Goal: Task Accomplishment & Management: Manage account settings

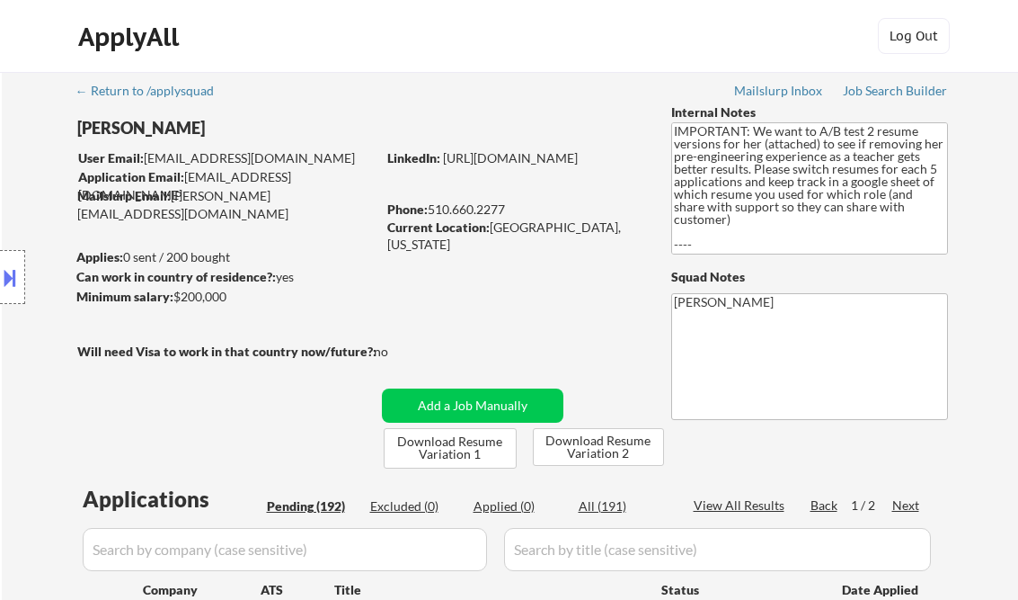
select select ""pending""
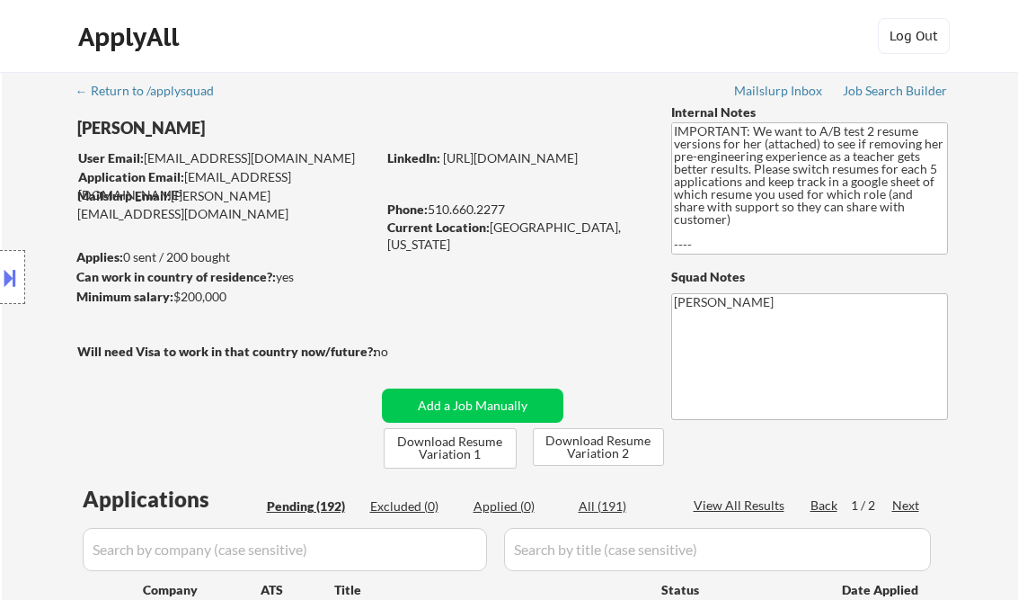
select select ""pending""
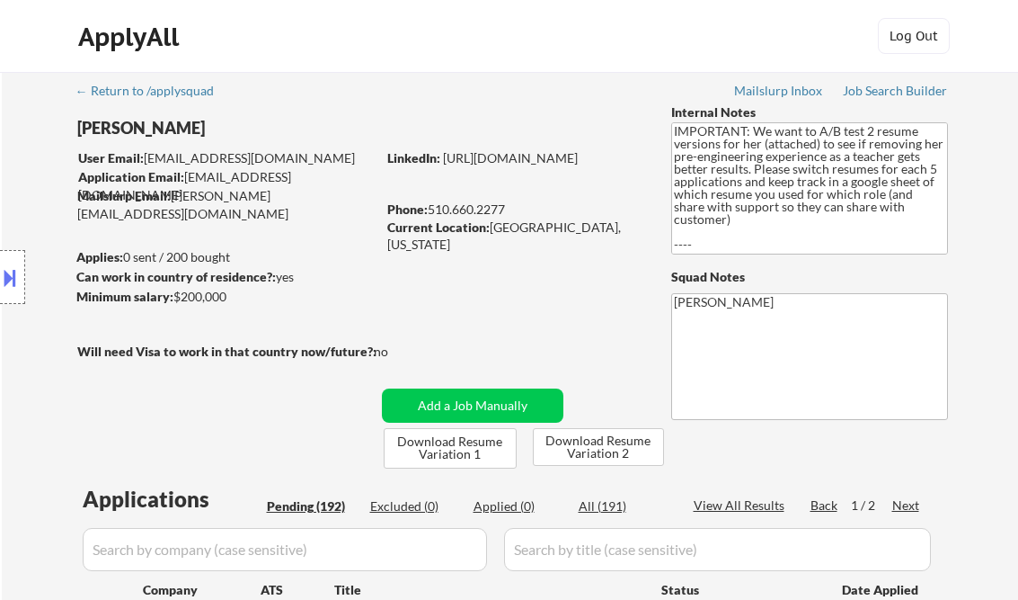
select select ""pending""
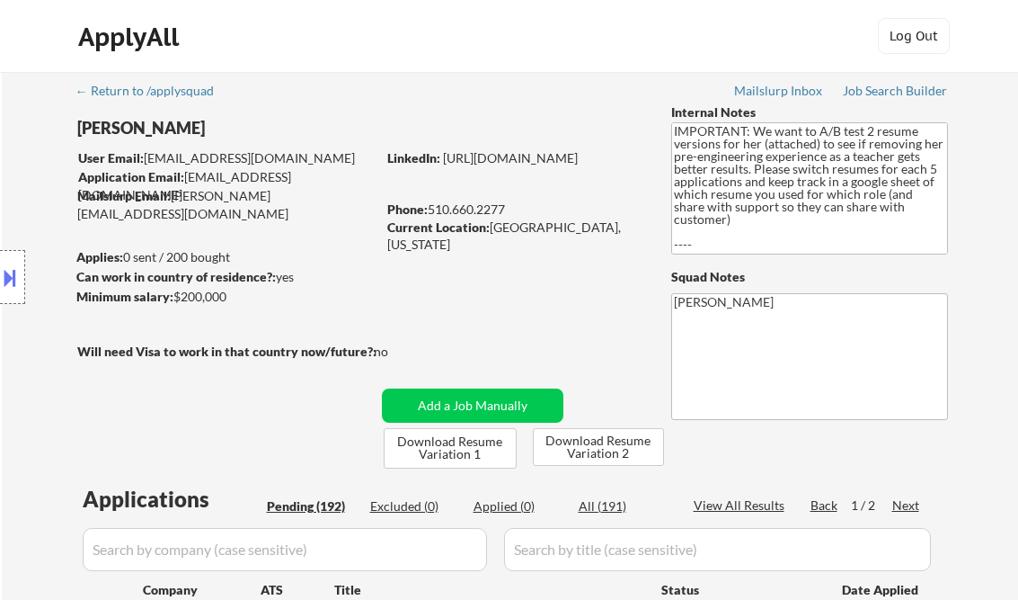
select select ""pending""
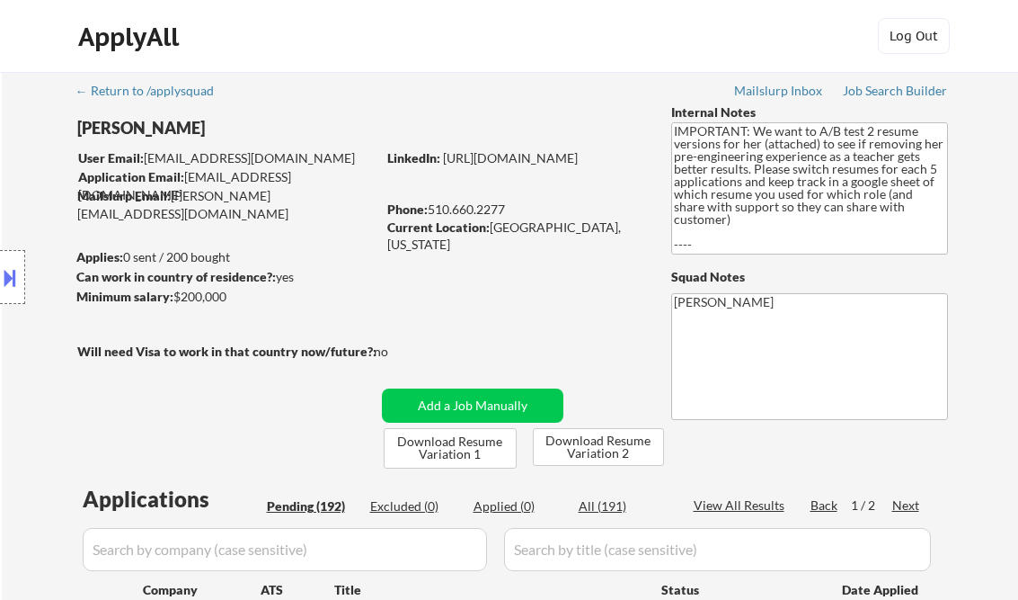
select select ""pending""
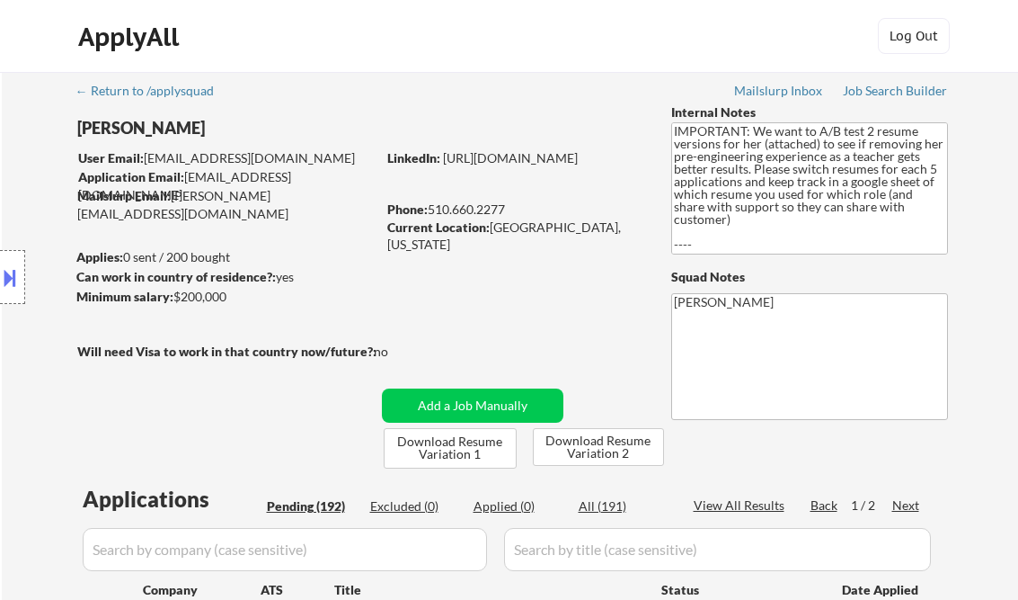
select select ""pending""
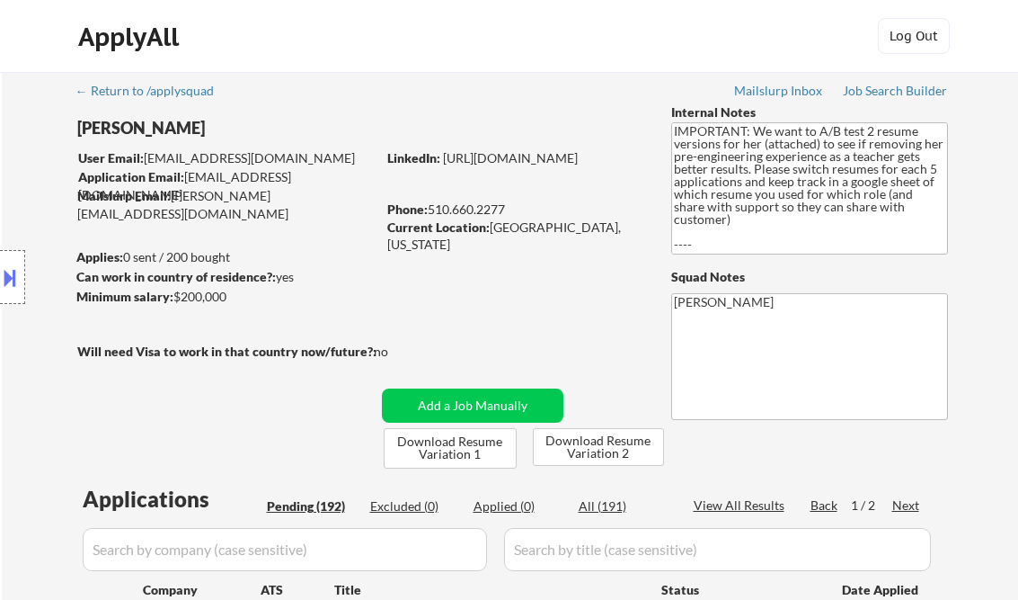
select select ""pending""
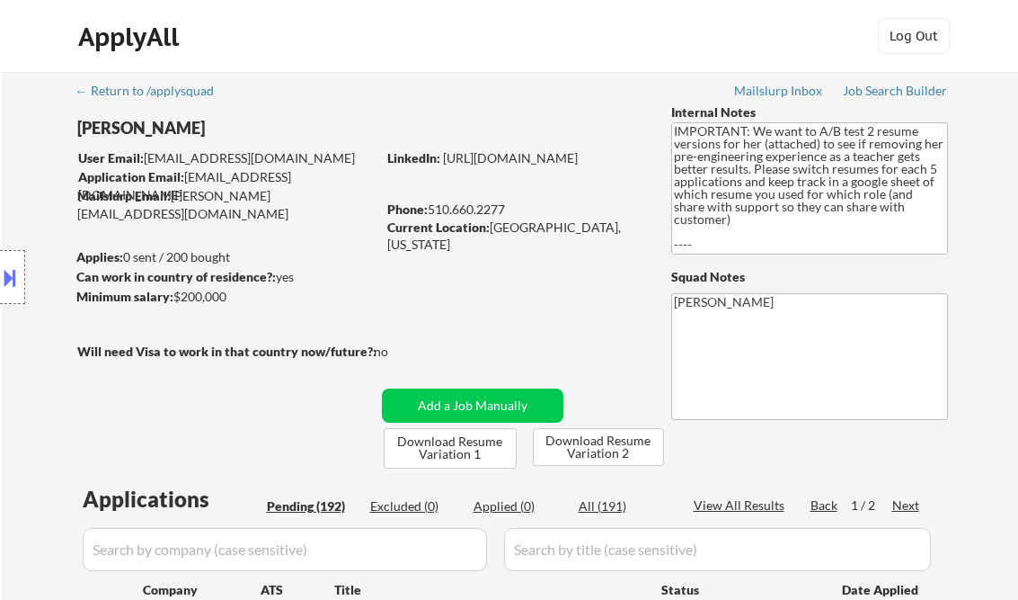
select select ""pending""
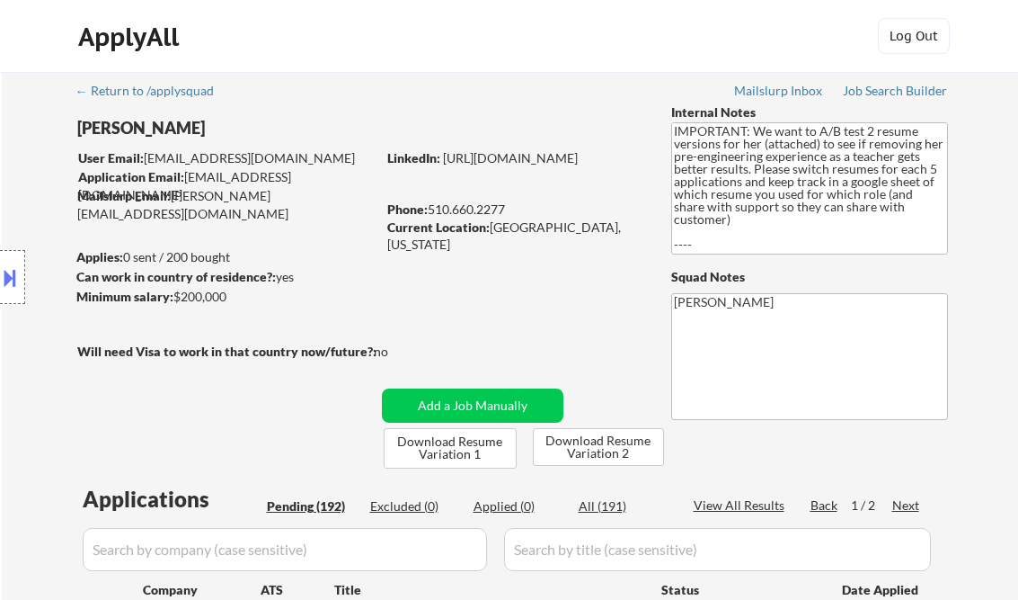
select select ""pending""
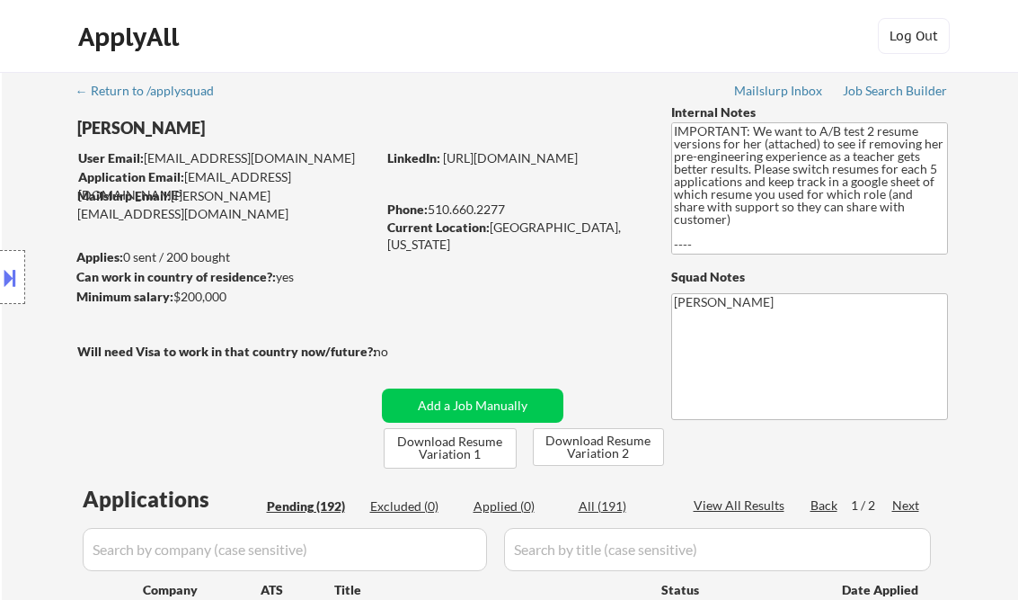
select select ""pending""
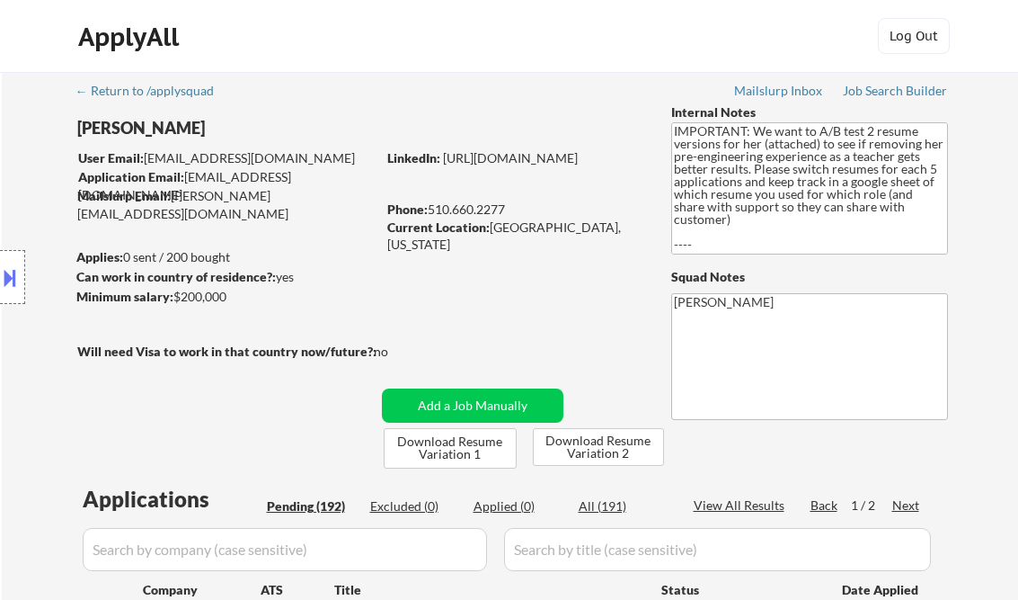
select select ""pending""
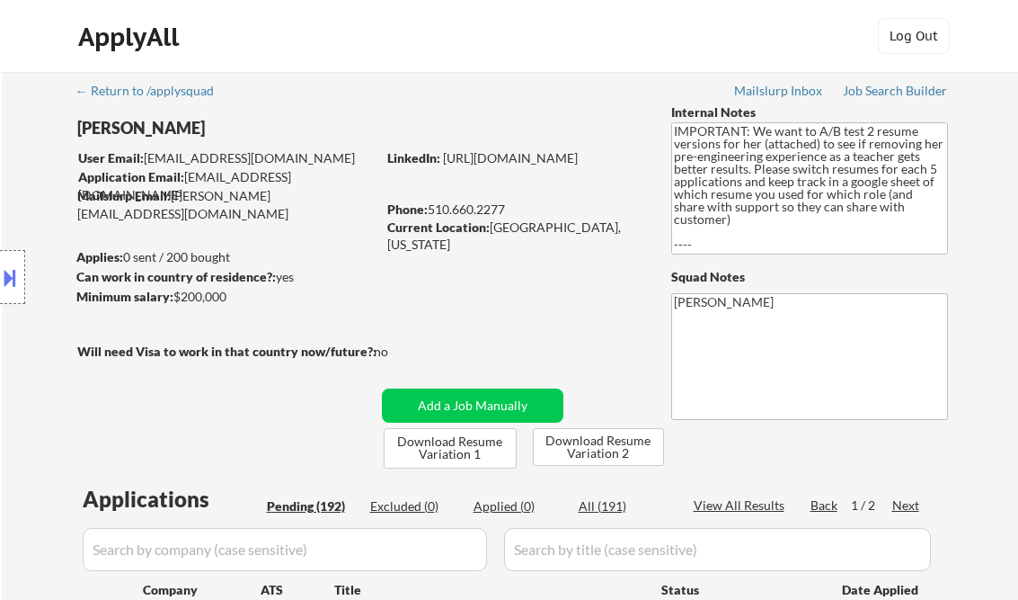
select select ""pending""
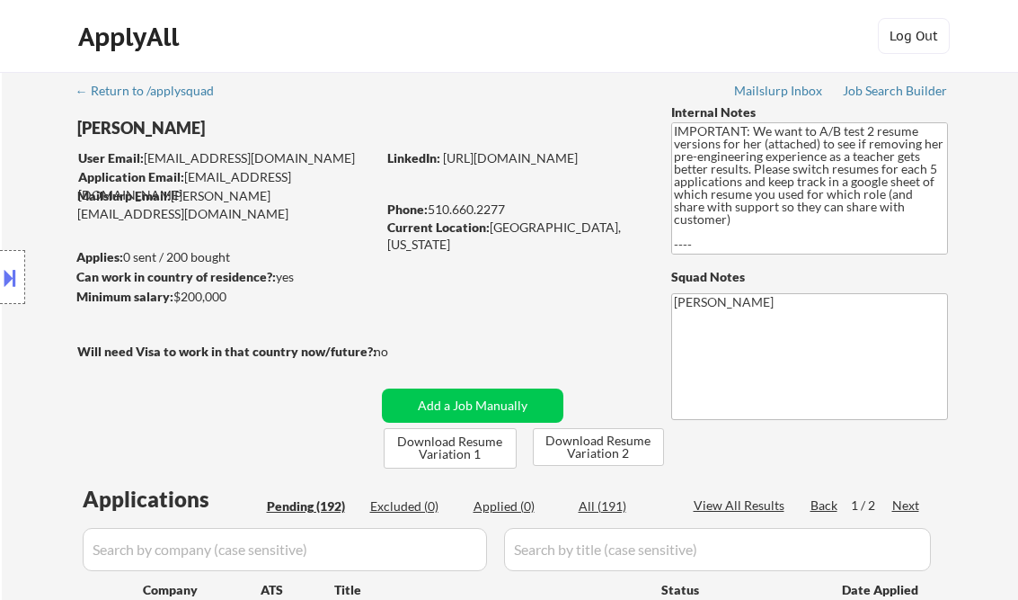
select select ""pending""
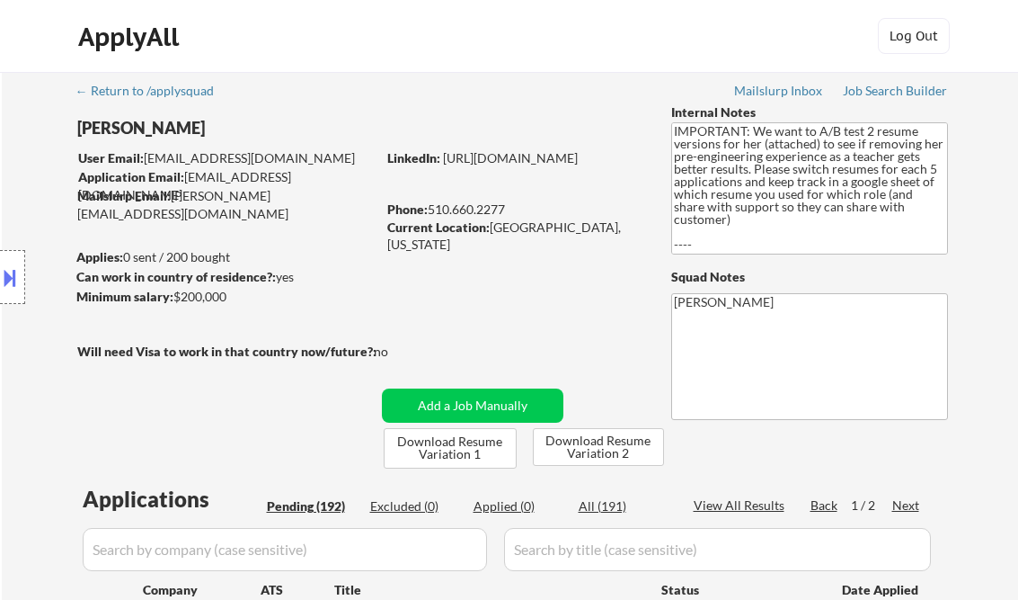
select select ""pending""
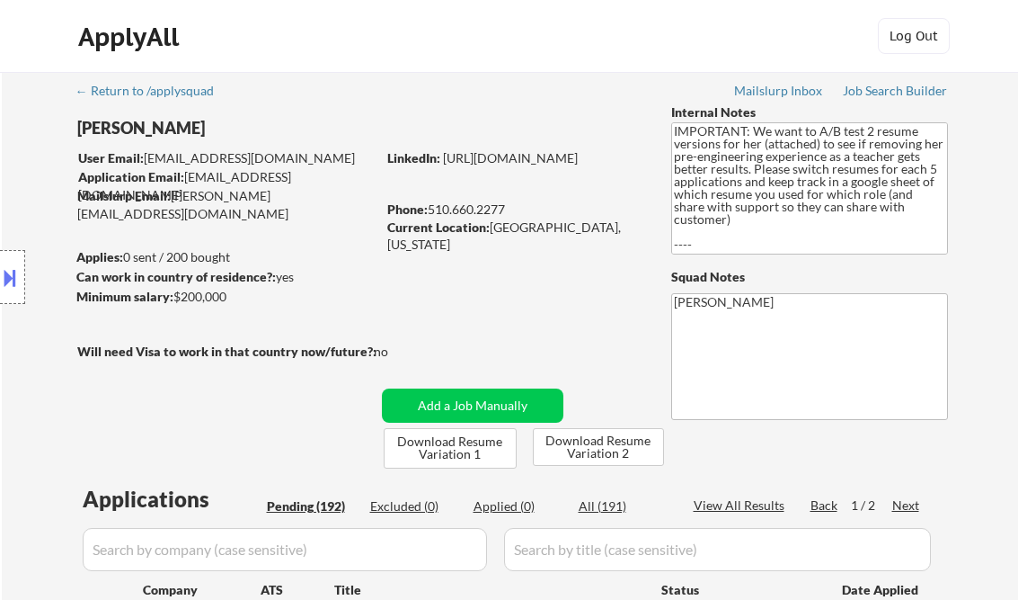
select select ""pending""
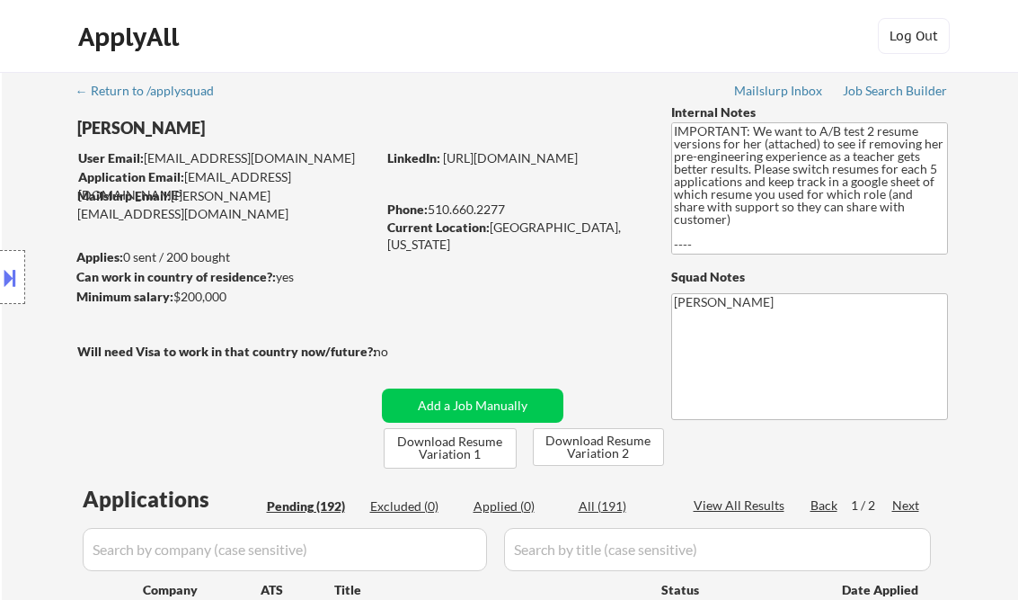
select select ""pending""
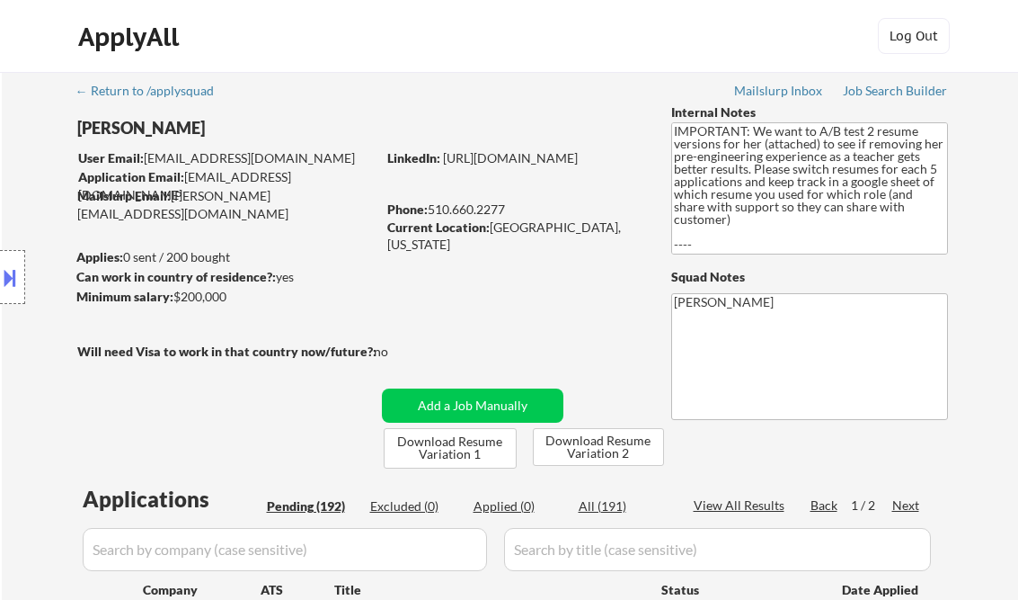
select select ""pending""
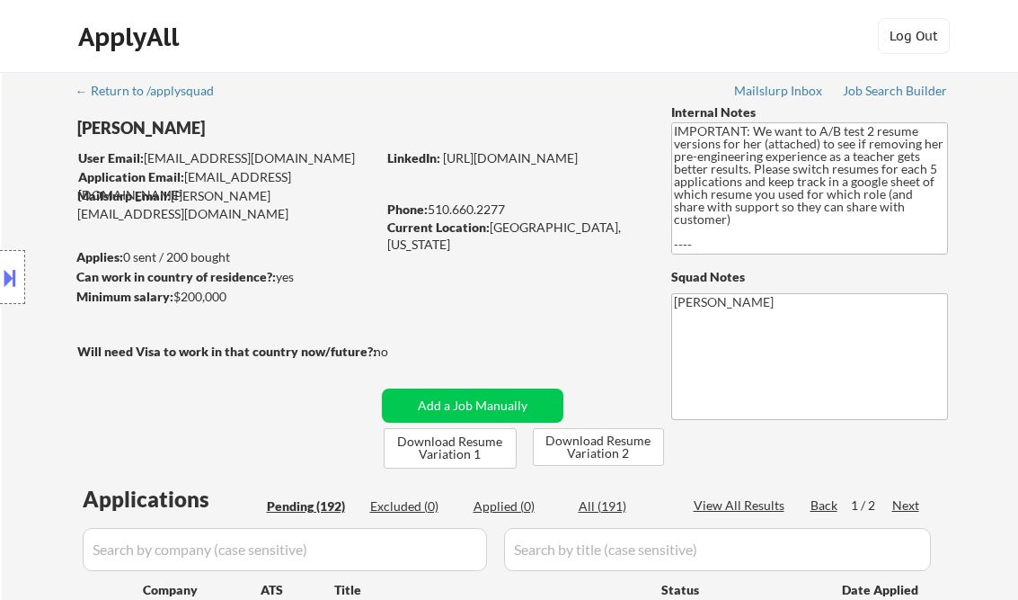
select select ""pending""
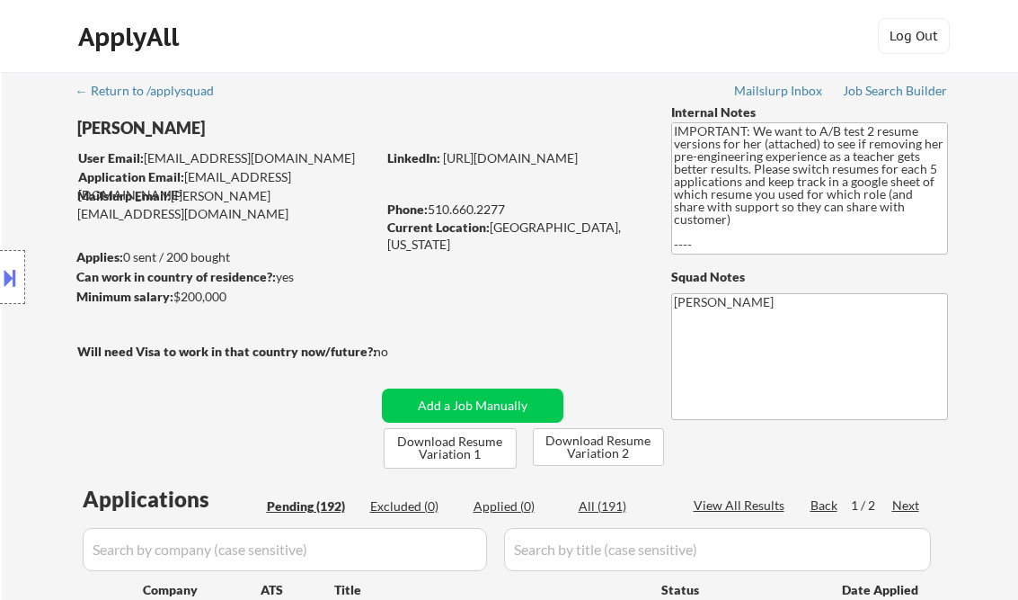
select select ""pending""
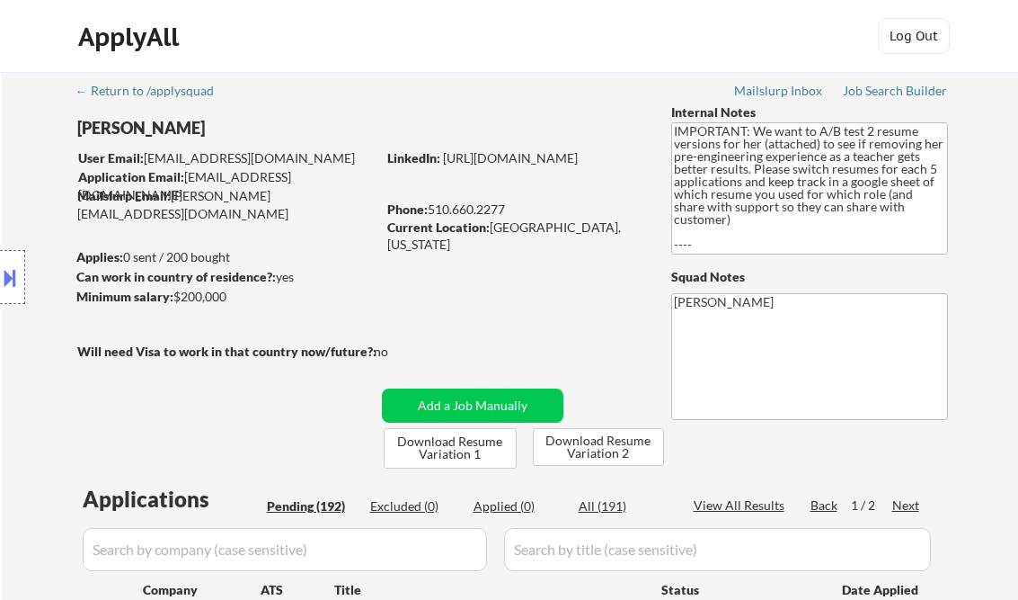
select select ""pending""
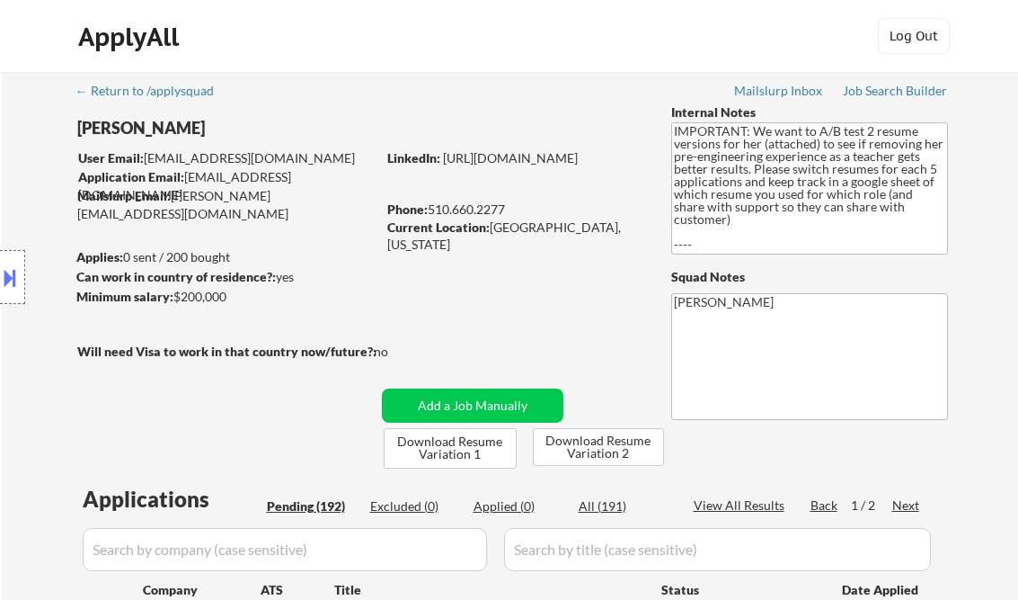
scroll to position [288, 0]
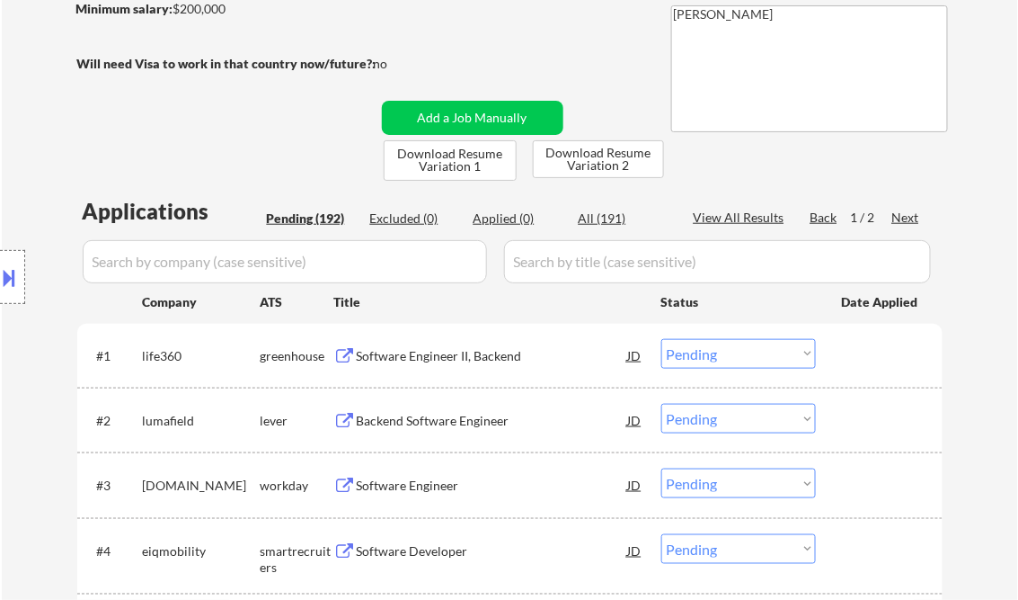
click at [467, 360] on div "Software Engineer II, Backend" at bounding box center [492, 356] width 271 height 18
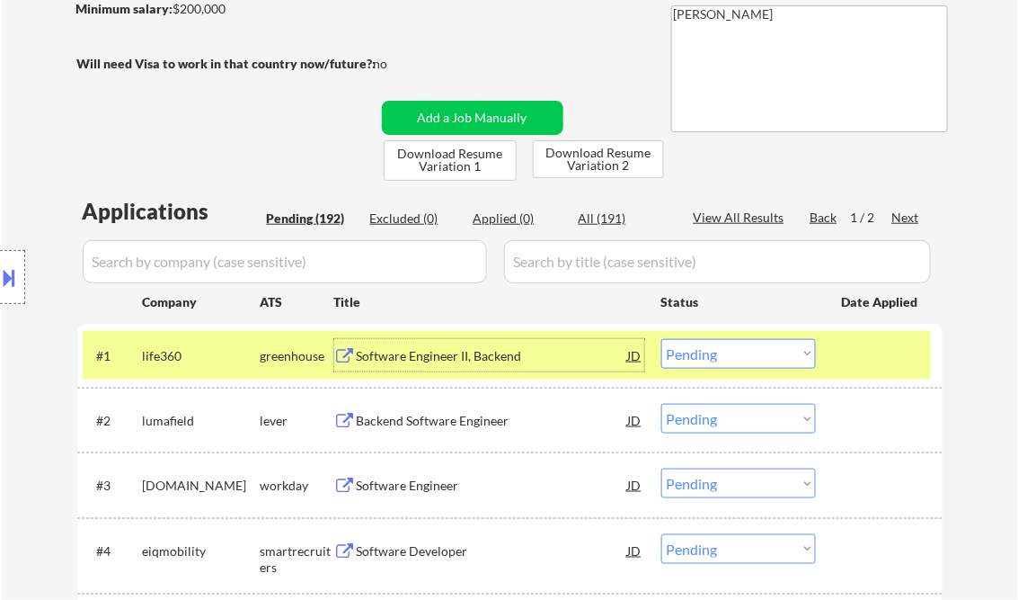
click at [709, 363] on select "Choose an option... Pending Applied Excluded (Questions) Excluded (Expired) Exc…" at bounding box center [739, 354] width 155 height 30
click at [662, 339] on select "Choose an option... Pending Applied Excluded (Questions) Excluded (Expired) Exc…" at bounding box center [739, 354] width 155 height 30
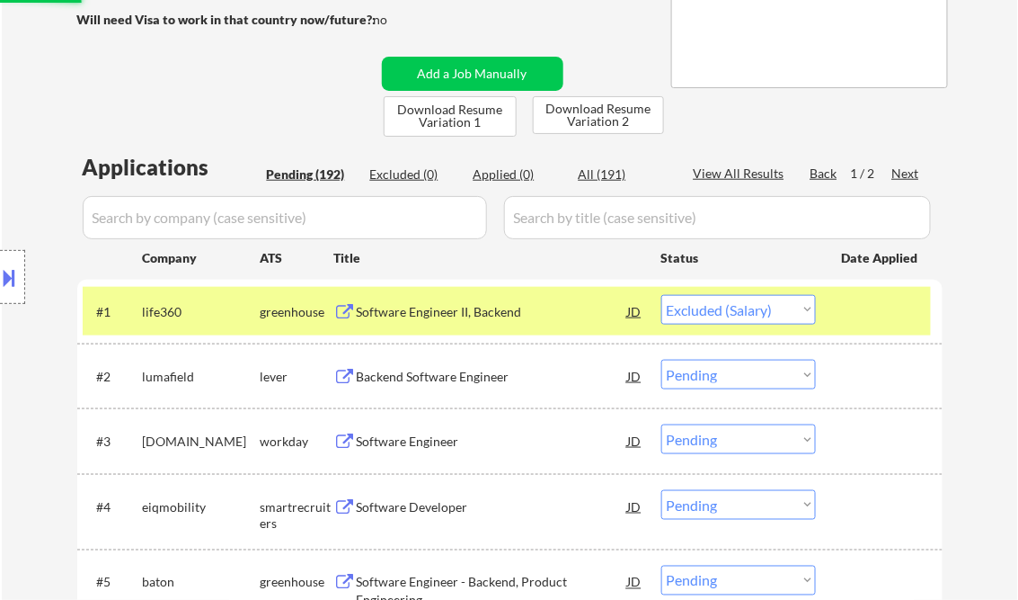
scroll to position [360, 0]
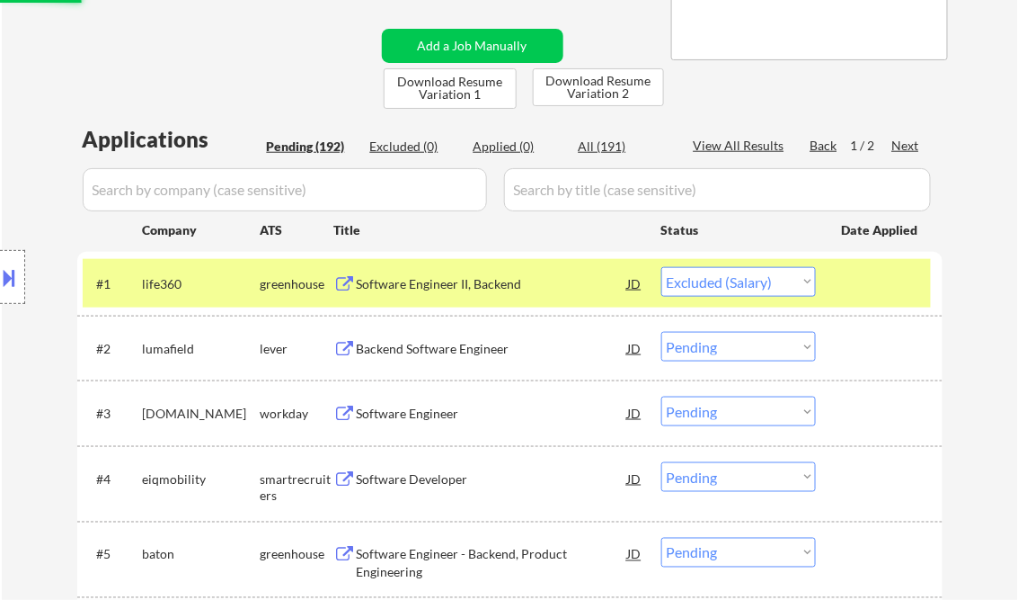
click at [396, 349] on div "Backend Software Engineer" at bounding box center [492, 349] width 271 height 18
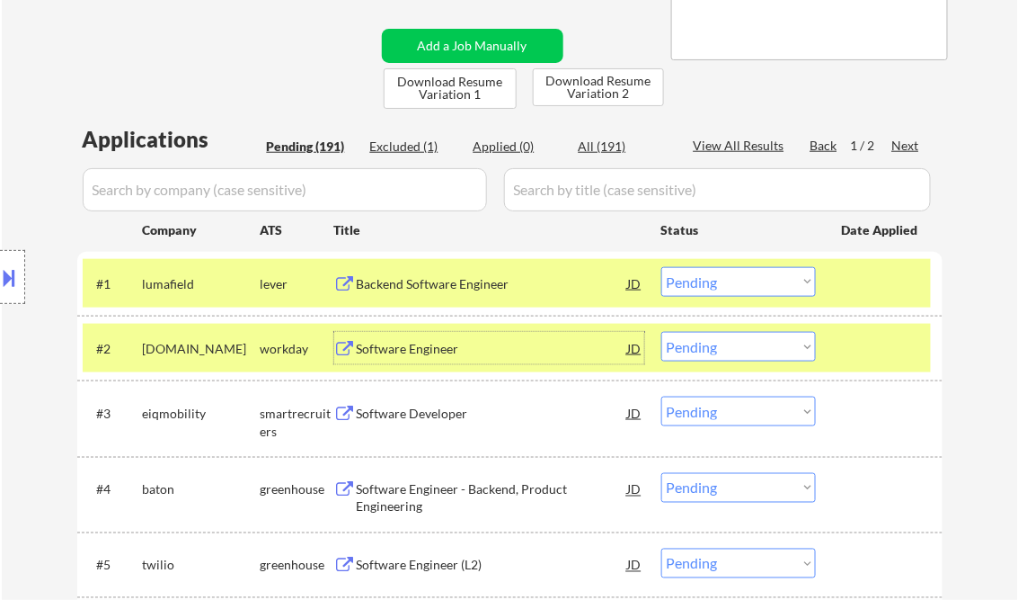
click at [894, 346] on div at bounding box center [881, 348] width 79 height 32
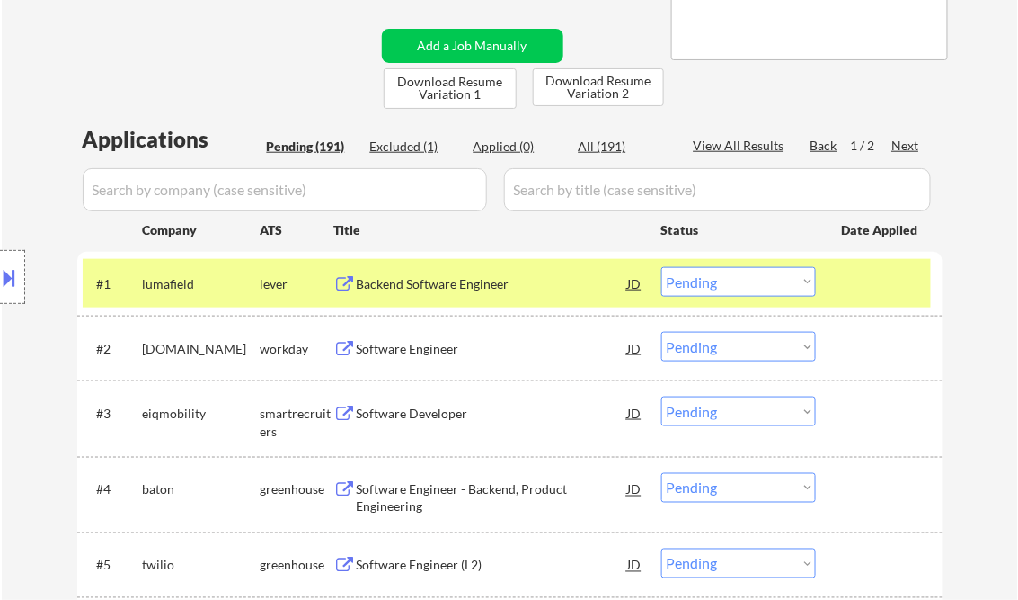
click at [893, 289] on div at bounding box center [881, 283] width 79 height 32
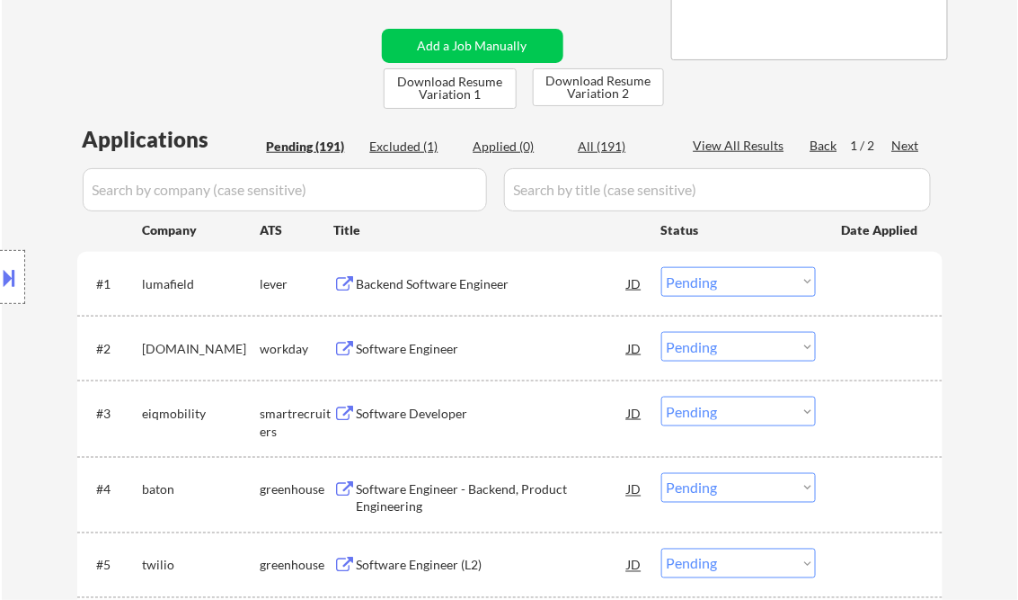
click at [802, 289] on select "Choose an option... Pending Applied Excluded (Questions) Excluded (Expired) Exc…" at bounding box center [739, 282] width 155 height 30
click at [662, 267] on select "Choose an option... Pending Applied Excluded (Questions) Excluded (Expired) Exc…" at bounding box center [739, 282] width 155 height 30
select select ""pending""
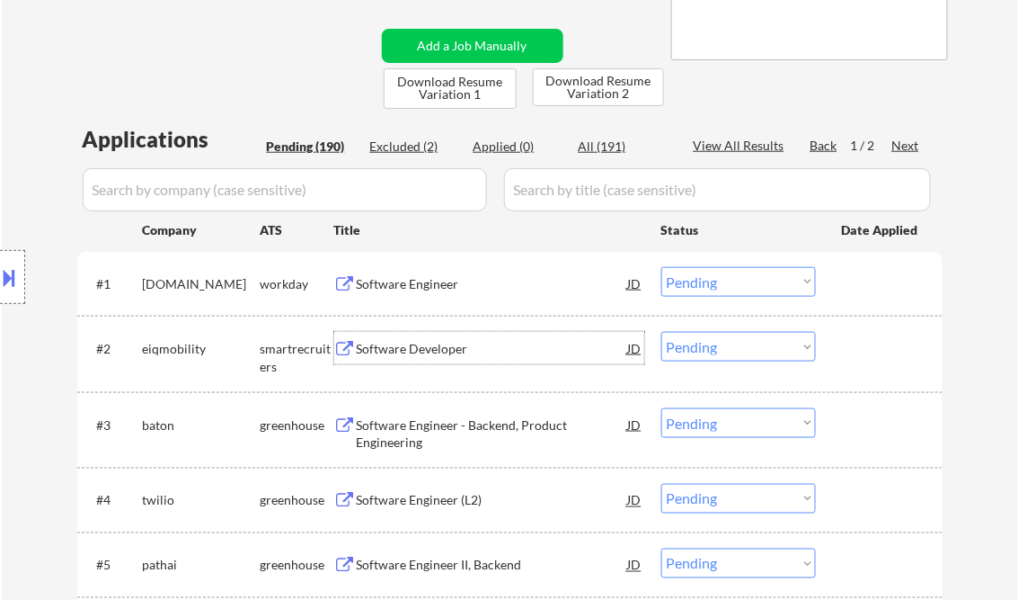
click at [410, 350] on div "Software Developer" at bounding box center [492, 349] width 271 height 18
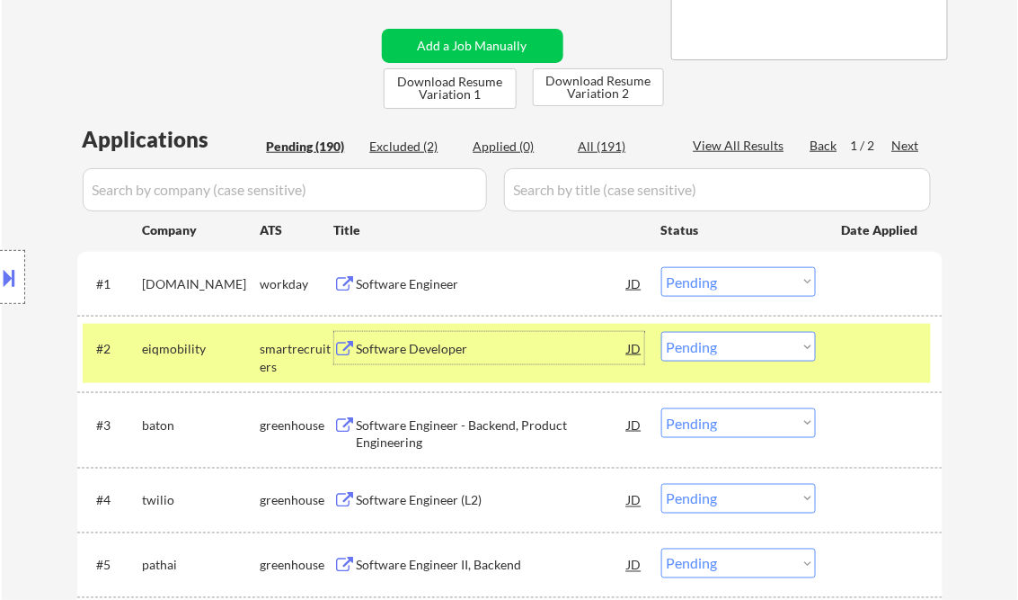
scroll to position [503, 0]
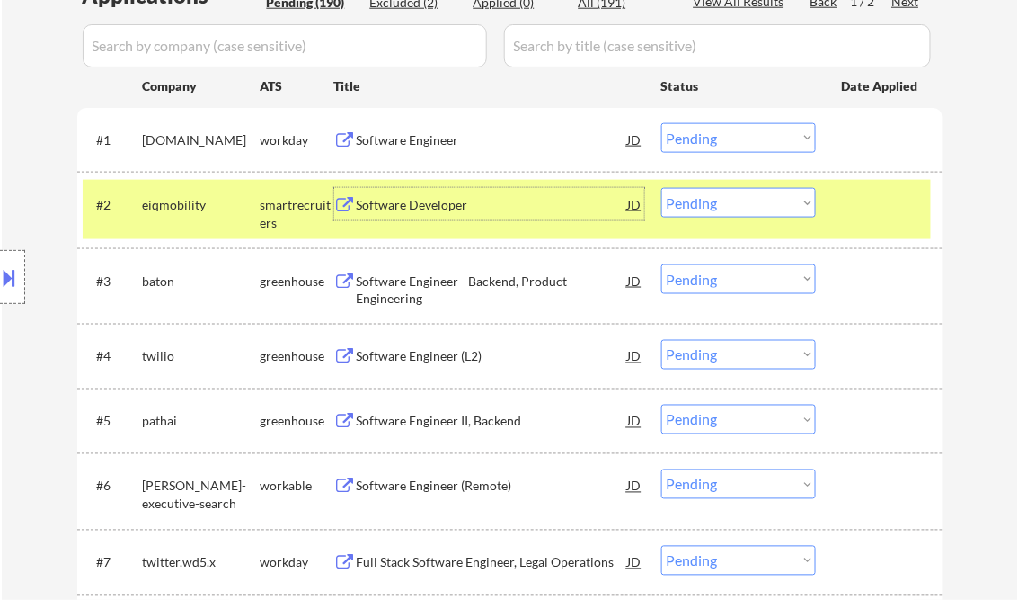
click at [444, 283] on div "Software Engineer - Backend, Product Engineering" at bounding box center [492, 289] width 271 height 35
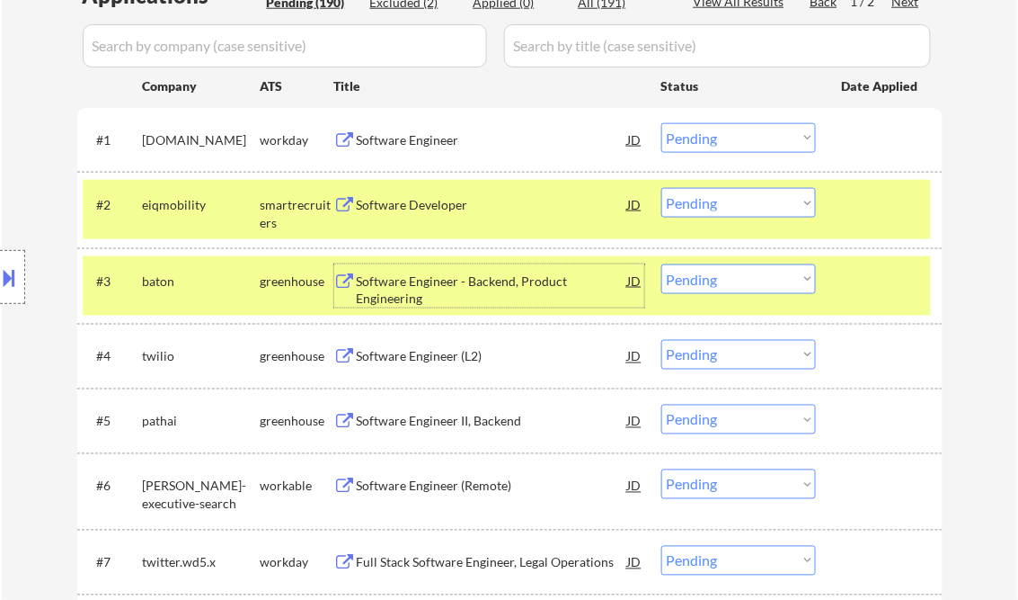
click at [751, 279] on select "Choose an option... Pending Applied Excluded (Questions) Excluded (Expired) Exc…" at bounding box center [739, 279] width 155 height 30
click at [662, 264] on select "Choose an option... Pending Applied Excluded (Questions) Excluded (Expired) Exc…" at bounding box center [739, 279] width 155 height 30
click at [878, 193] on div at bounding box center [881, 204] width 79 height 32
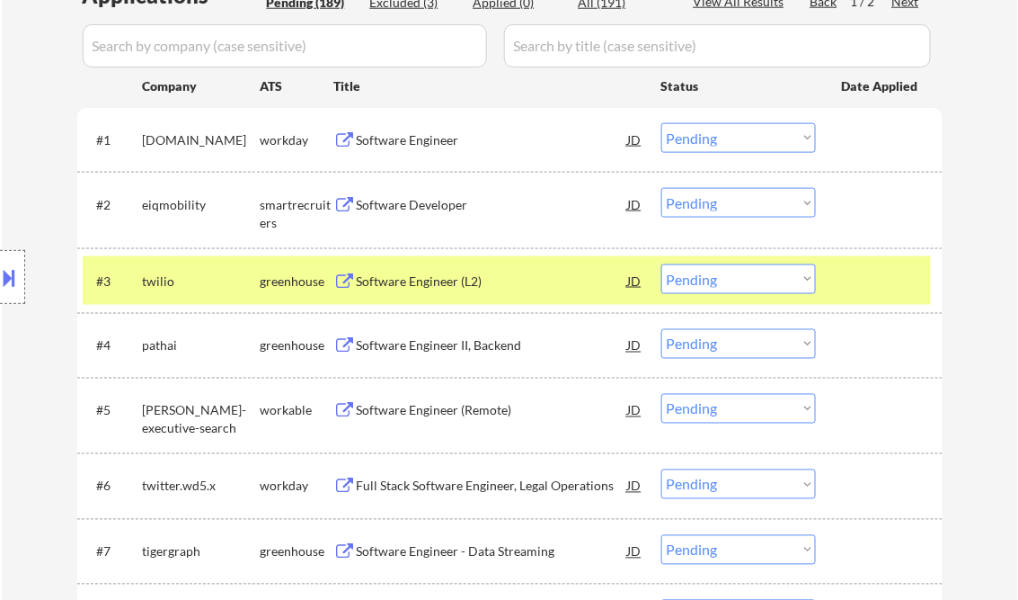
click at [413, 290] on div "Software Engineer (L2)" at bounding box center [492, 280] width 271 height 32
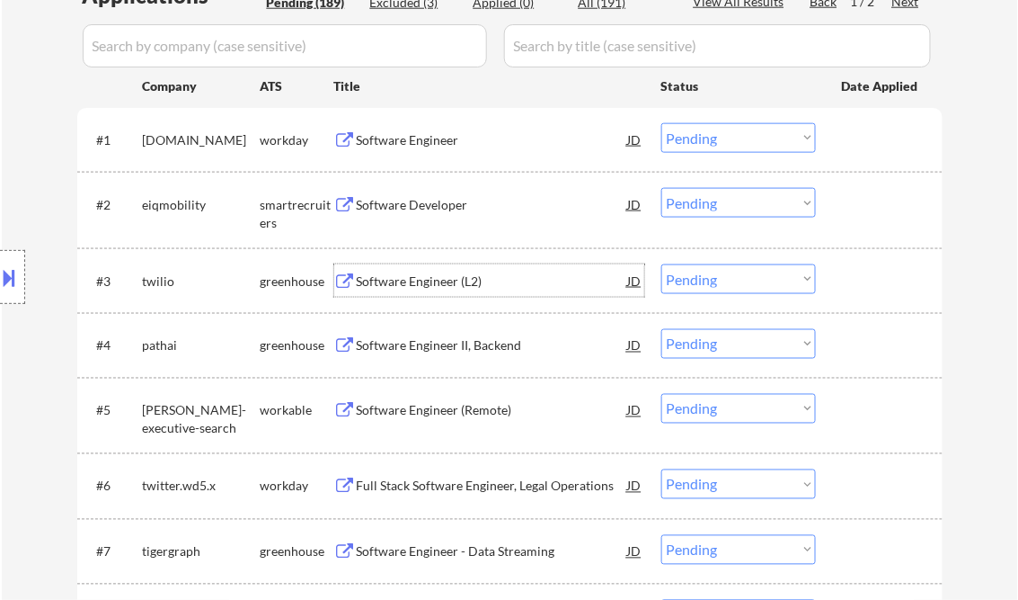
drag, startPoint x: 733, startPoint y: 275, endPoint x: 742, endPoint y: 280, distance: 10.5
click at [733, 275] on select "Choose an option... Pending Applied Excluded (Questions) Excluded (Expired) Exc…" at bounding box center [739, 279] width 155 height 30
click at [662, 264] on select "Choose an option... Pending Applied Excluded (Questions) Excluded (Expired) Exc…" at bounding box center [739, 279] width 155 height 30
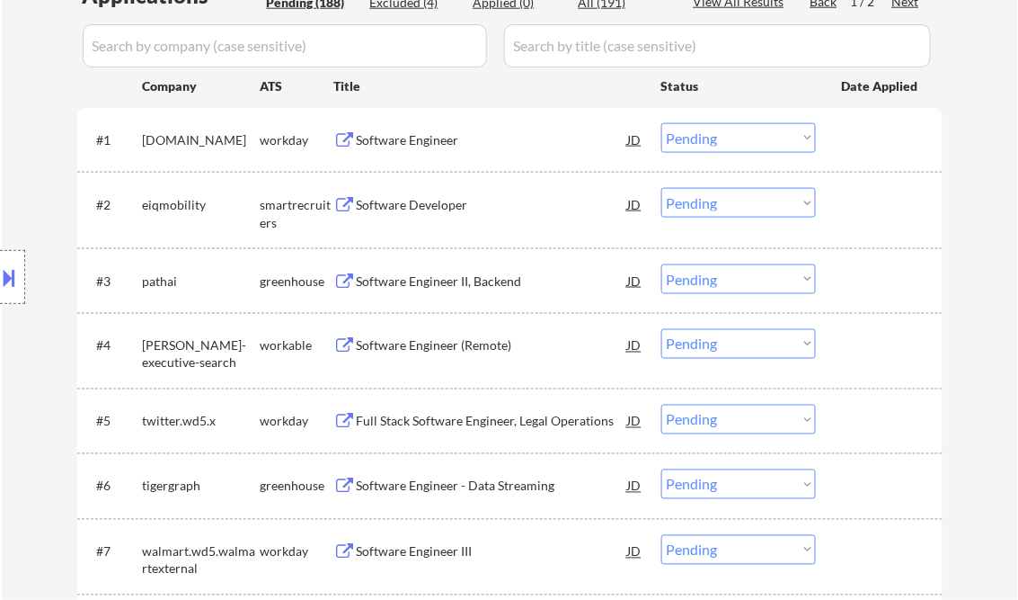
click at [395, 276] on div "Software Engineer II, Backend" at bounding box center [492, 281] width 271 height 18
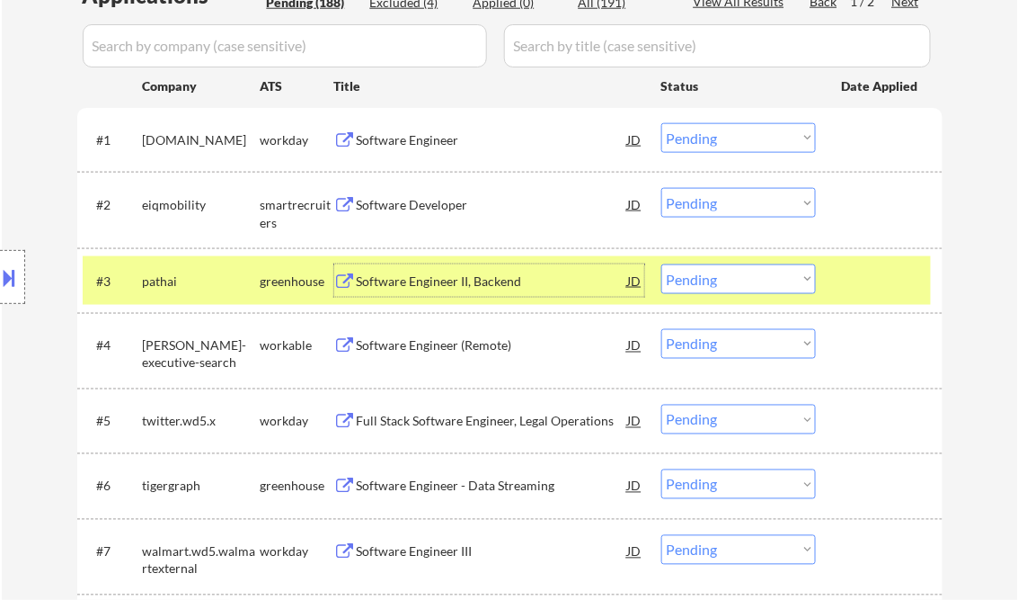
click at [400, 280] on div "Software Engineer II, Backend" at bounding box center [492, 281] width 271 height 18
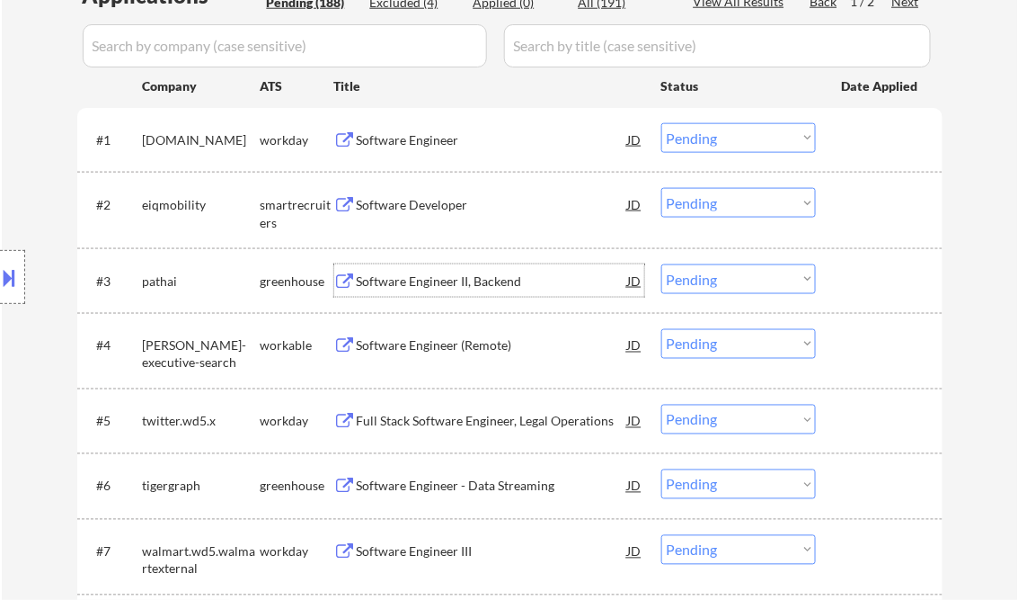
click at [706, 280] on select "Choose an option... Pending Applied Excluded (Questions) Excluded (Expired) Exc…" at bounding box center [739, 279] width 155 height 30
click at [662, 264] on select "Choose an option... Pending Applied Excluded (Questions) Excluded (Expired) Exc…" at bounding box center [739, 279] width 155 height 30
click at [406, 347] on div "Software Engineer (Remote)" at bounding box center [492, 346] width 271 height 18
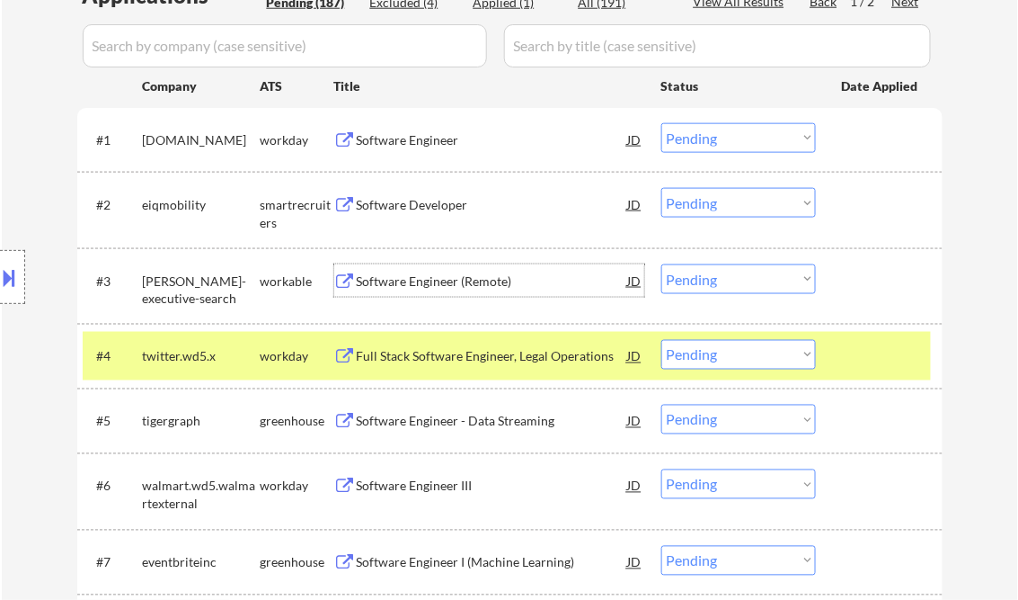
click at [481, 276] on div "Software Engineer (Remote)" at bounding box center [492, 281] width 271 height 18
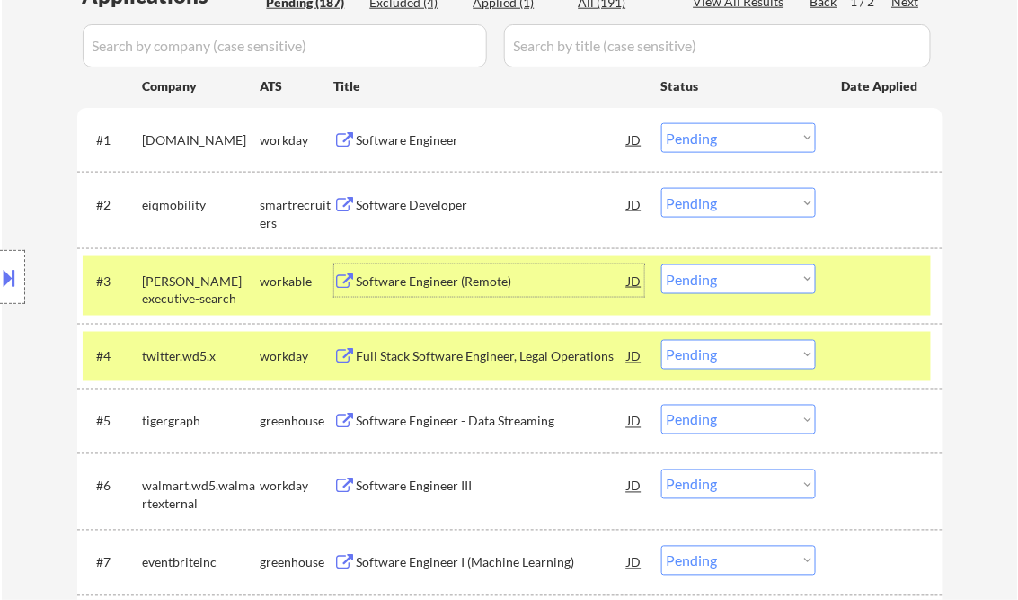
click at [883, 344] on div at bounding box center [881, 356] width 79 height 32
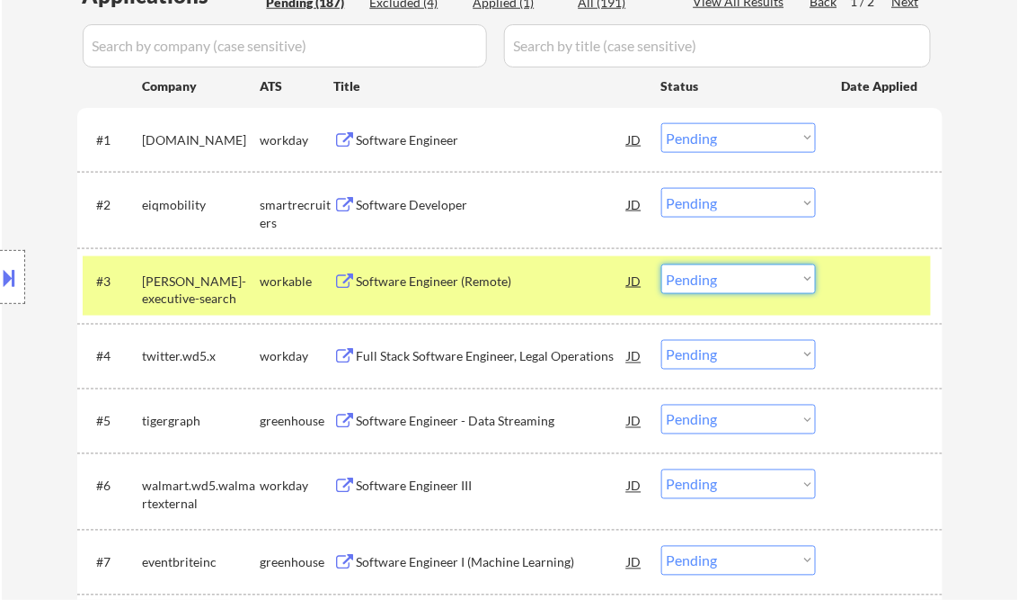
click at [805, 266] on select "Choose an option... Pending Applied Excluded (Questions) Excluded (Expired) Exc…" at bounding box center [739, 279] width 155 height 30
click at [662, 264] on select "Choose an option... Pending Applied Excluded (Questions) Excluded (Expired) Exc…" at bounding box center [739, 279] width 155 height 30
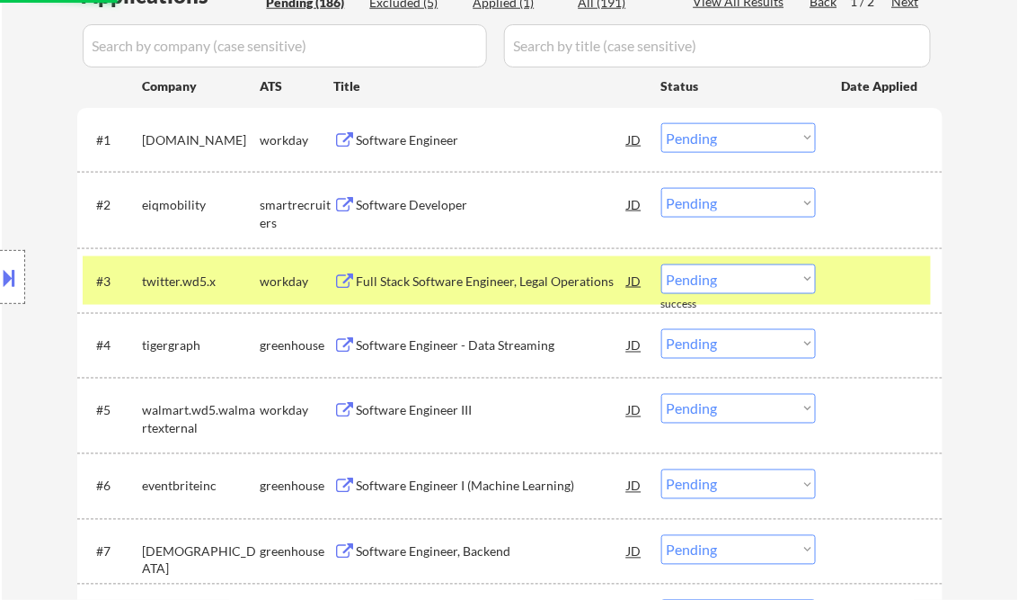
click at [396, 280] on div "Full Stack Software Engineer, Legal Operations" at bounding box center [492, 281] width 271 height 18
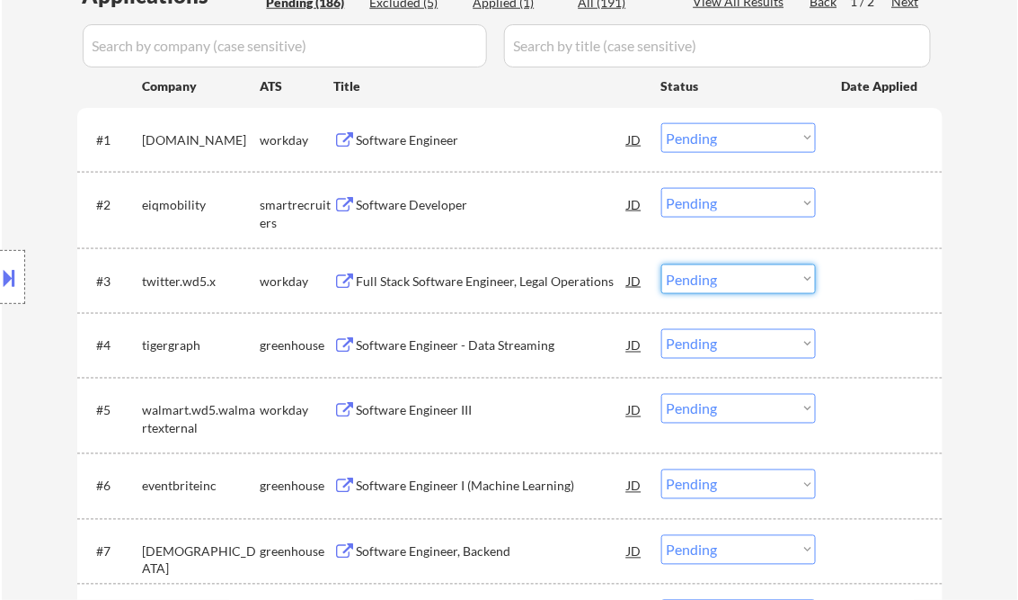
click at [689, 280] on select "Choose an option... Pending Applied Excluded (Questions) Excluded (Expired) Exc…" at bounding box center [739, 279] width 155 height 30
click at [662, 264] on select "Choose an option... Pending Applied Excluded (Questions) Excluded (Expired) Exc…" at bounding box center [739, 279] width 155 height 30
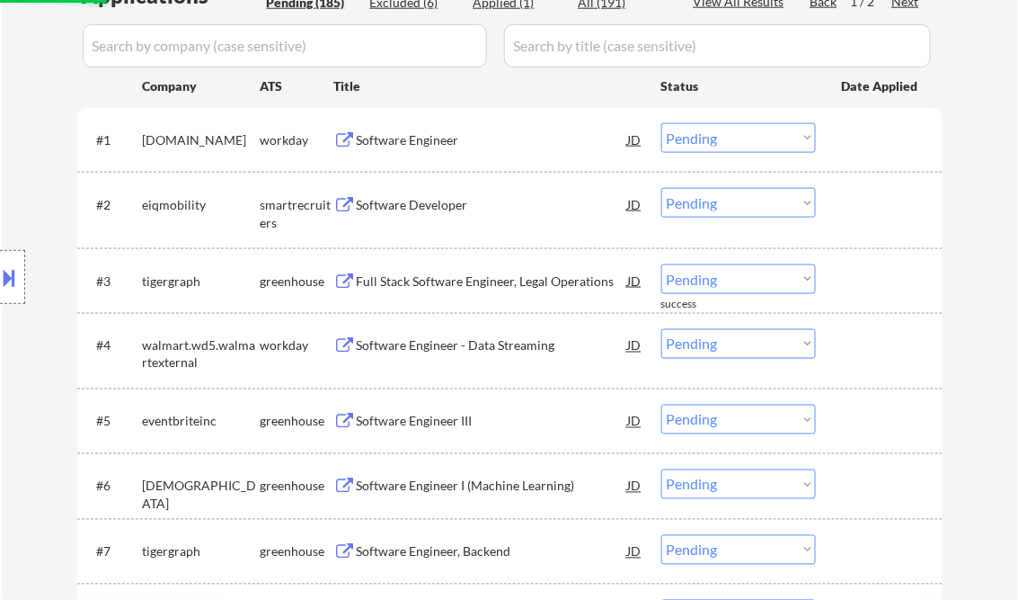
click at [399, 285] on div "Full Stack Software Engineer, Legal Operations" at bounding box center [492, 281] width 271 height 18
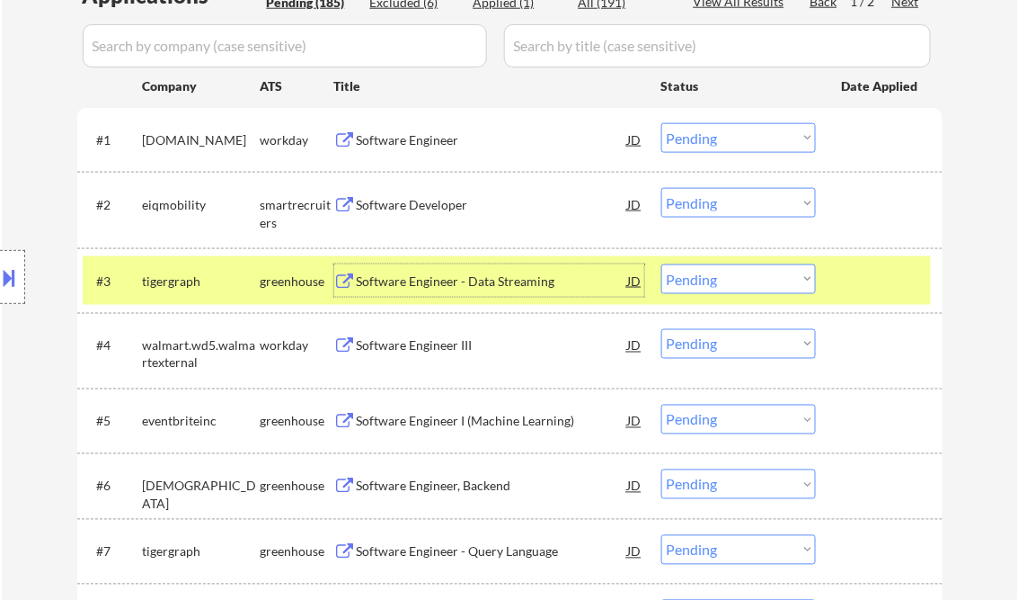
click at [710, 269] on select "Choose an option... Pending Applied Excluded (Questions) Excluded (Expired) Exc…" at bounding box center [739, 279] width 155 height 30
click at [662, 264] on select "Choose an option... Pending Applied Excluded (Questions) Excluded (Expired) Exc…" at bounding box center [739, 279] width 155 height 30
select select ""pending""
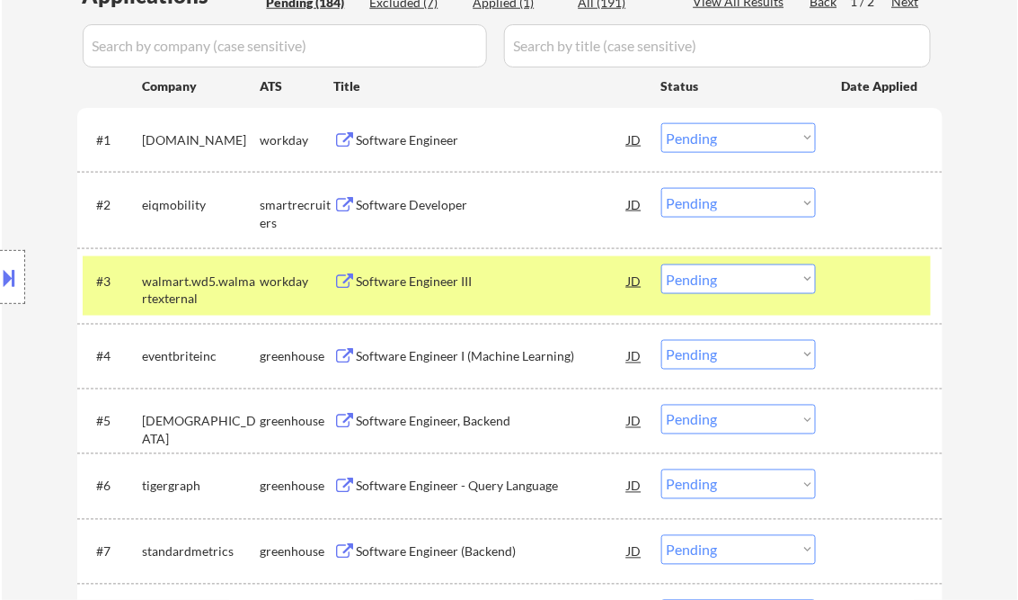
click at [397, 356] on div "Software Engineer I (Machine Learning)" at bounding box center [492, 357] width 271 height 18
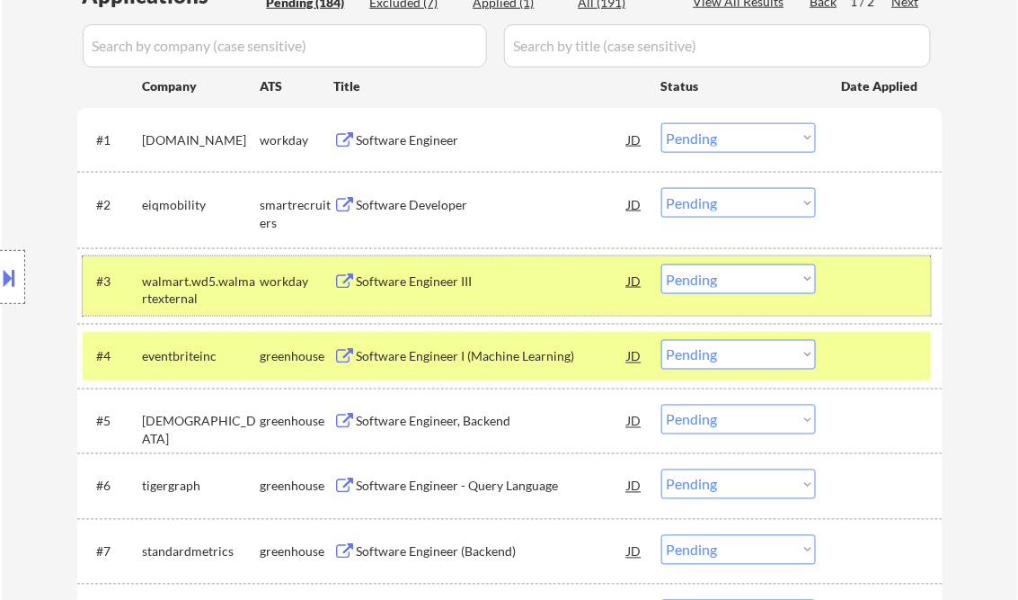
click at [875, 293] on div at bounding box center [881, 280] width 79 height 32
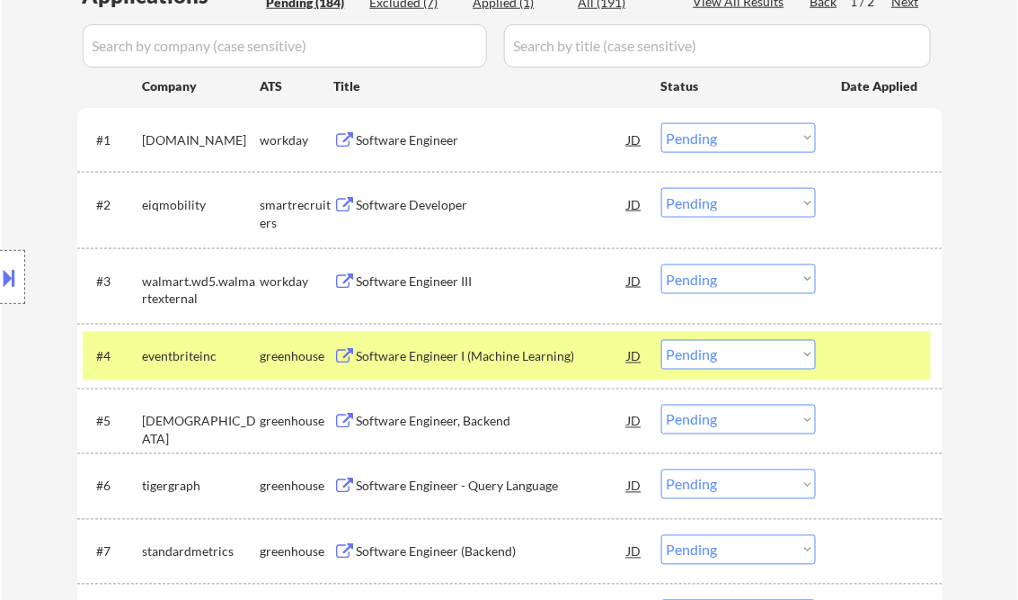
drag, startPoint x: 870, startPoint y: 361, endPoint x: 822, endPoint y: 367, distance: 48.8
click at [870, 361] on div at bounding box center [881, 356] width 79 height 32
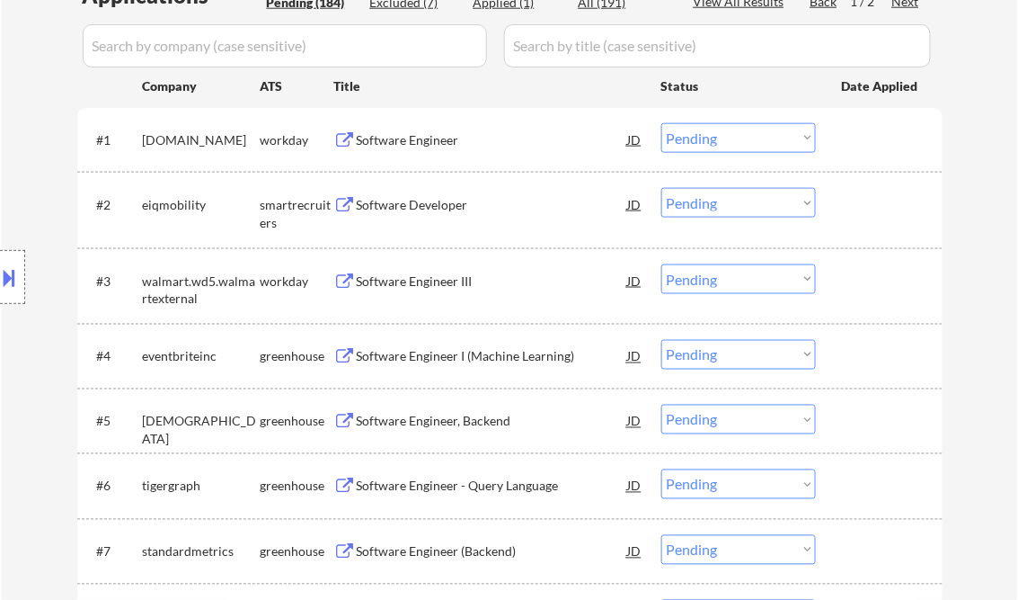
drag, startPoint x: 804, startPoint y: 356, endPoint x: 809, endPoint y: 370, distance: 15.1
click at [804, 356] on select "Choose an option... Pending Applied Excluded (Questions) Excluded (Expired) Exc…" at bounding box center [739, 355] width 155 height 30
click at [662, 340] on select "Choose an option... Pending Applied Excluded (Questions) Excluded (Expired) Exc…" at bounding box center [739, 355] width 155 height 30
click at [401, 424] on div "Software Engineer, Backend" at bounding box center [492, 422] width 271 height 18
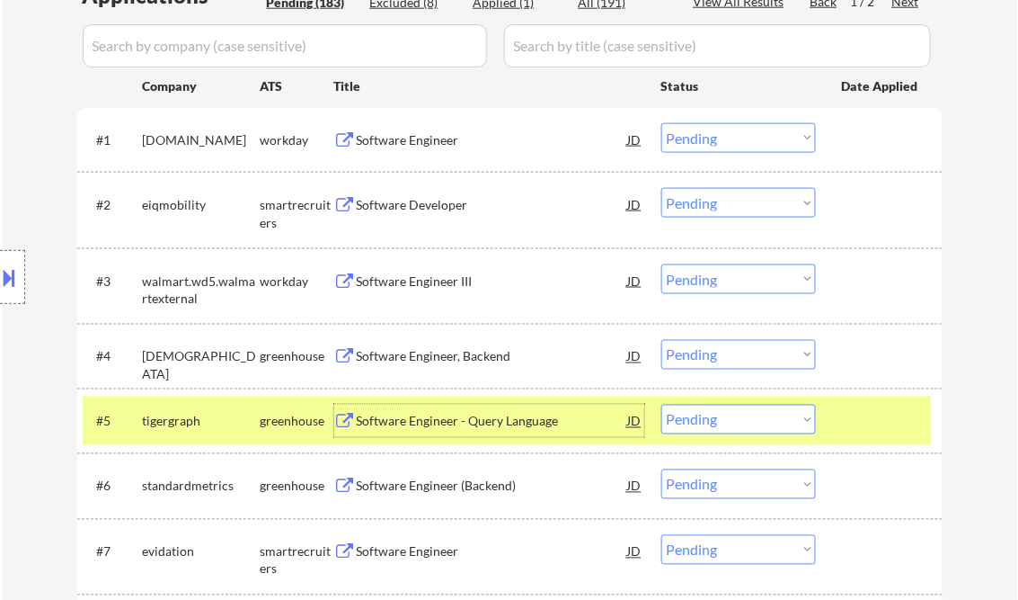
scroll to position [719, 0]
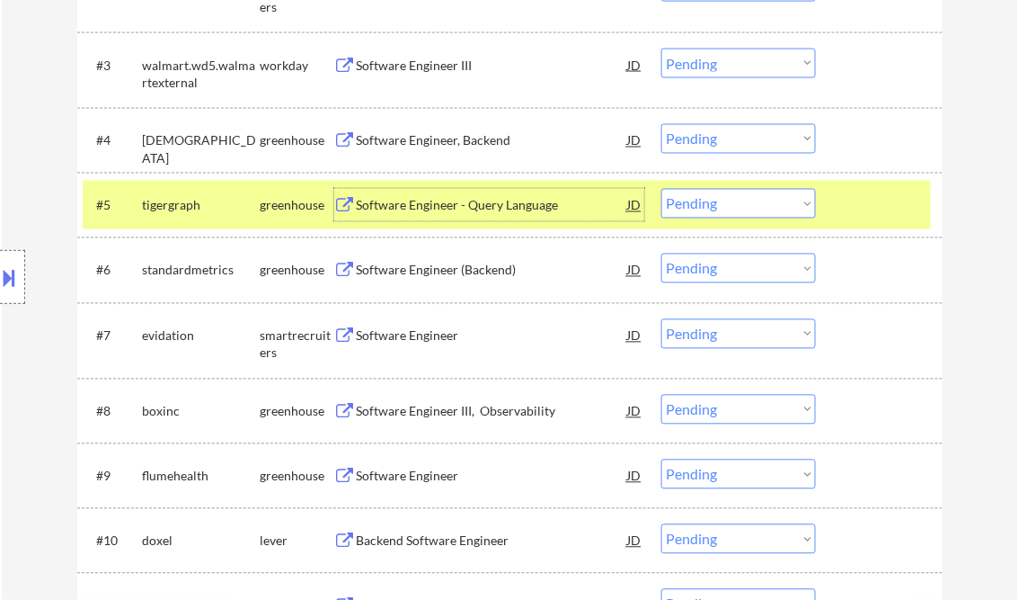
click at [875, 204] on div at bounding box center [881, 205] width 79 height 32
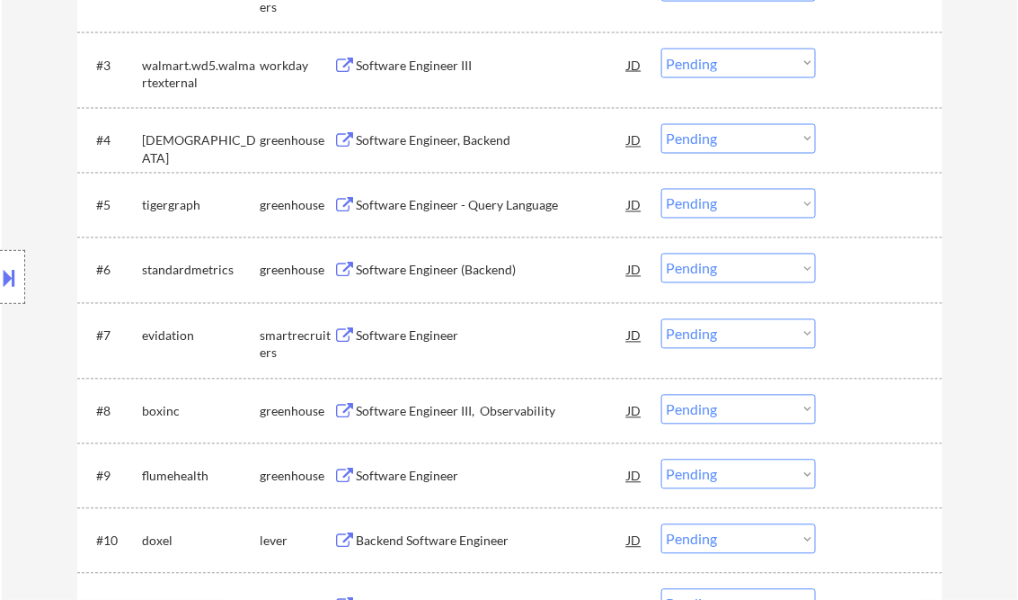
click at [404, 147] on div "Software Engineer, Backend" at bounding box center [492, 141] width 271 height 18
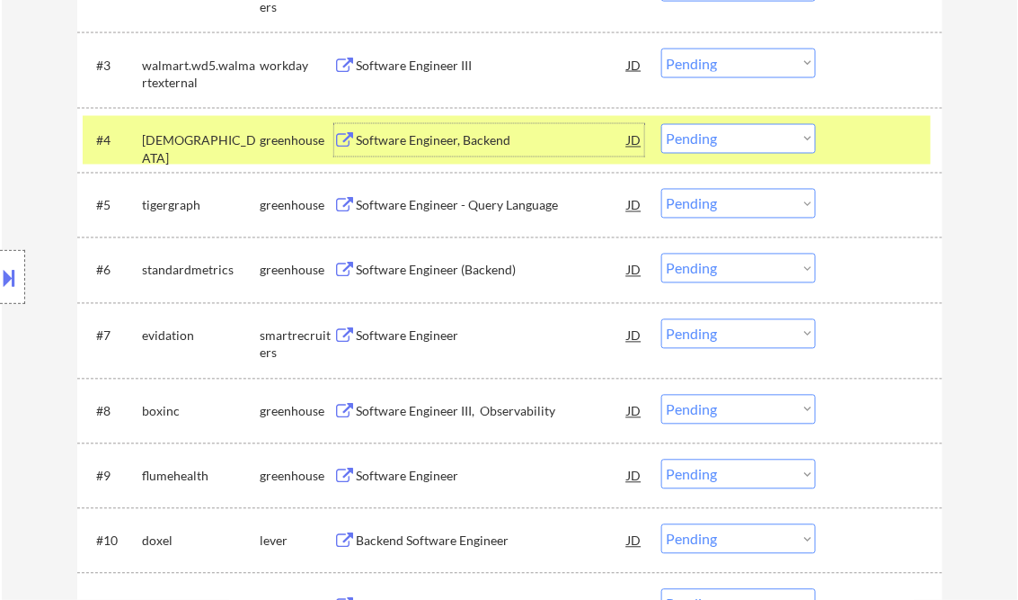
click at [793, 137] on select "Choose an option... Pending Applied Excluded (Questions) Excluded (Expired) Exc…" at bounding box center [739, 139] width 155 height 30
click at [662, 124] on select "Choose an option... Pending Applied Excluded (Questions) Excluded (Expired) Exc…" at bounding box center [739, 139] width 155 height 30
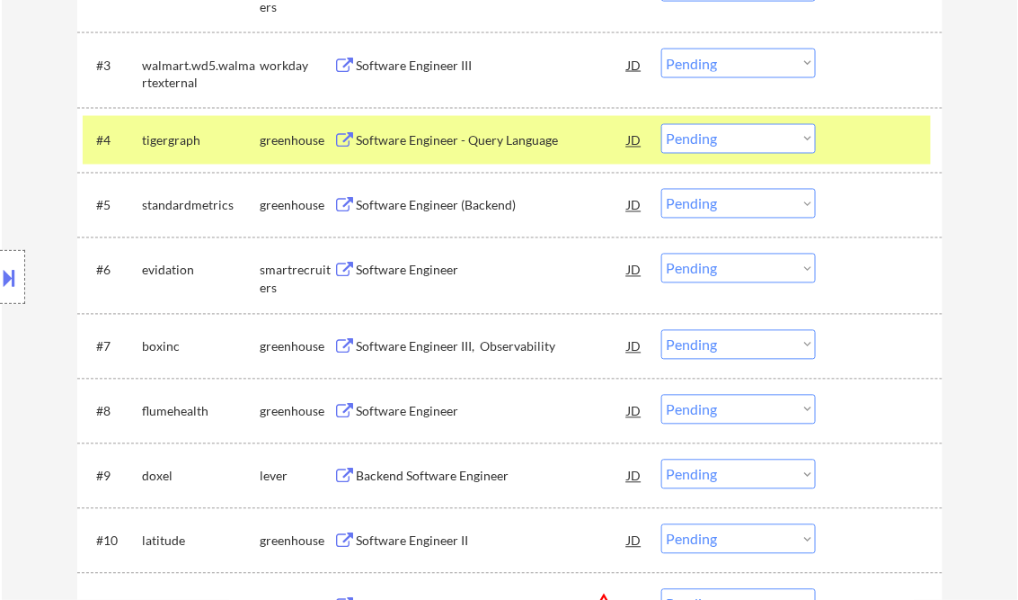
click at [419, 141] on div "Software Engineer - Query Language" at bounding box center [492, 141] width 271 height 18
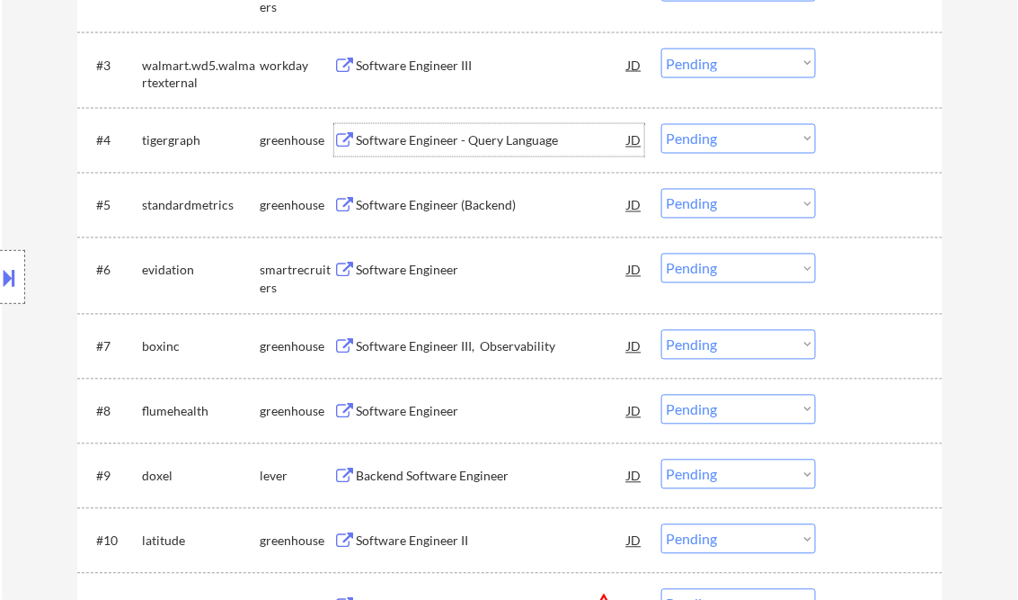
drag, startPoint x: 724, startPoint y: 138, endPoint x: 728, endPoint y: 151, distance: 13.1
click at [725, 138] on select "Choose an option... Pending Applied Excluded (Questions) Excluded (Expired) Exc…" at bounding box center [739, 139] width 155 height 30
click at [662, 124] on select "Choose an option... Pending Applied Excluded (Questions) Excluded (Expired) Exc…" at bounding box center [739, 139] width 155 height 30
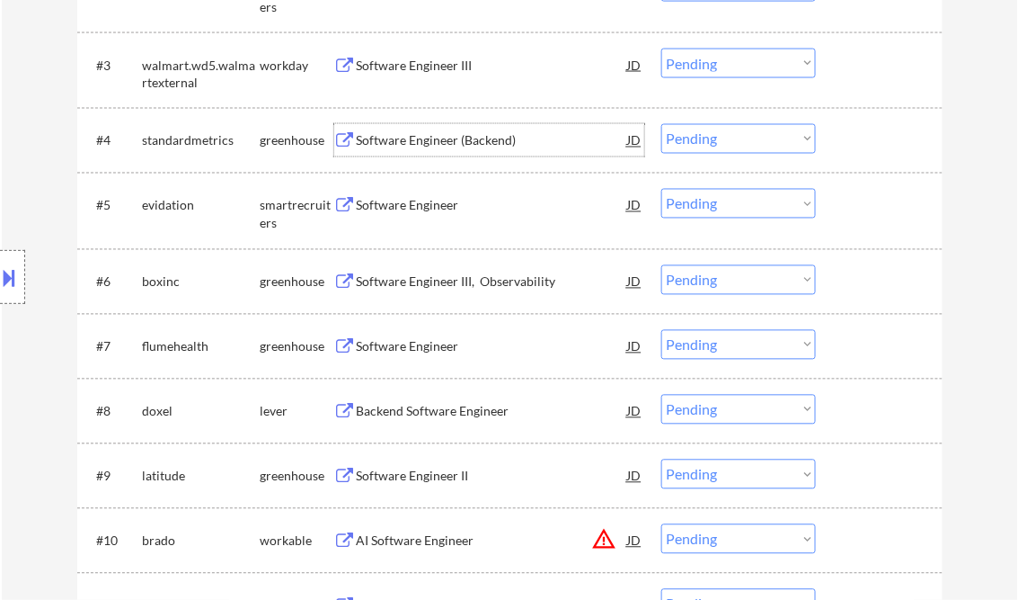
click at [419, 147] on div "Software Engineer (Backend)" at bounding box center [492, 141] width 271 height 18
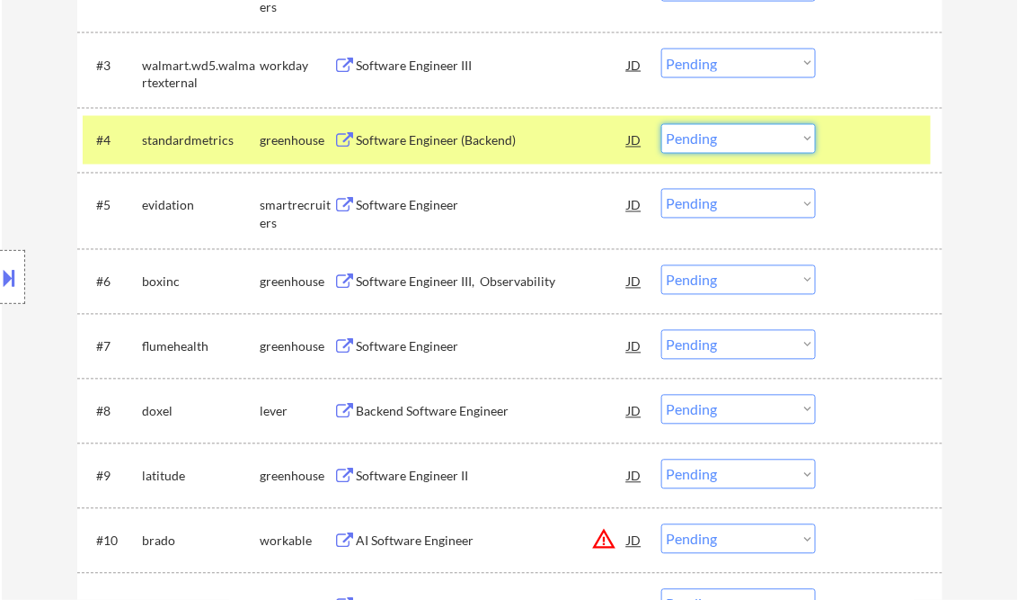
click at [735, 149] on select "Choose an option... Pending Applied Excluded (Questions) Excluded (Expired) Exc…" at bounding box center [739, 139] width 155 height 30
click at [662, 124] on select "Choose an option... Pending Applied Excluded (Questions) Excluded (Expired) Exc…" at bounding box center [739, 139] width 155 height 30
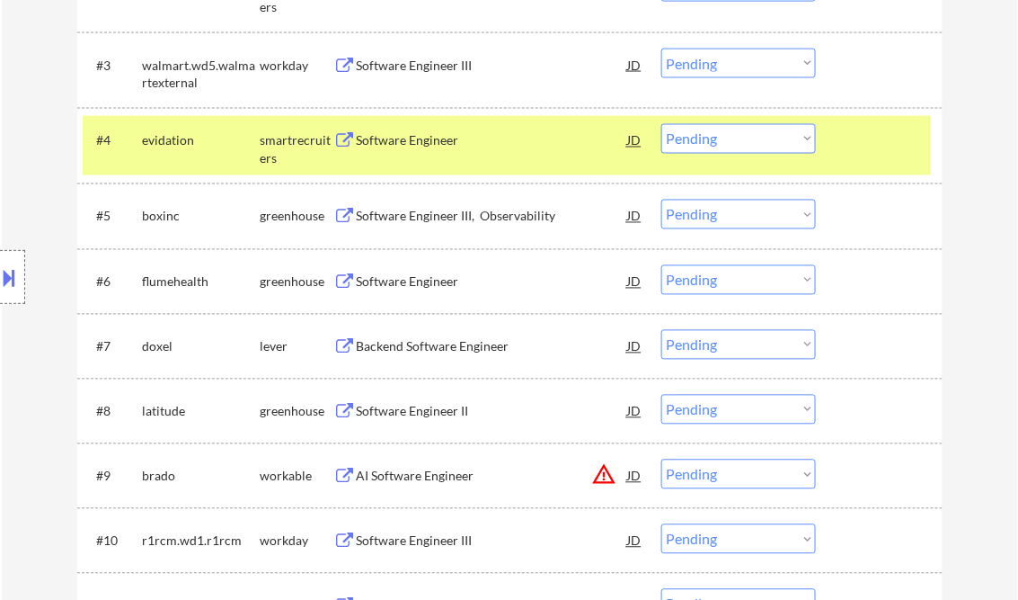
click at [413, 147] on div "Software Engineer" at bounding box center [492, 141] width 271 height 18
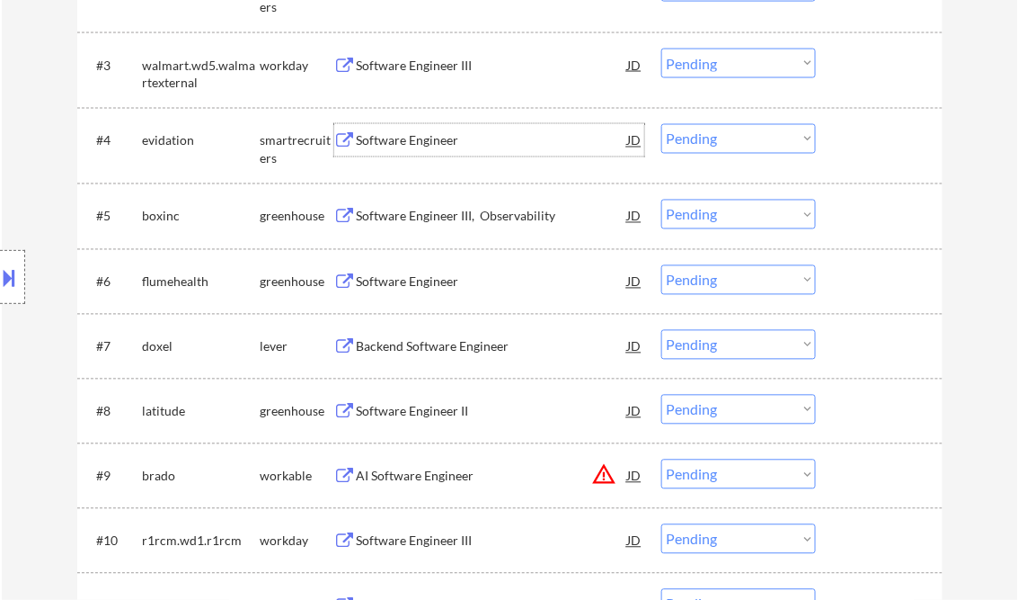
click at [426, 146] on div "Software Engineer" at bounding box center [492, 141] width 271 height 18
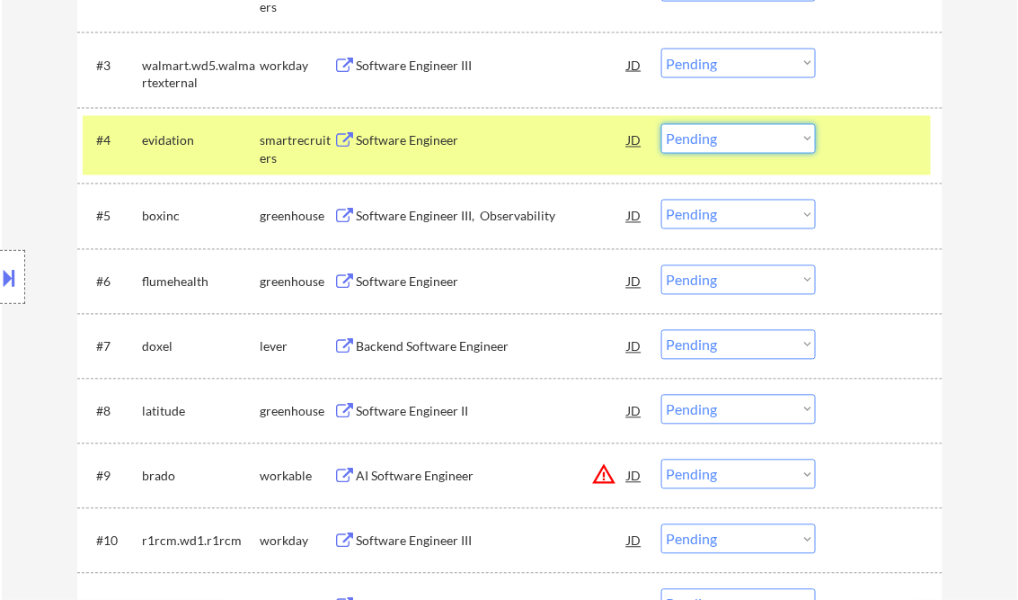
drag, startPoint x: 706, startPoint y: 128, endPoint x: 709, endPoint y: 153, distance: 25.4
click at [706, 128] on select "Choose an option... Pending Applied Excluded (Questions) Excluded (Expired) Exc…" at bounding box center [739, 139] width 155 height 30
click at [662, 124] on select "Choose an option... Pending Applied Excluded (Questions) Excluded (Expired) Exc…" at bounding box center [739, 139] width 155 height 30
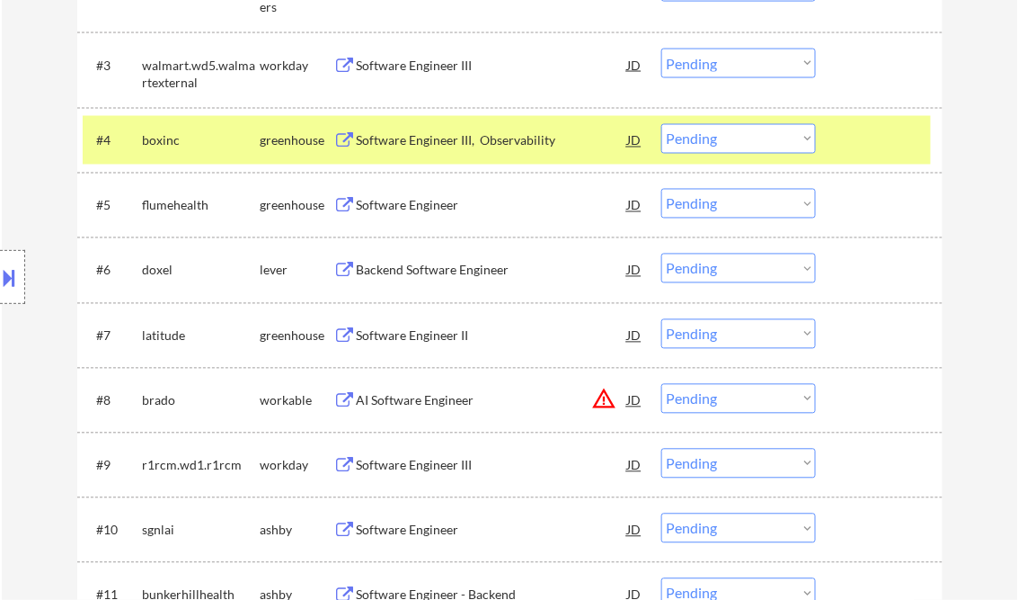
click at [437, 152] on div "Software Engineer III, Observability" at bounding box center [492, 140] width 271 height 32
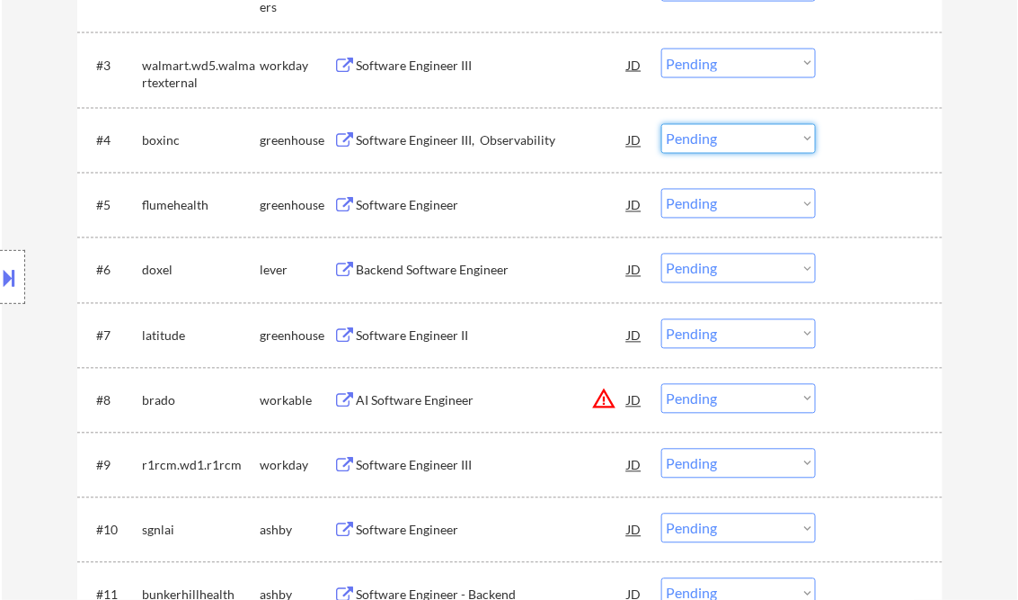
click at [720, 137] on select "Choose an option... Pending Applied Excluded (Questions) Excluded (Expired) Exc…" at bounding box center [739, 139] width 155 height 30
click at [662, 124] on select "Choose an option... Pending Applied Excluded (Questions) Excluded (Expired) Exc…" at bounding box center [739, 139] width 155 height 30
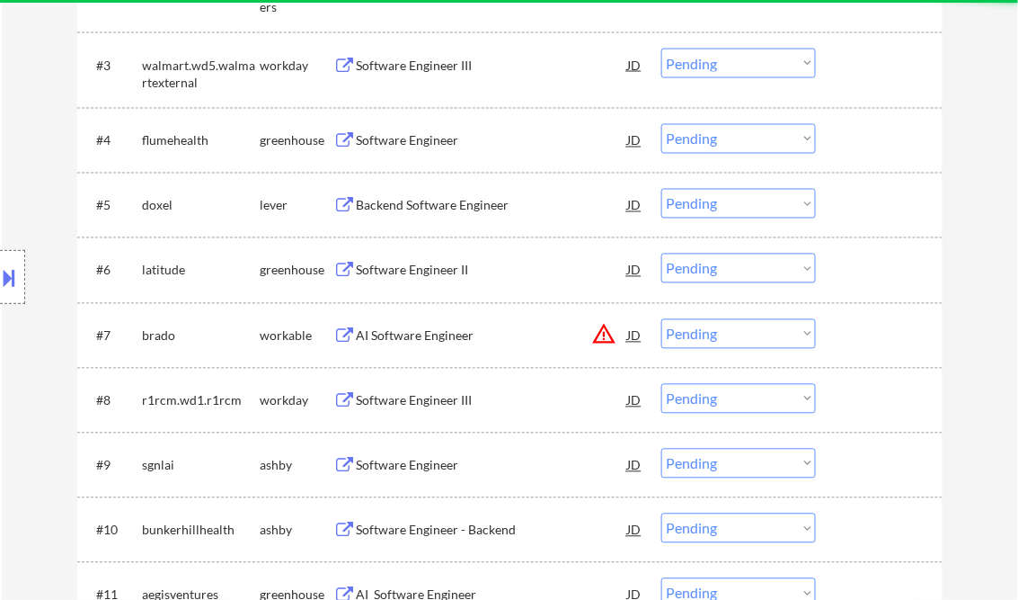
click at [411, 147] on div "Software Engineer" at bounding box center [492, 141] width 271 height 18
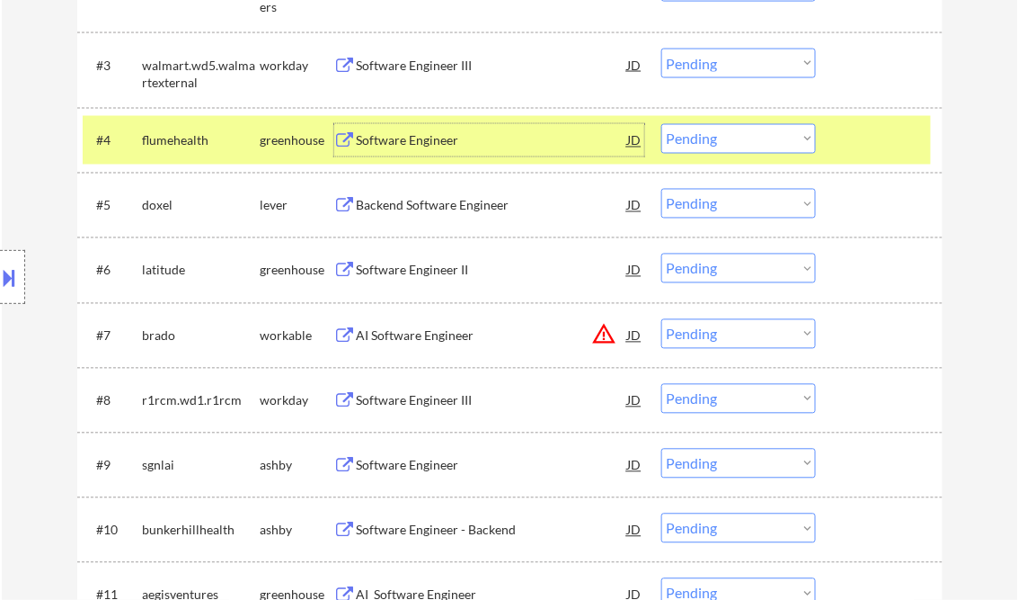
click at [739, 145] on select "Choose an option... Pending Applied Excluded (Questions) Excluded (Expired) Exc…" at bounding box center [739, 139] width 155 height 30
click at [662, 124] on select "Choose an option... Pending Applied Excluded (Questions) Excluded (Expired) Exc…" at bounding box center [739, 139] width 155 height 30
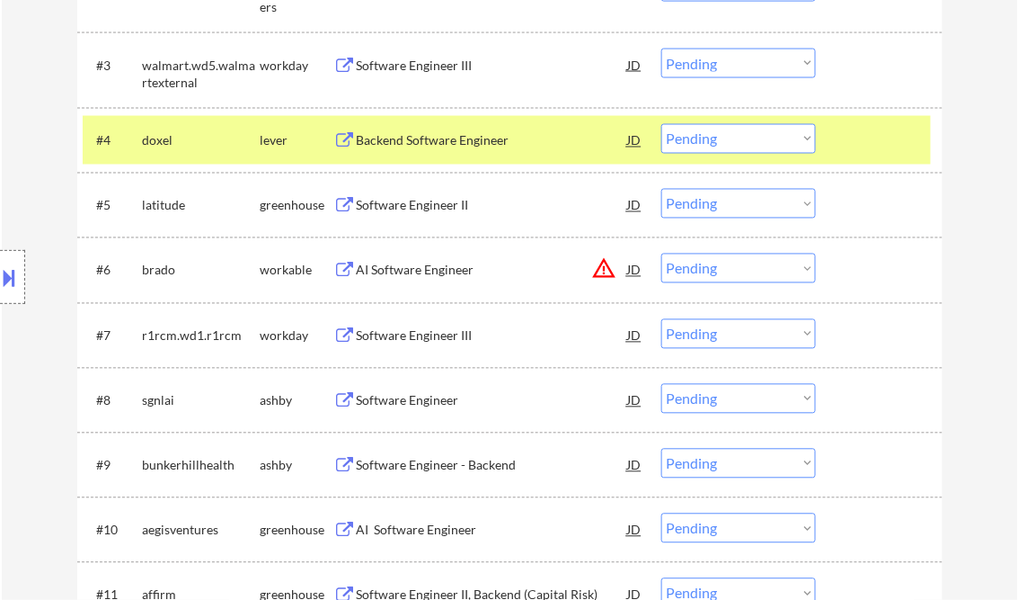
click at [439, 142] on div "Backend Software Engineer" at bounding box center [492, 141] width 271 height 18
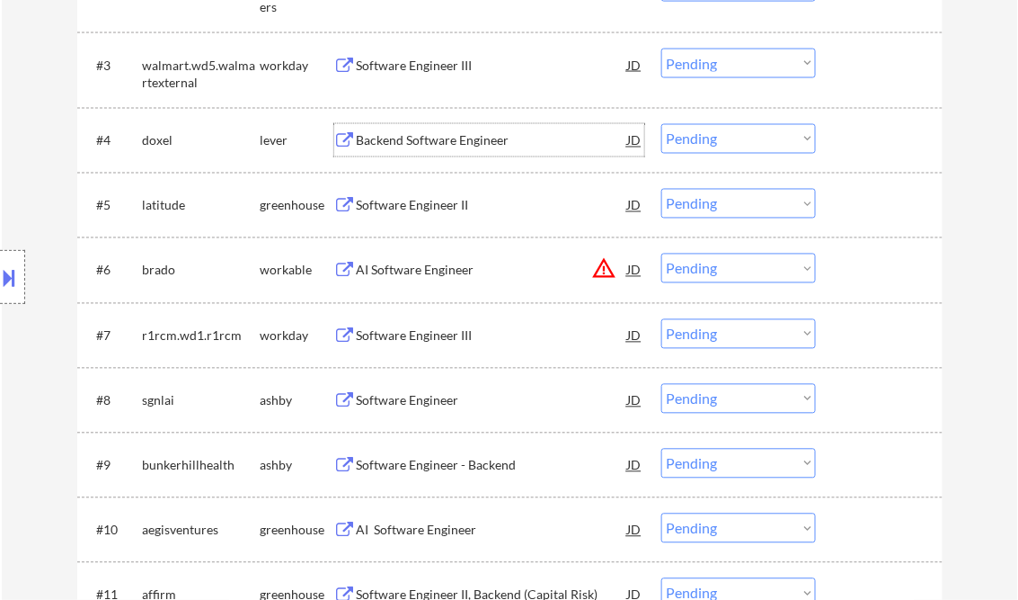
click at [18, 268] on button at bounding box center [10, 277] width 20 height 30
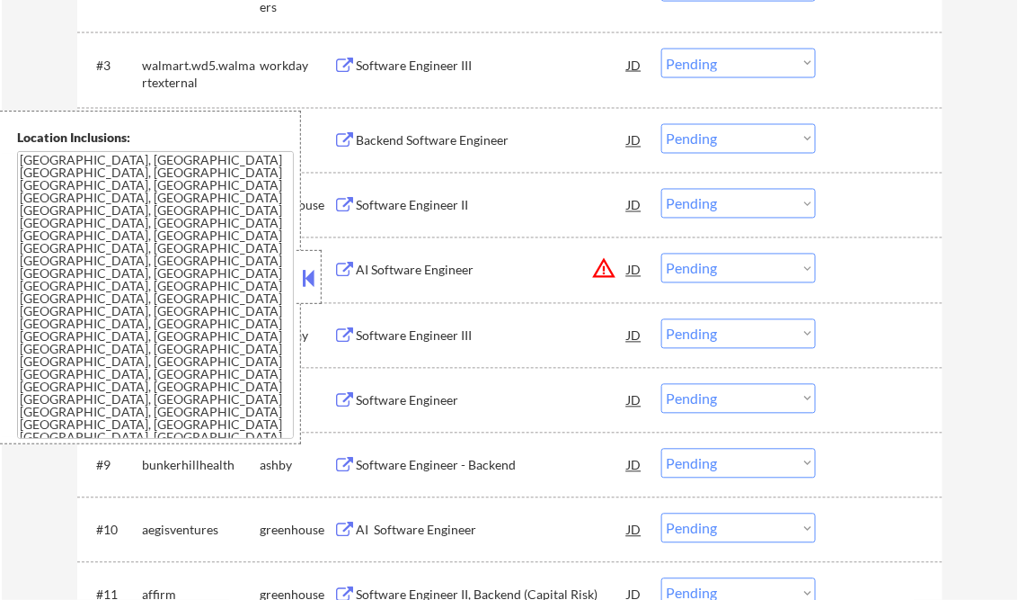
click at [312, 271] on button at bounding box center [309, 277] width 20 height 27
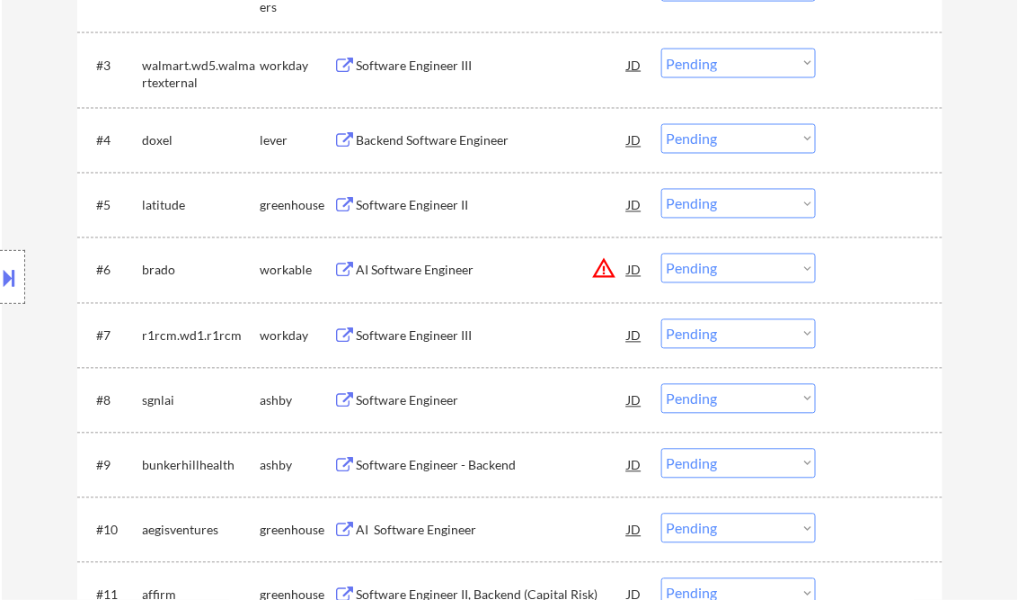
click at [440, 136] on div "Backend Software Engineer" at bounding box center [492, 141] width 271 height 18
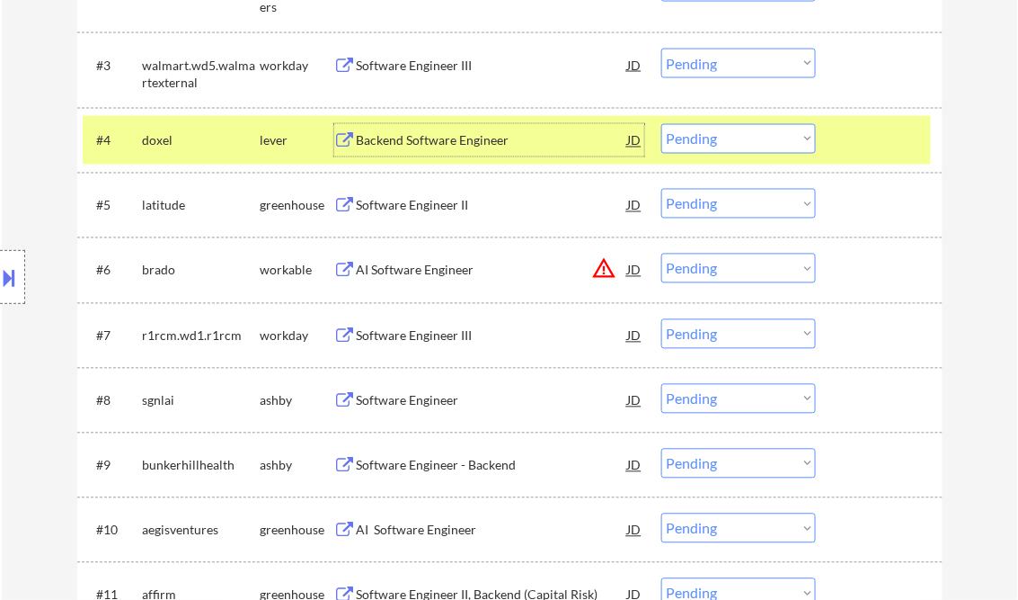
drag, startPoint x: 751, startPoint y: 140, endPoint x: 752, endPoint y: 151, distance: 10.8
click at [751, 140] on select "Choose an option... Pending Applied Excluded (Questions) Excluded (Expired) Exc…" at bounding box center [739, 139] width 155 height 30
click at [662, 124] on select "Choose an option... Pending Applied Excluded (Questions) Excluded (Expired) Exc…" at bounding box center [739, 139] width 155 height 30
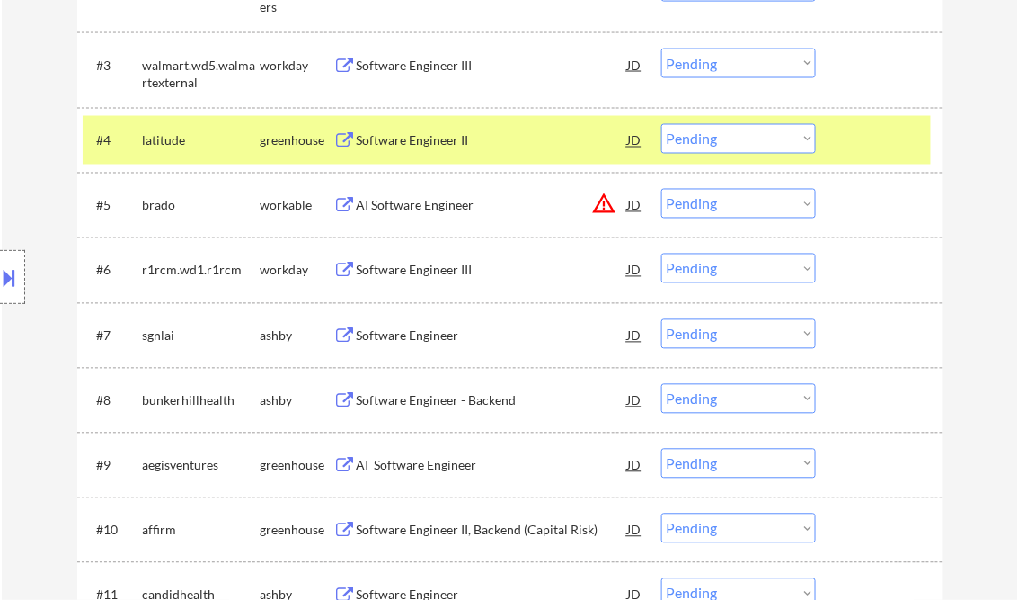
click at [422, 138] on div "Software Engineer II" at bounding box center [492, 141] width 271 height 18
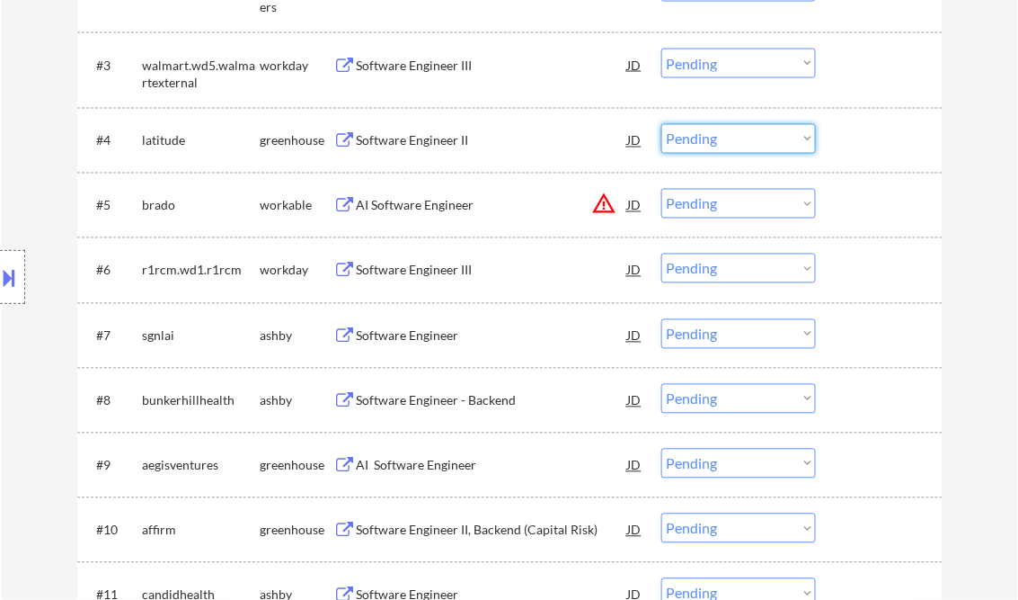
drag, startPoint x: 742, startPoint y: 133, endPoint x: 753, endPoint y: 151, distance: 21.4
click at [742, 133] on select "Choose an option... Pending Applied Excluded (Questions) Excluded (Expired) Exc…" at bounding box center [739, 139] width 155 height 30
click at [662, 124] on select "Choose an option... Pending Applied Excluded (Questions) Excluded (Expired) Exc…" at bounding box center [739, 139] width 155 height 30
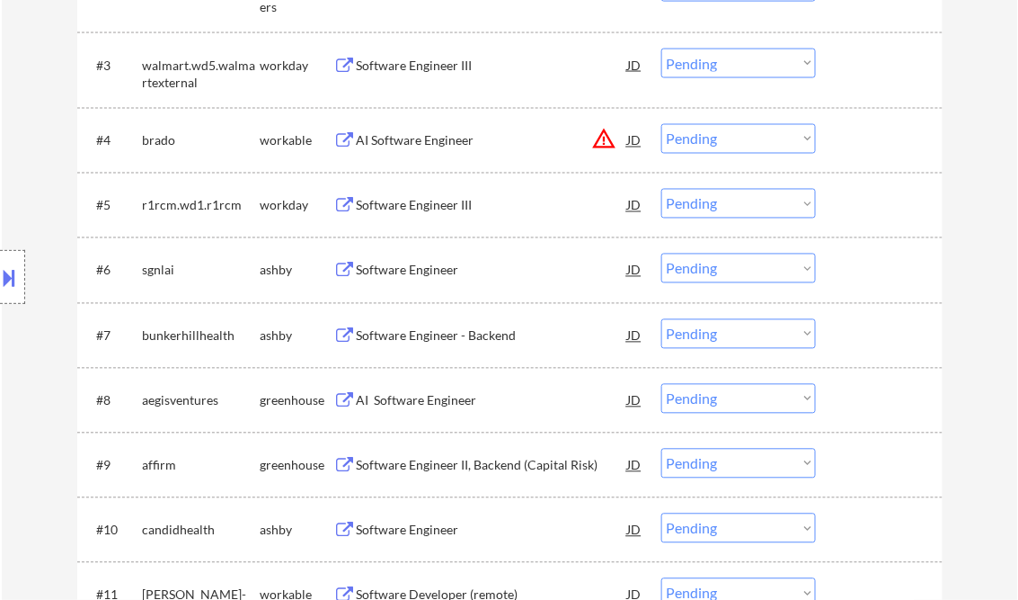
click at [408, 146] on div "AI Software Engineer" at bounding box center [492, 141] width 271 height 18
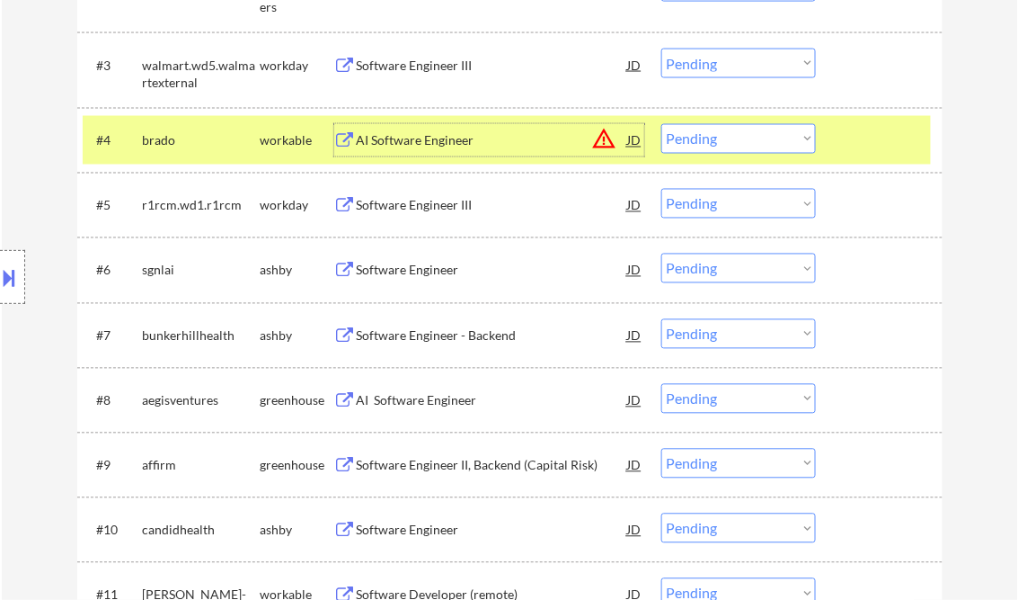
drag, startPoint x: 712, startPoint y: 140, endPoint x: 739, endPoint y: 153, distance: 29.8
click at [712, 140] on select "Choose an option... Pending Applied Excluded (Questions) Excluded (Expired) Exc…" at bounding box center [739, 139] width 155 height 30
click at [662, 124] on select "Choose an option... Pending Applied Excluded (Questions) Excluded (Expired) Exc…" at bounding box center [739, 139] width 155 height 30
select select ""pending""
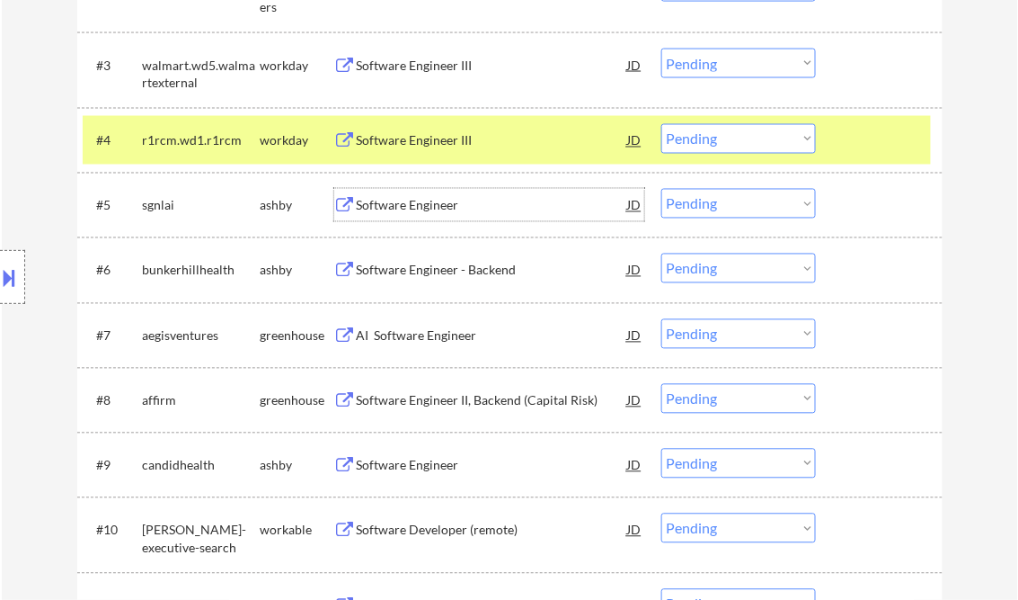
click at [418, 200] on div "Software Engineer" at bounding box center [492, 206] width 271 height 18
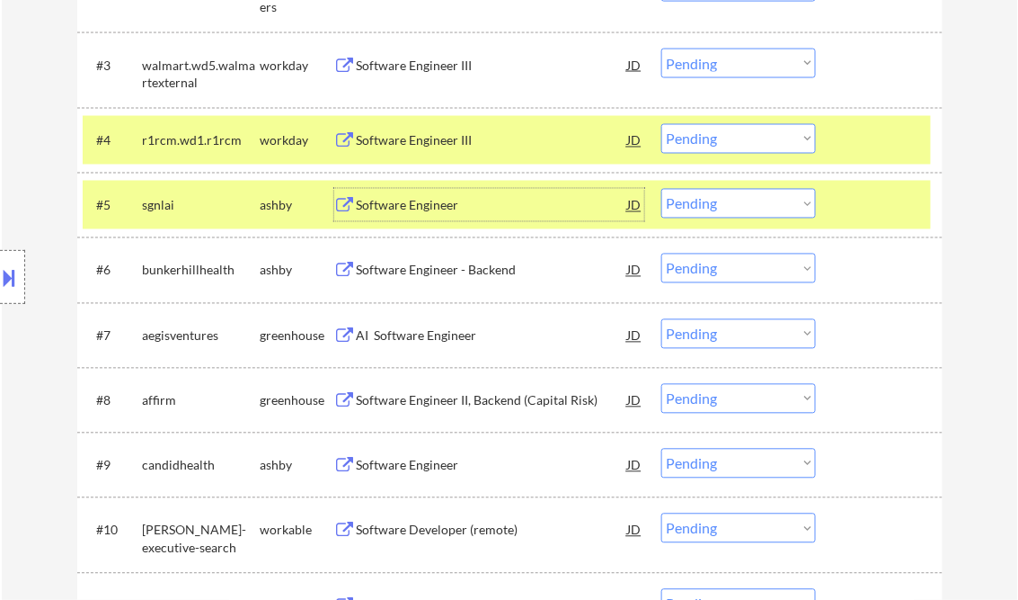
click at [430, 212] on div "Software Engineer" at bounding box center [492, 206] width 271 height 18
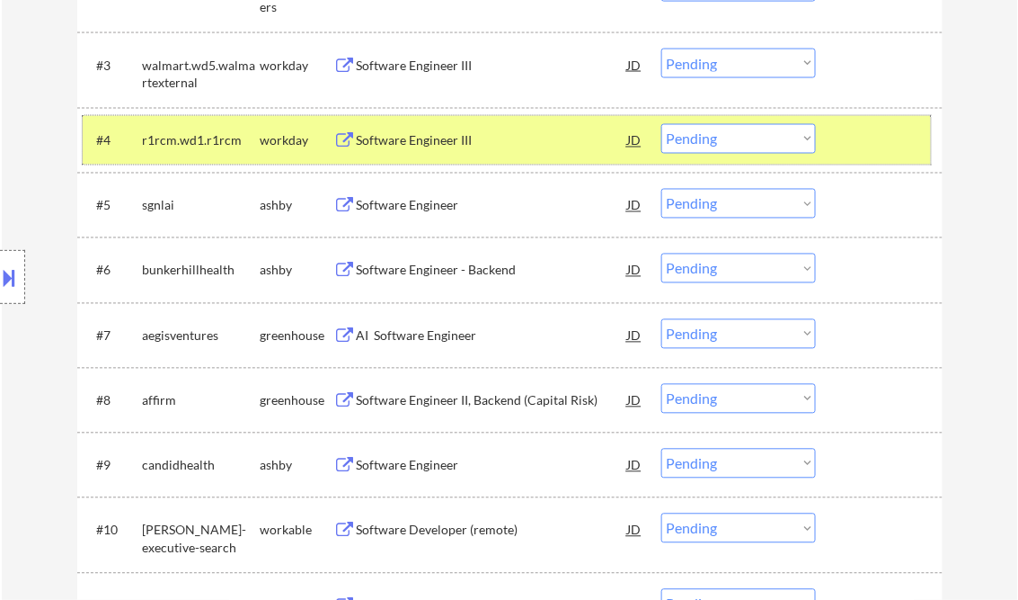
click at [884, 135] on div at bounding box center [881, 140] width 79 height 32
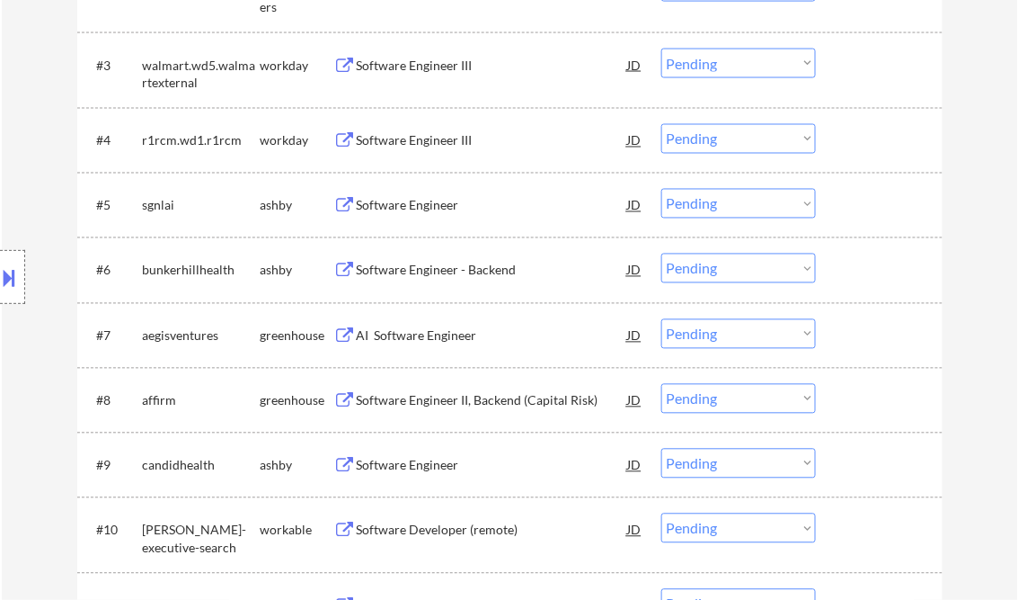
click at [739, 203] on select "Choose an option... Pending Applied Excluded (Questions) Excluded (Expired) Exc…" at bounding box center [739, 204] width 155 height 30
click at [662, 189] on select "Choose an option... Pending Applied Excluded (Questions) Excluded (Expired) Exc…" at bounding box center [739, 204] width 155 height 30
click at [430, 274] on div "Software Engineer - Backend" at bounding box center [492, 271] width 271 height 18
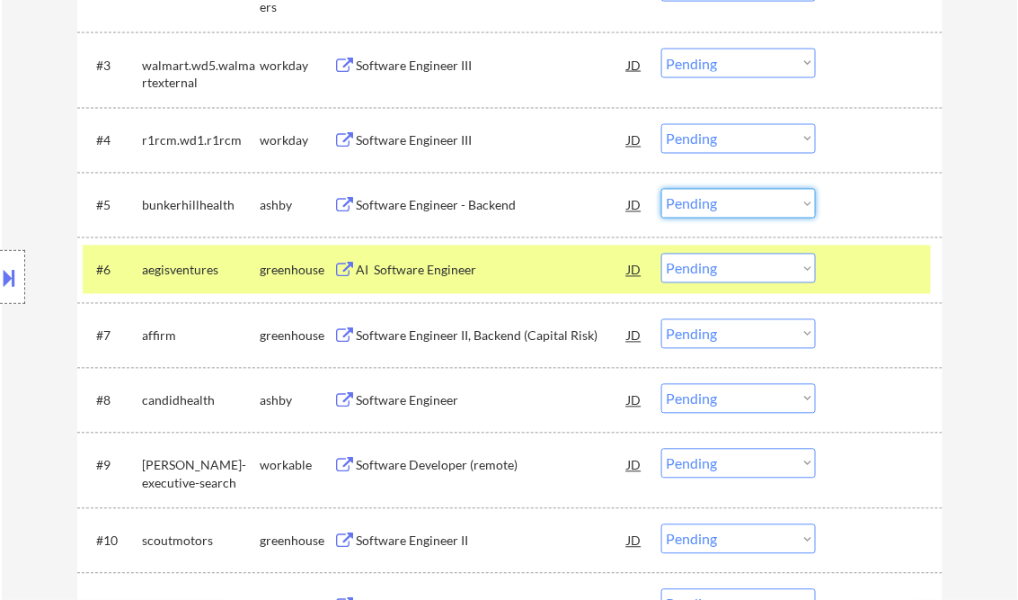
click at [739, 200] on select "Choose an option... Pending Applied Excluded (Questions) Excluded (Expired) Exc…" at bounding box center [739, 204] width 155 height 30
click at [662, 189] on select "Choose an option... Pending Applied Excluded (Questions) Excluded (Expired) Exc…" at bounding box center [739, 204] width 155 height 30
click at [892, 285] on div at bounding box center [881, 269] width 79 height 32
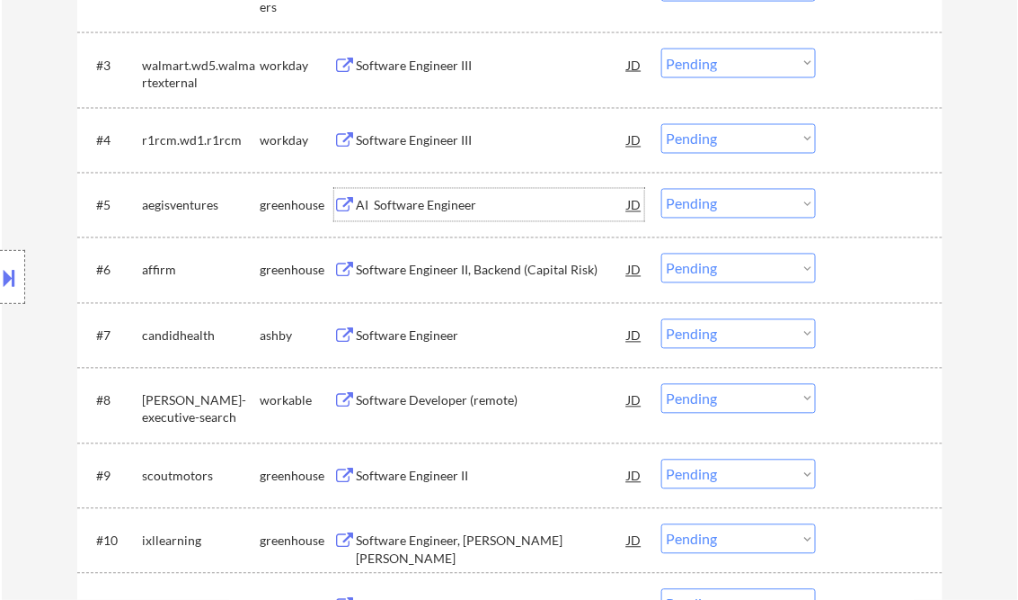
click at [412, 206] on div "AI Software Engineer" at bounding box center [492, 206] width 271 height 18
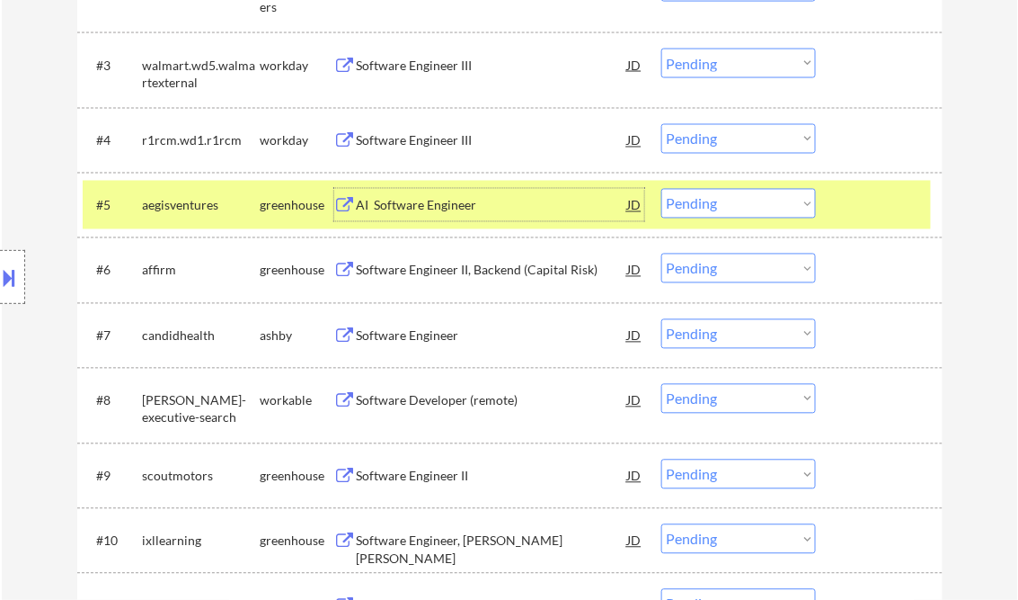
click at [730, 199] on select "Choose an option... Pending Applied Excluded (Questions) Excluded (Expired) Exc…" at bounding box center [739, 204] width 155 height 30
click at [662, 189] on select "Choose an option... Pending Applied Excluded (Questions) Excluded (Expired) Exc…" at bounding box center [739, 204] width 155 height 30
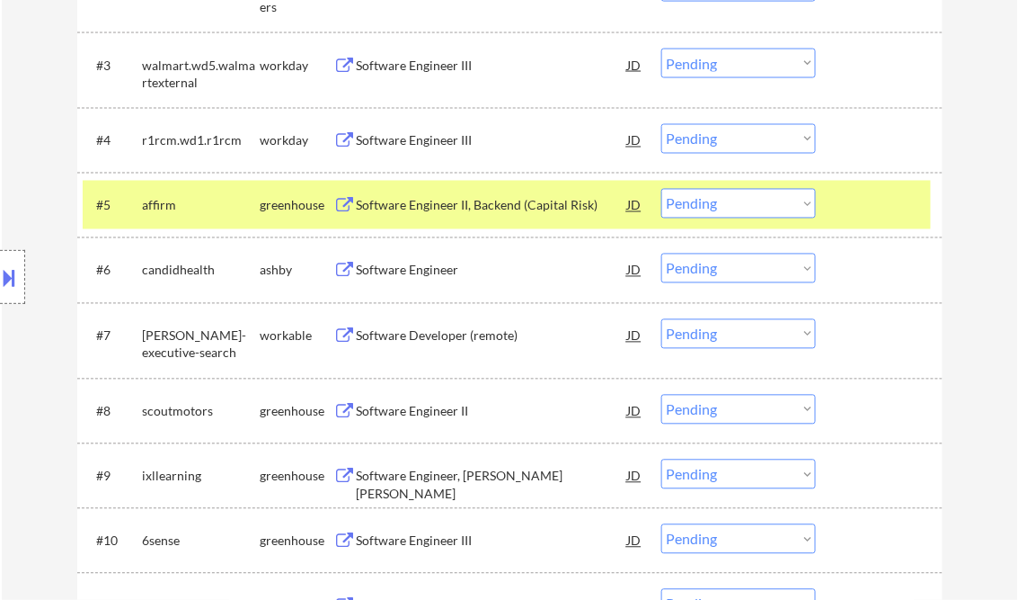
click at [426, 200] on div "Software Engineer II, Backend (Capital Risk)" at bounding box center [492, 206] width 271 height 18
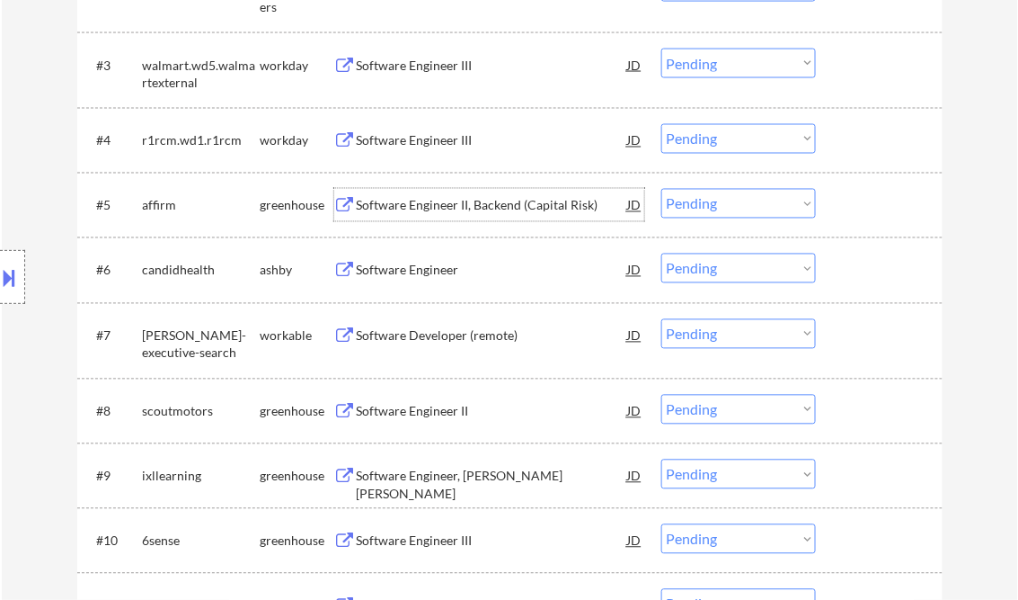
click at [467, 209] on div "Software Engineer II, Backend (Capital Risk)" at bounding box center [492, 206] width 271 height 18
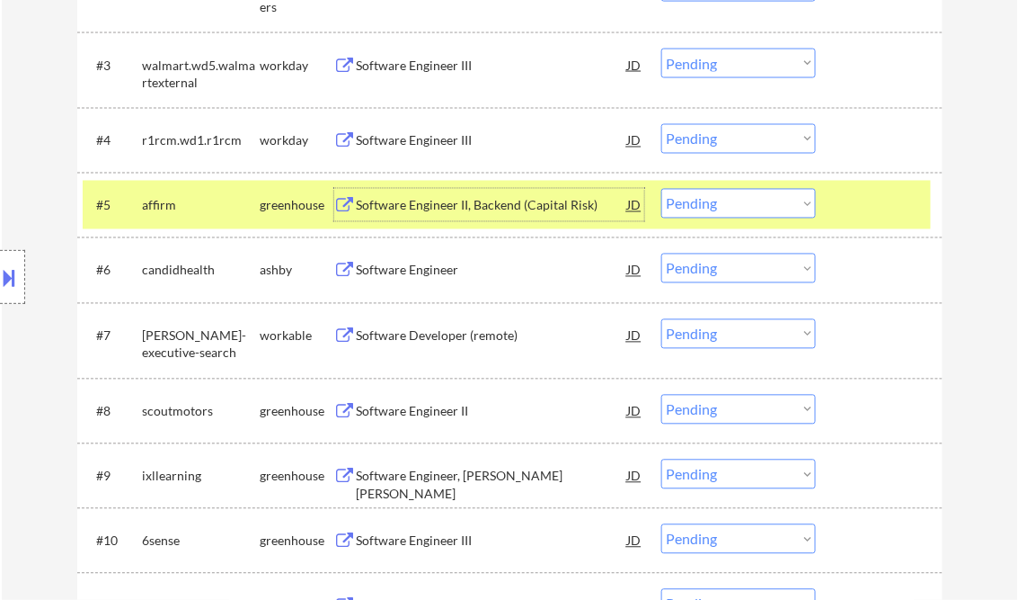
click at [731, 211] on select "Choose an option... Pending Applied Excluded (Questions) Excluded (Expired) Exc…" at bounding box center [739, 204] width 155 height 30
click at [662, 189] on select "Choose an option... Pending Applied Excluded (Questions) Excluded (Expired) Exc…" at bounding box center [739, 204] width 155 height 30
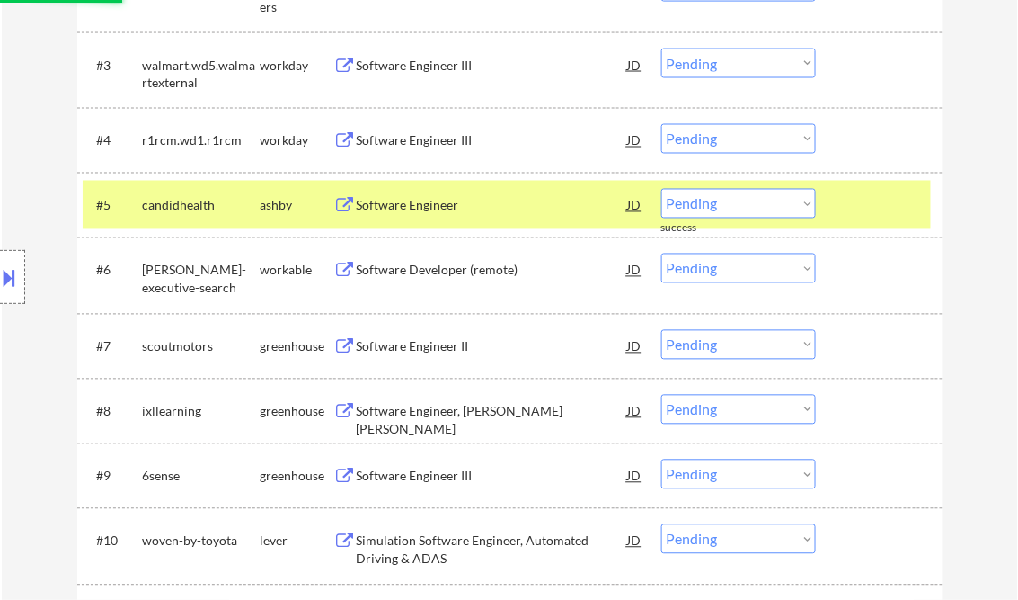
click at [409, 200] on div "Software Engineer" at bounding box center [492, 206] width 271 height 18
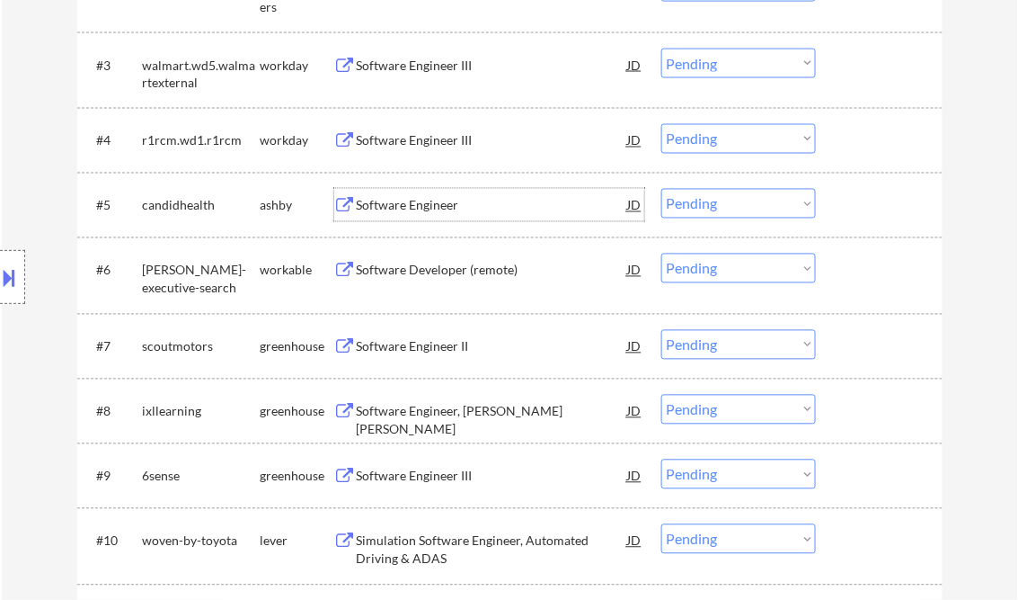
click at [437, 191] on div "Software Engineer" at bounding box center [492, 205] width 271 height 32
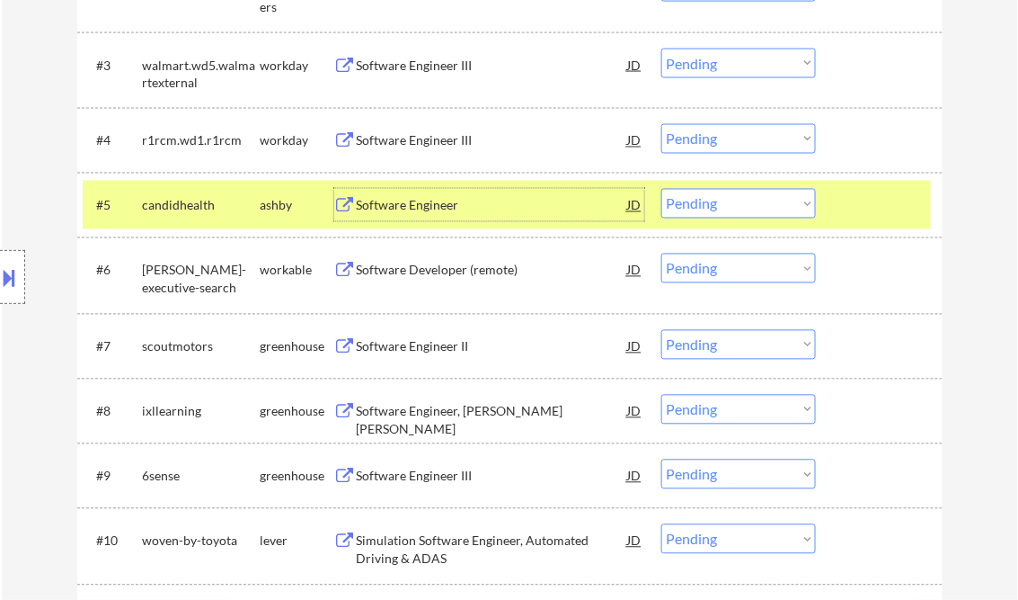
click at [766, 205] on select "Choose an option... Pending Applied Excluded (Questions) Excluded (Expired) Exc…" at bounding box center [739, 204] width 155 height 30
click at [662, 189] on select "Choose an option... Pending Applied Excluded (Questions) Excluded (Expired) Exc…" at bounding box center [739, 204] width 155 height 30
click at [465, 270] on div "Software Developer (remote)" at bounding box center [492, 271] width 271 height 18
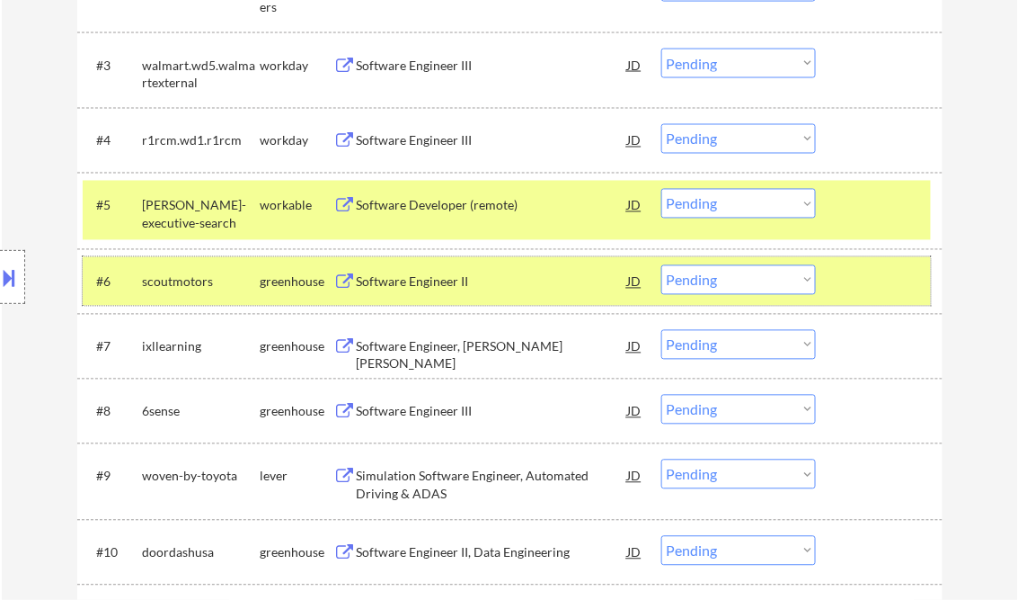
drag, startPoint x: 866, startPoint y: 275, endPoint x: 867, endPoint y: 264, distance: 10.9
click at [866, 274] on div at bounding box center [881, 281] width 79 height 32
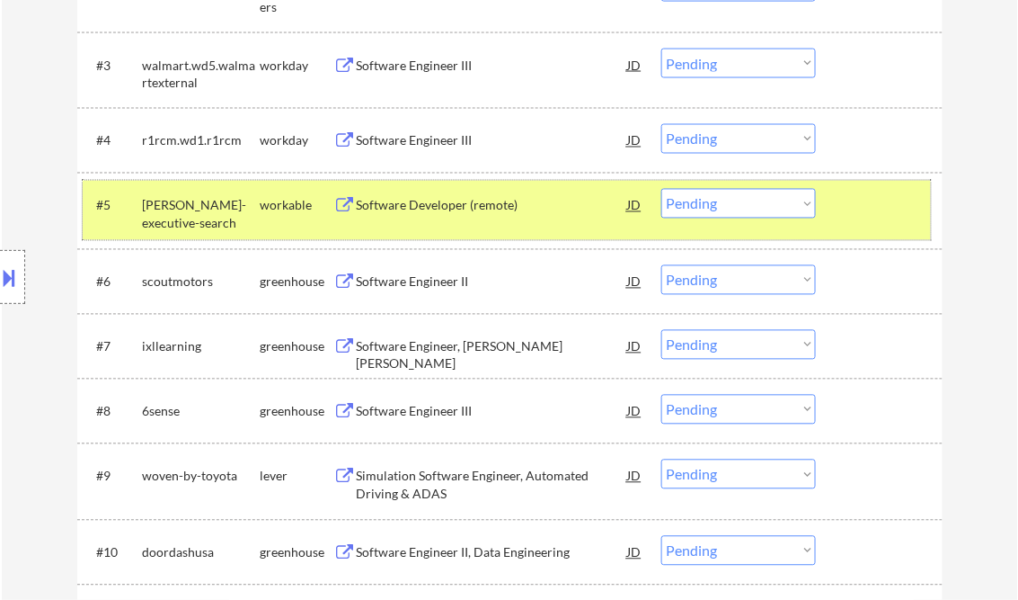
click at [851, 191] on div at bounding box center [881, 205] width 79 height 32
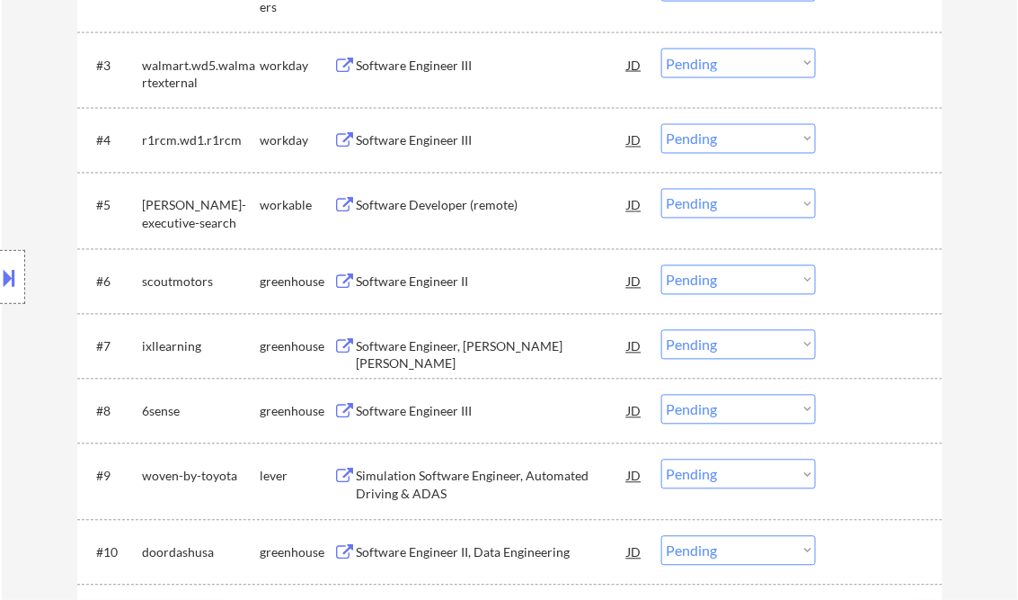
drag, startPoint x: 804, startPoint y: 205, endPoint x: 811, endPoint y: 219, distance: 16.1
click at [804, 205] on select "Choose an option... Pending Applied Excluded (Questions) Excluded (Expired) Exc…" at bounding box center [739, 204] width 155 height 30
click at [662, 189] on select "Choose an option... Pending Applied Excluded (Questions) Excluded (Expired) Exc…" at bounding box center [739, 204] width 155 height 30
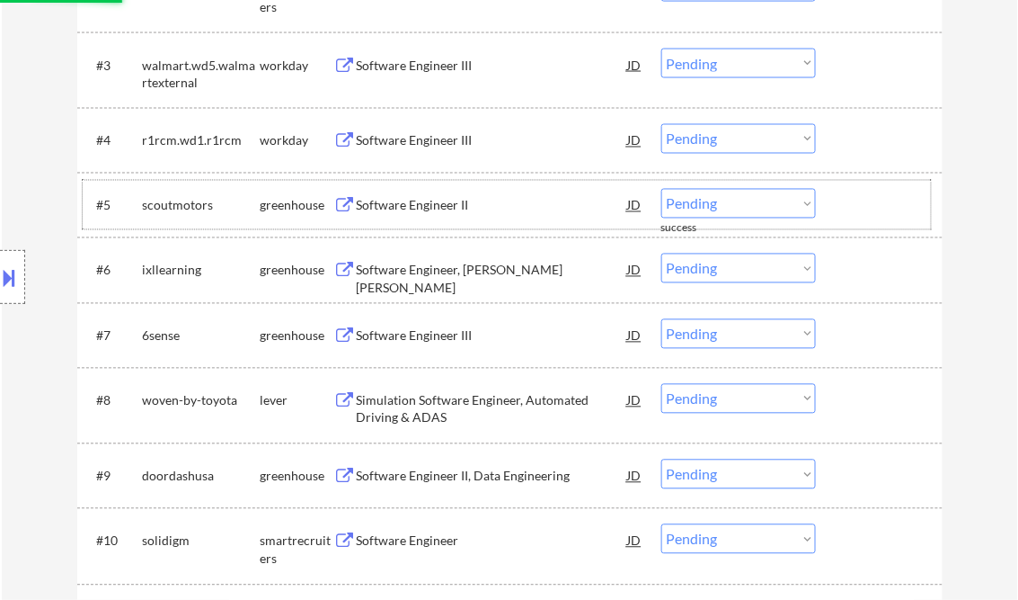
click at [447, 227] on div "#5 scoutmotors greenhouse Software Engineer II JD warning_amber Choose an optio…" at bounding box center [507, 205] width 848 height 49
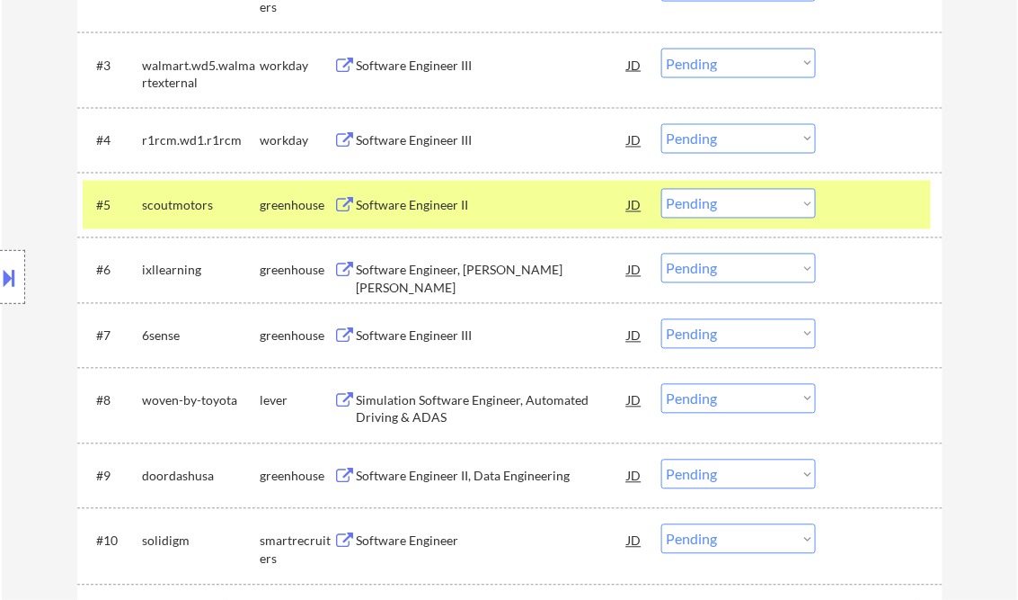
click at [860, 210] on div at bounding box center [881, 205] width 79 height 32
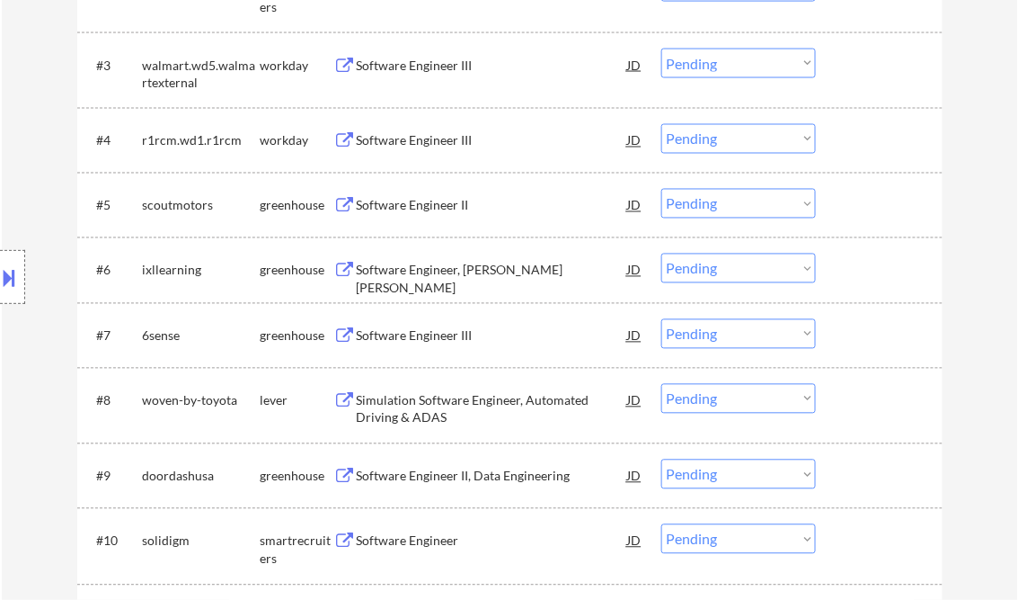
click at [430, 207] on div "Software Engineer II" at bounding box center [492, 206] width 271 height 18
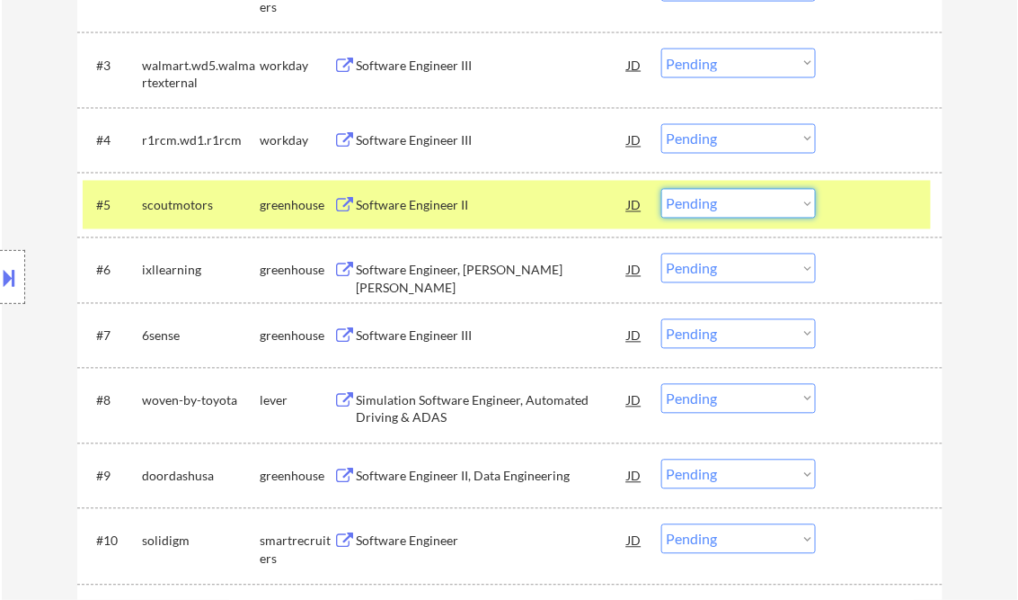
click at [759, 196] on select "Choose an option... Pending Applied Excluded (Questions) Excluded (Expired) Exc…" at bounding box center [739, 204] width 155 height 30
click at [662, 189] on select "Choose an option... Pending Applied Excluded (Questions) Excluded (Expired) Exc…" at bounding box center [739, 204] width 155 height 30
click at [859, 204] on div at bounding box center [881, 205] width 79 height 32
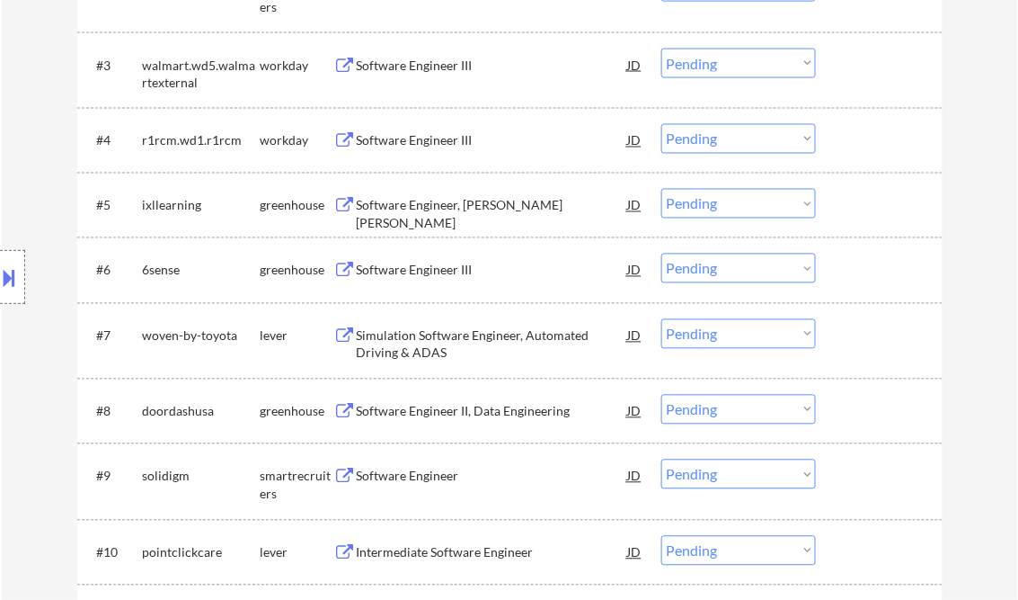
click at [422, 210] on div "Software Engineer, [PERSON_NAME] [PERSON_NAME]" at bounding box center [492, 214] width 271 height 35
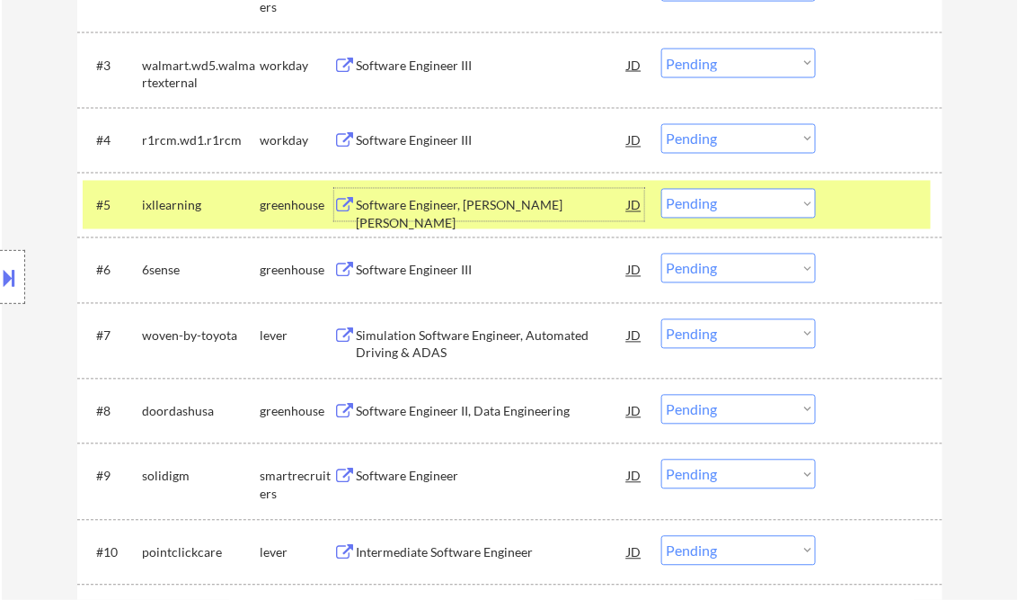
click at [711, 207] on select "Choose an option... Pending Applied Excluded (Questions) Excluded (Expired) Exc…" at bounding box center [739, 204] width 155 height 30
click at [662, 189] on select "Choose an option... Pending Applied Excluded (Questions) Excluded (Expired) Exc…" at bounding box center [739, 204] width 155 height 30
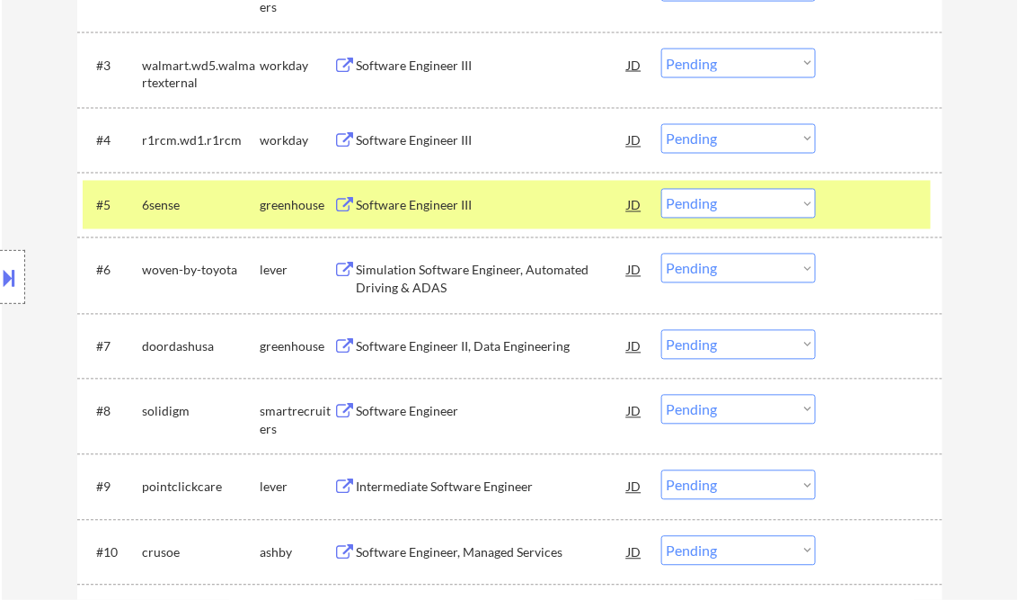
click at [430, 212] on div "Software Engineer III" at bounding box center [492, 206] width 271 height 18
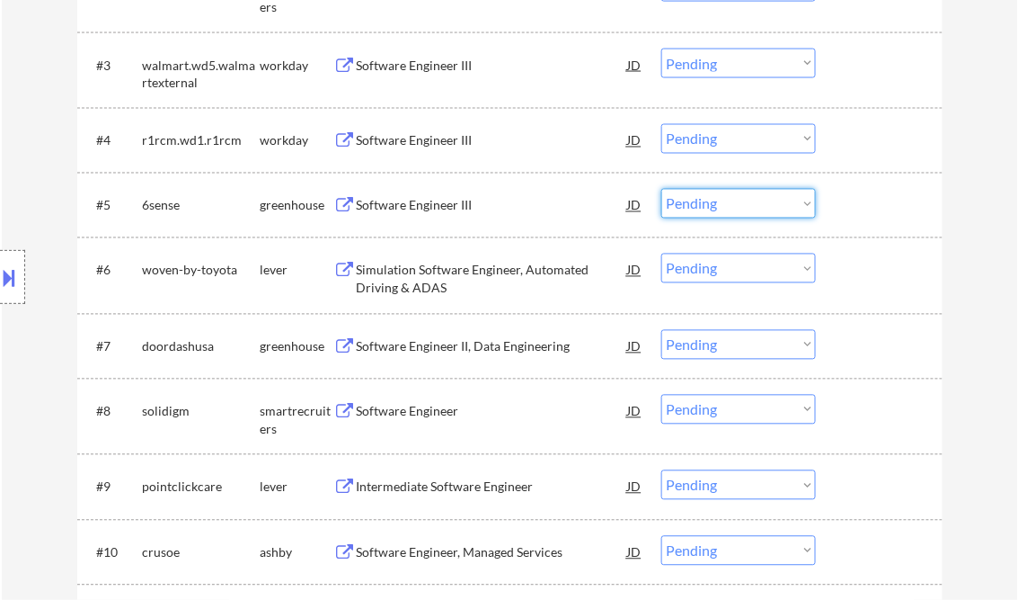
drag, startPoint x: 738, startPoint y: 202, endPoint x: 745, endPoint y: 218, distance: 17.7
click at [738, 202] on select "Choose an option... Pending Applied Excluded (Questions) Excluded (Expired) Exc…" at bounding box center [739, 204] width 155 height 30
click at [662, 189] on select "Choose an option... Pending Applied Excluded (Questions) Excluded (Expired) Exc…" at bounding box center [739, 204] width 155 height 30
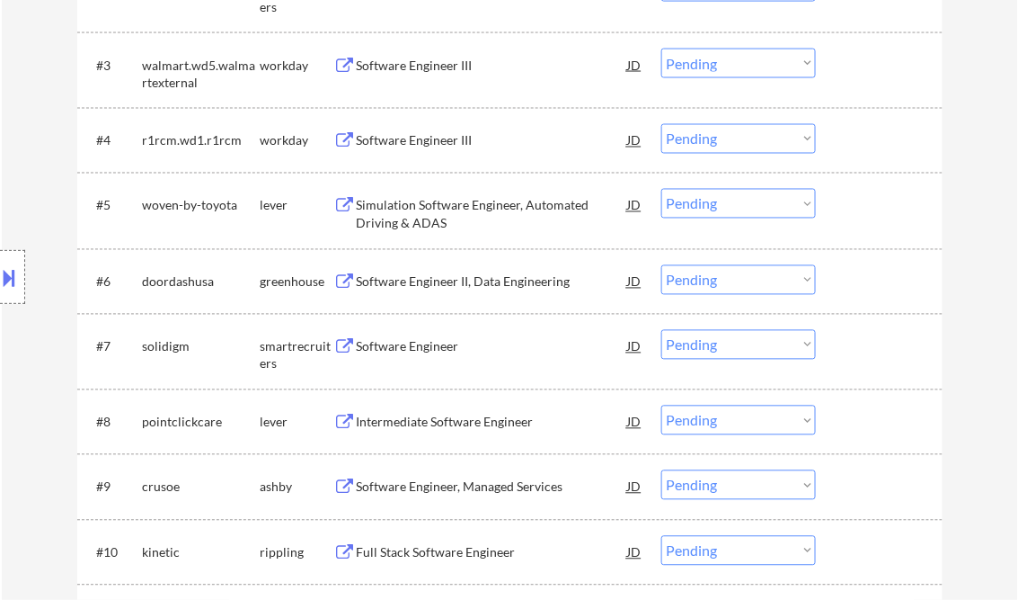
click at [448, 219] on div "Simulation Software Engineer, Automated Driving & ADAS" at bounding box center [492, 214] width 271 height 35
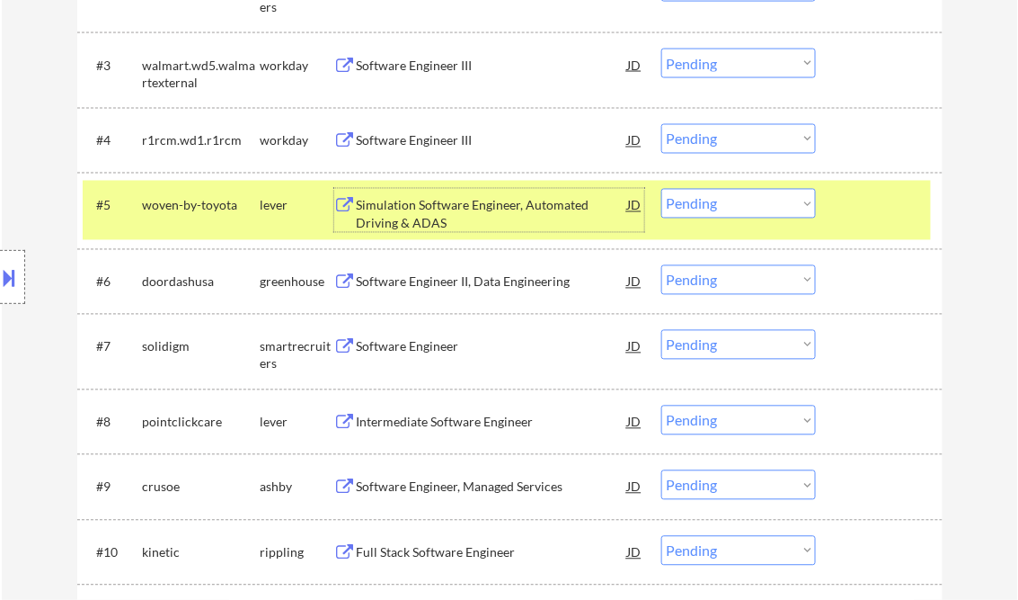
click at [696, 206] on select "Choose an option... Pending Applied Excluded (Questions) Excluded (Expired) Exc…" at bounding box center [739, 204] width 155 height 30
click at [662, 189] on select "Choose an option... Pending Applied Excluded (Questions) Excluded (Expired) Exc…" at bounding box center [739, 204] width 155 height 30
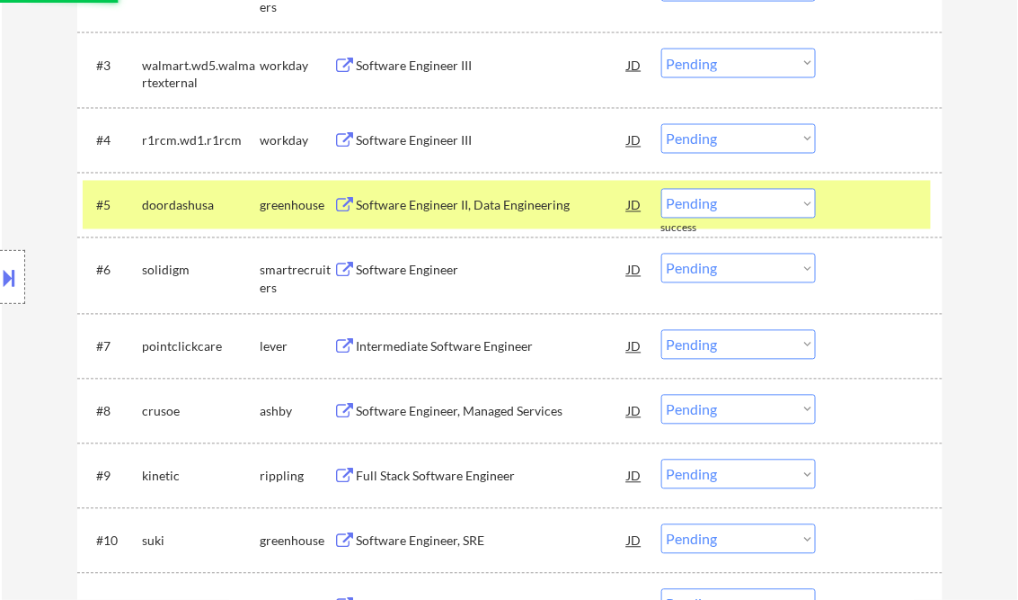
click at [444, 218] on div "Software Engineer II, Data Engineering" at bounding box center [492, 205] width 271 height 32
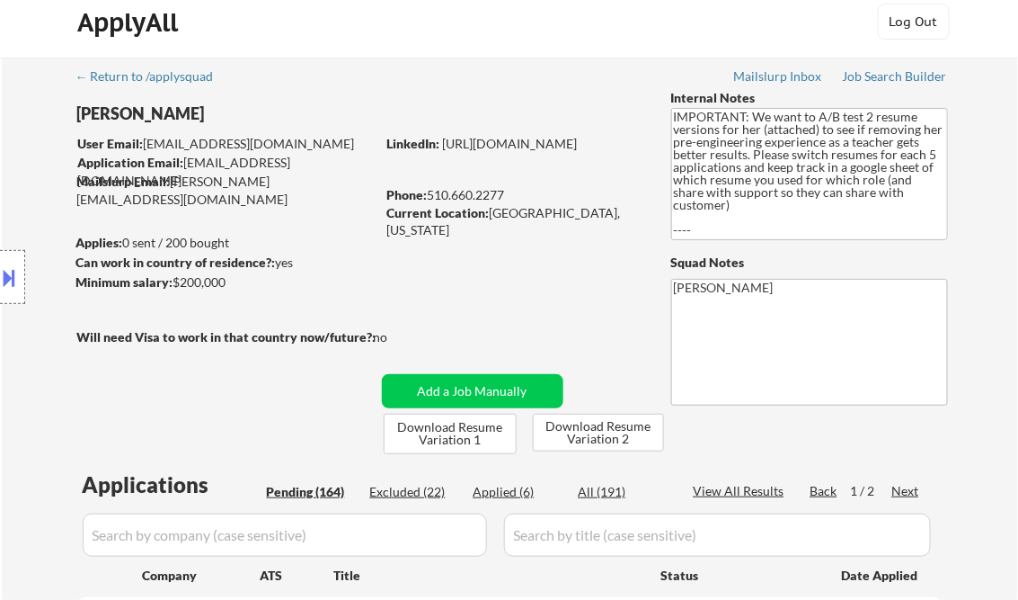
scroll to position [0, 0]
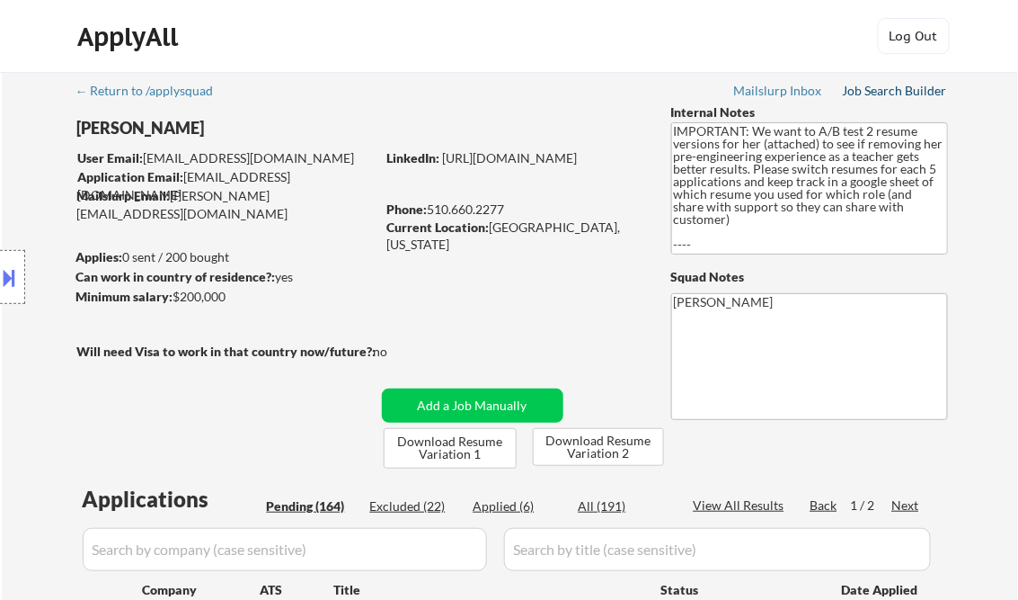
click at [871, 94] on div "Job Search Builder" at bounding box center [895, 90] width 105 height 13
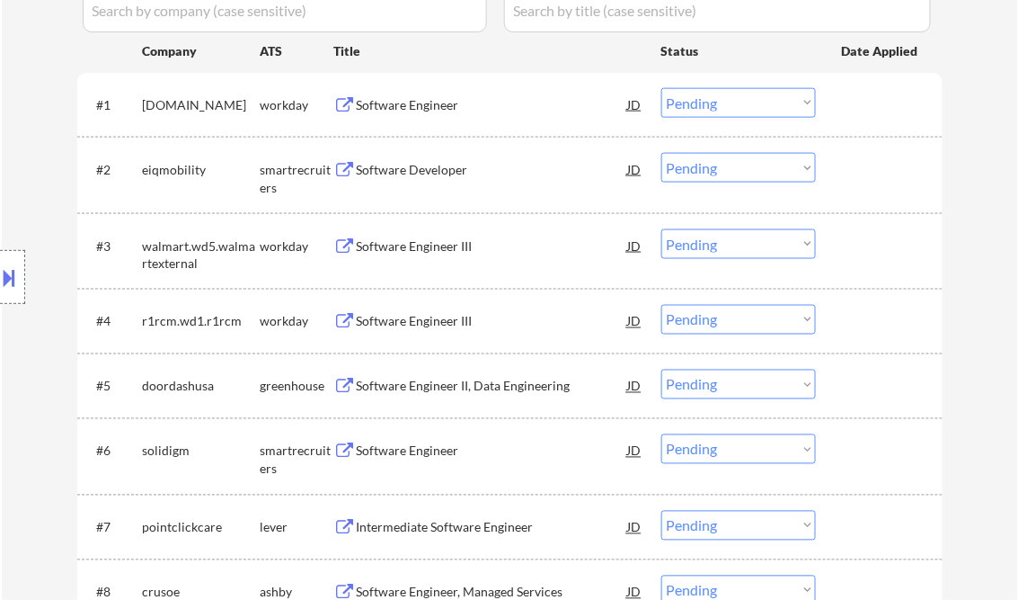
scroll to position [575, 0]
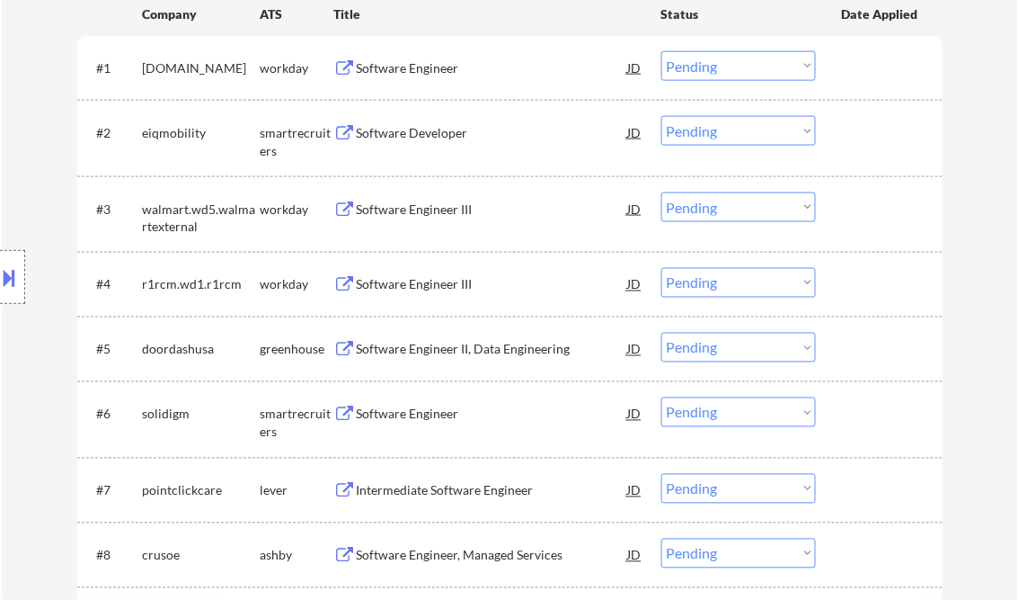
click at [703, 347] on select "Choose an option... Pending Applied Excluded (Questions) Excluded (Expired) Exc…" at bounding box center [739, 348] width 155 height 30
click at [662, 333] on select "Choose an option... Pending Applied Excluded (Questions) Excluded (Expired) Exc…" at bounding box center [739, 348] width 155 height 30
click at [385, 404] on div "Software Engineer" at bounding box center [492, 413] width 271 height 32
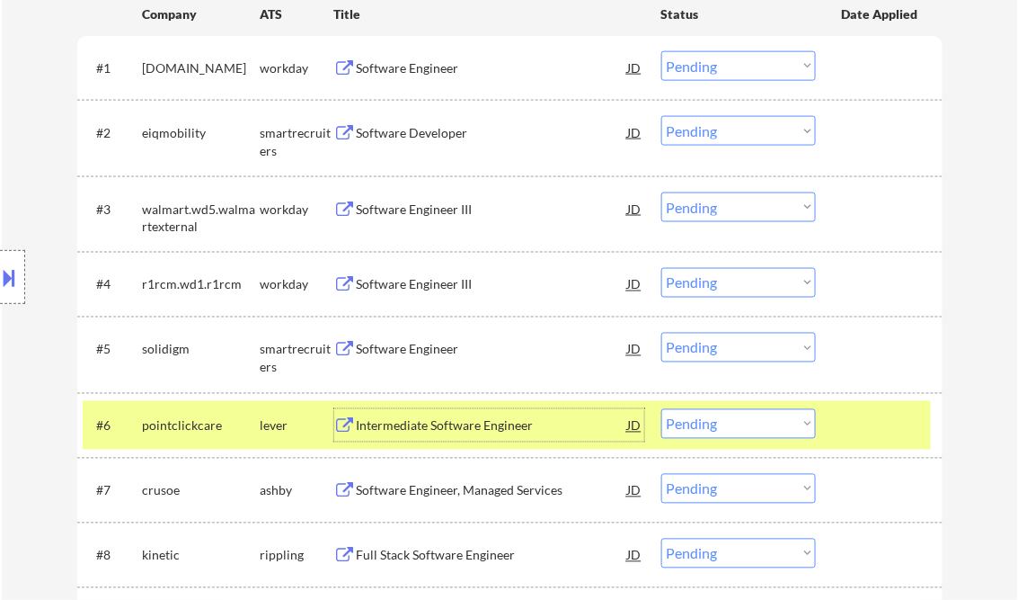
click at [882, 422] on div at bounding box center [881, 425] width 79 height 32
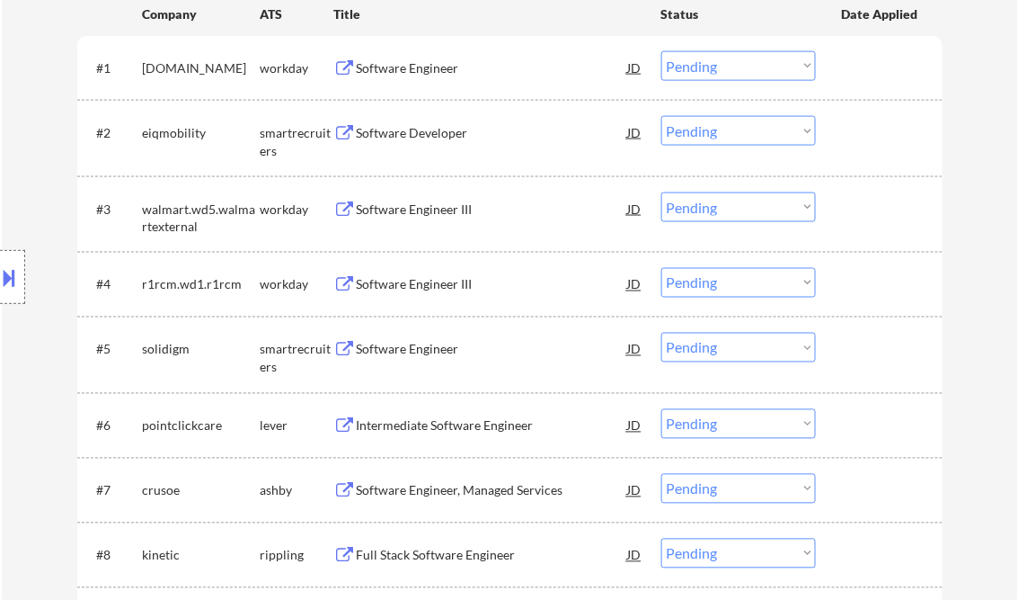
drag, startPoint x: 791, startPoint y: 345, endPoint x: 789, endPoint y: 360, distance: 14.5
click at [791, 345] on select "Choose an option... Pending Applied Excluded (Questions) Excluded (Expired) Exc…" at bounding box center [739, 348] width 155 height 30
click at [662, 333] on select "Choose an option... Pending Applied Excluded (Questions) Excluded (Expired) Exc…" at bounding box center [739, 348] width 155 height 30
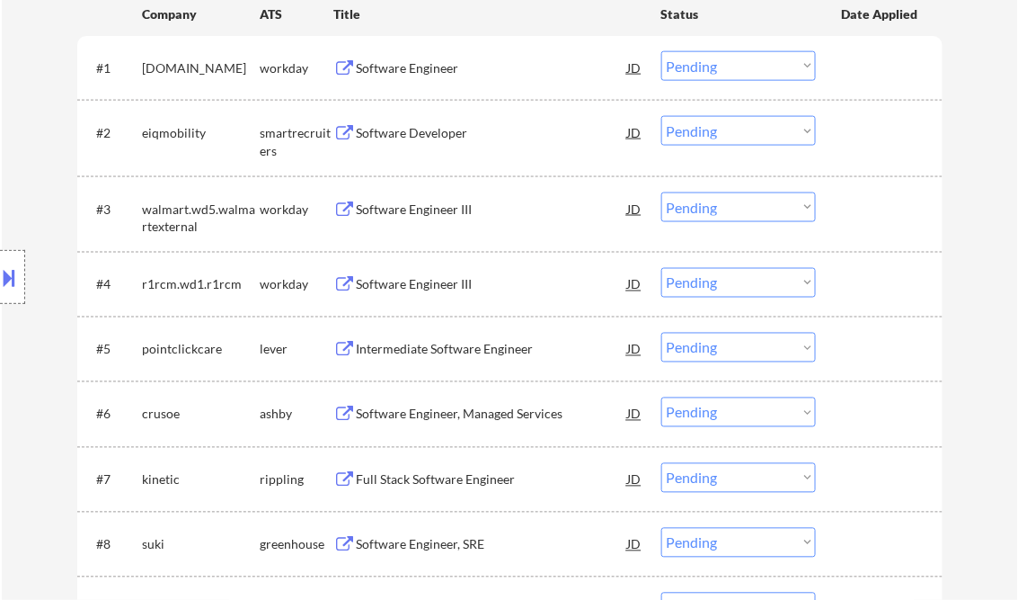
click at [456, 343] on div "Intermediate Software Engineer" at bounding box center [492, 350] width 271 height 18
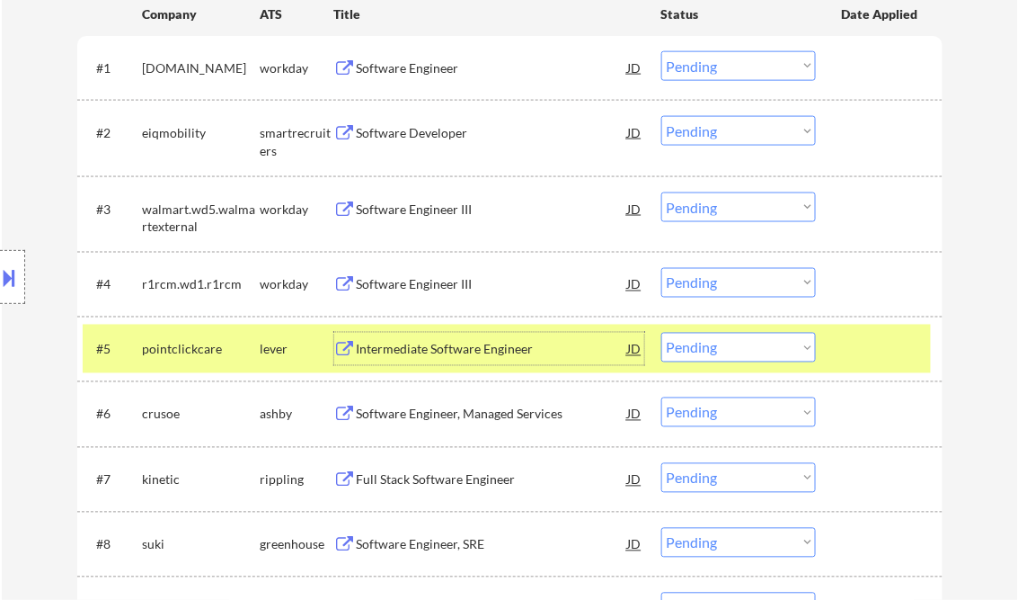
drag, startPoint x: 730, startPoint y: 352, endPoint x: 742, endPoint y: 362, distance: 15.3
click at [730, 352] on select "Choose an option... Pending Applied Excluded (Questions) Excluded (Expired) Exc…" at bounding box center [739, 348] width 155 height 30
click at [662, 333] on select "Choose an option... Pending Applied Excluded (Questions) Excluded (Expired) Exc…" at bounding box center [739, 348] width 155 height 30
click at [489, 346] on div "Software Engineer, Managed Services" at bounding box center [492, 350] width 271 height 18
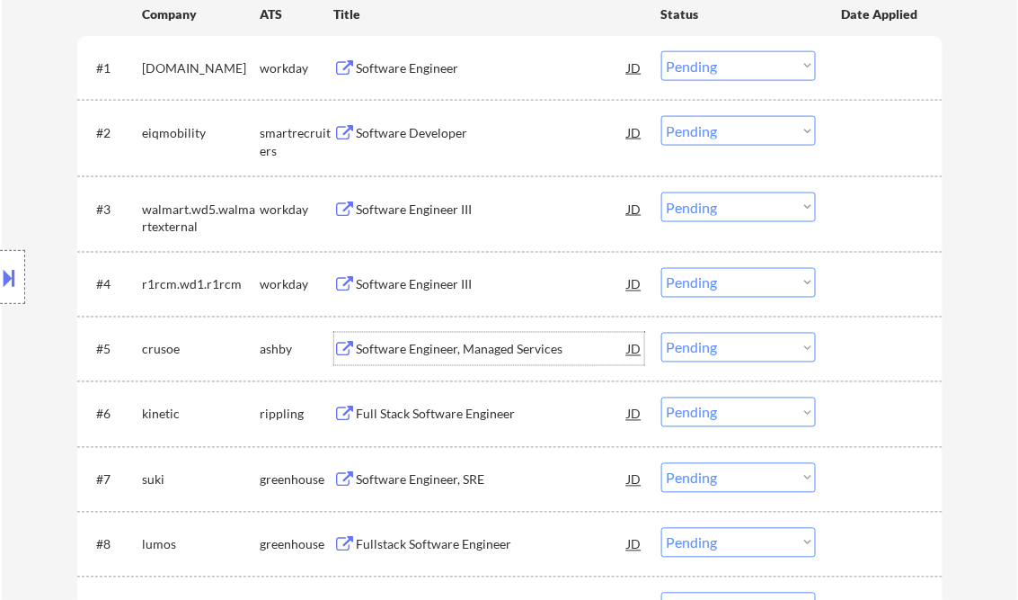
click at [763, 347] on select "Choose an option... Pending Applied Excluded (Questions) Excluded (Expired) Exc…" at bounding box center [739, 348] width 155 height 30
click at [662, 333] on select "Choose an option... Pending Applied Excluded (Questions) Excluded (Expired) Exc…" at bounding box center [739, 348] width 155 height 30
click at [440, 350] on div "Full Stack Software Engineer" at bounding box center [492, 350] width 271 height 18
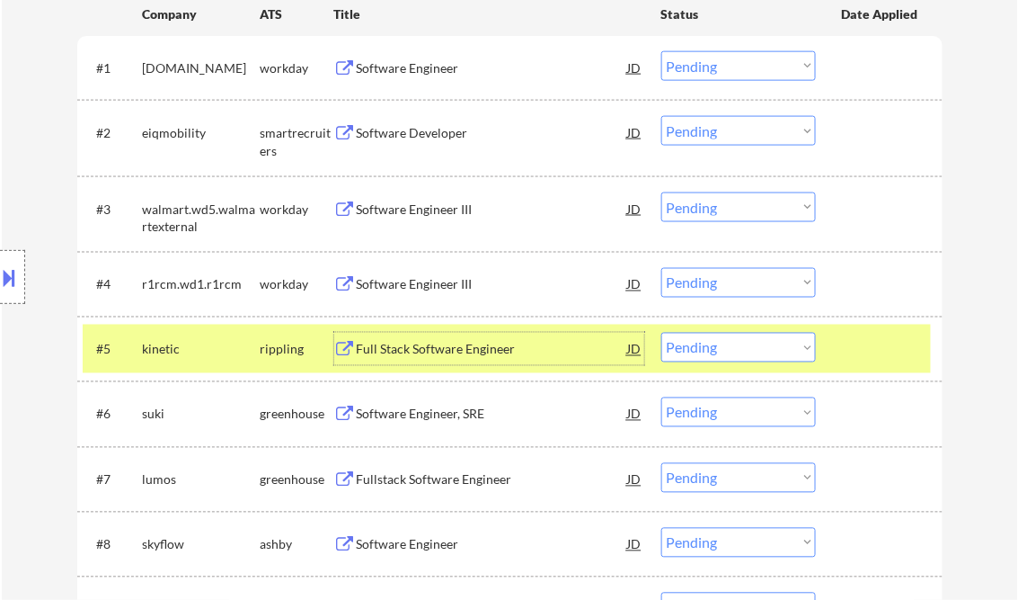
click at [720, 344] on select "Choose an option... Pending Applied Excluded (Questions) Excluded (Expired) Exc…" at bounding box center [739, 348] width 155 height 30
click at [662, 333] on select "Choose an option... Pending Applied Excluded (Questions) Excluded (Expired) Exc…" at bounding box center [739, 348] width 155 height 30
click at [424, 346] on div "Software Engineer, SRE" at bounding box center [492, 350] width 271 height 18
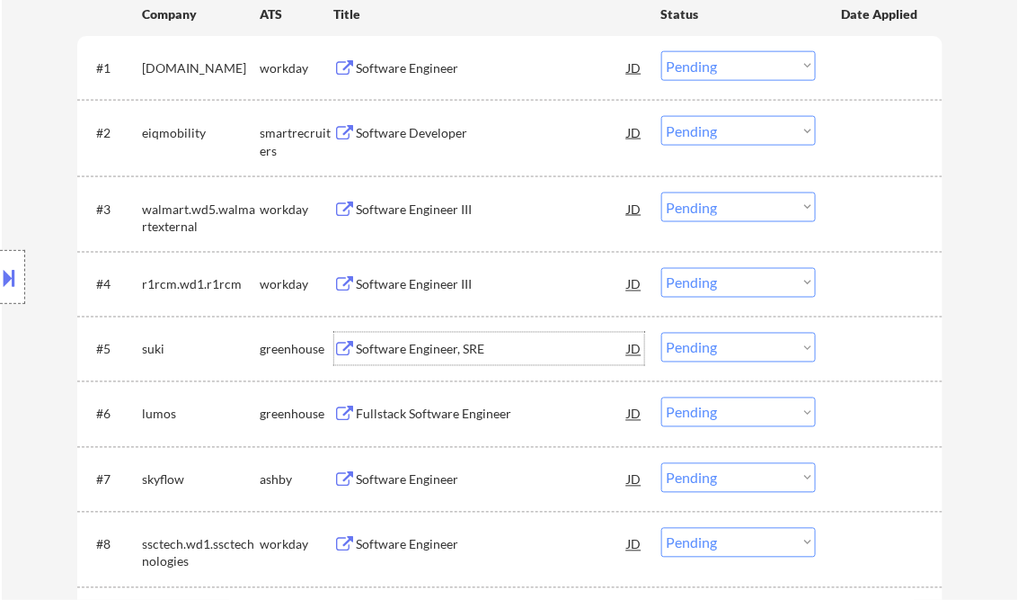
drag, startPoint x: 749, startPoint y: 343, endPoint x: 750, endPoint y: 363, distance: 19.8
click at [749, 343] on select "Choose an option... Pending Applied Excluded (Questions) Excluded (Expired) Exc…" at bounding box center [739, 348] width 155 height 30
click at [662, 333] on select "Choose an option... Pending Applied Excluded (Questions) Excluded (Expired) Exc…" at bounding box center [739, 348] width 155 height 30
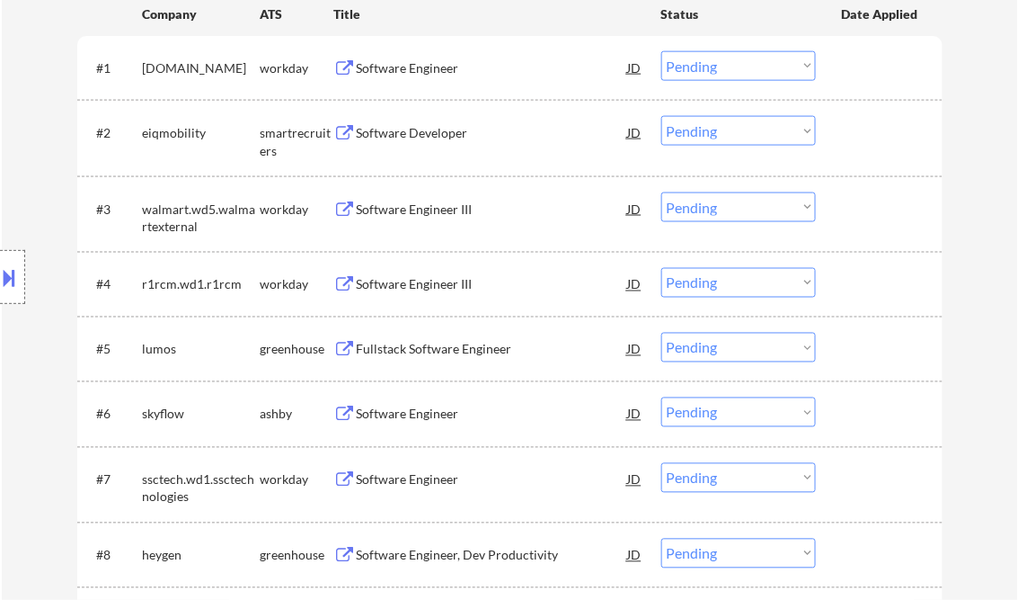
click at [451, 347] on div "Fullstack Software Engineer" at bounding box center [492, 350] width 271 height 18
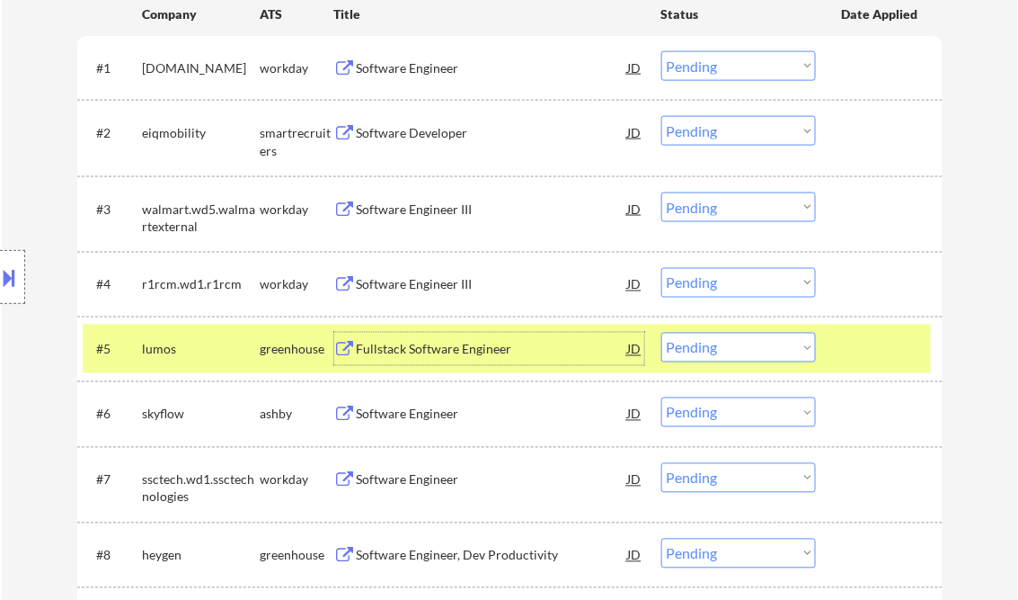
click at [707, 334] on select "Choose an option... Pending Applied Excluded (Questions) Excluded (Expired) Exc…" at bounding box center [739, 348] width 155 height 30
click at [662, 333] on select "Choose an option... Pending Applied Excluded (Questions) Excluded (Expired) Exc…" at bounding box center [739, 348] width 155 height 30
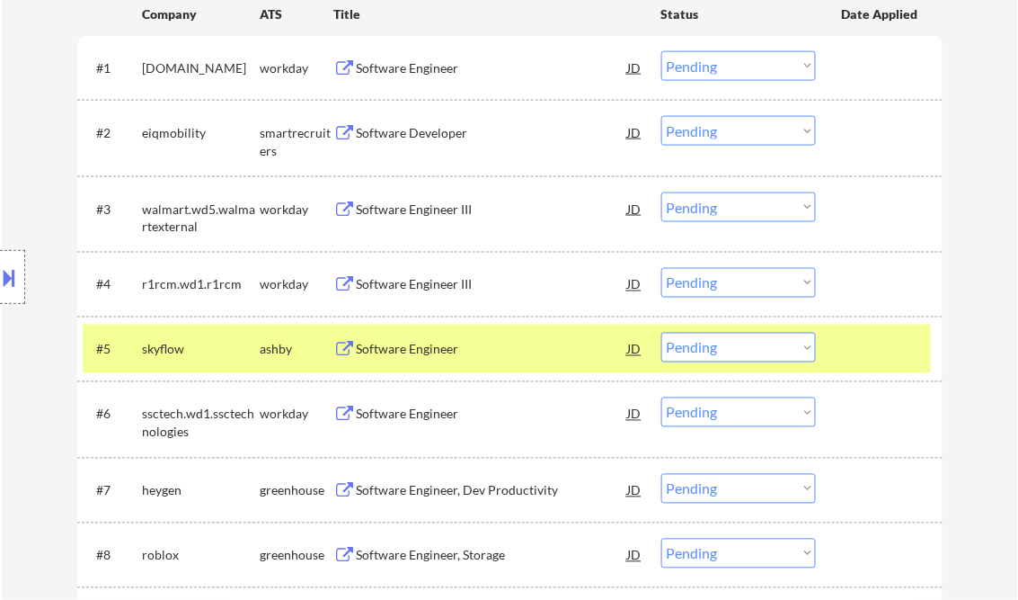
click at [421, 345] on div "Software Engineer" at bounding box center [492, 350] width 271 height 18
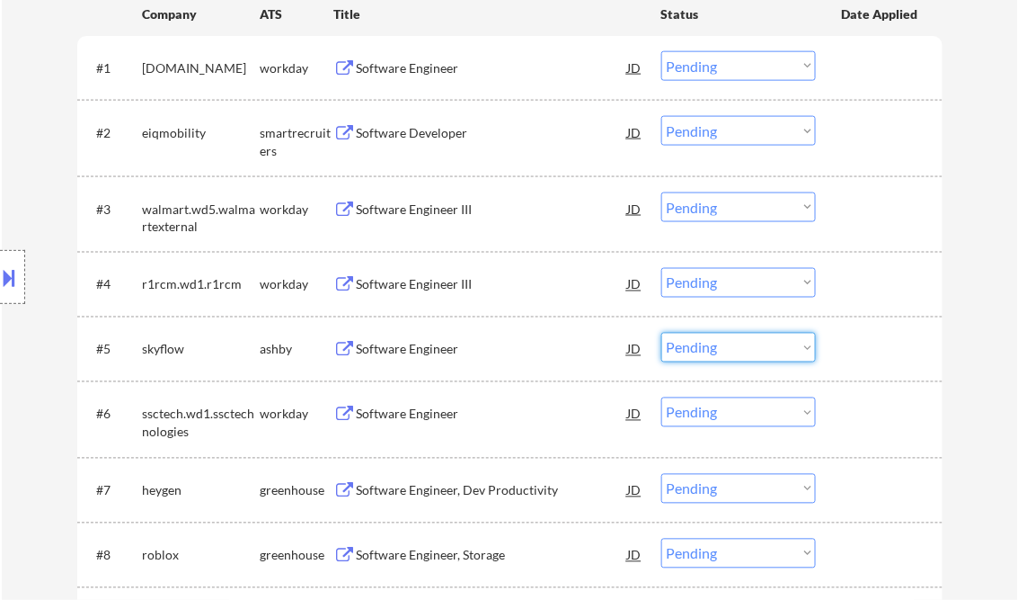
click at [724, 352] on select "Choose an option... Pending Applied Excluded (Questions) Excluded (Expired) Exc…" at bounding box center [739, 348] width 155 height 30
click at [662, 333] on select "Choose an option... Pending Applied Excluded (Questions) Excluded (Expired) Exc…" at bounding box center [739, 348] width 155 height 30
select select ""pending""
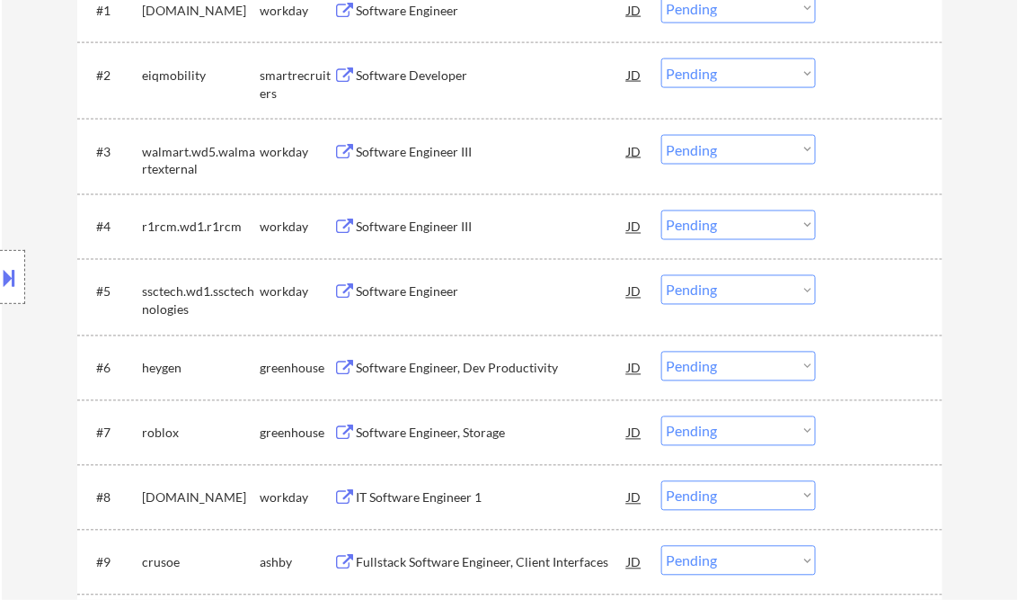
scroll to position [647, 0]
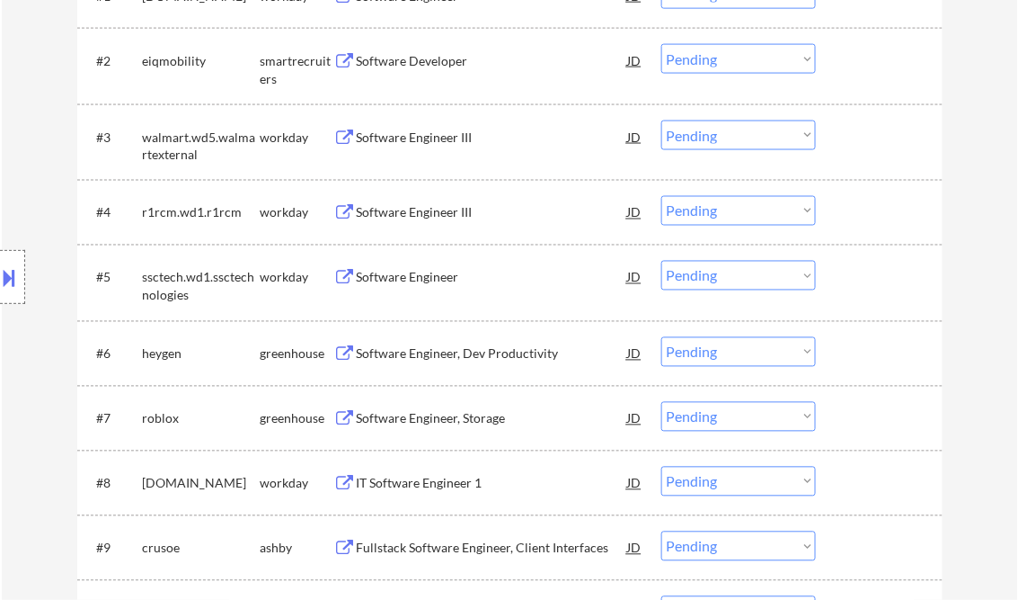
click at [442, 346] on div "Software Engineer, Dev Productivity" at bounding box center [492, 354] width 271 height 18
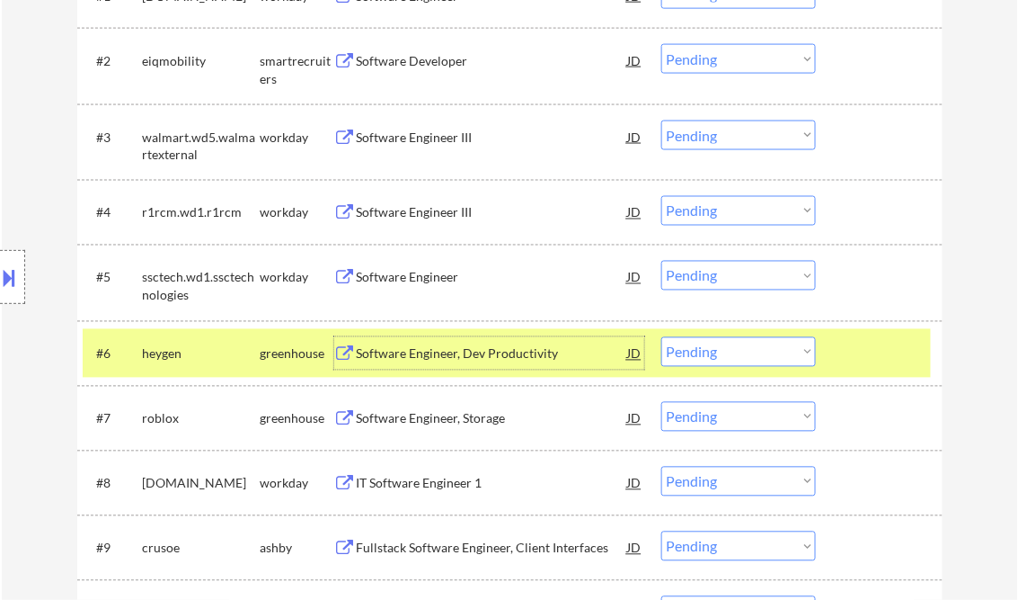
drag, startPoint x: 714, startPoint y: 362, endPoint x: 724, endPoint y: 369, distance: 11.7
click at [714, 362] on select "Choose an option... Pending Applied Excluded (Questions) Excluded (Expired) Exc…" at bounding box center [739, 352] width 155 height 30
click at [662, 337] on select "Choose an option... Pending Applied Excluded (Questions) Excluded (Expired) Exc…" at bounding box center [739, 352] width 155 height 30
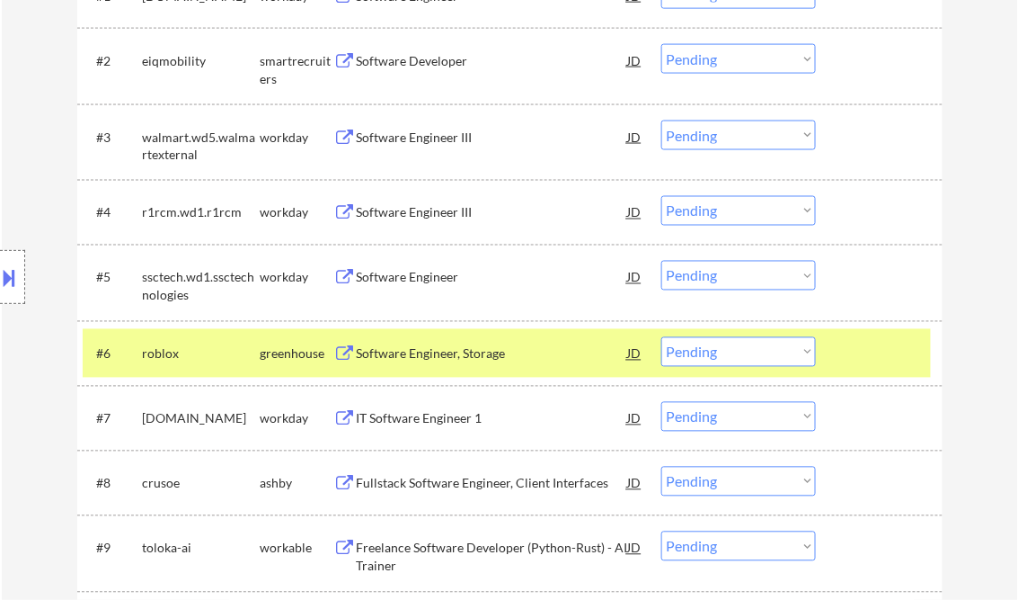
click at [435, 353] on div "Software Engineer, Storage" at bounding box center [492, 354] width 271 height 18
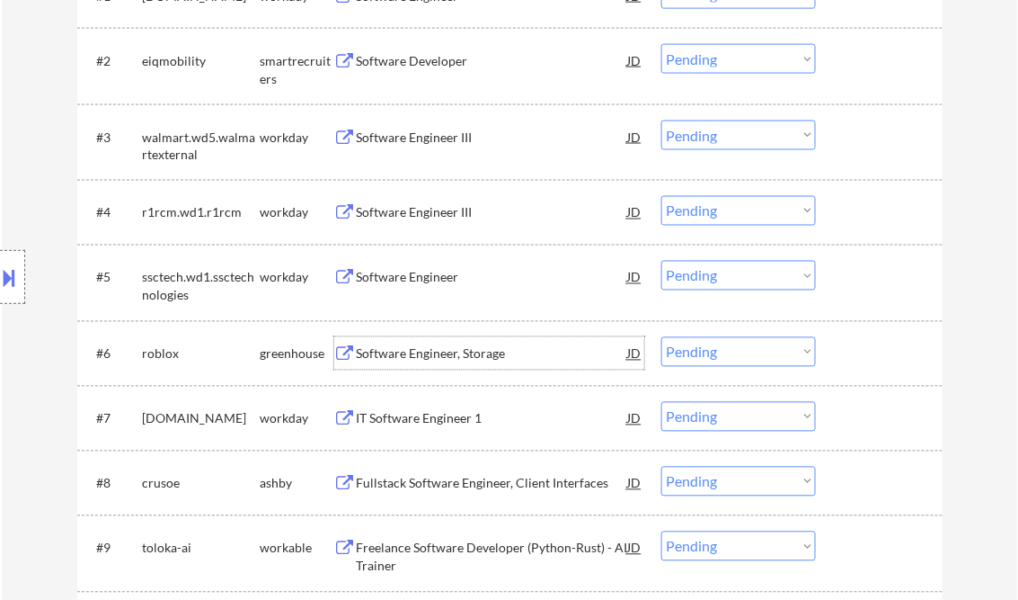
drag, startPoint x: 696, startPoint y: 361, endPoint x: 710, endPoint y: 365, distance: 14.8
click at [696, 361] on select "Choose an option... Pending Applied Excluded (Questions) Excluded (Expired) Exc…" at bounding box center [739, 352] width 155 height 30
click at [662, 337] on select "Choose an option... Pending Applied Excluded (Questions) Excluded (Expired) Exc…" at bounding box center [739, 352] width 155 height 30
select select ""pending""
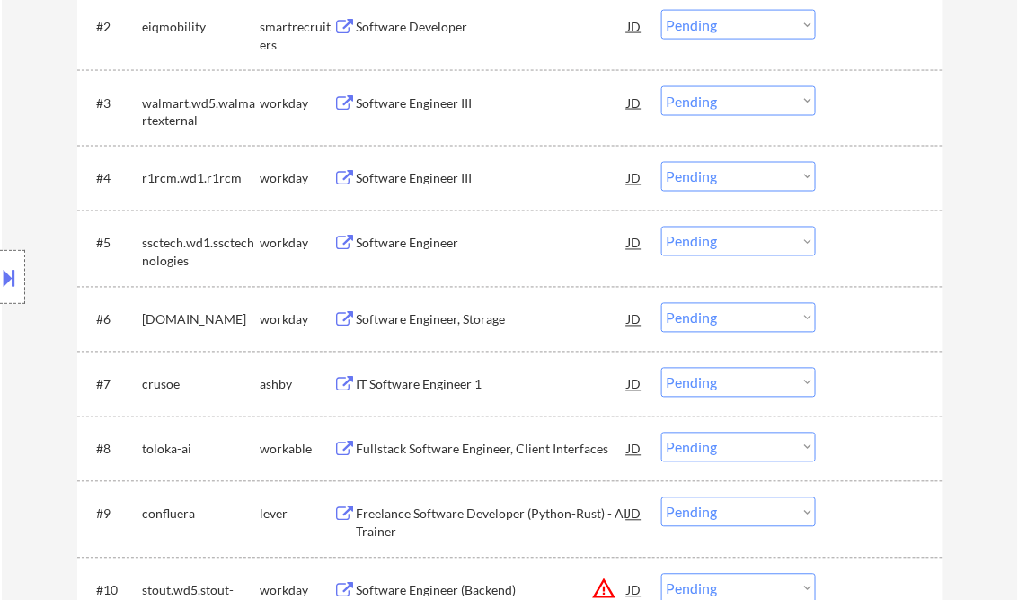
scroll to position [719, 0]
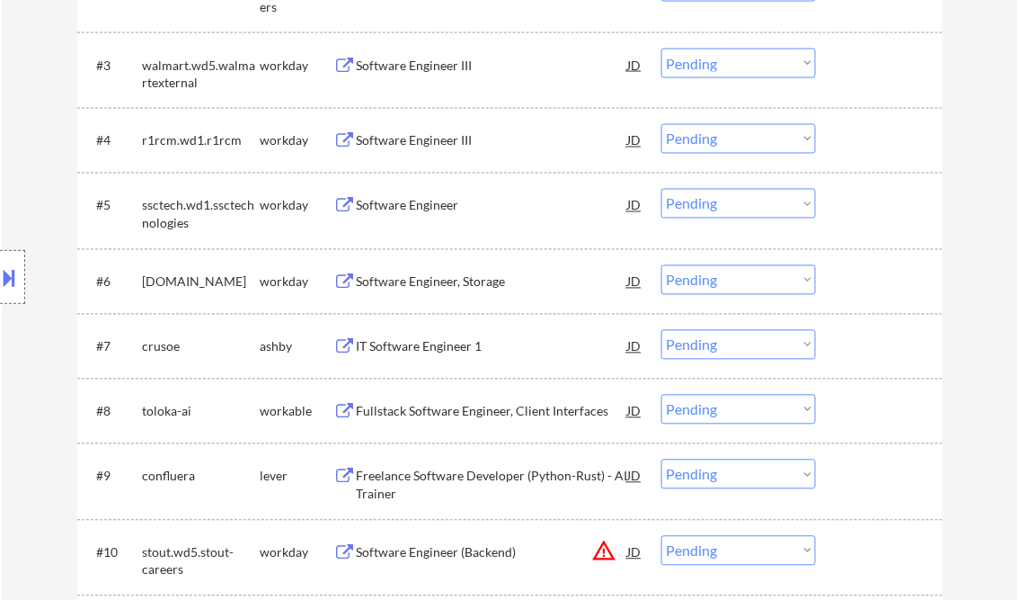
click at [442, 348] on div "IT Software Engineer 1" at bounding box center [492, 347] width 271 height 18
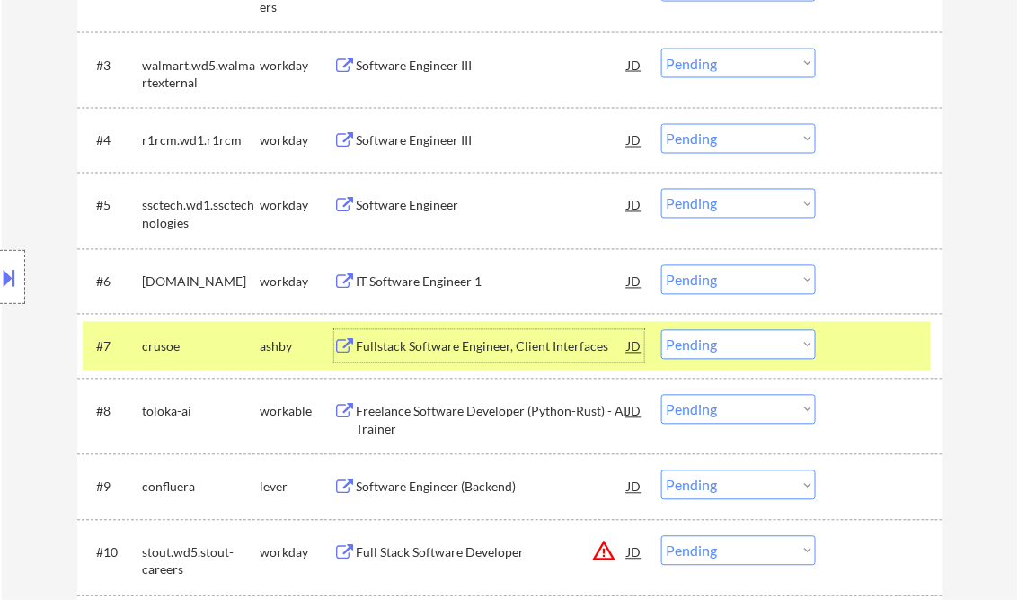
click at [694, 347] on select "Choose an option... Pending Applied Excluded (Questions) Excluded (Expired) Exc…" at bounding box center [739, 345] width 155 height 30
click at [662, 330] on select "Choose an option... Pending Applied Excluded (Questions) Excluded (Expired) Exc…" at bounding box center [739, 345] width 155 height 30
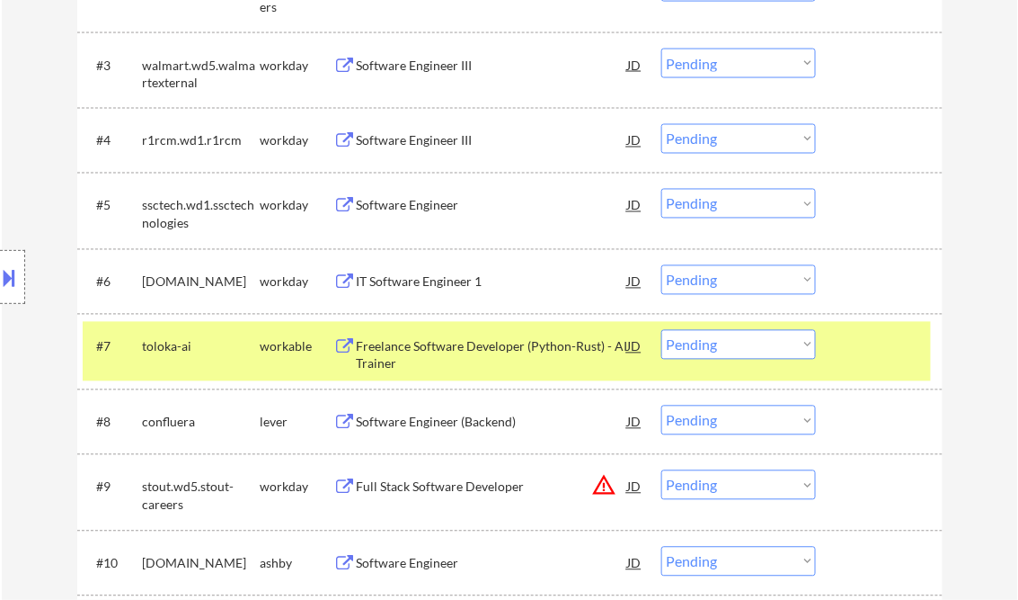
drag, startPoint x: 710, startPoint y: 354, endPoint x: 717, endPoint y: 360, distance: 9.6
click at [710, 354] on select "Choose an option... Pending Applied Excluded (Questions) Excluded (Expired) Exc…" at bounding box center [739, 345] width 155 height 30
click at [662, 330] on select "Choose an option... Pending Applied Excluded (Questions) Excluded (Expired) Exc…" at bounding box center [739, 345] width 155 height 30
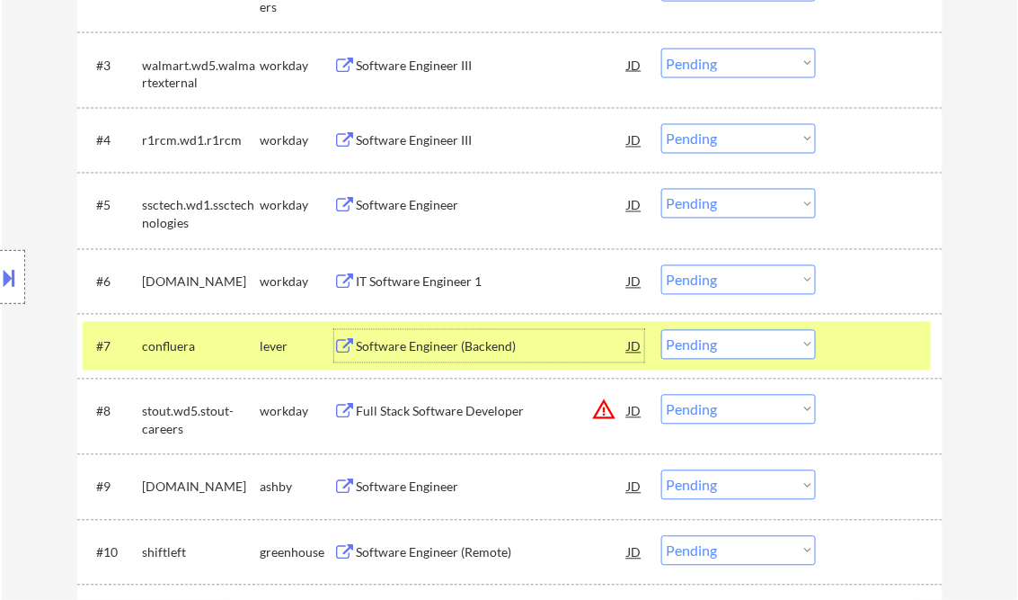
click at [464, 345] on div "Software Engineer (Backend)" at bounding box center [492, 347] width 271 height 18
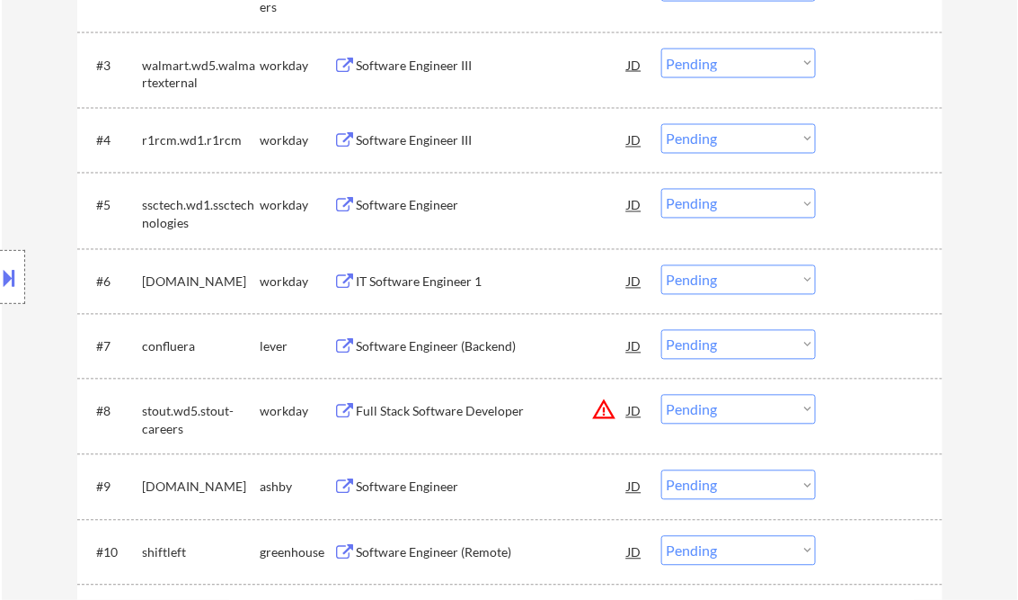
click at [23, 269] on div at bounding box center [12, 277] width 25 height 54
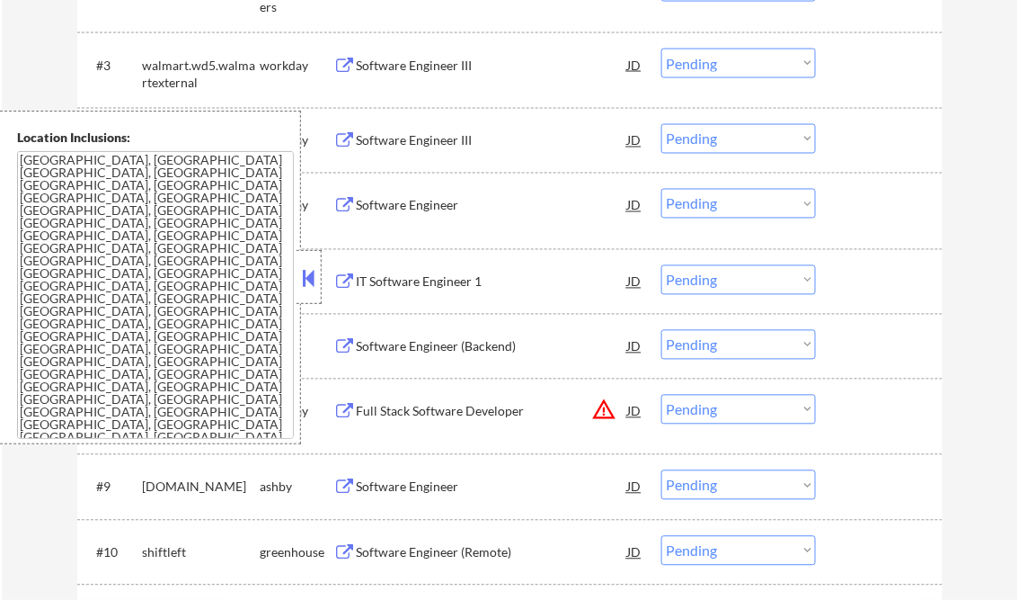
click at [302, 278] on button at bounding box center [309, 277] width 20 height 27
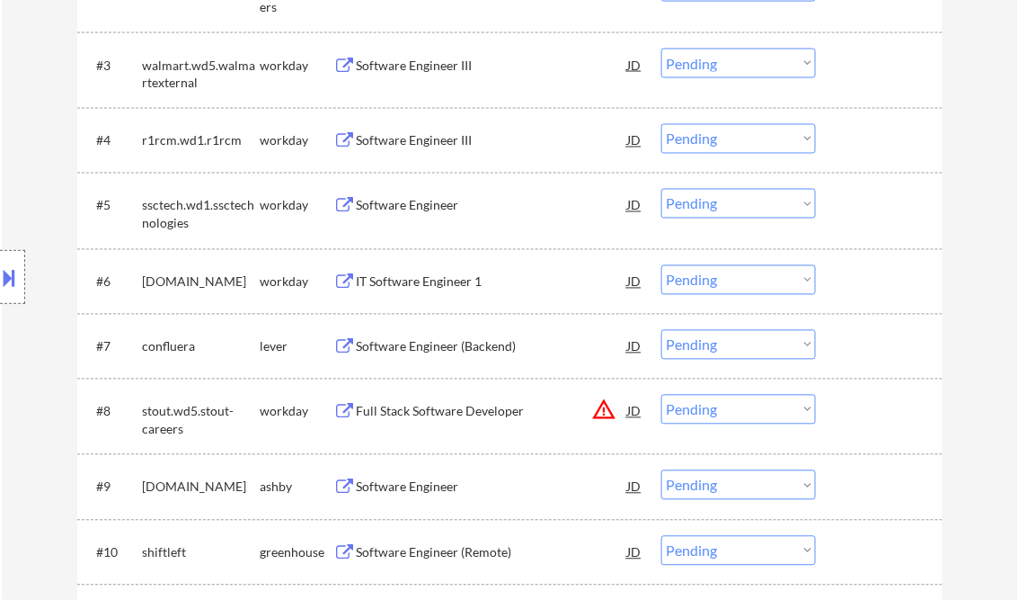
click at [421, 339] on div "Software Engineer (Backend)" at bounding box center [492, 347] width 271 height 18
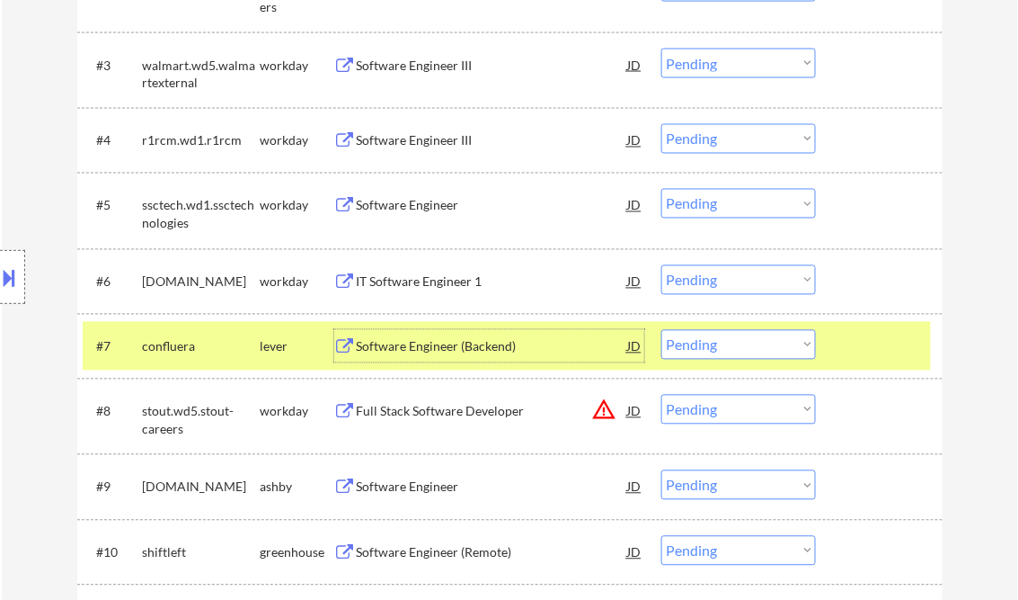
click at [699, 349] on select "Choose an option... Pending Applied Excluded (Questions) Excluded (Expired) Exc…" at bounding box center [739, 345] width 155 height 30
click at [662, 330] on select "Choose an option... Pending Applied Excluded (Questions) Excluded (Expired) Exc…" at bounding box center [739, 345] width 155 height 30
select select ""pending""
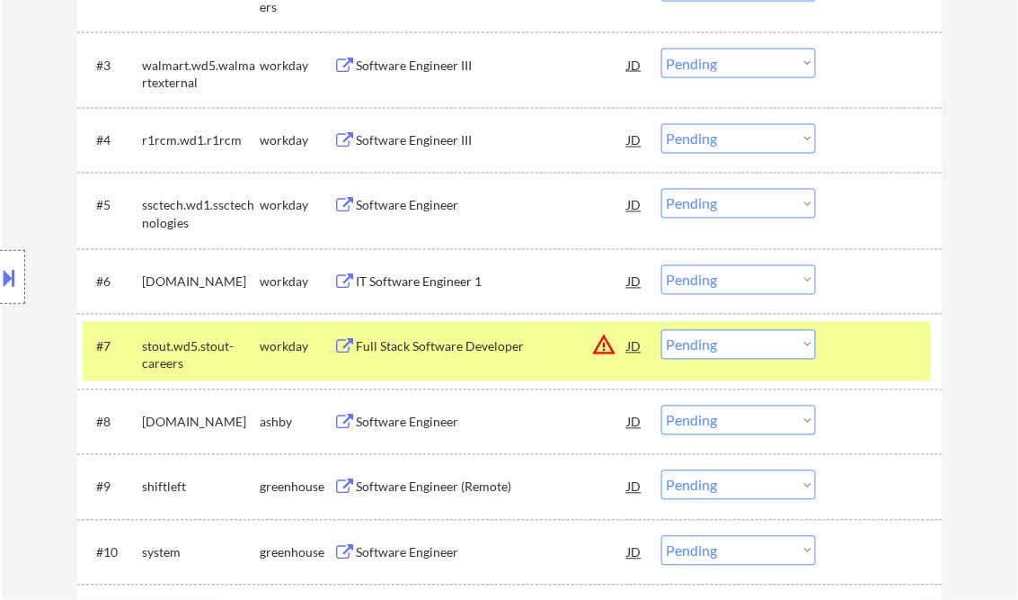
click at [410, 425] on div "Software Engineer" at bounding box center [492, 422] width 271 height 18
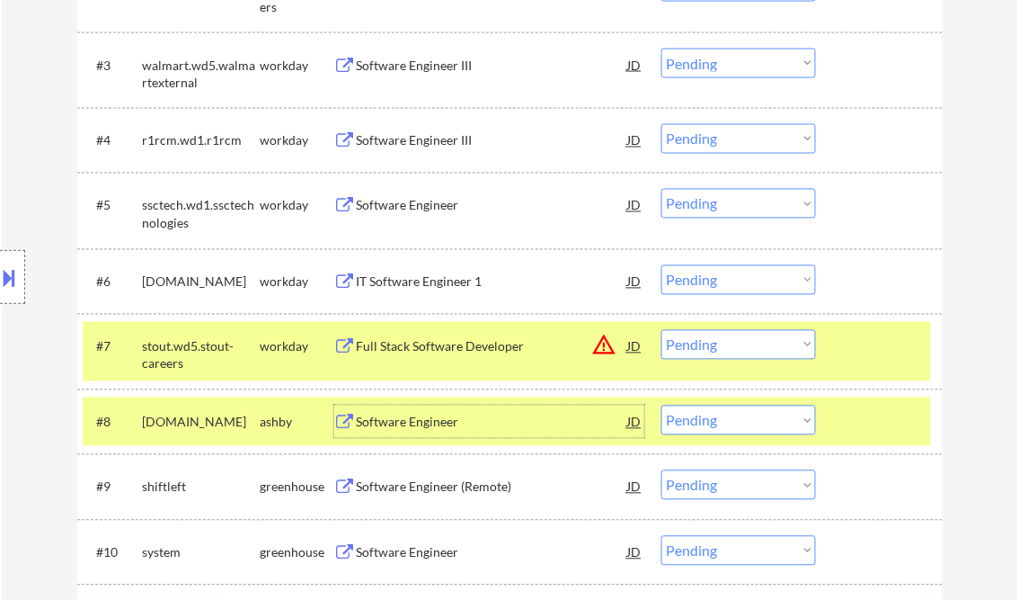
click at [13, 264] on button at bounding box center [10, 277] width 20 height 30
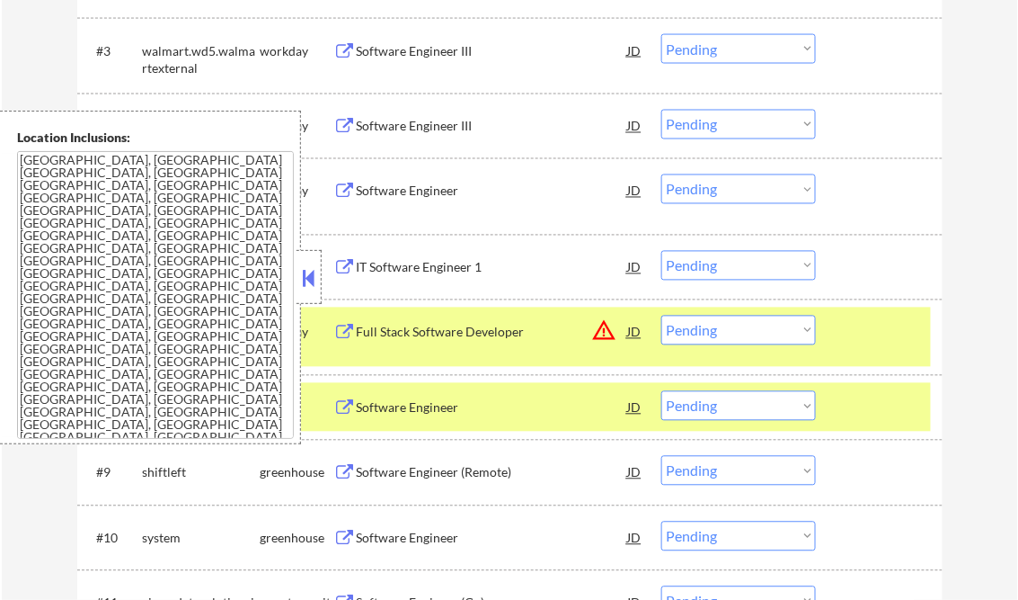
scroll to position [791, 0]
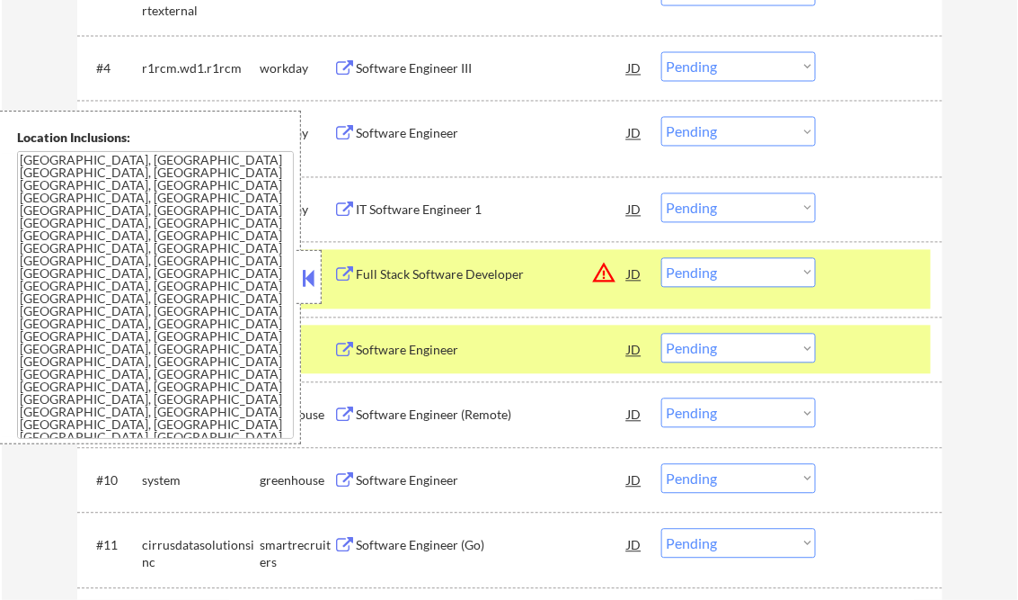
click at [307, 277] on button at bounding box center [309, 277] width 20 height 27
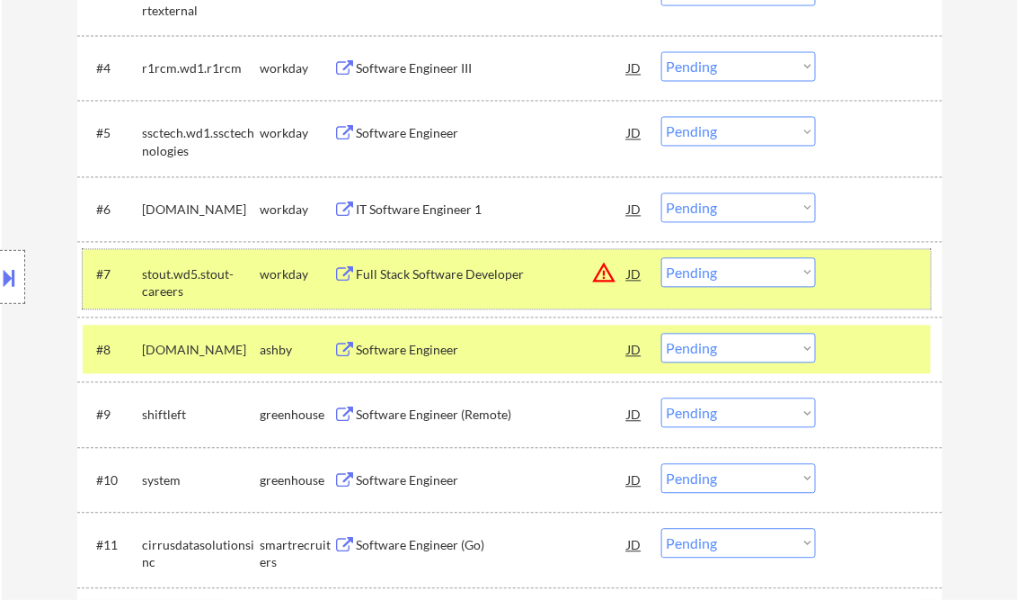
click at [851, 270] on div at bounding box center [881, 274] width 79 height 32
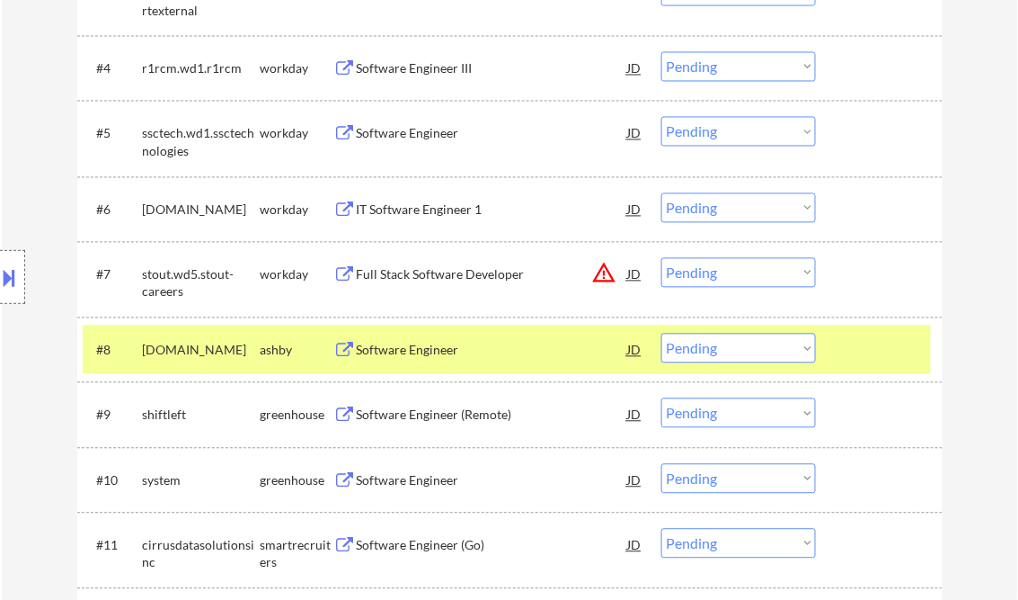
click at [795, 349] on select "Choose an option... Pending Applied Excluded (Questions) Excluded (Expired) Exc…" at bounding box center [739, 348] width 155 height 30
click at [662, 333] on select "Choose an option... Pending Applied Excluded (Questions) Excluded (Expired) Exc…" at bounding box center [739, 348] width 155 height 30
click at [857, 364] on div at bounding box center [881, 349] width 79 height 32
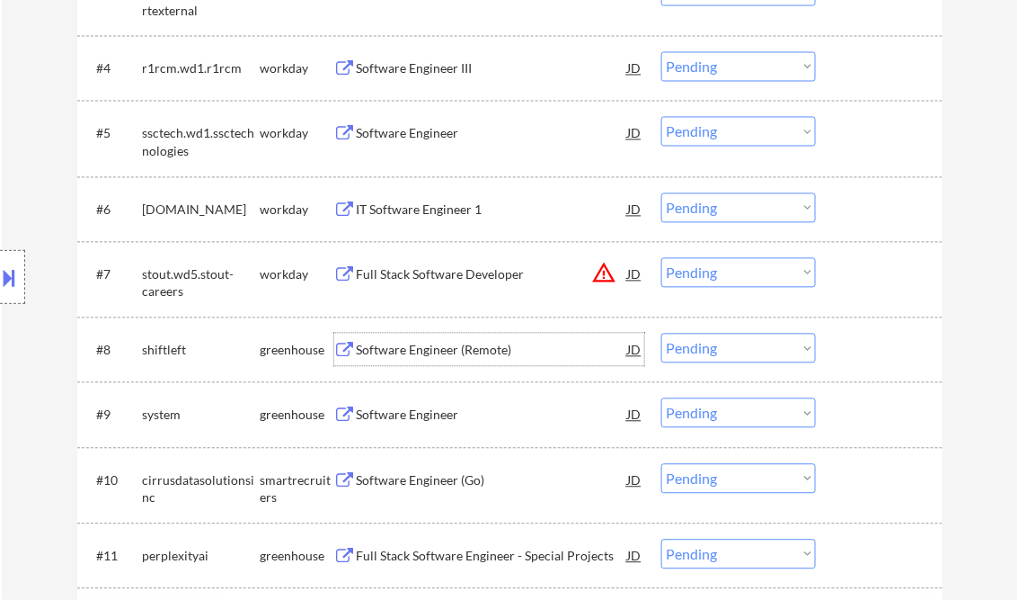
click at [456, 356] on div "Software Engineer (Remote)" at bounding box center [492, 351] width 271 height 18
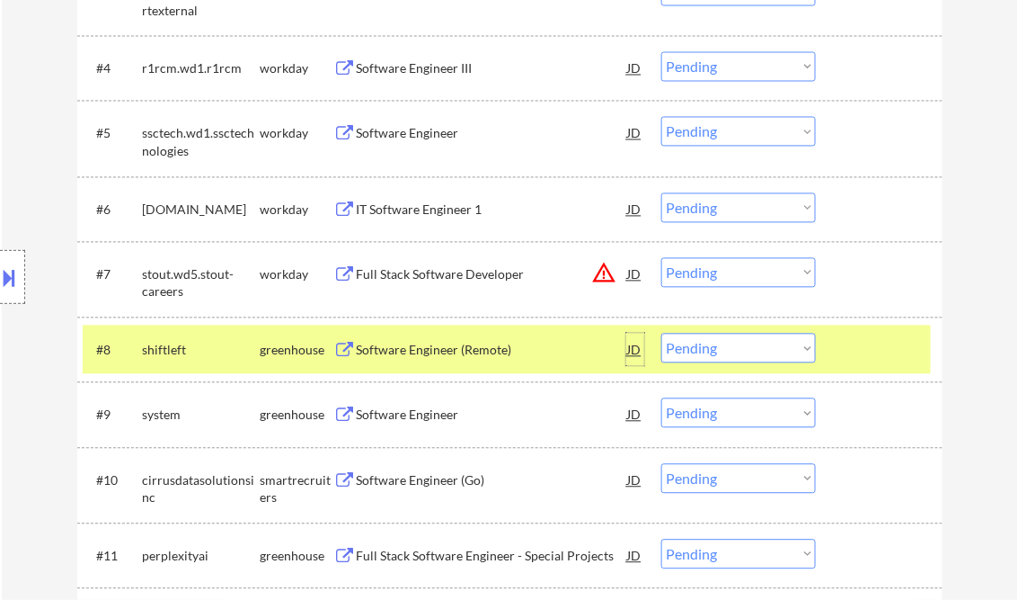
click at [631, 351] on div "JD" at bounding box center [635, 349] width 18 height 32
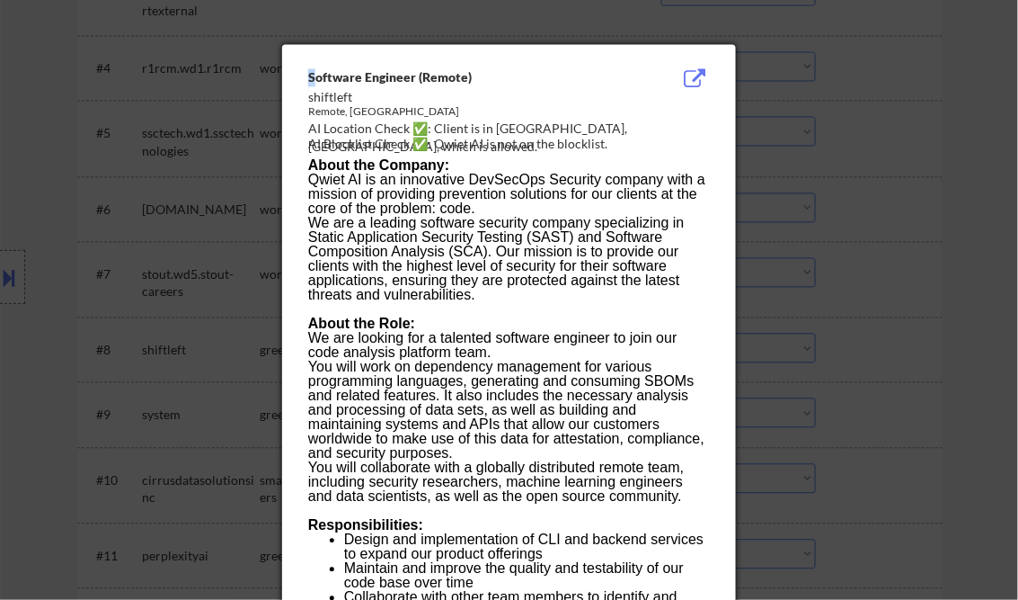
drag, startPoint x: 303, startPoint y: 78, endPoint x: 351, endPoint y: 94, distance: 50.3
click at [345, 92] on div "Software Engineer (Remote) shiftleft Remote, United States AI Location Check ✅:…" at bounding box center [509, 600] width 454 height 1110
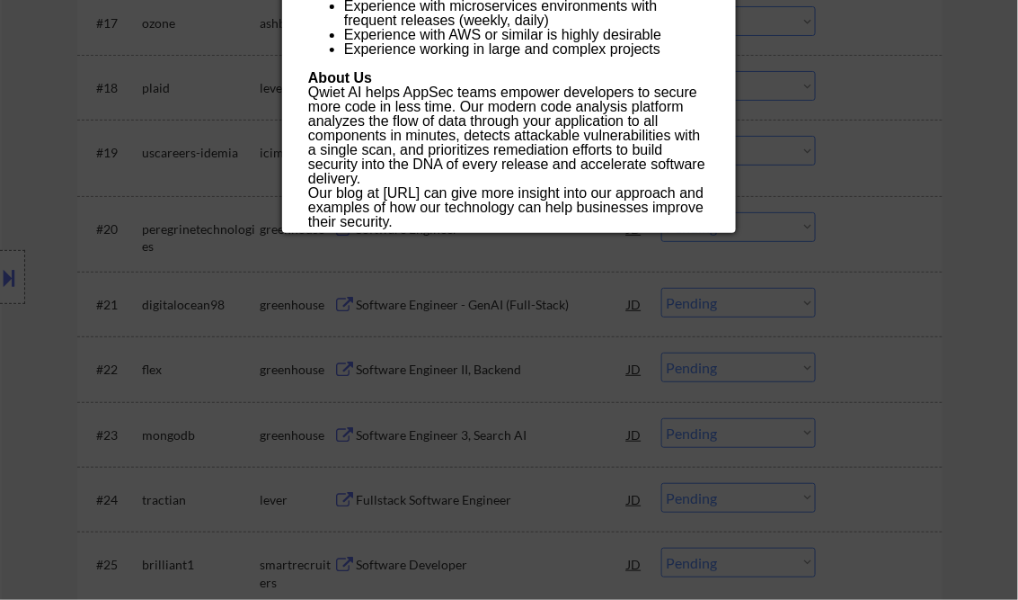
scroll to position [1726, 0]
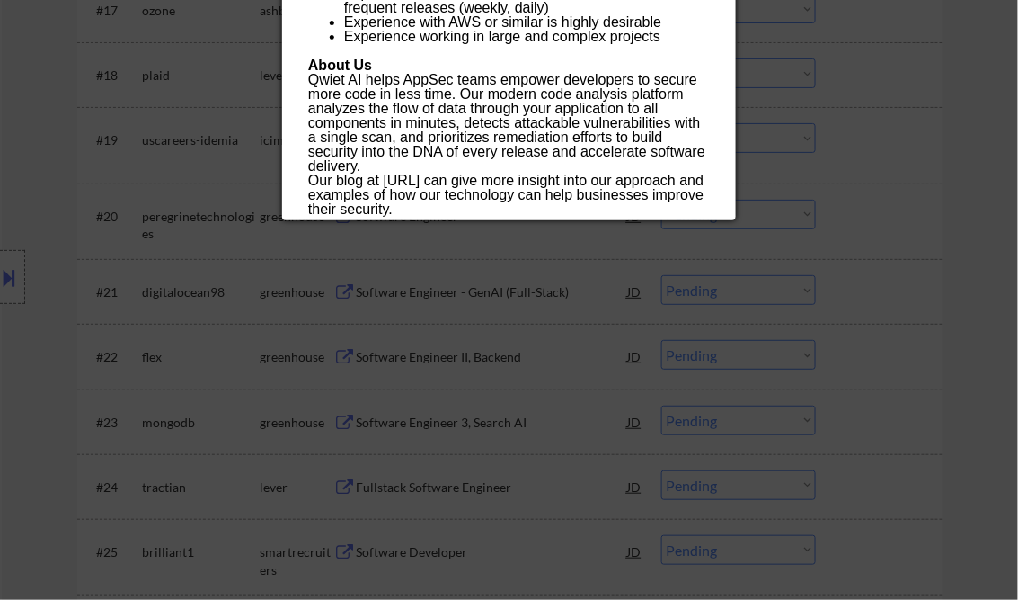
click at [534, 215] on p "Our blog at https://qwiet.ai/blogs/ can give more insight into our approach and…" at bounding box center [508, 194] width 401 height 43
copy div "Software Engineer (Remote) shiftleft Remote, United States AI Location Check ✅:…"
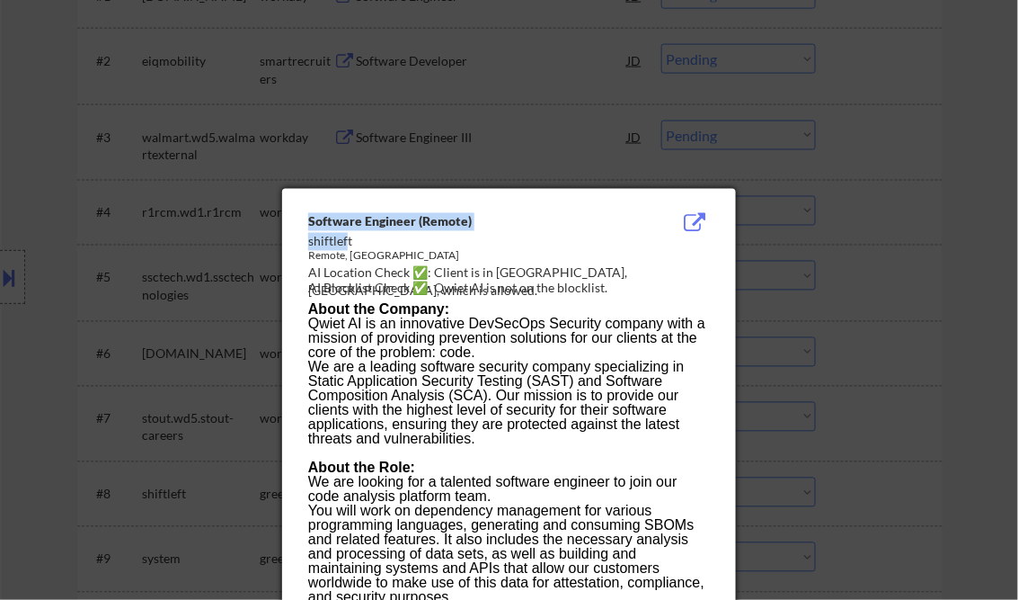
scroll to position [791, 0]
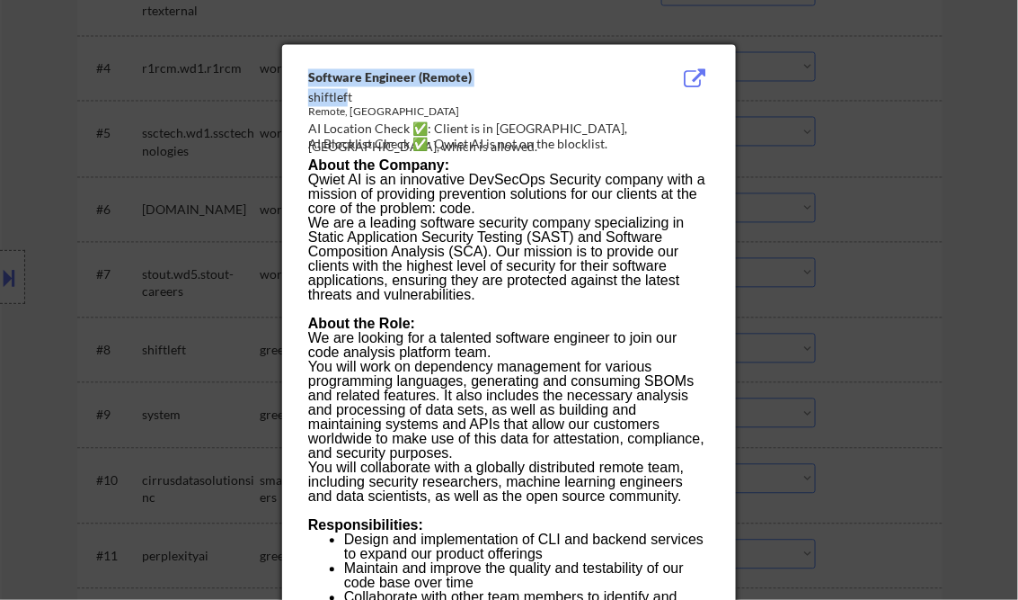
click at [546, 307] on p at bounding box center [508, 310] width 401 height 14
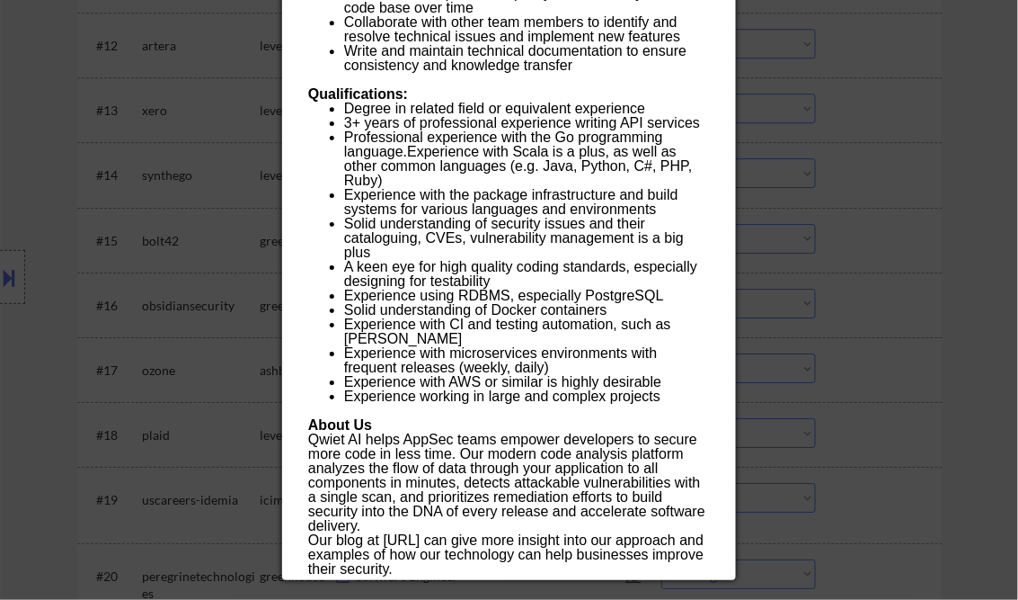
scroll to position [1150, 0]
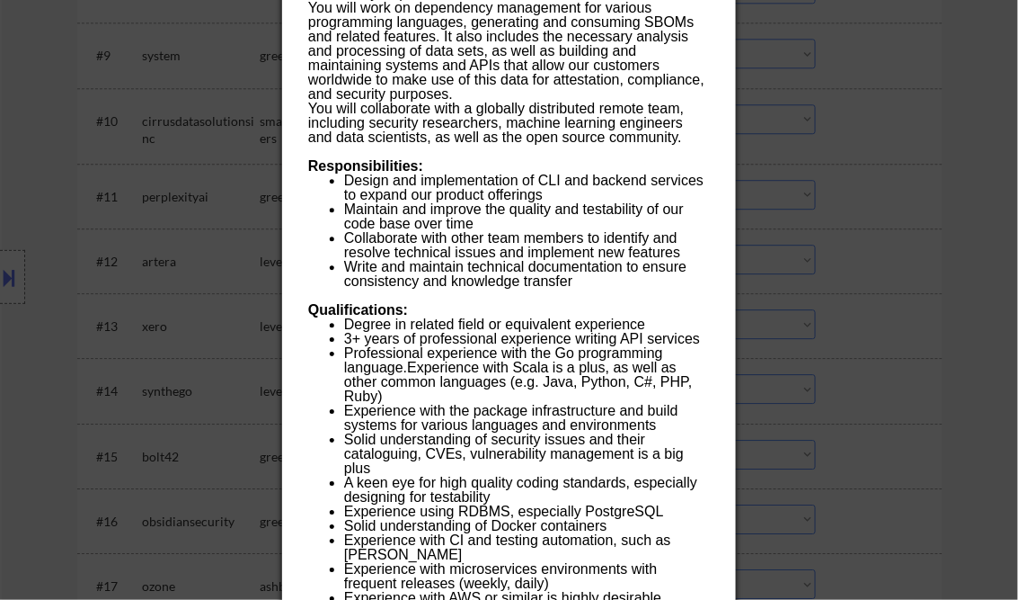
click at [982, 224] on div at bounding box center [509, 300] width 1018 height 600
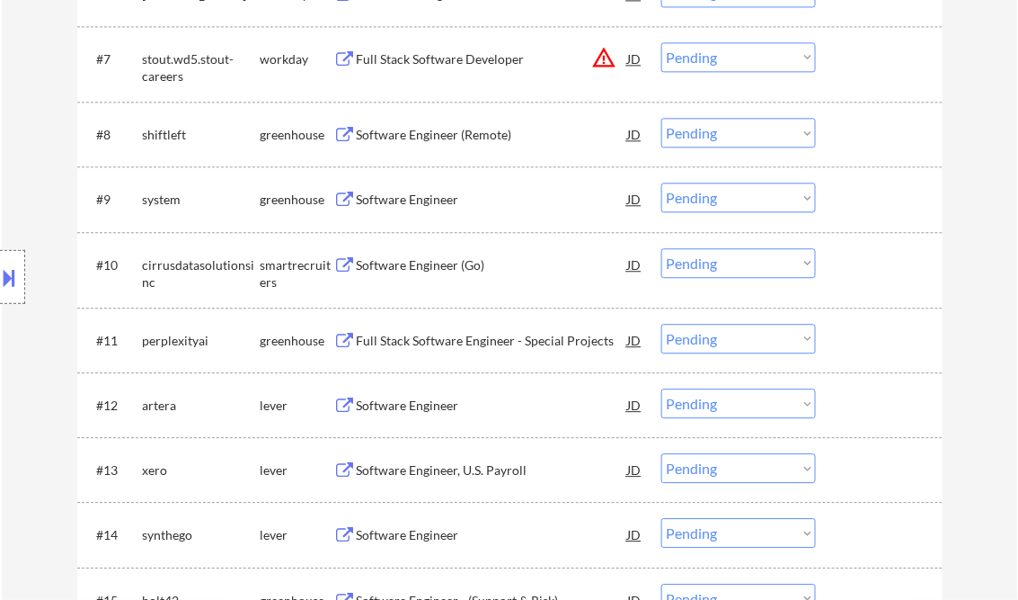
scroll to position [863, 0]
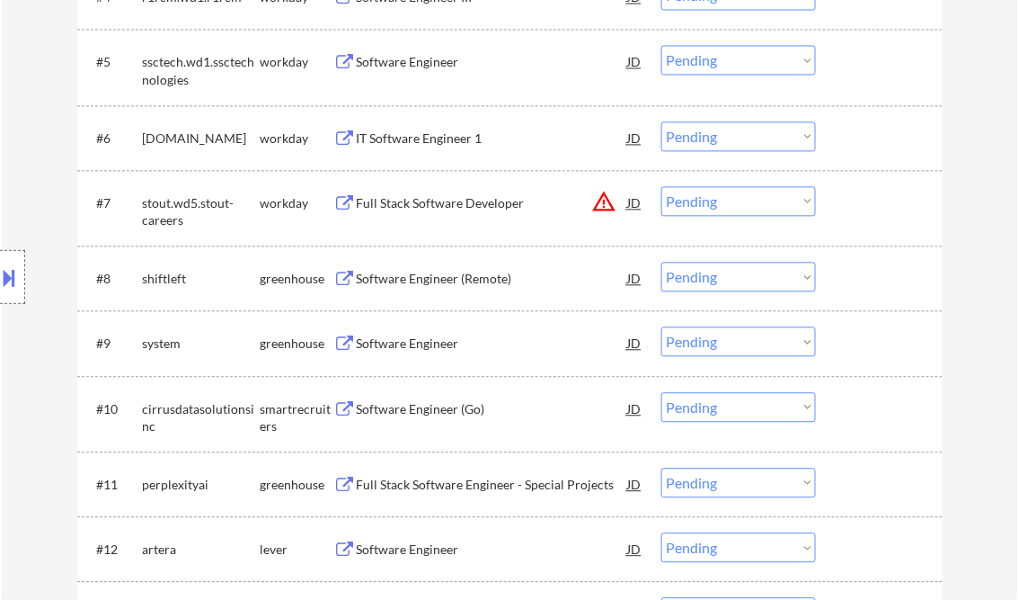
click at [715, 282] on select "Choose an option... Pending Applied Excluded (Questions) Excluded (Expired) Exc…" at bounding box center [739, 277] width 155 height 30
click at [662, 262] on select "Choose an option... Pending Applied Excluded (Questions) Excluded (Expired) Exc…" at bounding box center [739, 277] width 155 height 30
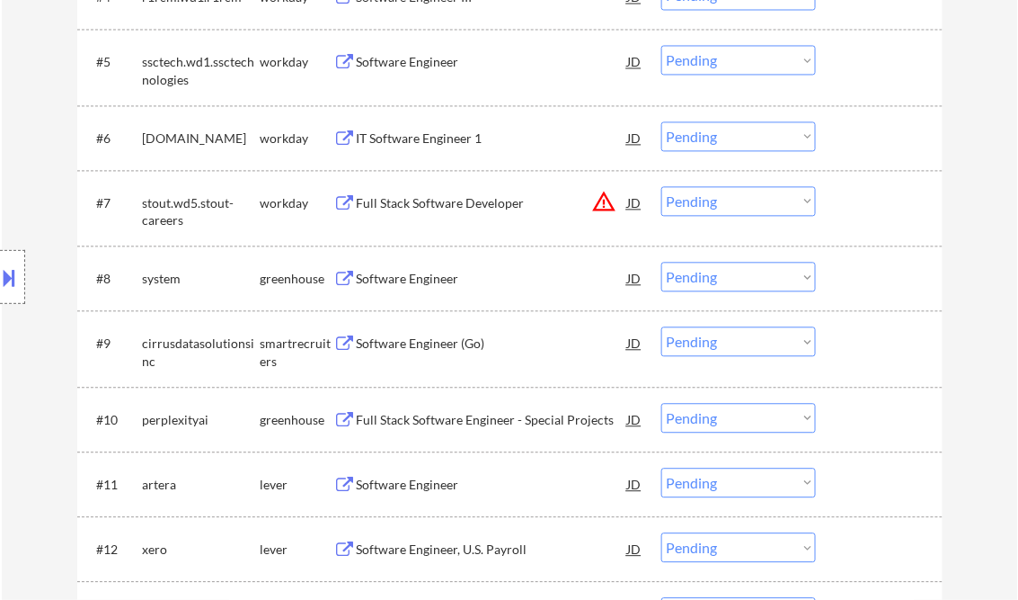
click at [411, 279] on div "Software Engineer" at bounding box center [492, 279] width 271 height 18
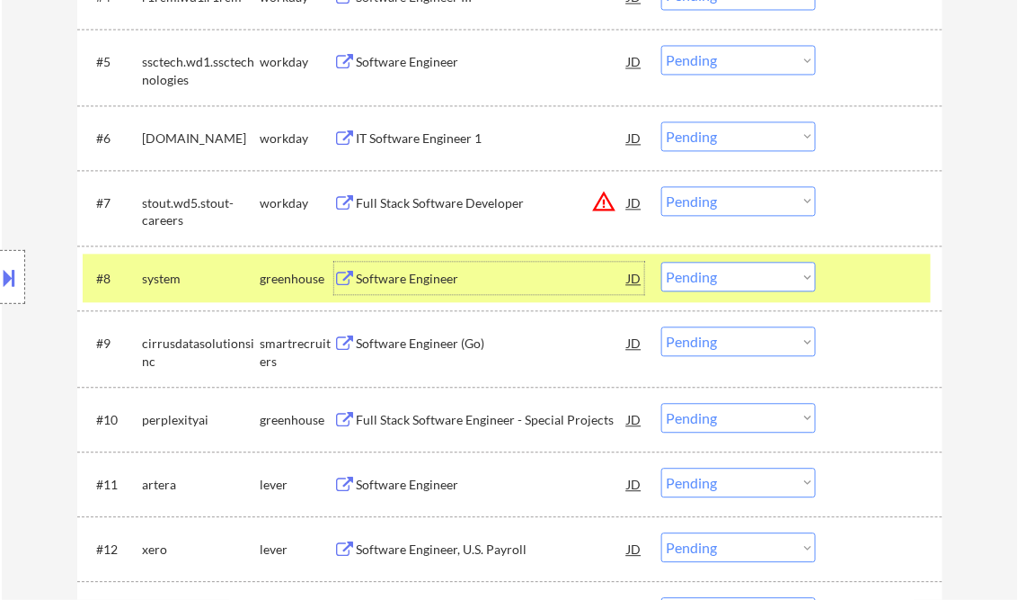
drag, startPoint x: 802, startPoint y: 278, endPoint x: 805, endPoint y: 289, distance: 12.2
click at [802, 278] on select "Choose an option... Pending Applied Excluded (Questions) Excluded (Expired) Exc…" at bounding box center [739, 277] width 155 height 30
click at [662, 262] on select "Choose an option... Pending Applied Excluded (Questions) Excluded (Expired) Exc…" at bounding box center [739, 277] width 155 height 30
click at [865, 279] on div at bounding box center [881, 278] width 79 height 32
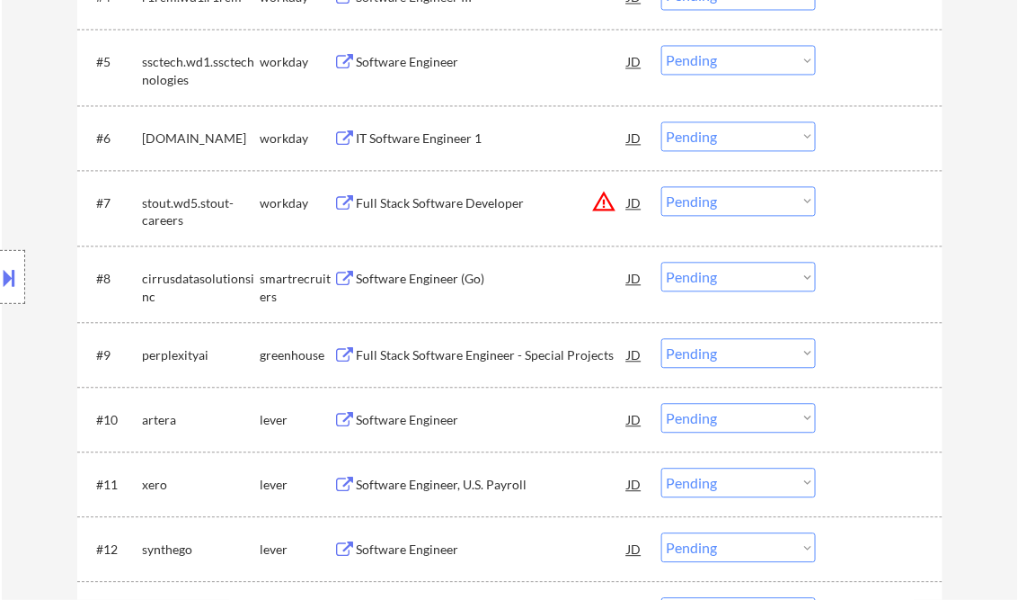
click at [733, 278] on select "Choose an option... Pending Applied Excluded (Questions) Excluded (Expired) Exc…" at bounding box center [739, 277] width 155 height 30
click at [662, 262] on select "Choose an option... Pending Applied Excluded (Questions) Excluded (Expired) Exc…" at bounding box center [739, 277] width 155 height 30
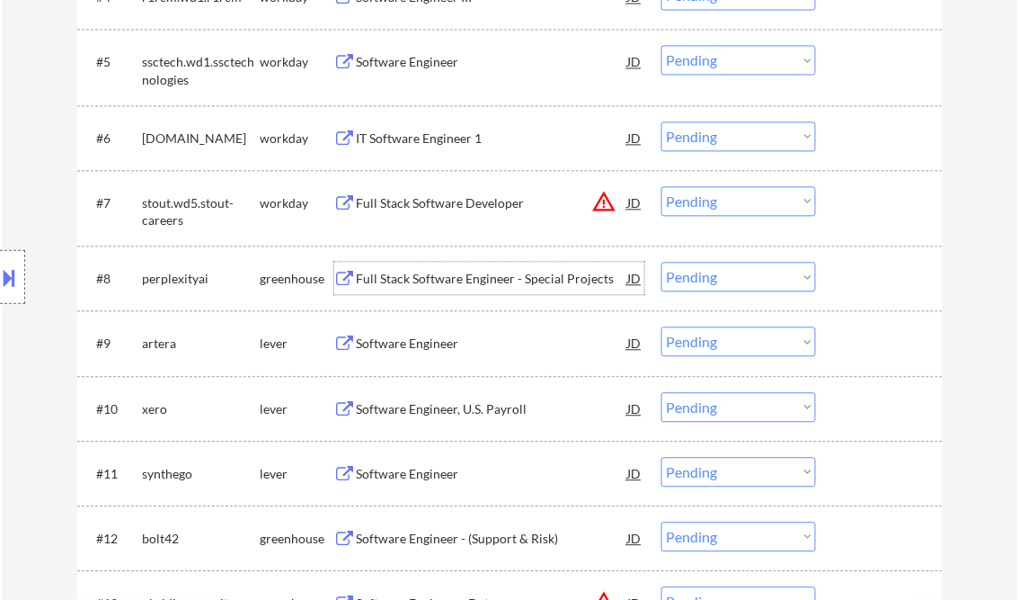
drag, startPoint x: 436, startPoint y: 278, endPoint x: 448, endPoint y: 277, distance: 11.7
click at [437, 277] on div "Full Stack Software Engineer - Special Projects" at bounding box center [492, 279] width 271 height 18
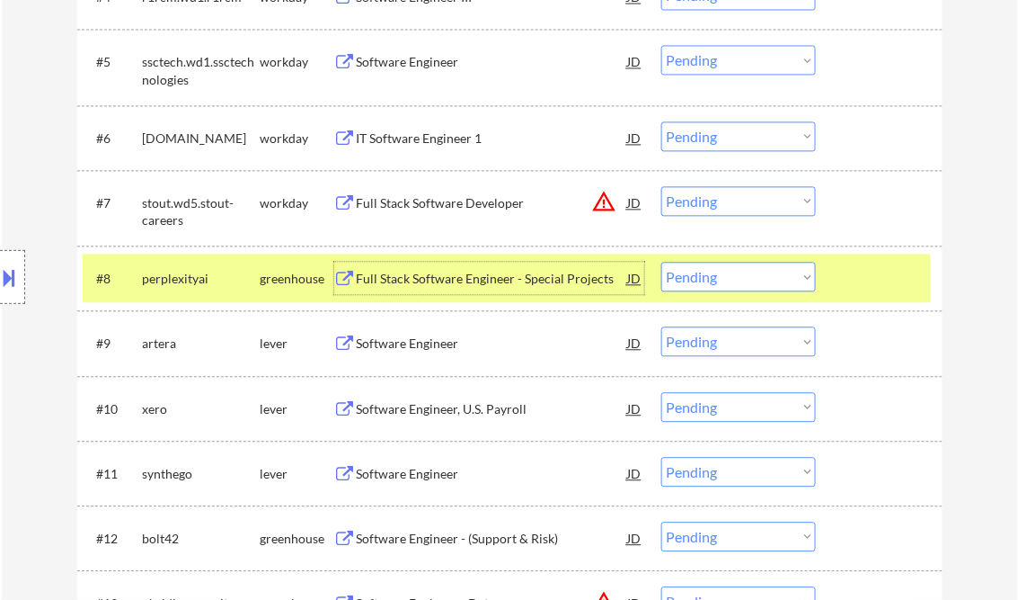
drag, startPoint x: 715, startPoint y: 282, endPoint x: 715, endPoint y: 291, distance: 9.0
click at [715, 282] on select "Choose an option... Pending Applied Excluded (Questions) Excluded (Expired) Exc…" at bounding box center [739, 277] width 155 height 30
click at [662, 262] on select "Choose an option... Pending Applied Excluded (Questions) Excluded (Expired) Exc…" at bounding box center [739, 277] width 155 height 30
click at [399, 351] on div "Software Engineer" at bounding box center [492, 343] width 271 height 18
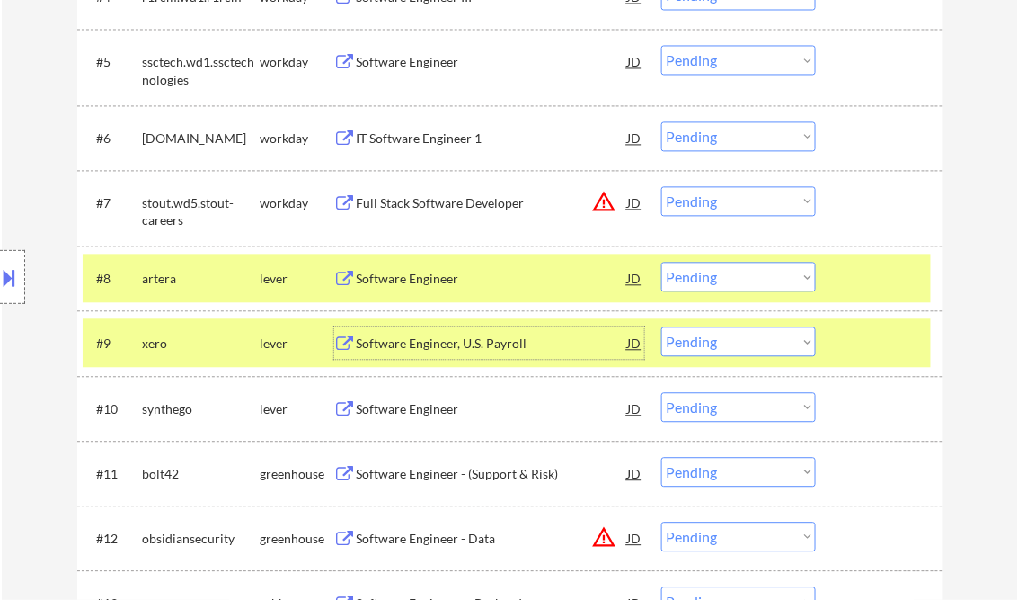
click at [857, 344] on div at bounding box center [881, 342] width 79 height 32
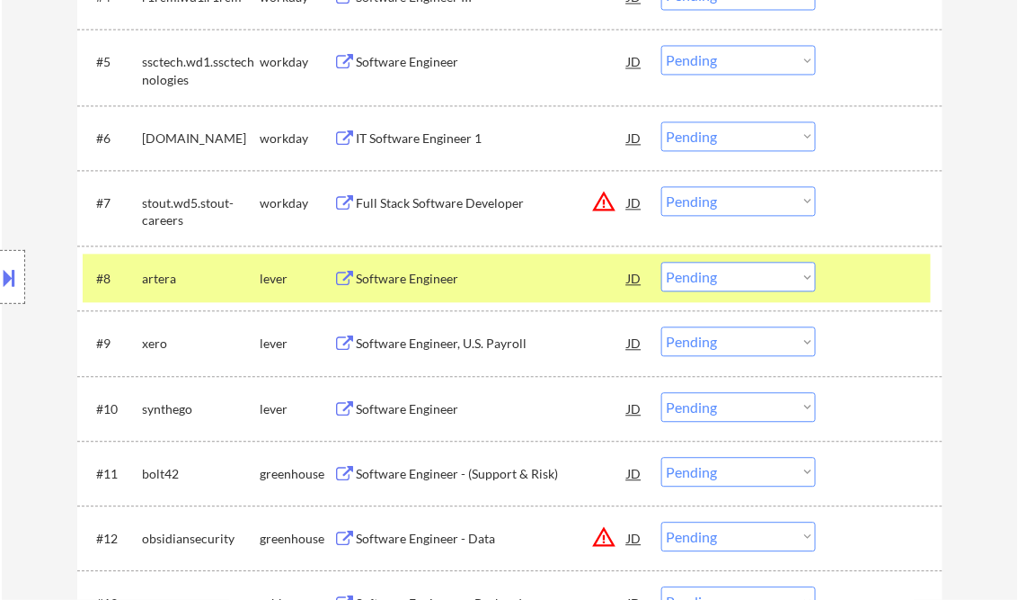
click at [892, 284] on div at bounding box center [881, 278] width 79 height 32
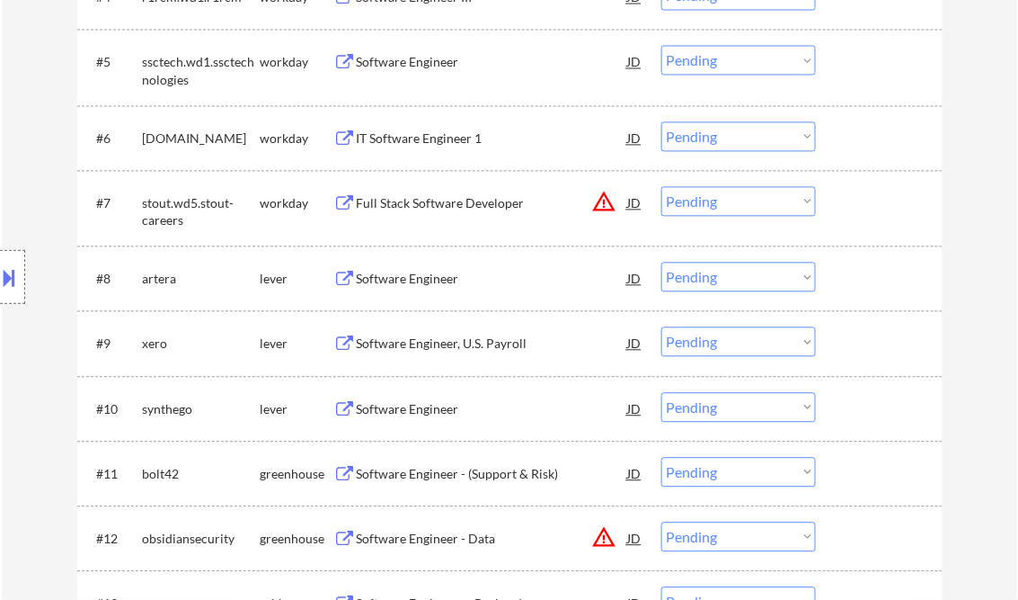
click at [804, 277] on select "Choose an option... Pending Applied Excluded (Questions) Excluded (Expired) Exc…" at bounding box center [739, 277] width 155 height 30
click at [662, 262] on select "Choose an option... Pending Applied Excluded (Questions) Excluded (Expired) Exc…" at bounding box center [739, 277] width 155 height 30
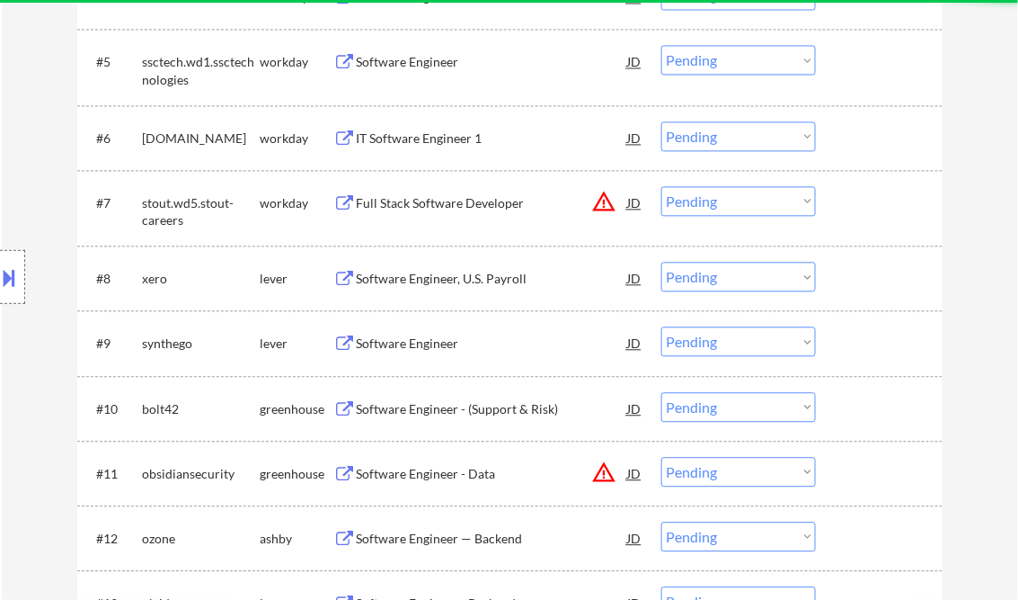
click at [449, 276] on div "Software Engineer, U.S. Payroll" at bounding box center [492, 279] width 271 height 18
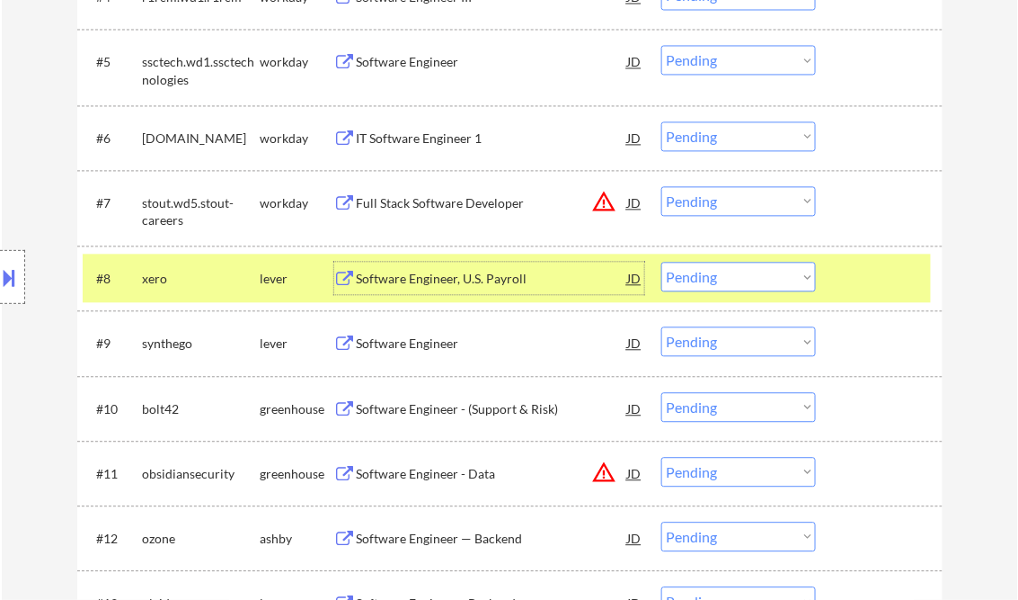
drag, startPoint x: 747, startPoint y: 279, endPoint x: 753, endPoint y: 288, distance: 11.0
click at [747, 279] on select "Choose an option... Pending Applied Excluded (Questions) Excluded (Expired) Exc…" at bounding box center [739, 277] width 155 height 30
click at [662, 262] on select "Choose an option... Pending Applied Excluded (Questions) Excluded (Expired) Exc…" at bounding box center [739, 277] width 155 height 30
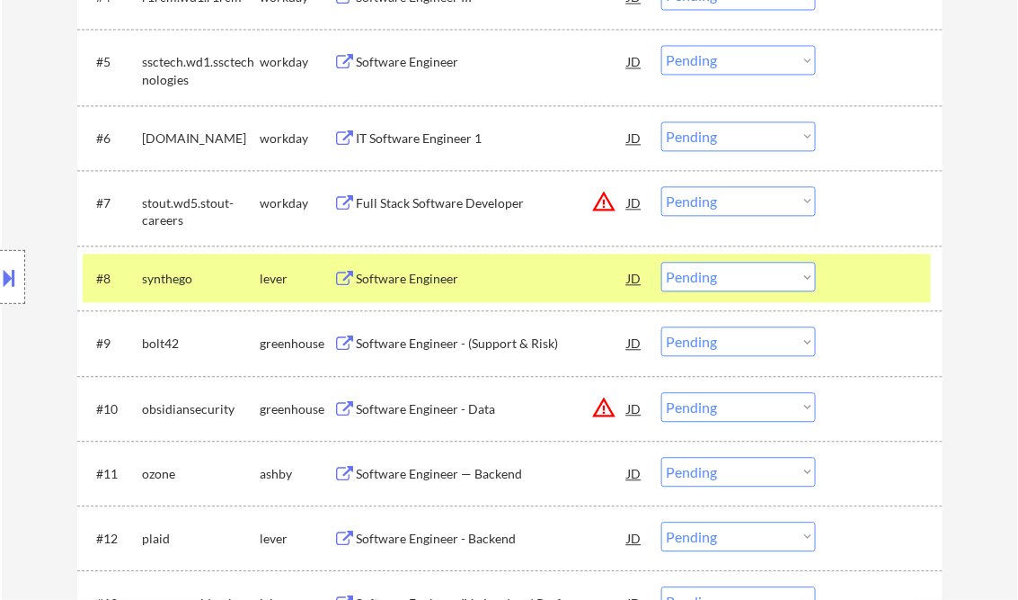
click at [433, 276] on div "Software Engineer" at bounding box center [492, 279] width 271 height 18
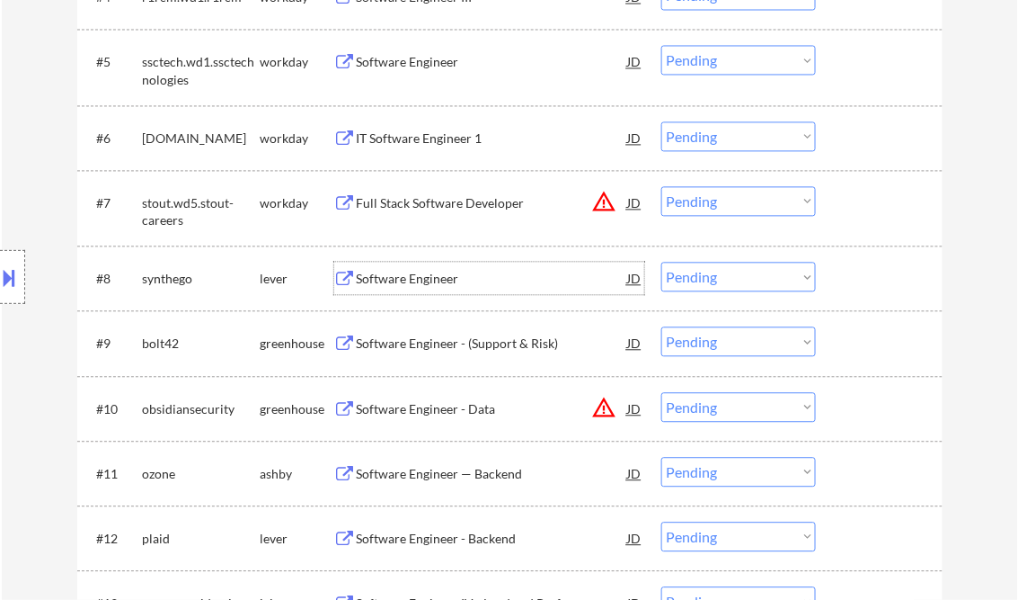
drag, startPoint x: 728, startPoint y: 275, endPoint x: 757, endPoint y: 293, distance: 33.9
click at [728, 275] on select "Choose an option... Pending Applied Excluded (Questions) Excluded (Expired) Exc…" at bounding box center [739, 277] width 155 height 30
click at [662, 262] on select "Choose an option... Pending Applied Excluded (Questions) Excluded (Expired) Exc…" at bounding box center [739, 277] width 155 height 30
click at [423, 280] on div "Software Engineer" at bounding box center [492, 279] width 271 height 18
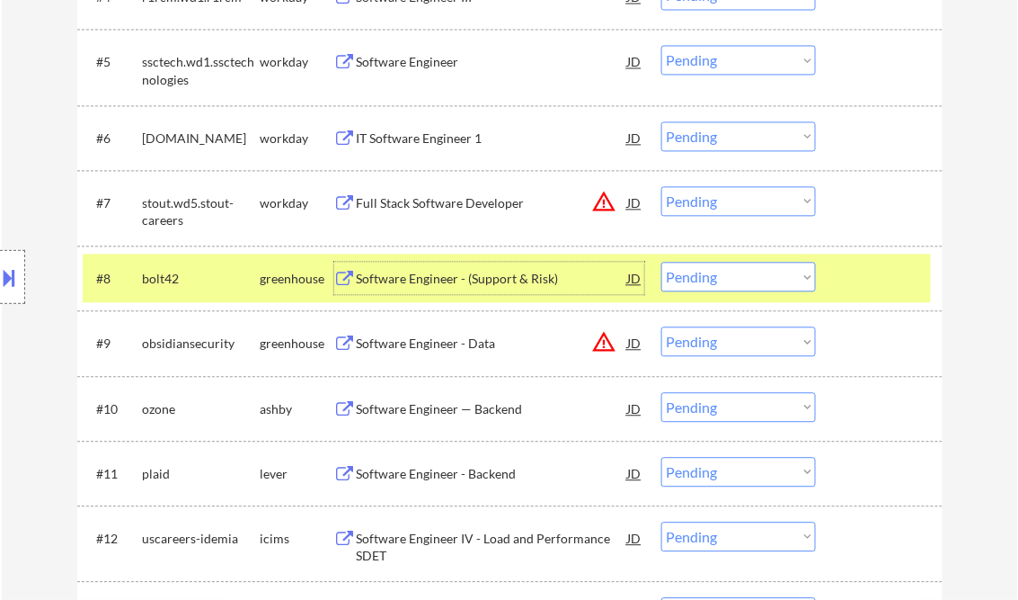
drag, startPoint x: 749, startPoint y: 279, endPoint x: 756, endPoint y: 293, distance: 16.1
click at [749, 279] on select "Choose an option... Pending Applied Excluded (Questions) Excluded (Expired) Exc…" at bounding box center [739, 277] width 155 height 30
click at [662, 262] on select "Choose an option... Pending Applied Excluded (Questions) Excluded (Expired) Exc…" at bounding box center [739, 277] width 155 height 30
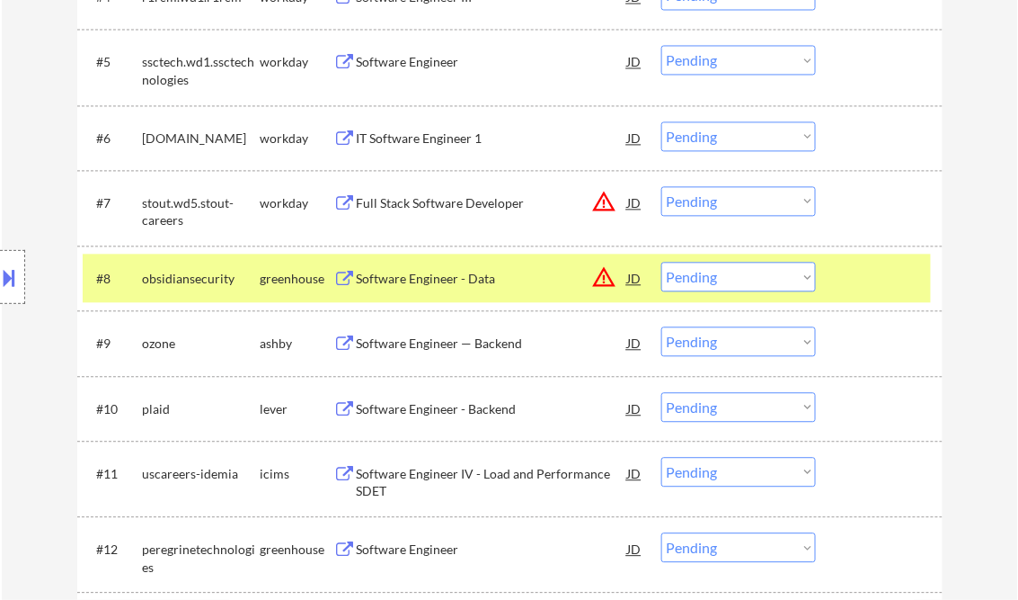
click at [886, 276] on div at bounding box center [881, 278] width 79 height 32
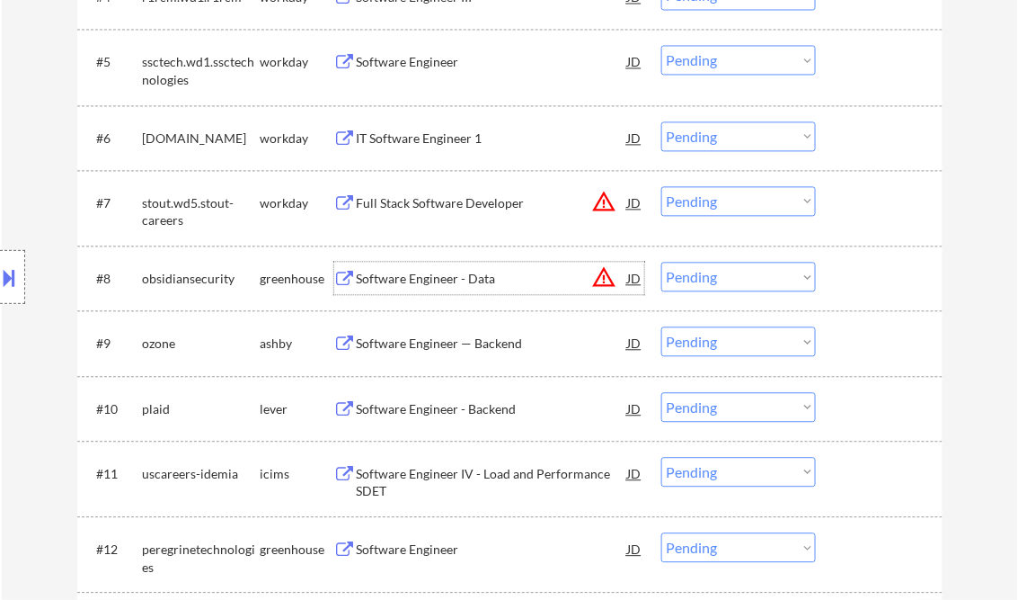
click at [443, 283] on div "Software Engineer - Data" at bounding box center [492, 279] width 271 height 18
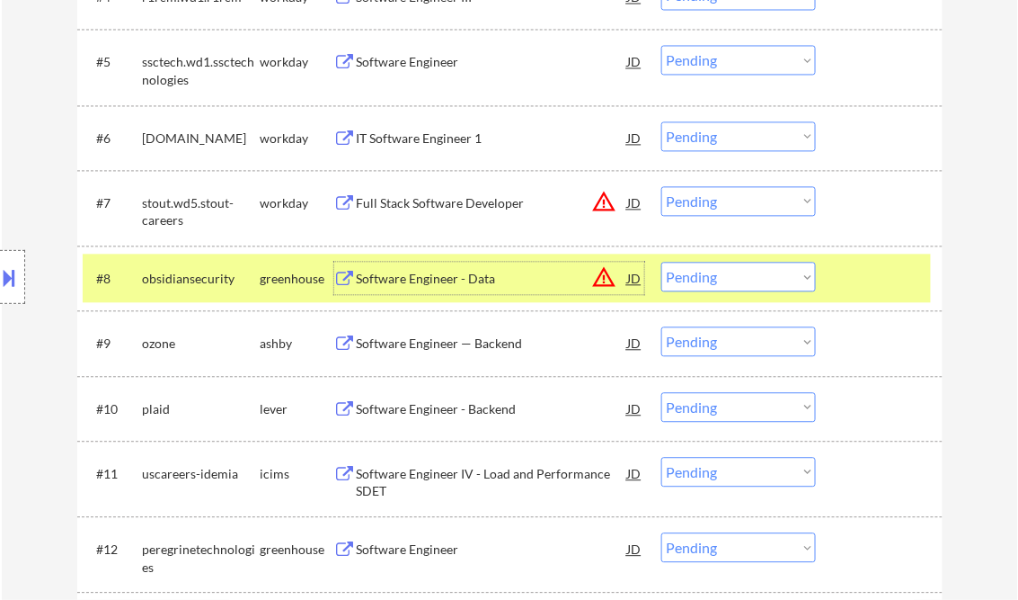
click at [747, 269] on select "Choose an option... Pending Applied Excluded (Questions) Excluded (Expired) Exc…" at bounding box center [739, 277] width 155 height 30
click at [662, 262] on select "Choose an option... Pending Applied Excluded (Questions) Excluded (Expired) Exc…" at bounding box center [739, 277] width 155 height 30
select select ""pending""
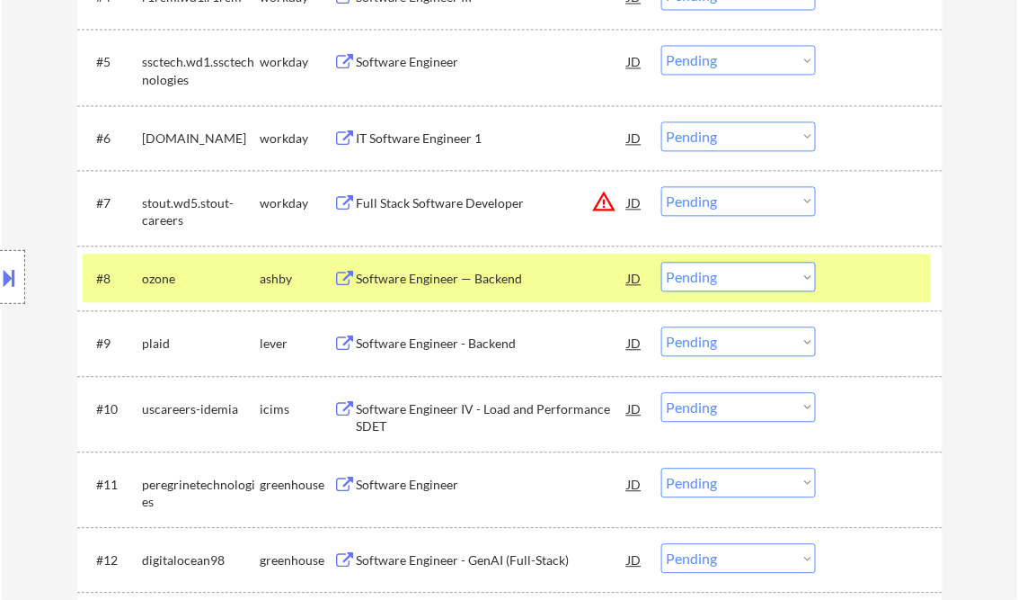
click at [861, 278] on div at bounding box center [881, 278] width 79 height 32
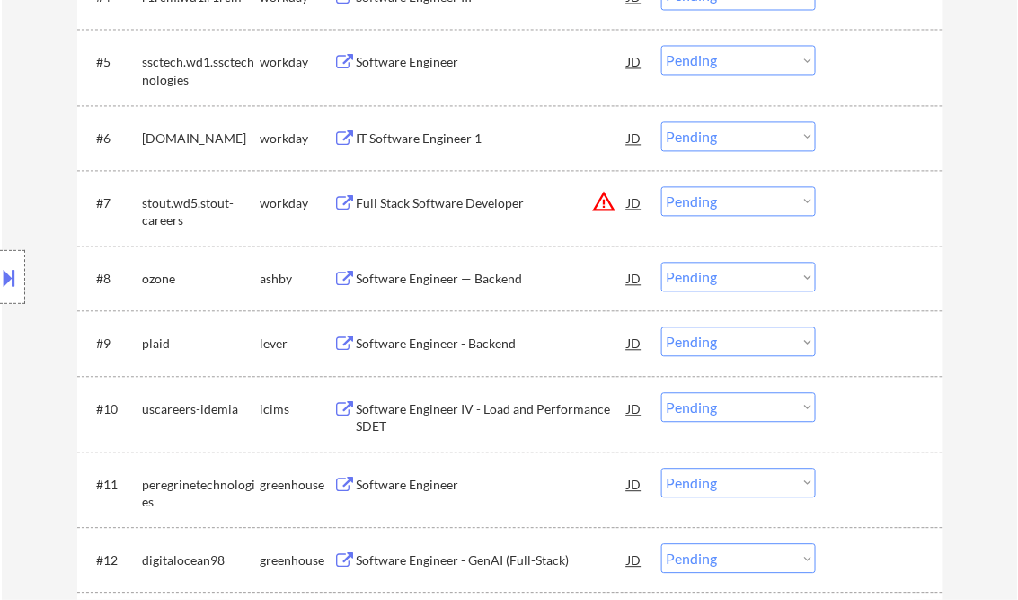
click at [431, 283] on div "Software Engineer — Backend" at bounding box center [492, 279] width 271 height 18
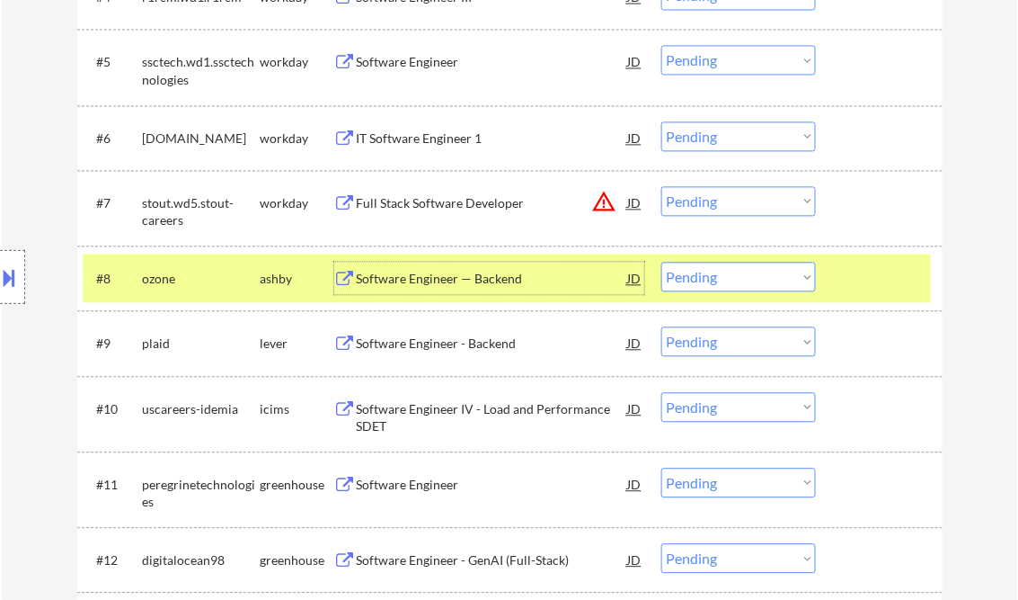
click at [751, 273] on select "Choose an option... Pending Applied Excluded (Questions) Excluded (Expired) Exc…" at bounding box center [739, 277] width 155 height 30
click at [460, 273] on div "Software Engineer — Backend" at bounding box center [492, 279] width 271 height 18
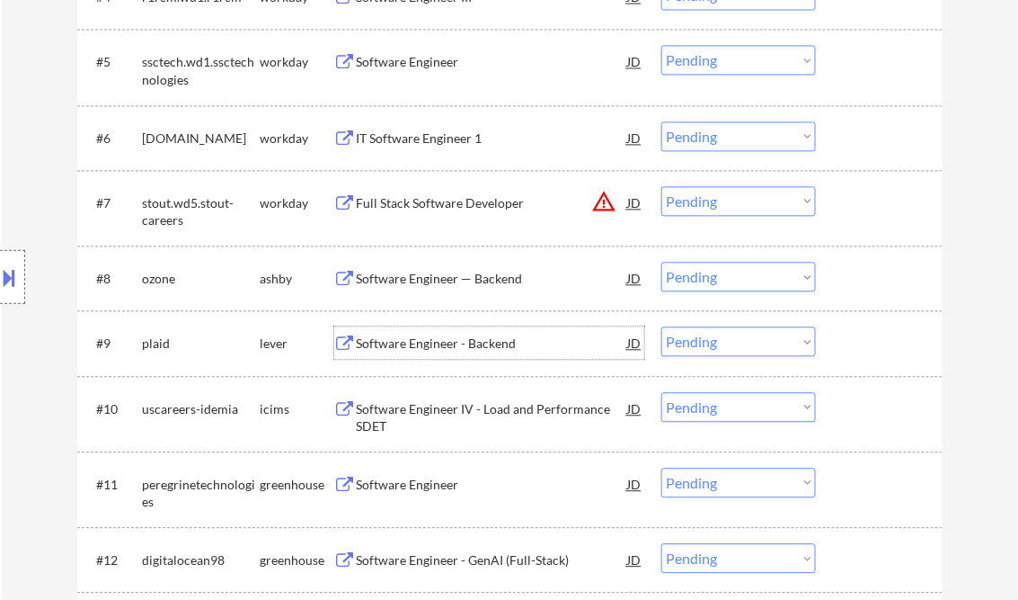
click at [464, 349] on div "Software Engineer - Backend" at bounding box center [492, 343] width 271 height 18
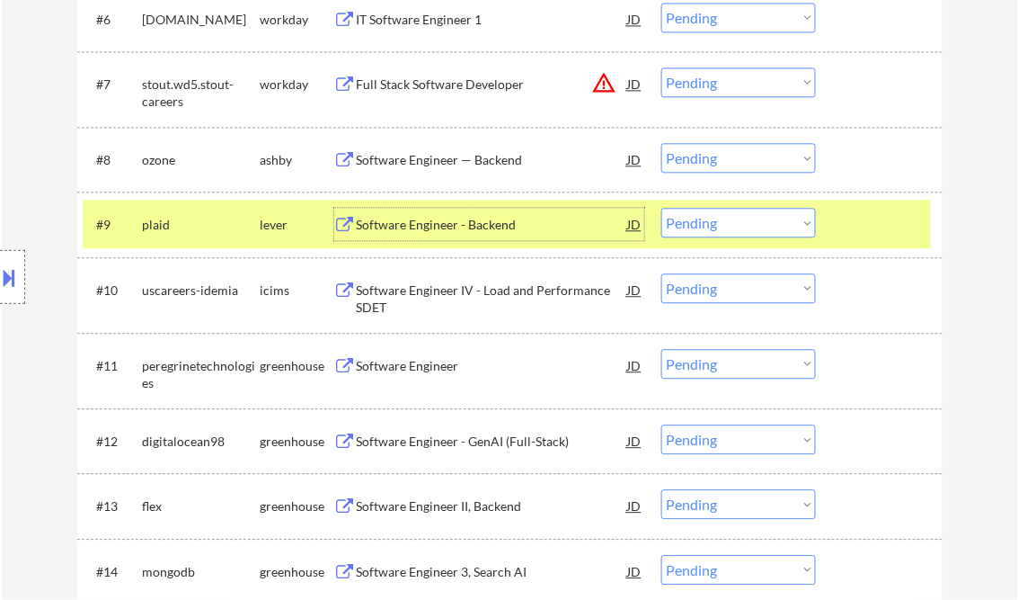
scroll to position [1007, 0]
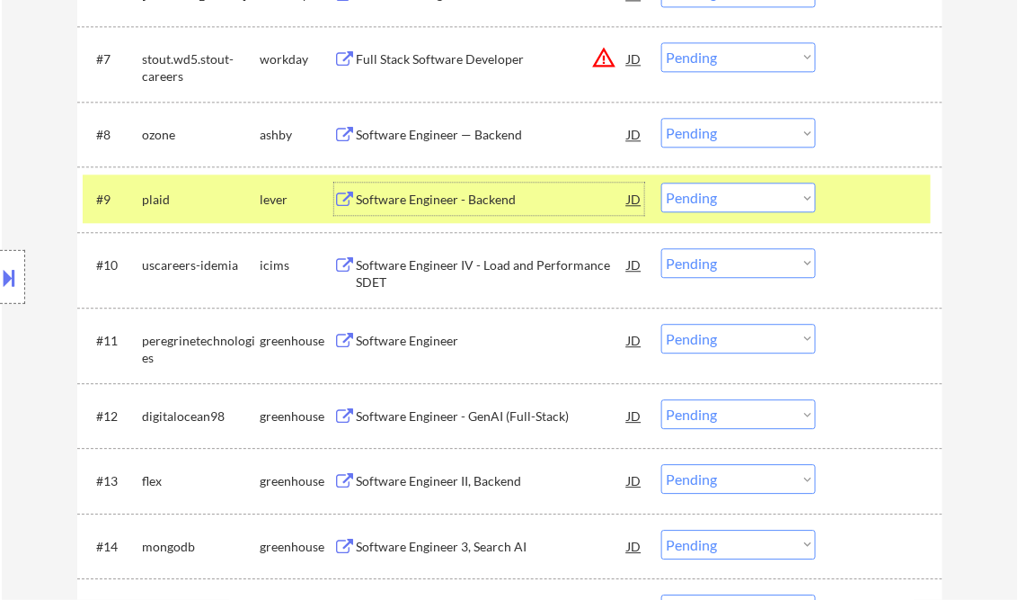
click at [444, 202] on div "Software Engineer - Backend" at bounding box center [492, 200] width 271 height 18
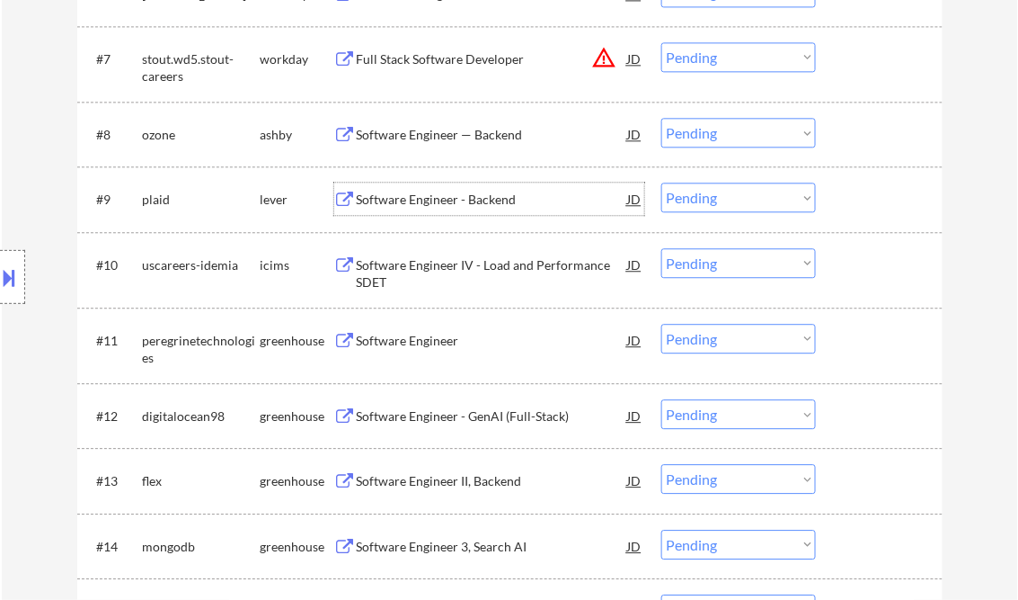
click at [701, 203] on select "Choose an option... Pending Applied Excluded (Questions) Excluded (Expired) Exc…" at bounding box center [739, 197] width 155 height 30
click at [662, 182] on select "Choose an option... Pending Applied Excluded (Questions) Excluded (Expired) Exc…" at bounding box center [739, 197] width 155 height 30
select select ""pending""
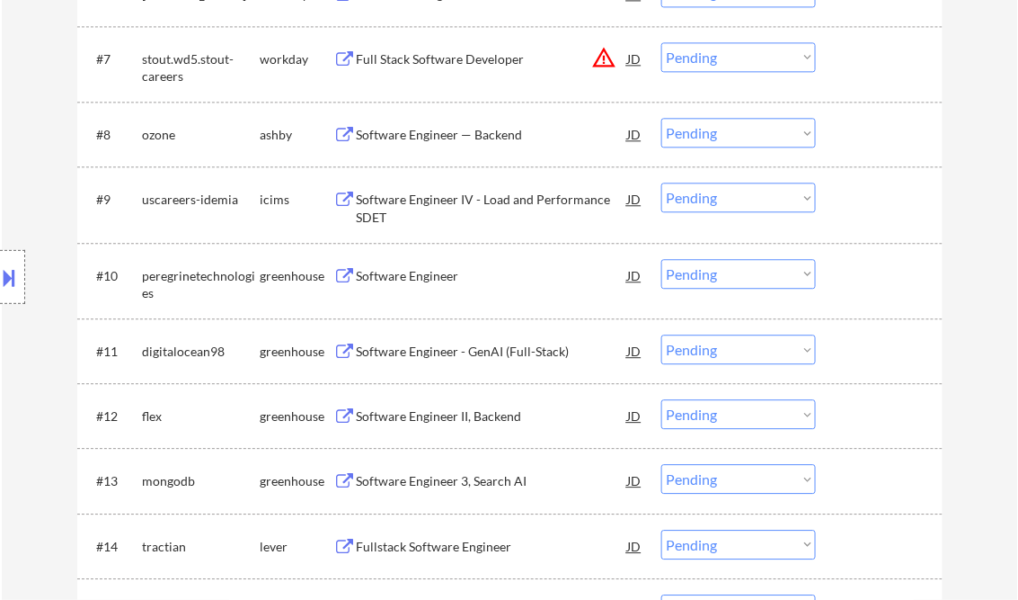
click at [417, 276] on div "Software Engineer" at bounding box center [492, 276] width 271 height 18
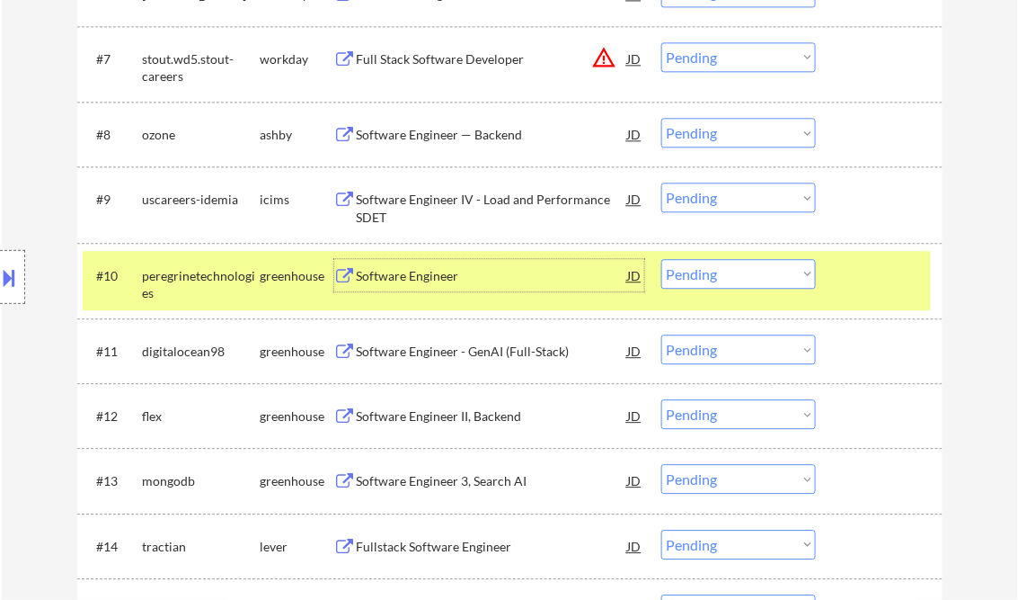
drag, startPoint x: 770, startPoint y: 274, endPoint x: 766, endPoint y: 290, distance: 16.8
click at [770, 274] on select "Choose an option... Pending Applied Excluded (Questions) Excluded (Expired) Exc…" at bounding box center [739, 274] width 155 height 30
click at [662, 259] on select "Choose an option... Pending Applied Excluded (Questions) Excluded (Expired) Exc…" at bounding box center [739, 274] width 155 height 30
click at [440, 347] on div "Software Engineer - GenAI (Full-Stack)" at bounding box center [492, 351] width 271 height 18
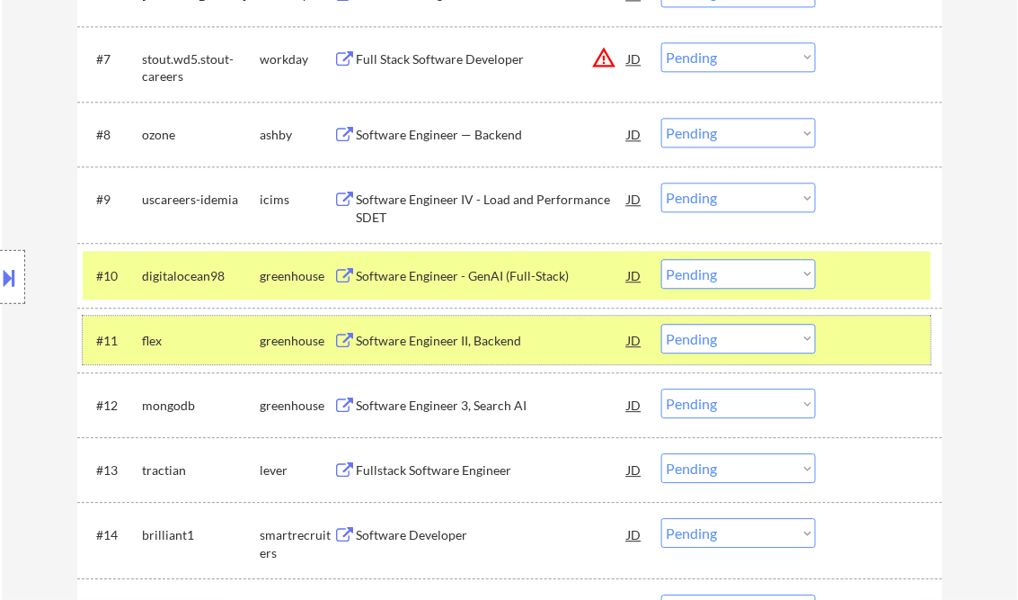
click at [881, 346] on div at bounding box center [881, 340] width 79 height 32
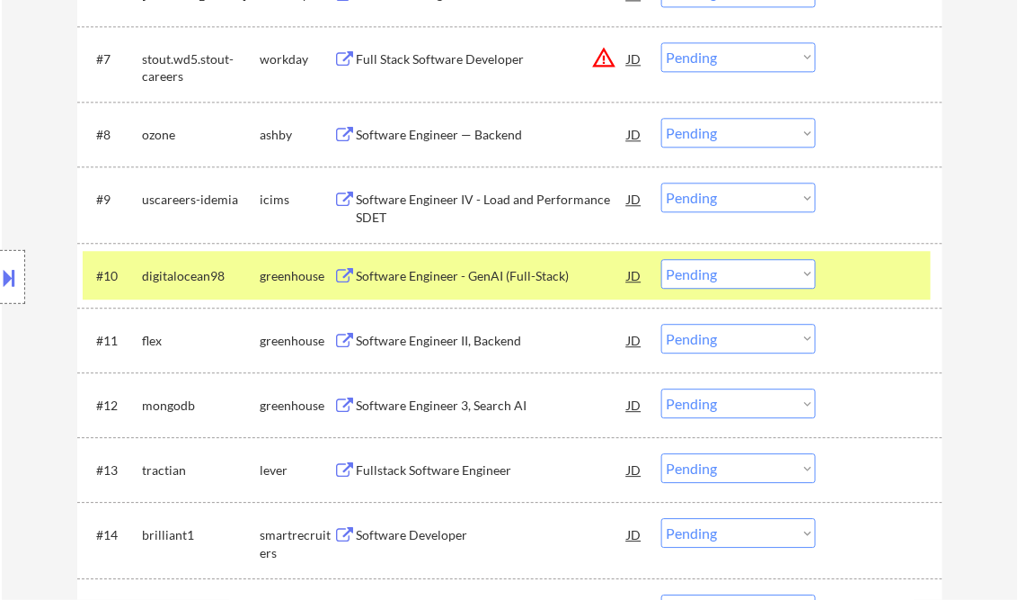
click at [867, 279] on div at bounding box center [881, 275] width 79 height 32
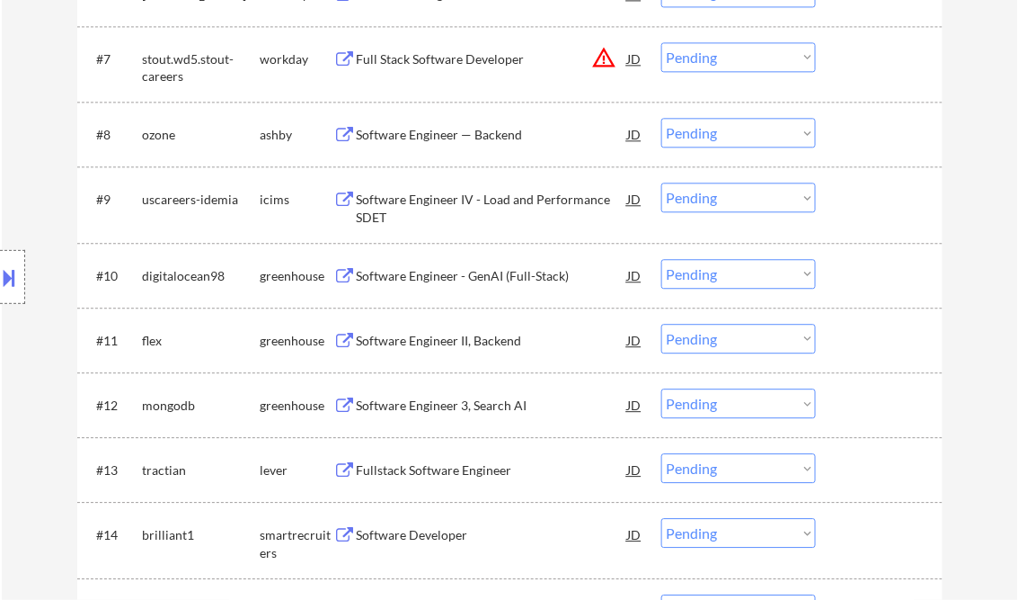
click at [757, 264] on select "Choose an option... Pending Applied Excluded (Questions) Excluded (Expired) Exc…" at bounding box center [739, 274] width 155 height 30
click at [662, 259] on select "Choose an option... Pending Applied Excluded (Questions) Excluded (Expired) Exc…" at bounding box center [739, 274] width 155 height 30
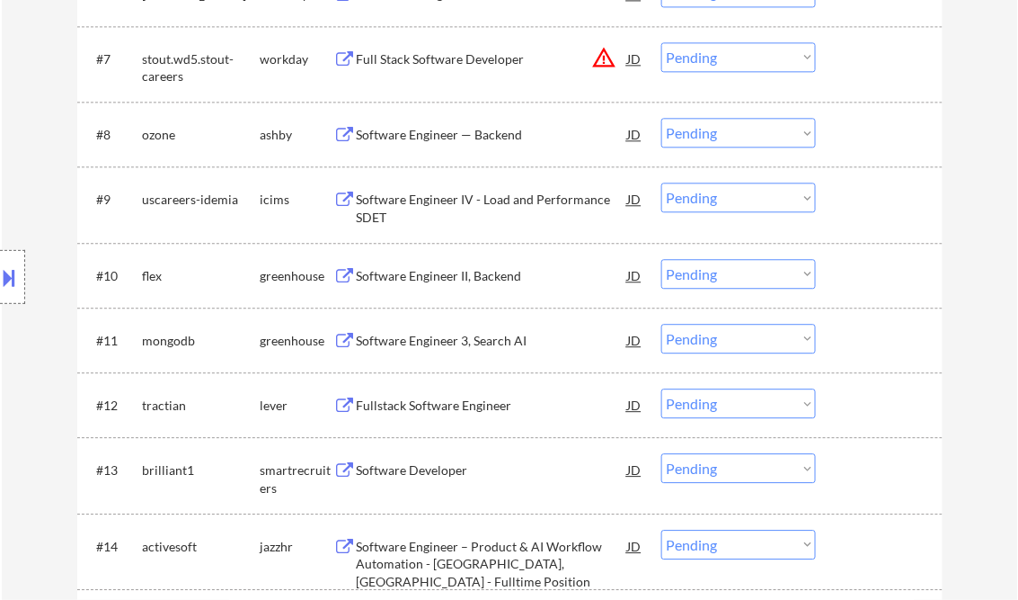
click at [428, 271] on div "Software Engineer II, Backend" at bounding box center [492, 276] width 271 height 18
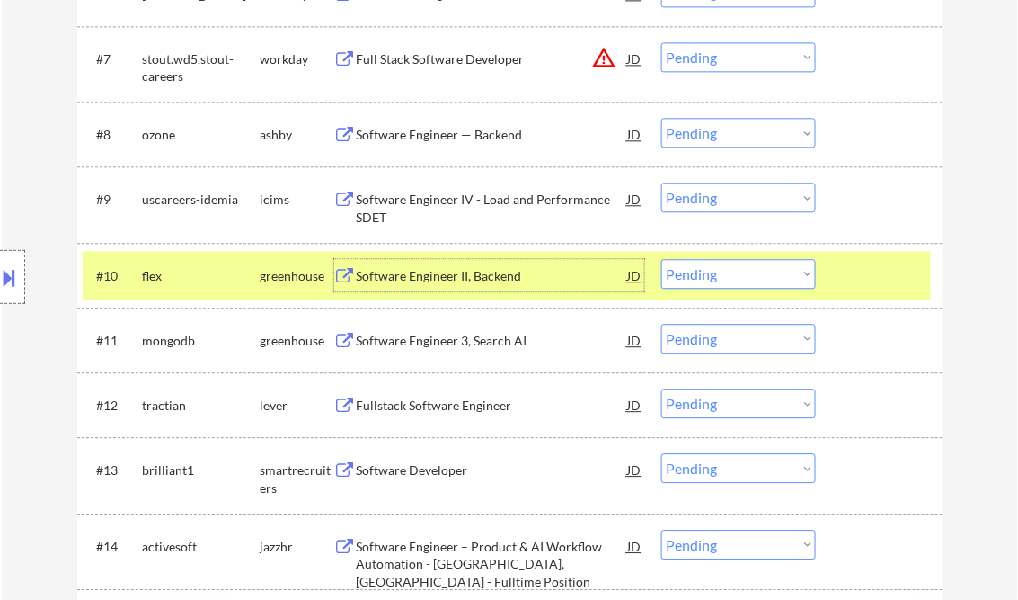
click at [795, 272] on select "Choose an option... Pending Applied Excluded (Questions) Excluded (Expired) Exc…" at bounding box center [739, 274] width 155 height 30
click at [662, 259] on select "Choose an option... Pending Applied Excluded (Questions) Excluded (Expired) Exc…" at bounding box center [739, 274] width 155 height 30
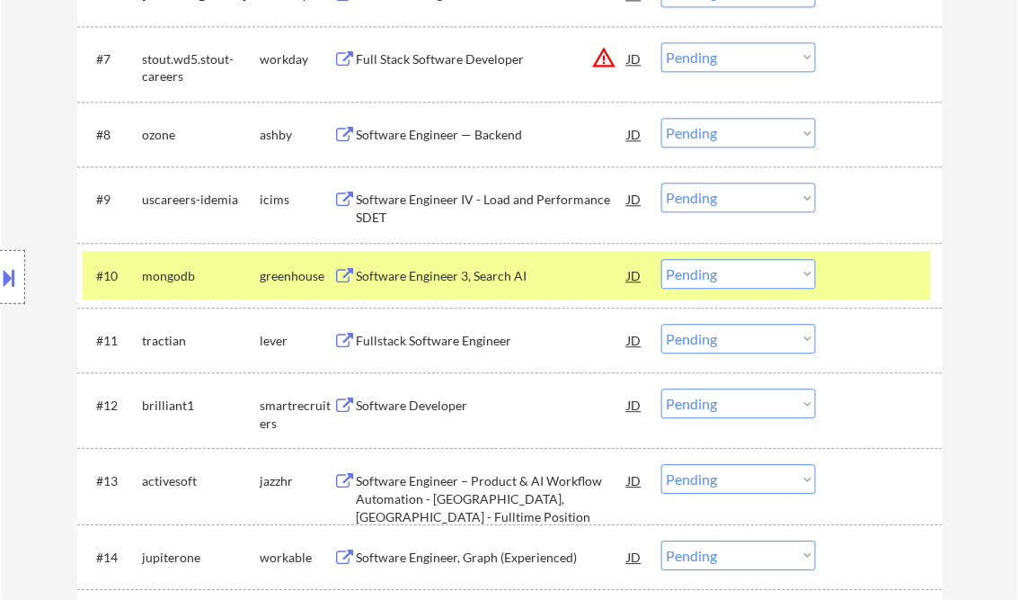
click at [449, 280] on div "Software Engineer 3, Search AI" at bounding box center [492, 276] width 271 height 18
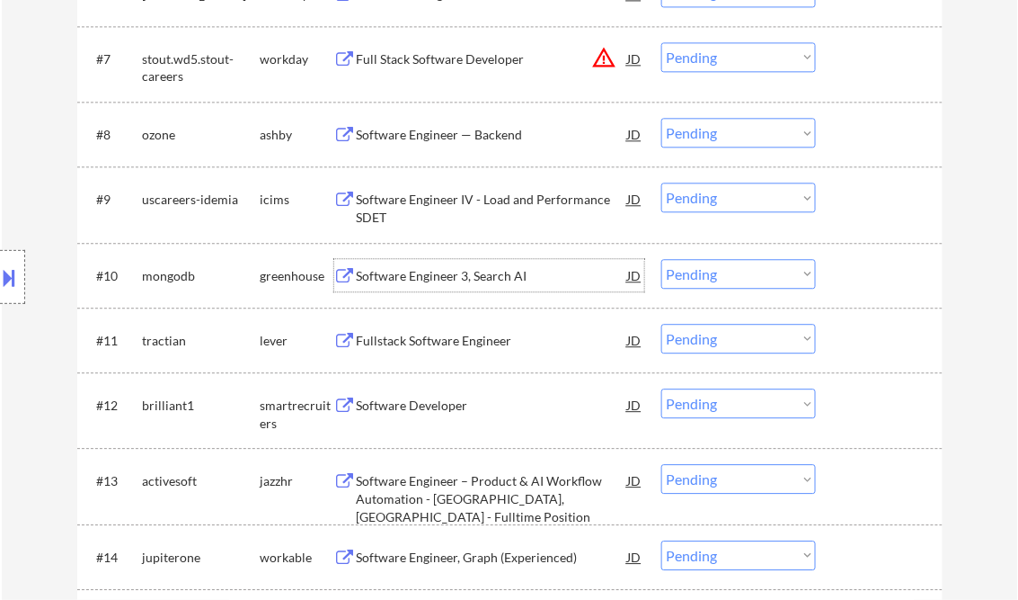
click at [737, 278] on select "Choose an option... Pending Applied Excluded (Questions) Excluded (Expired) Exc…" at bounding box center [739, 274] width 155 height 30
click at [662, 259] on select "Choose an option... Pending Applied Excluded (Questions) Excluded (Expired) Exc…" at bounding box center [739, 274] width 155 height 30
click at [414, 344] on div "Fullstack Software Engineer" at bounding box center [492, 341] width 271 height 18
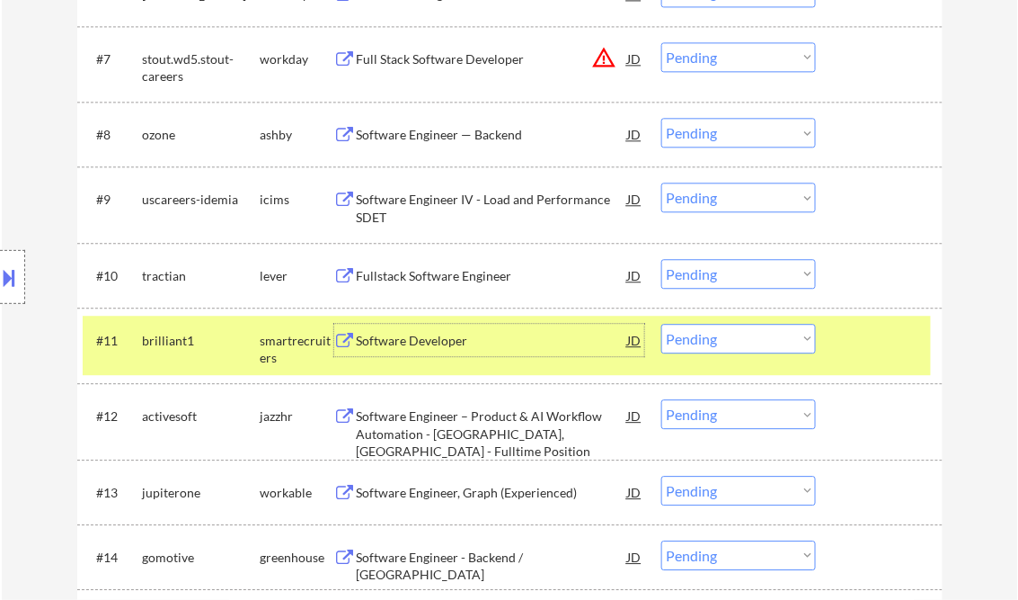
click at [765, 276] on select "Choose an option... Pending Applied Excluded (Questions) Excluded (Expired) Exc…" at bounding box center [739, 274] width 155 height 30
click at [662, 259] on select "Choose an option... Pending Applied Excluded (Questions) Excluded (Expired) Exc…" at bounding box center [739, 274] width 155 height 30
click at [869, 344] on div at bounding box center [881, 340] width 79 height 32
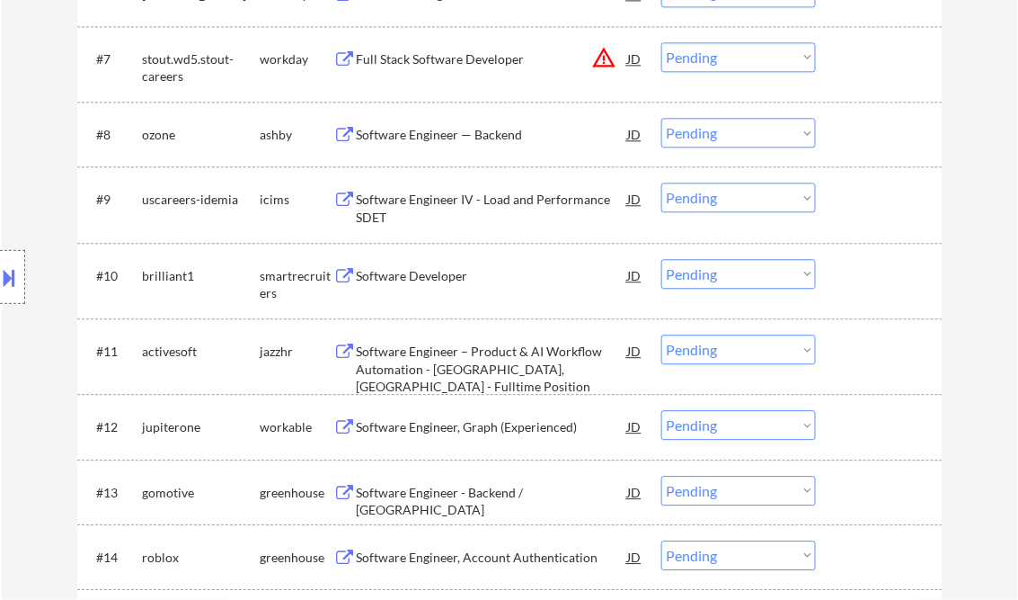
click at [409, 265] on div "Software Developer" at bounding box center [492, 275] width 271 height 32
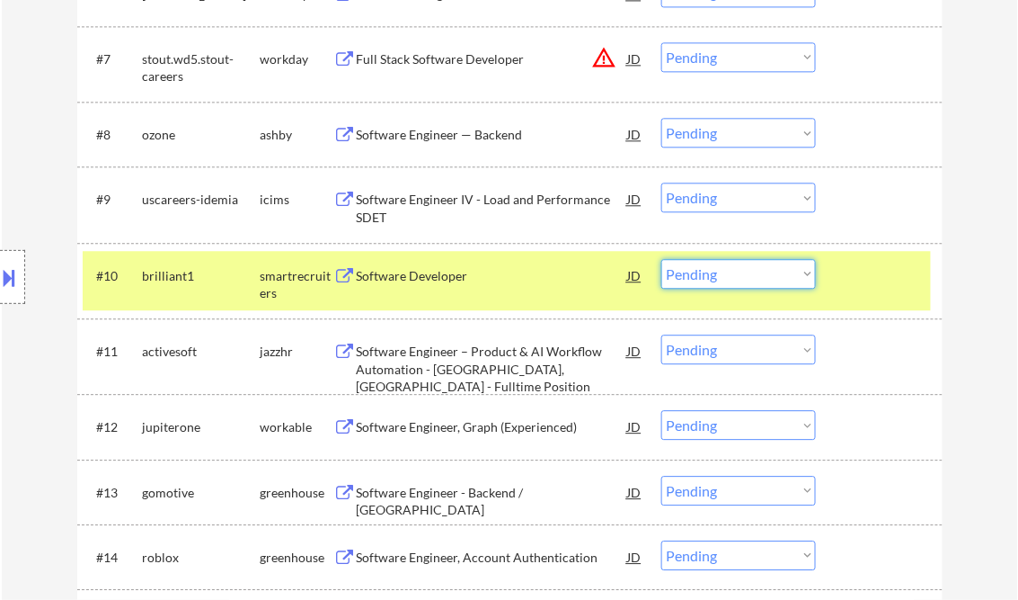
drag, startPoint x: 735, startPoint y: 278, endPoint x: 741, endPoint y: 288, distance: 11.3
click at [735, 277] on select "Choose an option... Pending Applied Excluded (Questions) Excluded (Expired) Exc…" at bounding box center [739, 274] width 155 height 30
click at [662, 259] on select "Choose an option... Pending Applied Excluded (Questions) Excluded (Expired) Exc…" at bounding box center [739, 274] width 155 height 30
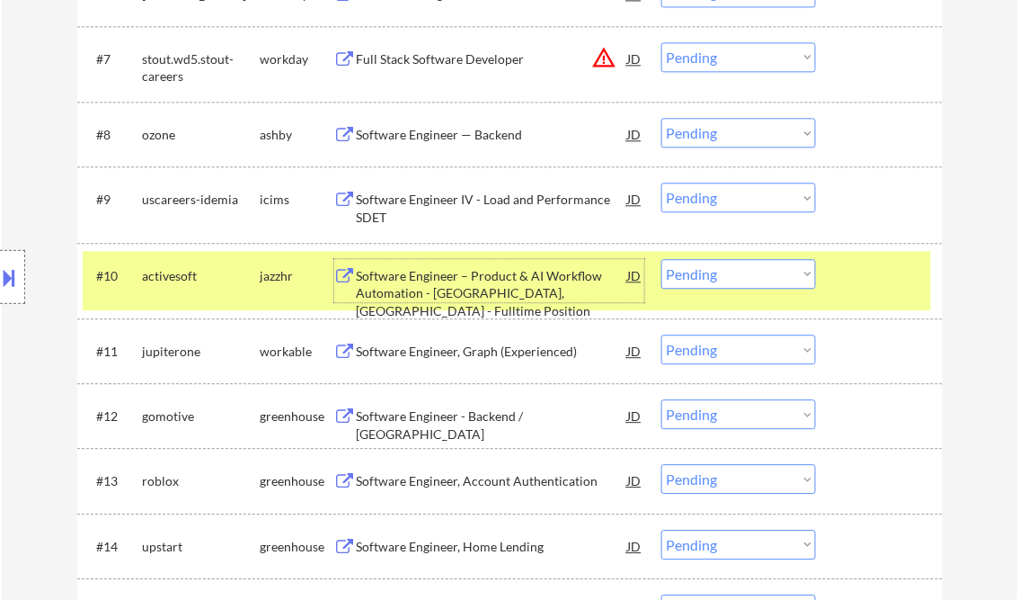
click at [448, 277] on div "Software Engineer – Product & AI Workflow Automation - [GEOGRAPHIC_DATA], [GEOG…" at bounding box center [492, 293] width 271 height 53
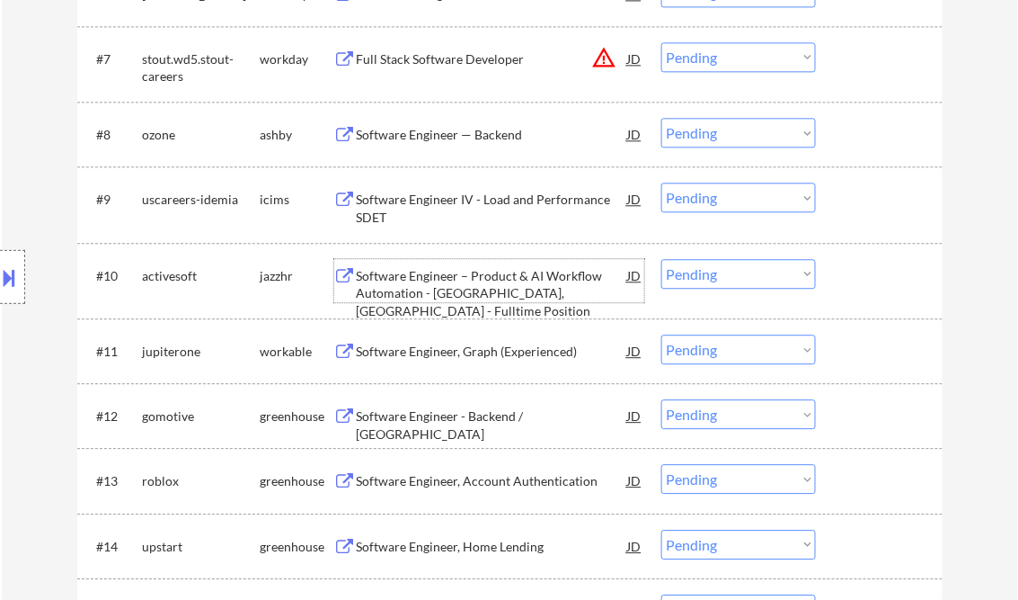
click at [746, 272] on select "Choose an option... Pending Applied Excluded (Questions) Excluded (Expired) Exc…" at bounding box center [739, 274] width 155 height 30
click at [662, 259] on select "Choose an option... Pending Applied Excluded (Questions) Excluded (Expired) Exc…" at bounding box center [739, 274] width 155 height 30
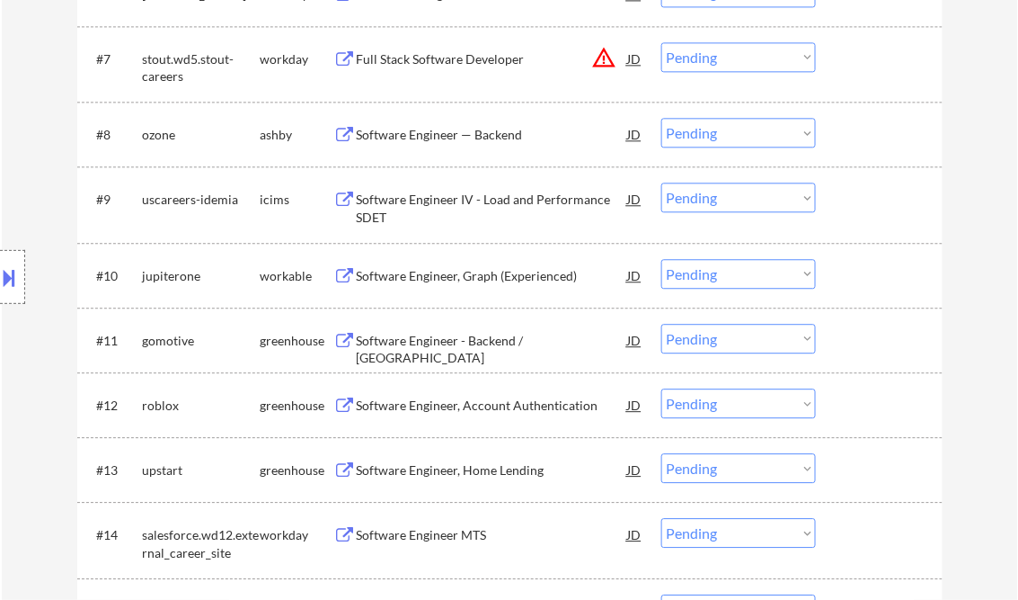
click at [452, 274] on div "Software Engineer, Graph (Experienced)" at bounding box center [492, 276] width 271 height 18
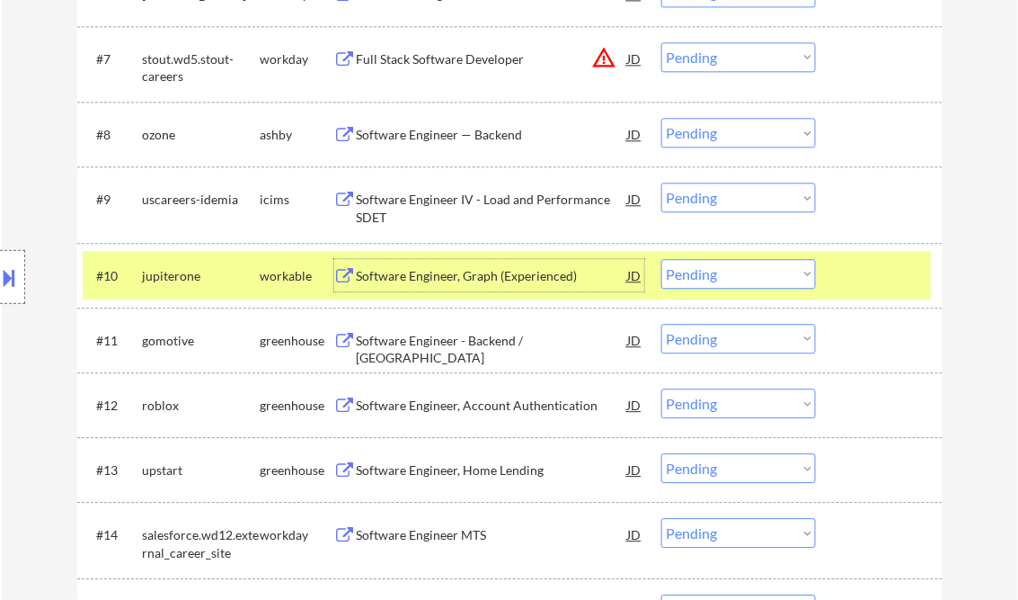
click at [748, 275] on select "Choose an option... Pending Applied Excluded (Questions) Excluded (Expired) Exc…" at bounding box center [739, 274] width 155 height 30
click at [662, 259] on select "Choose an option... Pending Applied Excluded (Questions) Excluded (Expired) Exc…" at bounding box center [739, 274] width 155 height 30
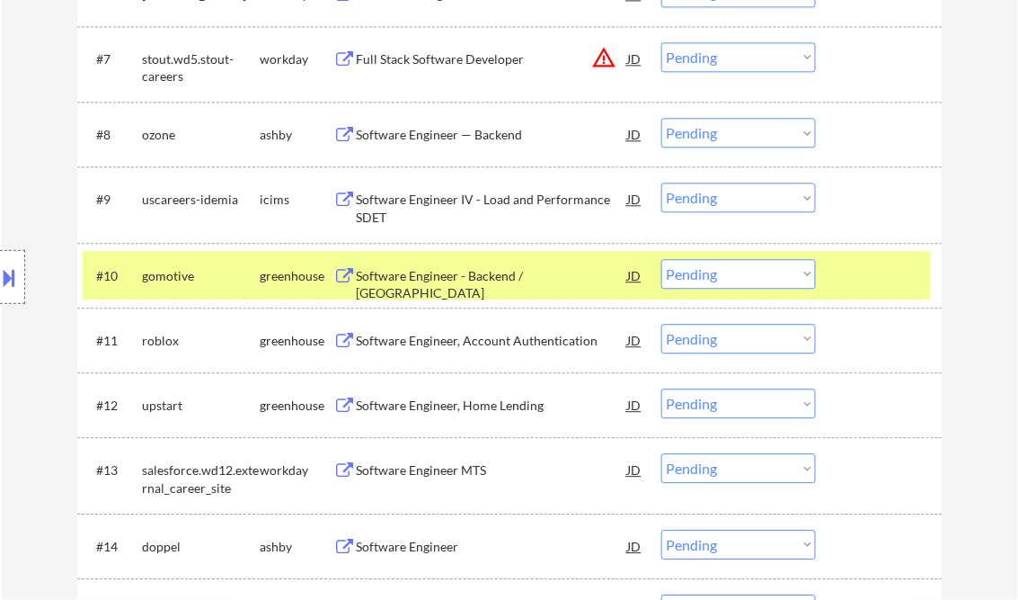
click at [856, 272] on div at bounding box center [881, 275] width 79 height 32
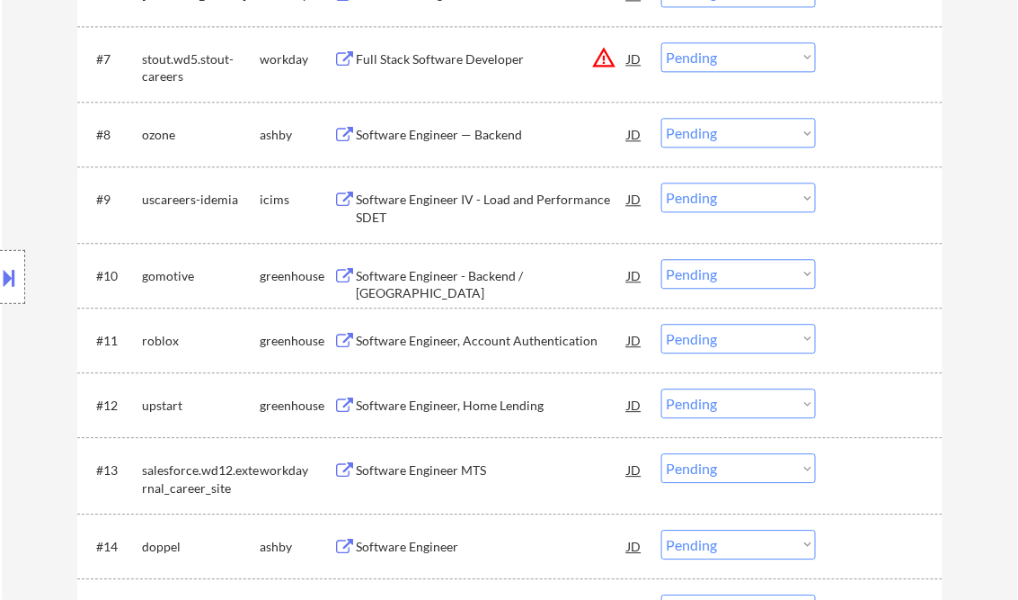
click at [520, 277] on div "Software Engineer - Backend / [GEOGRAPHIC_DATA]" at bounding box center [492, 284] width 271 height 35
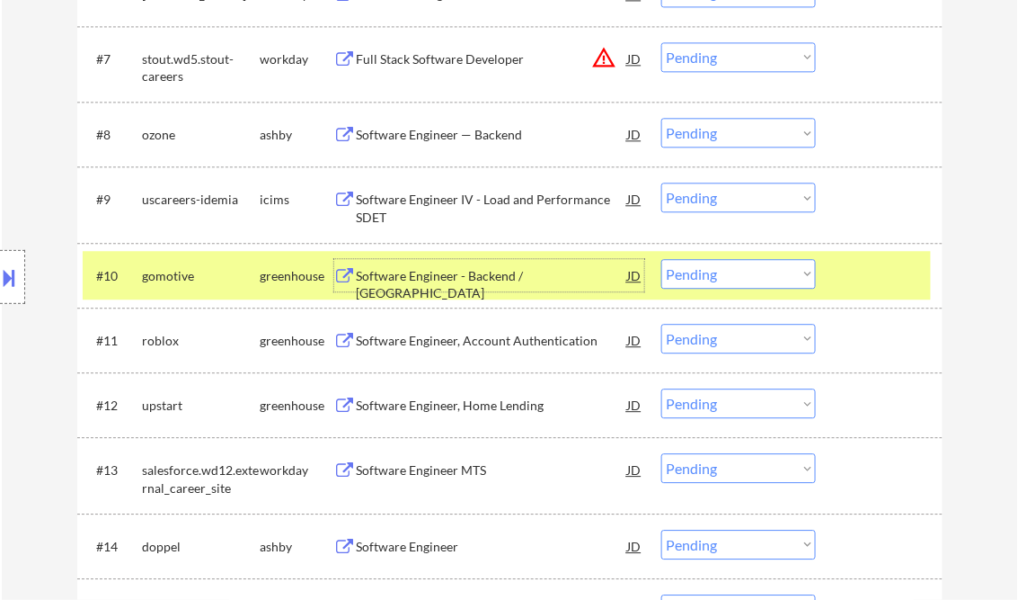
drag, startPoint x: 724, startPoint y: 275, endPoint x: 738, endPoint y: 287, distance: 17.8
click at [724, 275] on select "Choose an option... Pending Applied Excluded (Questions) Excluded (Expired) Exc…" at bounding box center [739, 274] width 155 height 30
click at [662, 259] on select "Choose an option... Pending Applied Excluded (Questions) Excluded (Expired) Exc…" at bounding box center [739, 274] width 155 height 30
click at [901, 275] on div at bounding box center [881, 275] width 79 height 32
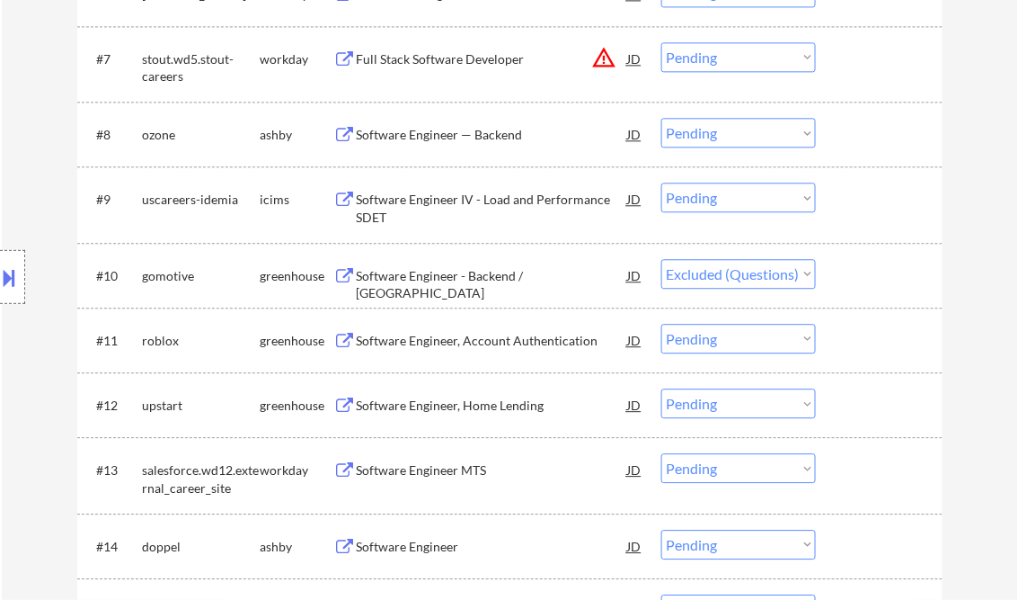
click at [470, 267] on div "Software Engineer - Backend / [GEOGRAPHIC_DATA]" at bounding box center [492, 284] width 271 height 35
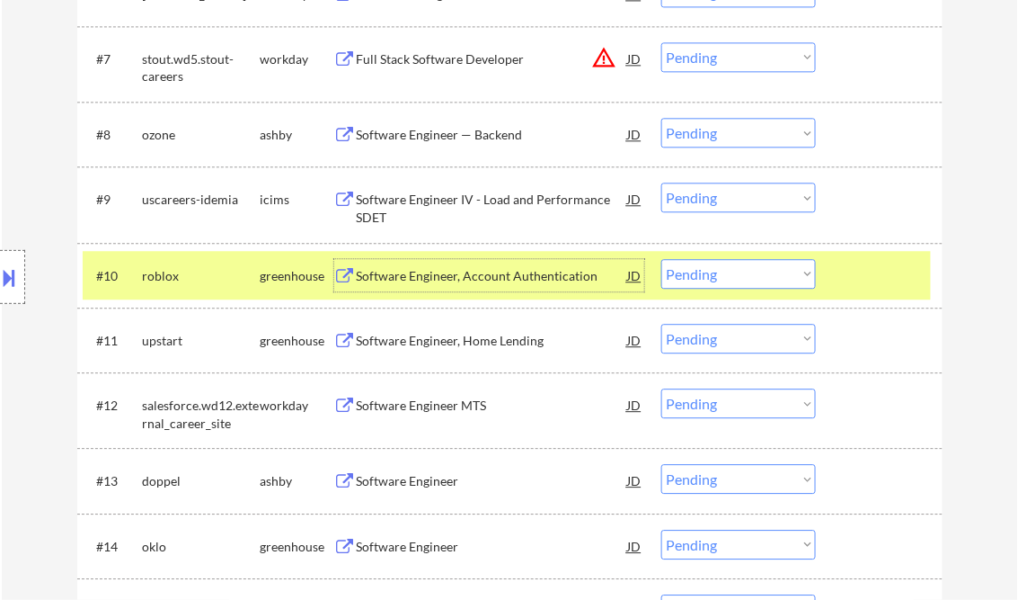
click at [451, 271] on div "Software Engineer, Account Authentication" at bounding box center [492, 276] width 271 height 18
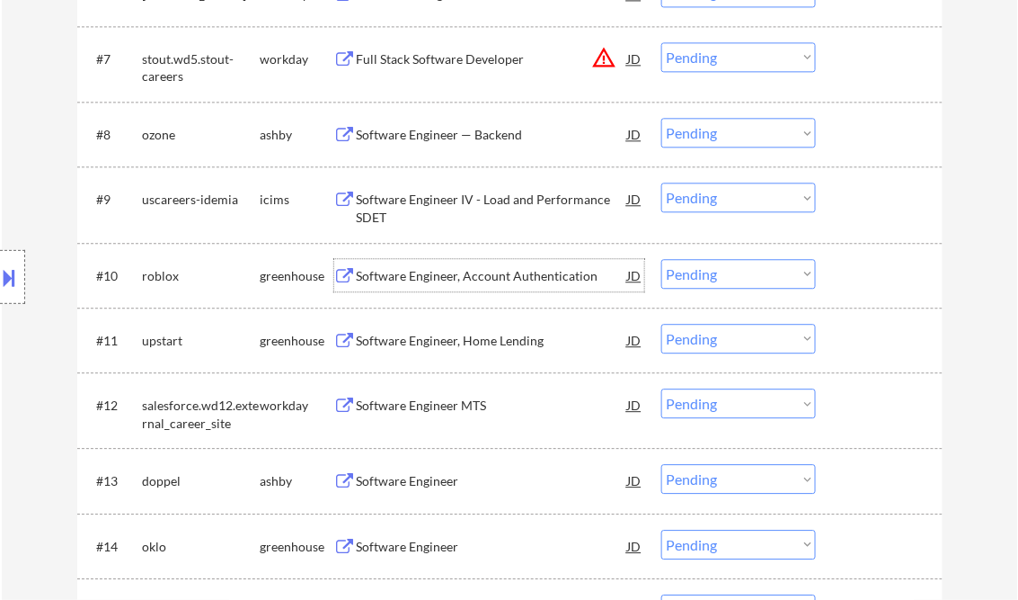
click at [778, 269] on select "Choose an option... Pending Applied Excluded (Questions) Excluded (Expired) Exc…" at bounding box center [739, 274] width 155 height 30
click at [662, 259] on select "Choose an option... Pending Applied Excluded (Questions) Excluded (Expired) Exc…" at bounding box center [739, 274] width 155 height 30
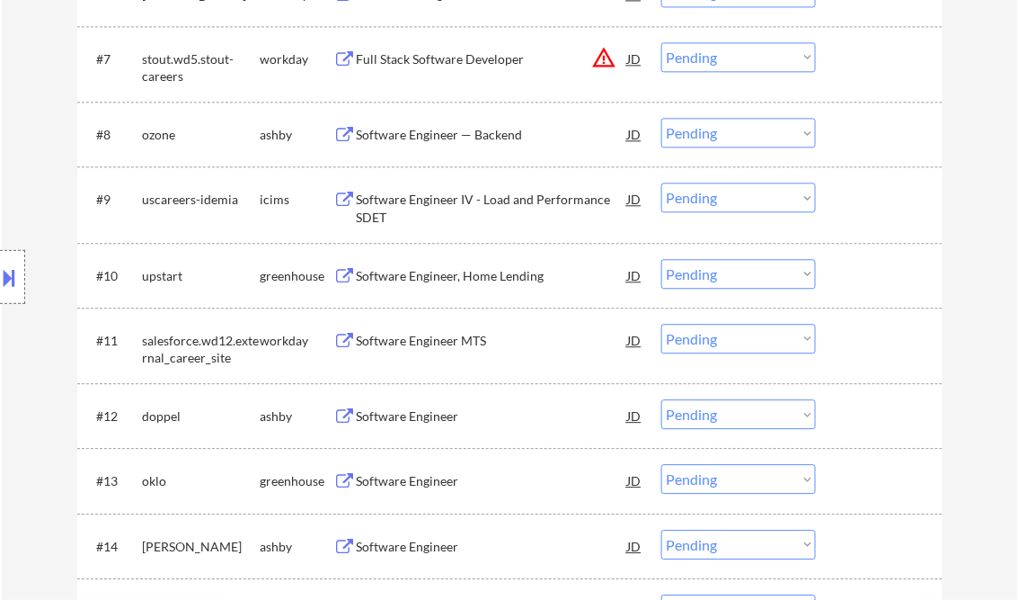
click at [430, 263] on div "Software Engineer, Home Lending" at bounding box center [492, 275] width 271 height 32
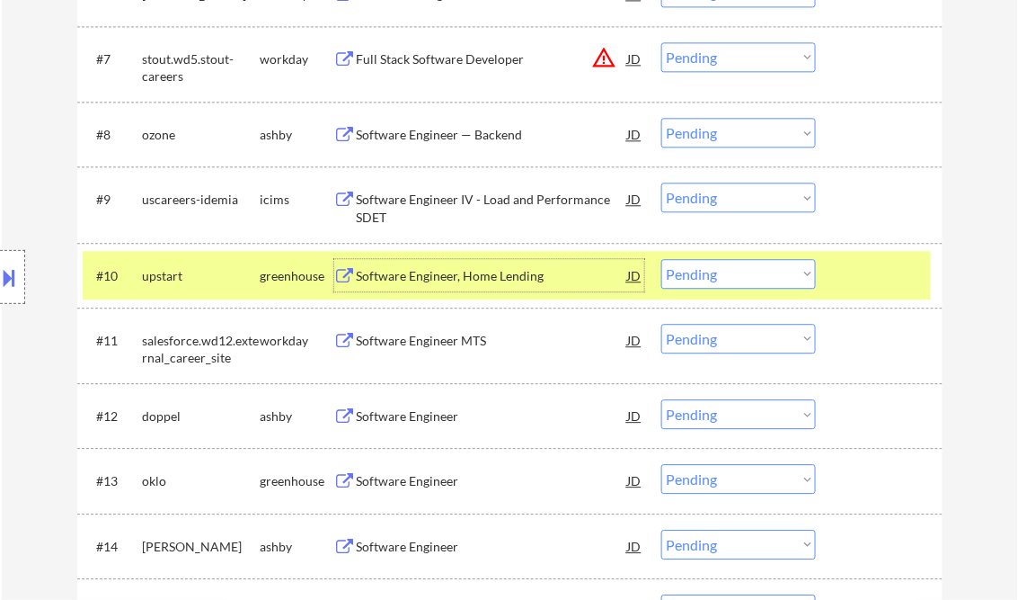
click at [721, 268] on select "Choose an option... Pending Applied Excluded (Questions) Excluded (Expired) Exc…" at bounding box center [739, 274] width 155 height 30
click at [662, 259] on select "Choose an option... Pending Applied Excluded (Questions) Excluded (Expired) Exc…" at bounding box center [739, 274] width 155 height 30
select select ""pending""
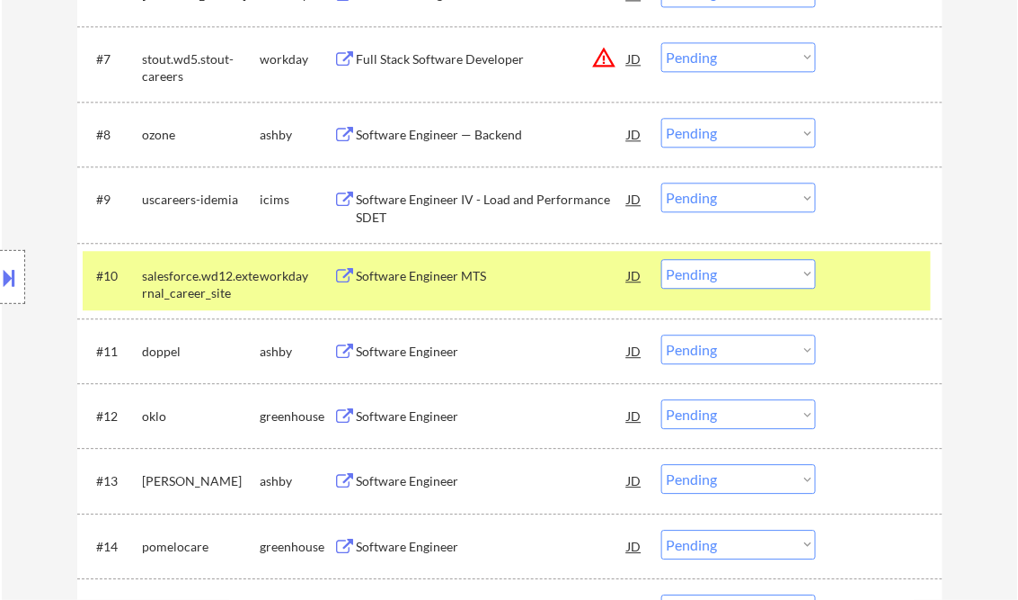
click at [424, 346] on div "Software Engineer" at bounding box center [492, 351] width 271 height 18
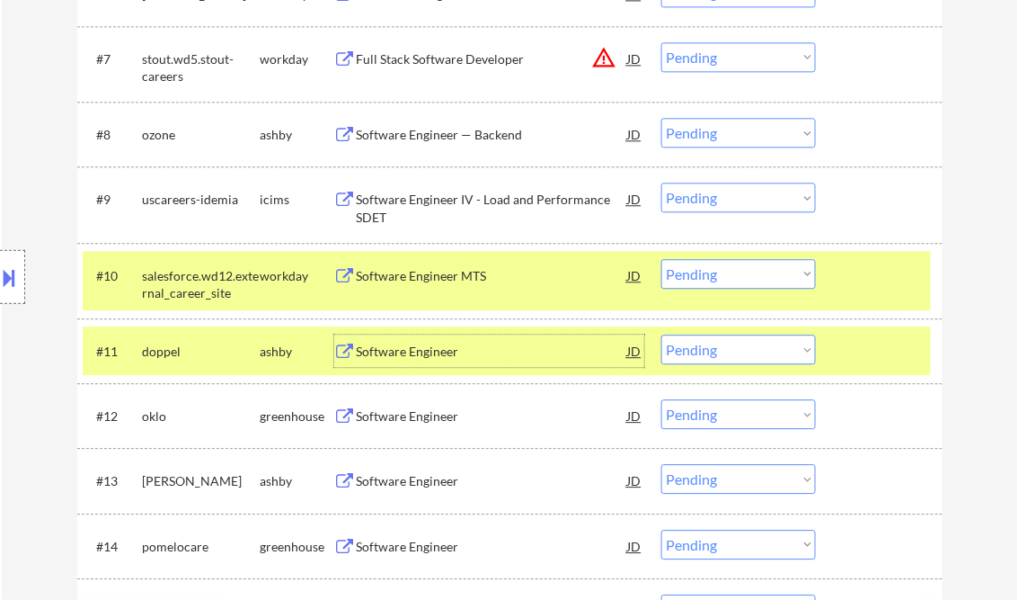
click at [877, 281] on div at bounding box center [881, 275] width 79 height 32
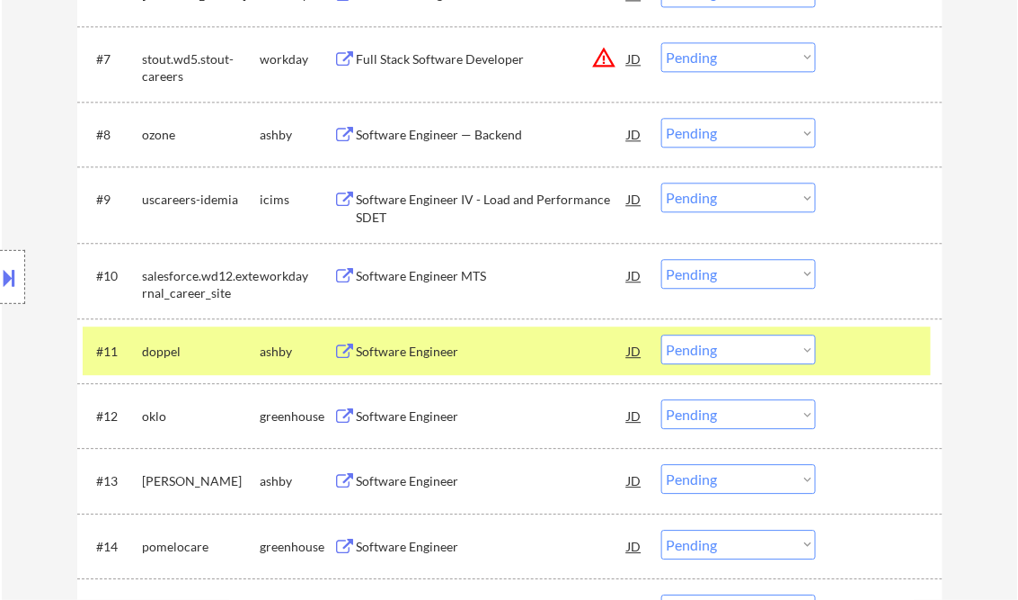
click at [893, 353] on div at bounding box center [881, 350] width 79 height 32
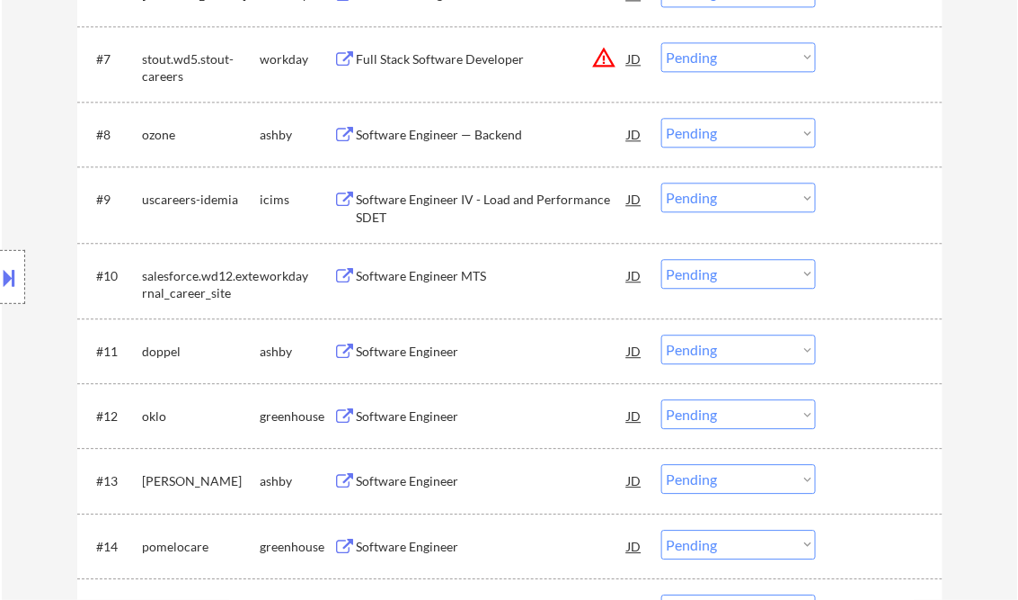
drag, startPoint x: 804, startPoint y: 351, endPoint x: 799, endPoint y: 364, distance: 14.2
click at [804, 351] on select "Choose an option... Pending Applied Excluded (Questions) Excluded (Expired) Exc…" at bounding box center [739, 349] width 155 height 30
click at [662, 334] on select "Choose an option... Pending Applied Excluded (Questions) Excluded (Expired) Exc…" at bounding box center [739, 349] width 155 height 30
click at [411, 341] on div "Software Engineer" at bounding box center [492, 350] width 271 height 32
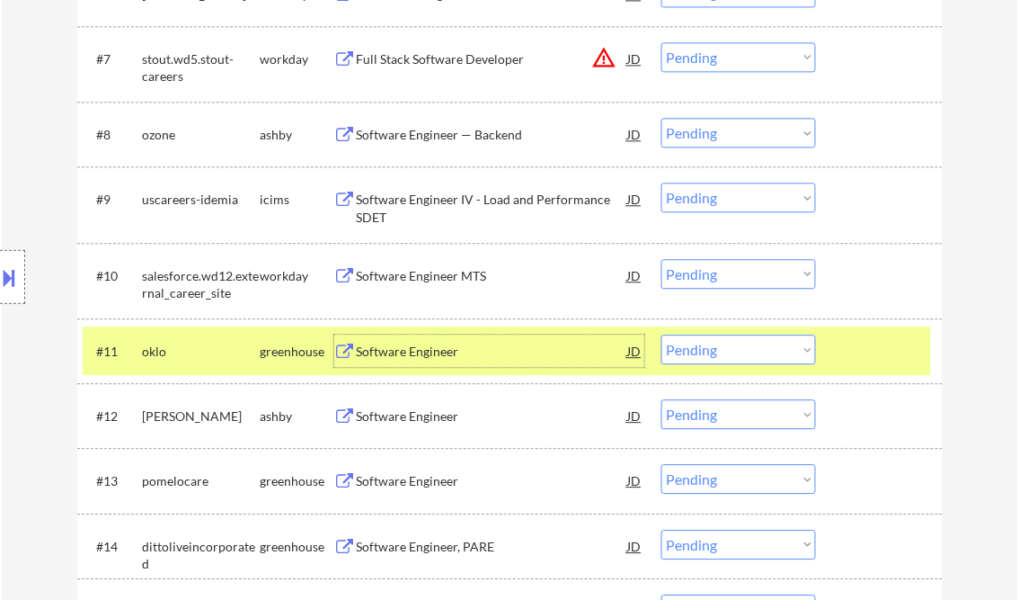
click at [732, 358] on select "Choose an option... Pending Applied Excluded (Questions) Excluded (Expired) Exc…" at bounding box center [739, 349] width 155 height 30
click at [662, 334] on select "Choose an option... Pending Applied Excluded (Questions) Excluded (Expired) Exc…" at bounding box center [739, 349] width 155 height 30
click at [872, 347] on div at bounding box center [881, 350] width 79 height 32
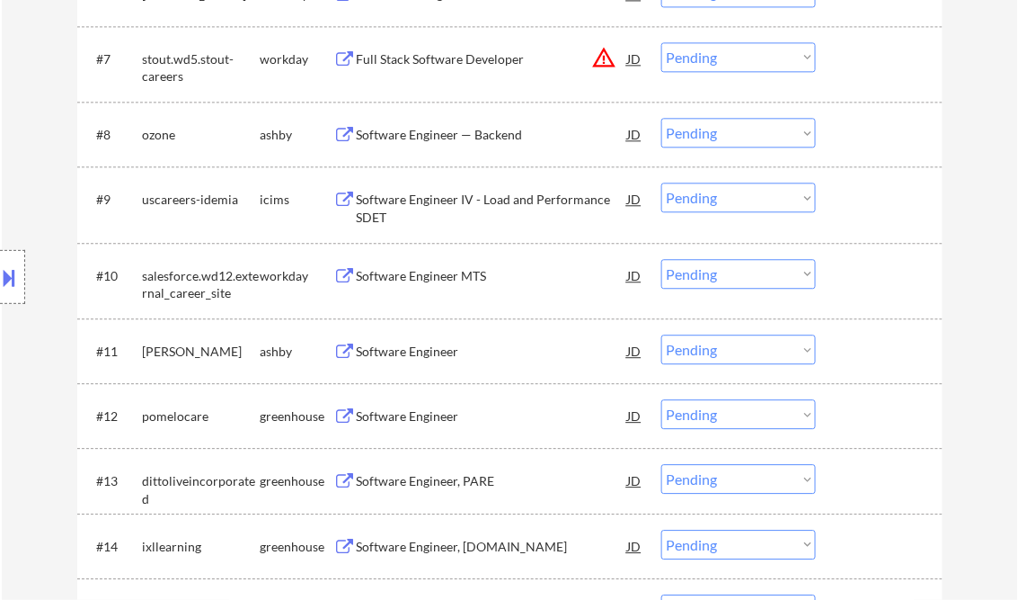
click at [418, 355] on div "Software Engineer" at bounding box center [492, 351] width 271 height 18
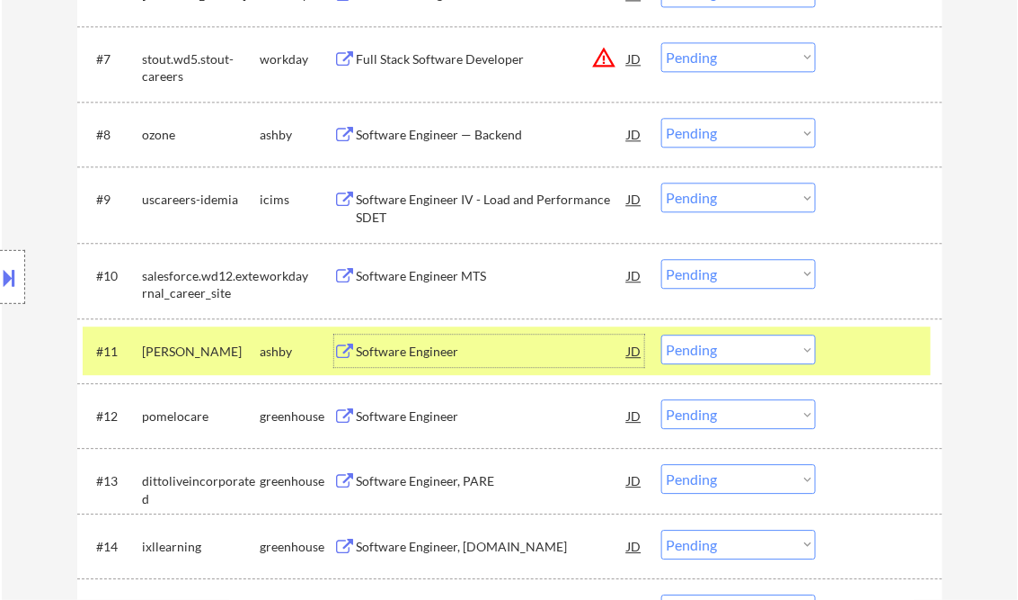
drag, startPoint x: 693, startPoint y: 351, endPoint x: 701, endPoint y: 365, distance: 15.7
click at [693, 351] on select "Choose an option... Pending Applied Excluded (Questions) Excluded (Expired) Exc…" at bounding box center [739, 349] width 155 height 30
click at [662, 334] on select "Choose an option... Pending Applied Excluded (Questions) Excluded (Expired) Exc…" at bounding box center [739, 349] width 155 height 30
click at [886, 358] on div at bounding box center [881, 350] width 79 height 32
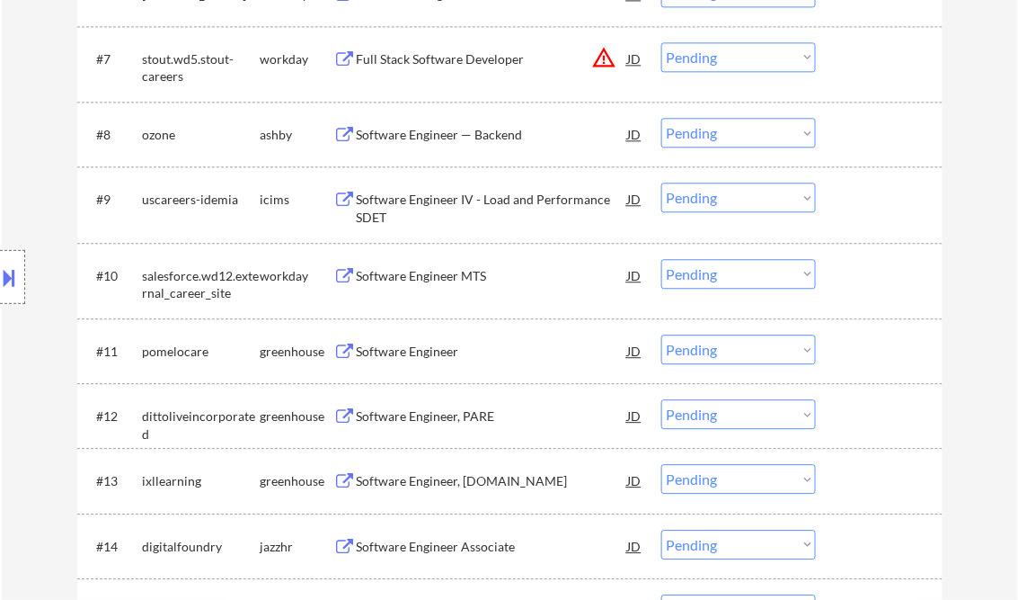
click at [417, 362] on div "Software Engineer" at bounding box center [492, 350] width 271 height 32
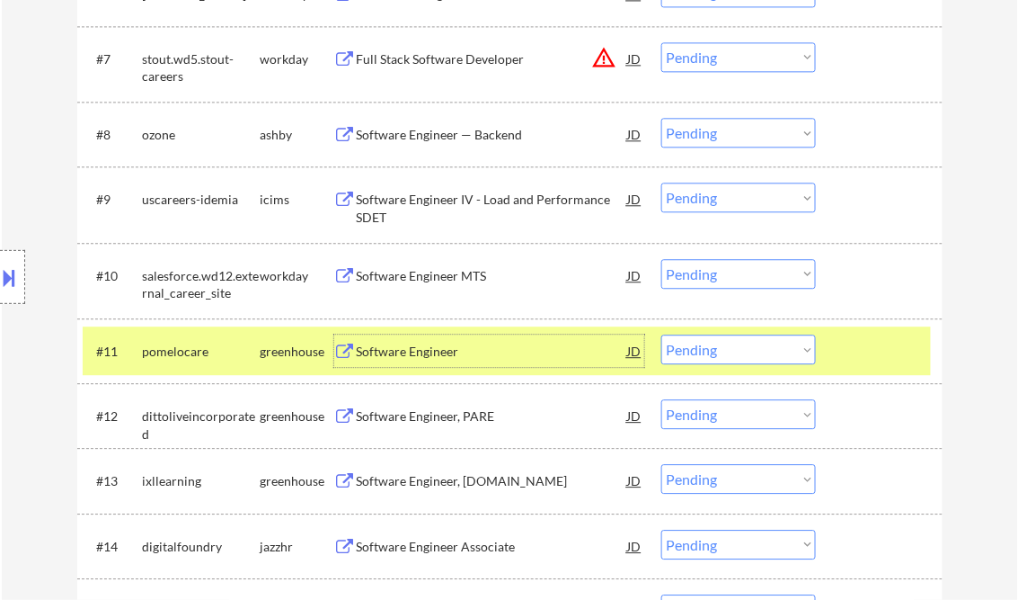
drag, startPoint x: 713, startPoint y: 347, endPoint x: 731, endPoint y: 360, distance: 22.5
click at [714, 346] on select "Choose an option... Pending Applied Excluded (Questions) Excluded (Expired) Exc…" at bounding box center [739, 349] width 155 height 30
click at [662, 334] on select "Choose an option... Pending Applied Excluded (Questions) Excluded (Expired) Exc…" at bounding box center [739, 349] width 155 height 30
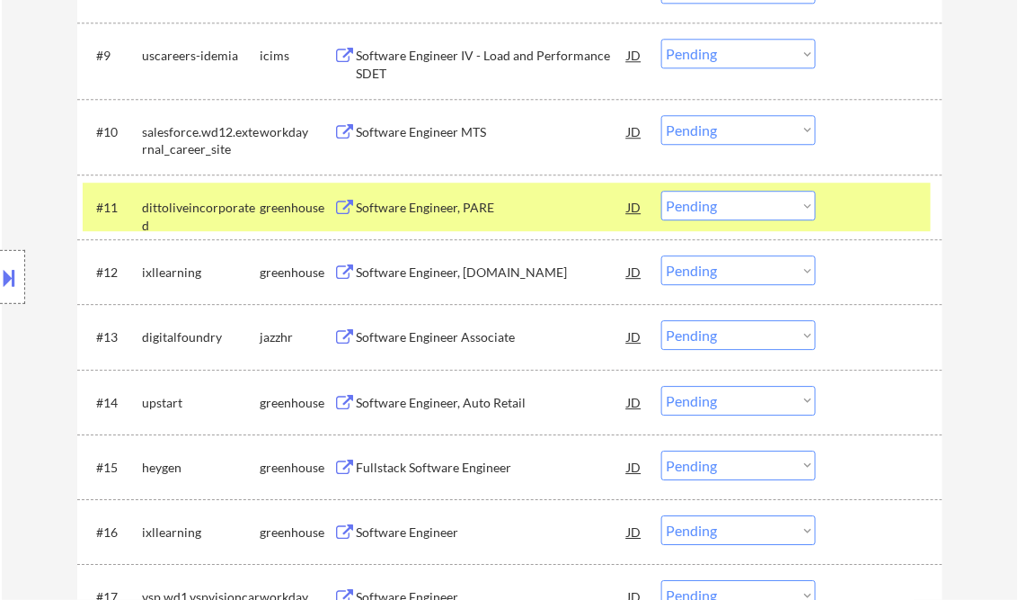
click at [418, 213] on div "Software Engineer, PARE" at bounding box center [492, 208] width 271 height 18
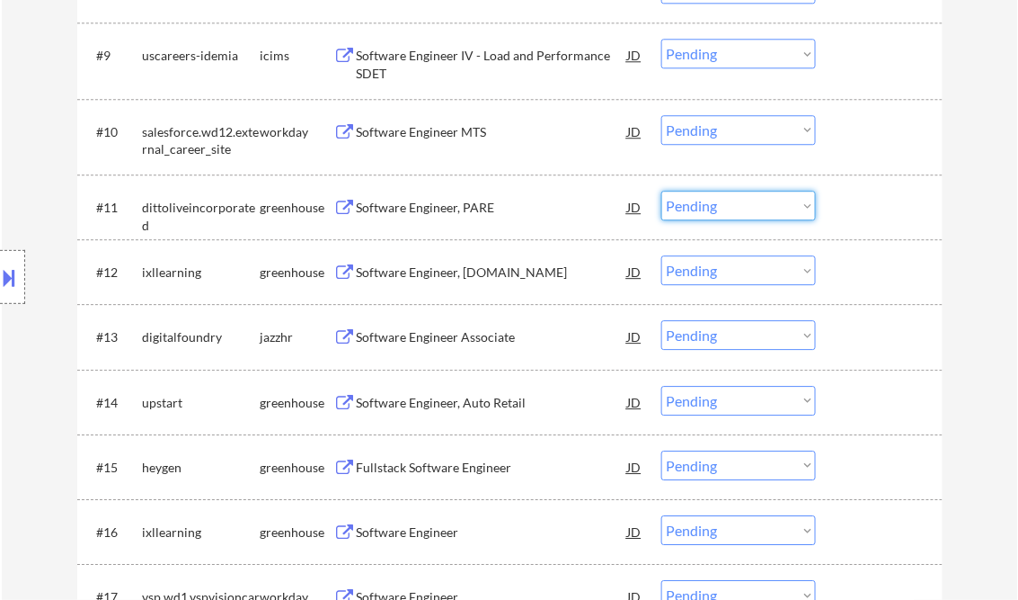
drag, startPoint x: 714, startPoint y: 207, endPoint x: 715, endPoint y: 222, distance: 15.4
click at [714, 207] on select "Choose an option... Pending Applied Excluded (Questions) Excluded (Expired) Exc…" at bounding box center [739, 206] width 155 height 30
click at [662, 191] on select "Choose an option... Pending Applied Excluded (Questions) Excluded (Expired) Exc…" at bounding box center [739, 206] width 155 height 30
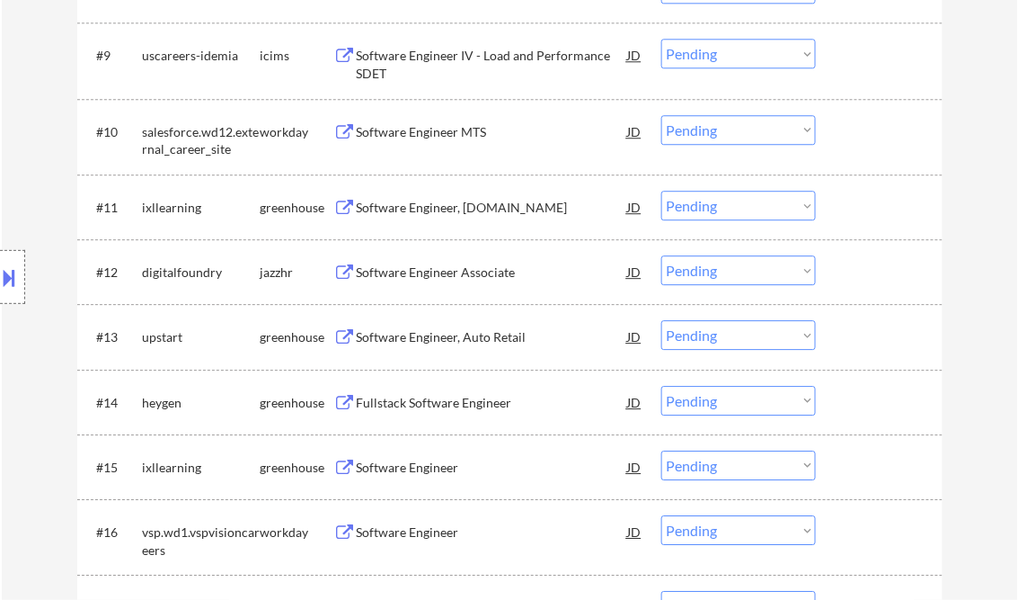
click at [466, 198] on div "Software Engineer, [DOMAIN_NAME]" at bounding box center [492, 207] width 271 height 32
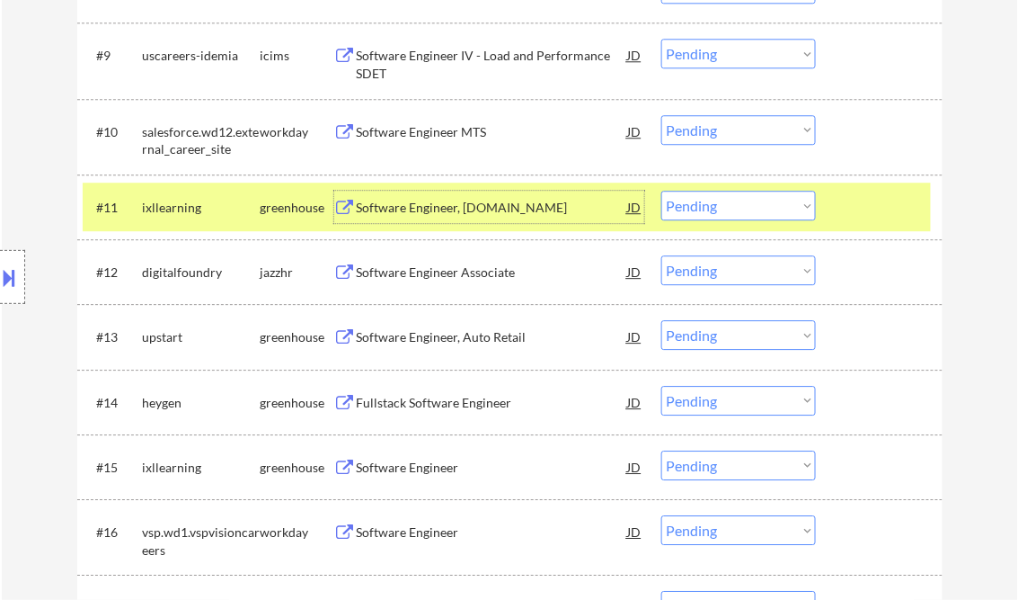
drag, startPoint x: 736, startPoint y: 200, endPoint x: 752, endPoint y: 218, distance: 24.9
click at [736, 200] on select "Choose an option... Pending Applied Excluded (Questions) Excluded (Expired) Exc…" at bounding box center [739, 206] width 155 height 30
click at [662, 191] on select "Choose an option... Pending Applied Excluded (Questions) Excluded (Expired) Exc…" at bounding box center [739, 206] width 155 height 30
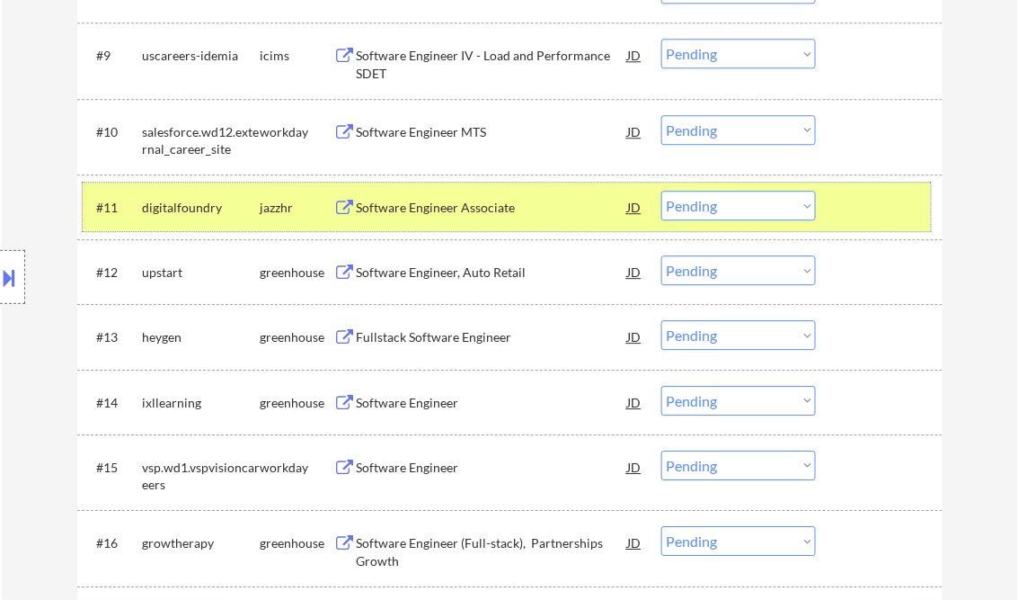
click at [845, 210] on div at bounding box center [881, 207] width 79 height 32
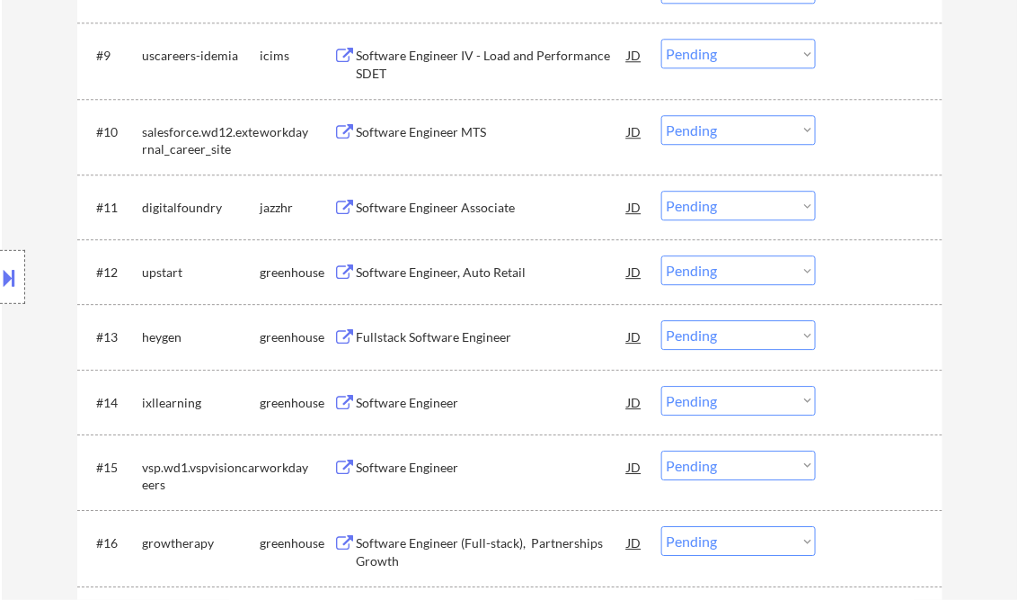
click at [447, 206] on div "Software Engineer Associate" at bounding box center [492, 208] width 271 height 18
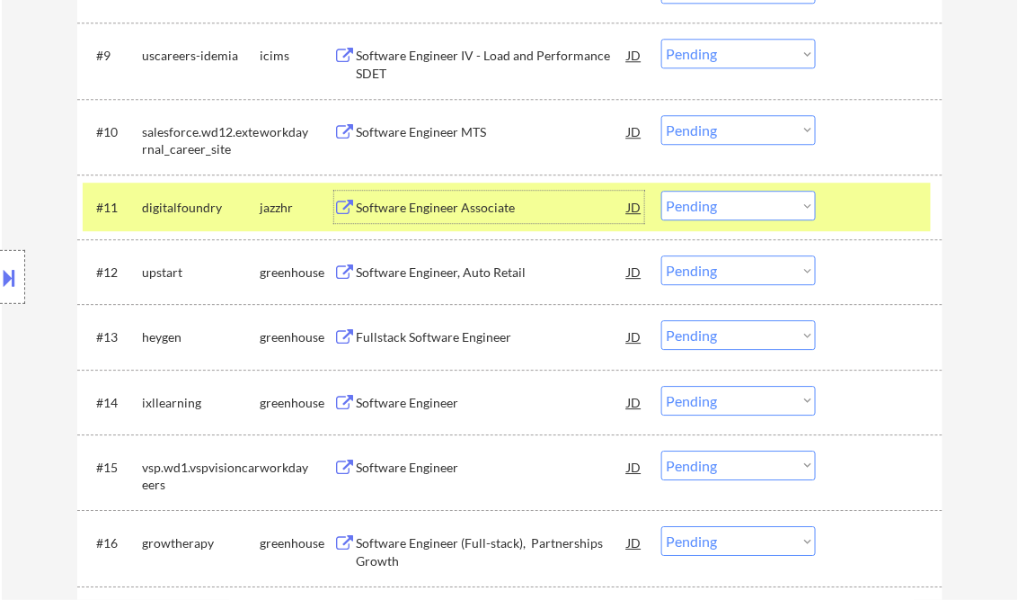
drag, startPoint x: 701, startPoint y: 202, endPoint x: 732, endPoint y: 219, distance: 35.0
click at [701, 201] on select "Choose an option... Pending Applied Excluded (Questions) Excluded (Expired) Exc…" at bounding box center [739, 206] width 155 height 30
click at [662, 191] on select "Choose an option... Pending Applied Excluded (Questions) Excluded (Expired) Exc…" at bounding box center [739, 206] width 155 height 30
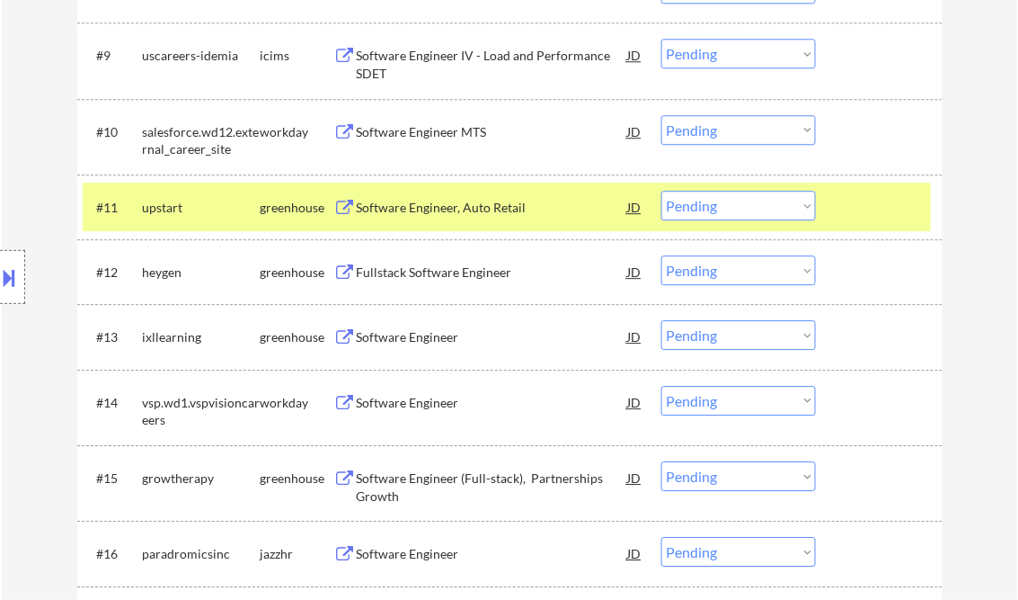
click at [437, 201] on div "Software Engineer, Auto Retail" at bounding box center [492, 208] width 271 height 18
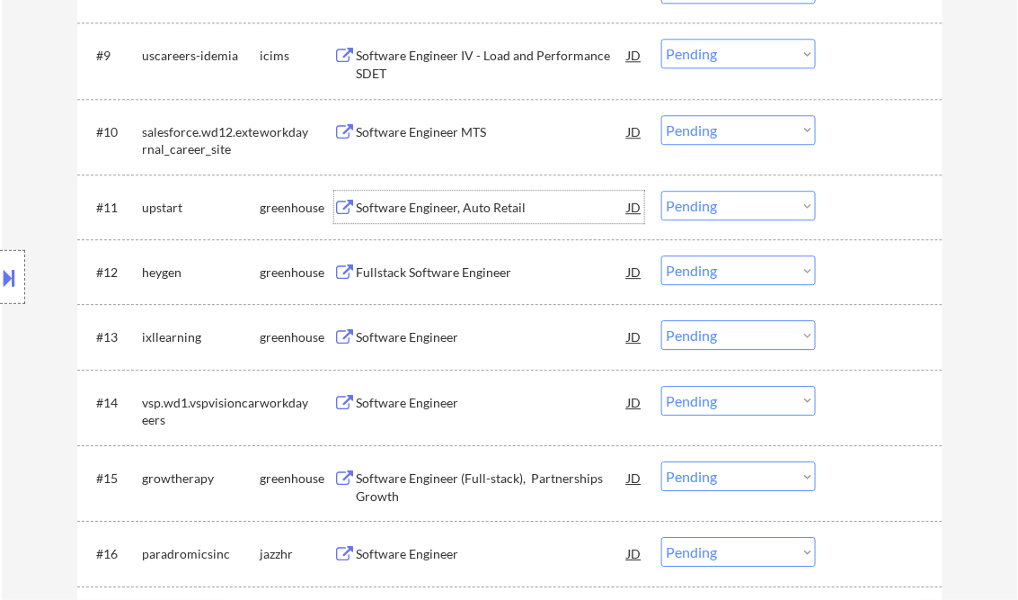
click at [721, 200] on select "Choose an option... Pending Applied Excluded (Questions) Excluded (Expired) Exc…" at bounding box center [739, 206] width 155 height 30
click at [662, 191] on select "Choose an option... Pending Applied Excluded (Questions) Excluded (Expired) Exc…" at bounding box center [739, 206] width 155 height 30
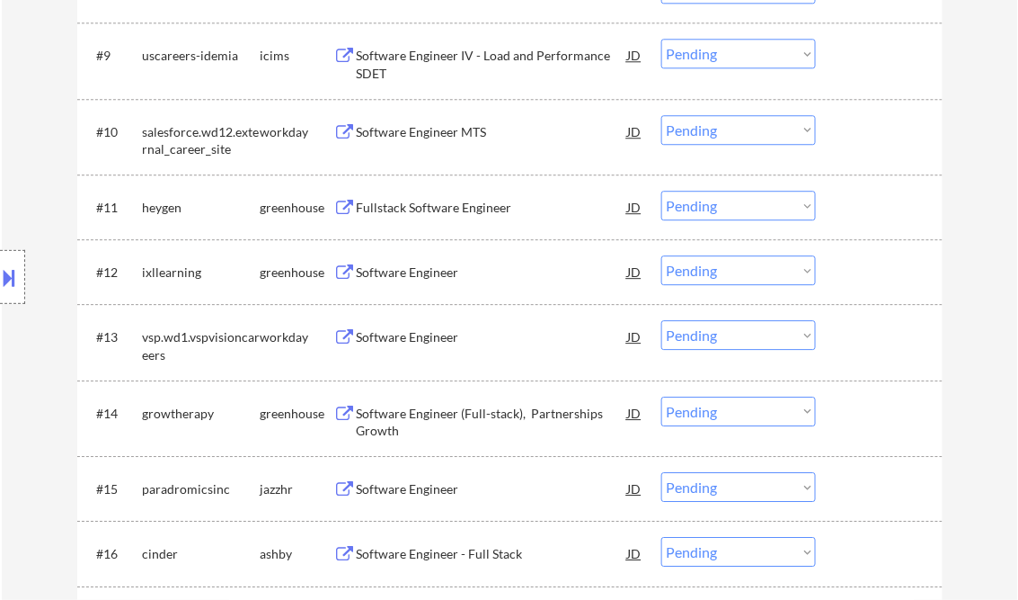
click at [418, 213] on div "Fullstack Software Engineer" at bounding box center [492, 208] width 271 height 18
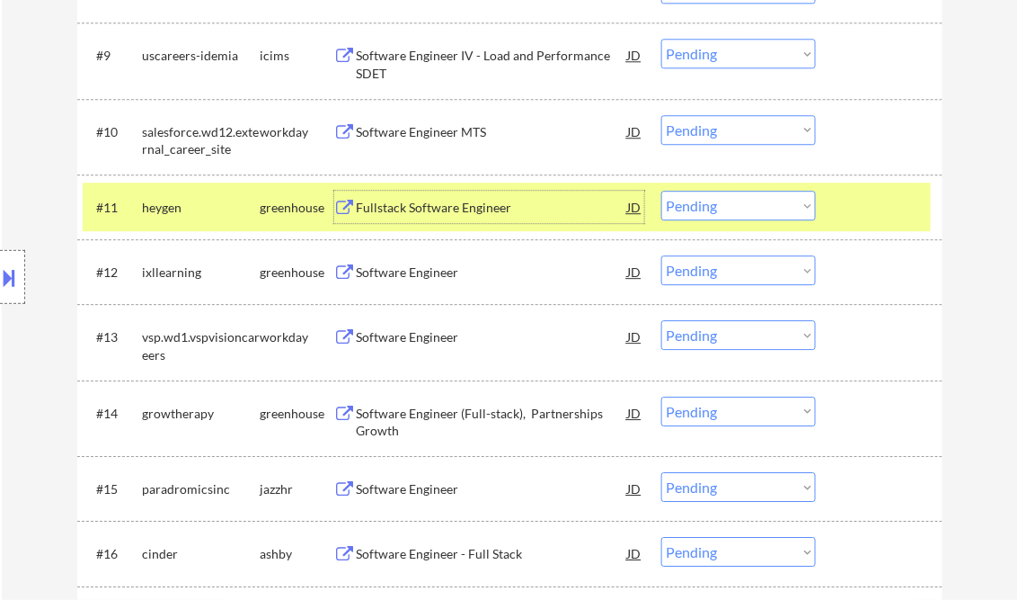
click at [736, 209] on select "Choose an option... Pending Applied Excluded (Questions) Excluded (Expired) Exc…" at bounding box center [739, 206] width 155 height 30
click at [662, 191] on select "Choose an option... Pending Applied Excluded (Questions) Excluded (Expired) Exc…" at bounding box center [739, 206] width 155 height 30
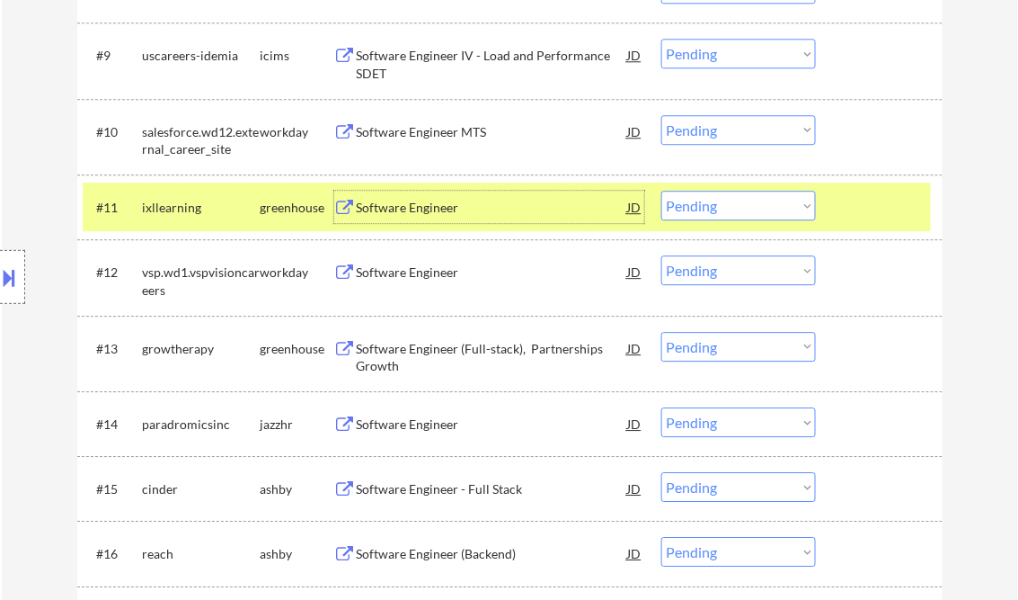
click at [440, 210] on div "Software Engineer" at bounding box center [492, 208] width 271 height 18
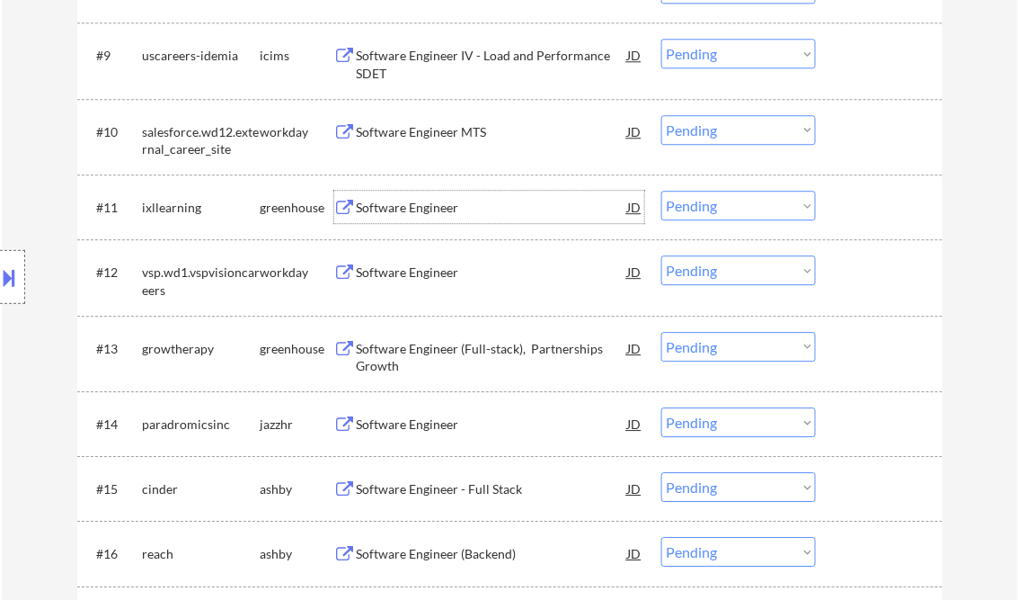
click at [733, 212] on select "Choose an option... Pending Applied Excluded (Questions) Excluded (Expired) Exc…" at bounding box center [739, 206] width 155 height 30
click at [662, 191] on select "Choose an option... Pending Applied Excluded (Questions) Excluded (Expired) Exc…" at bounding box center [739, 206] width 155 height 30
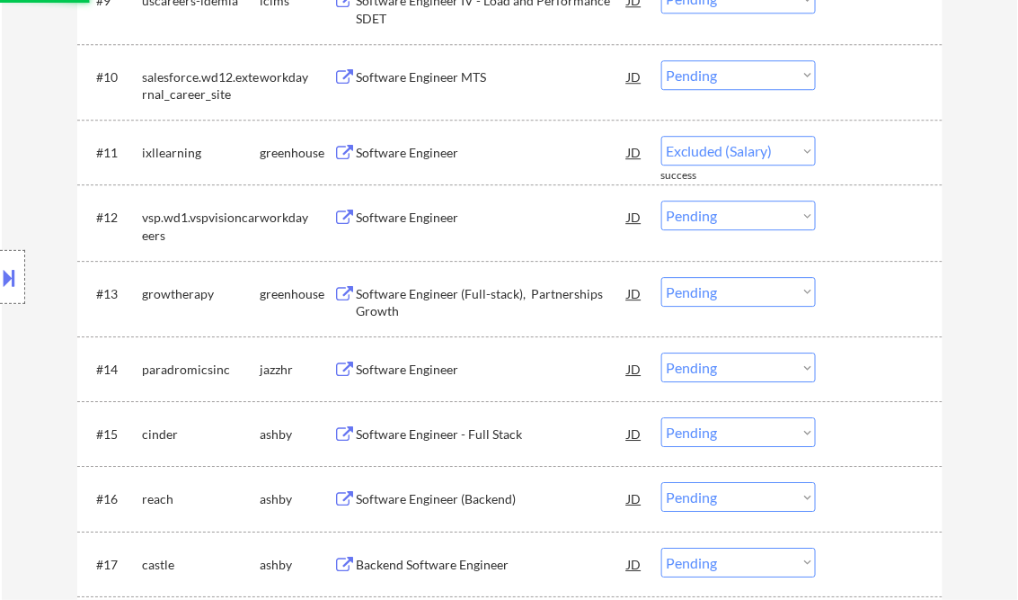
select select ""pending""
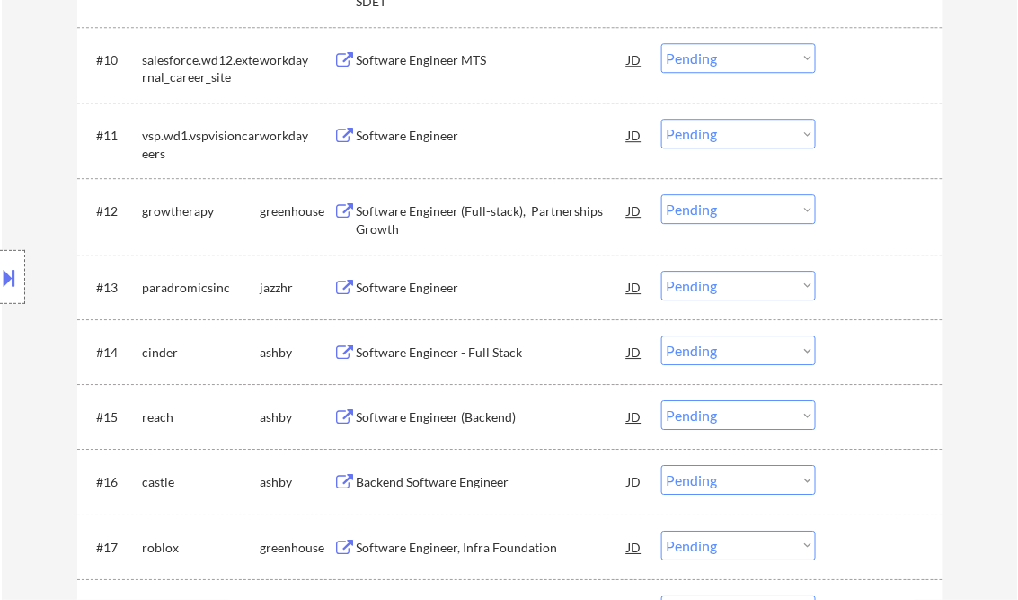
click at [438, 217] on div "Software Engineer (Full-stack), Partnerships Growth" at bounding box center [492, 219] width 271 height 35
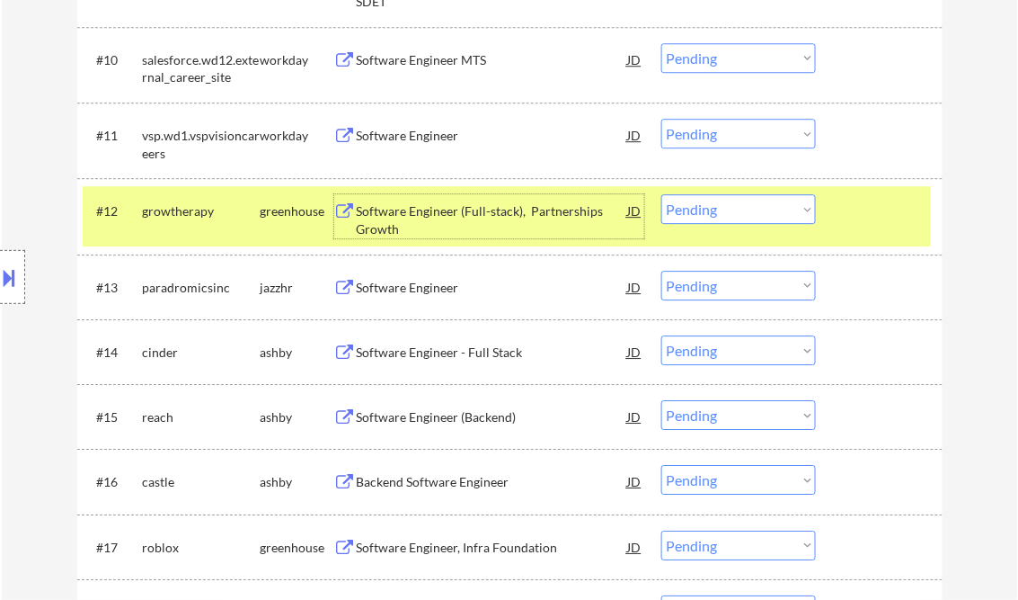
drag, startPoint x: 751, startPoint y: 207, endPoint x: 760, endPoint y: 227, distance: 21.7
click at [751, 207] on select "Choose an option... Pending Applied Excluded (Questions) Excluded (Expired) Exc…" at bounding box center [739, 209] width 155 height 30
click at [662, 194] on select "Choose an option... Pending Applied Excluded (Questions) Excluded (Expired) Exc…" at bounding box center [739, 209] width 155 height 30
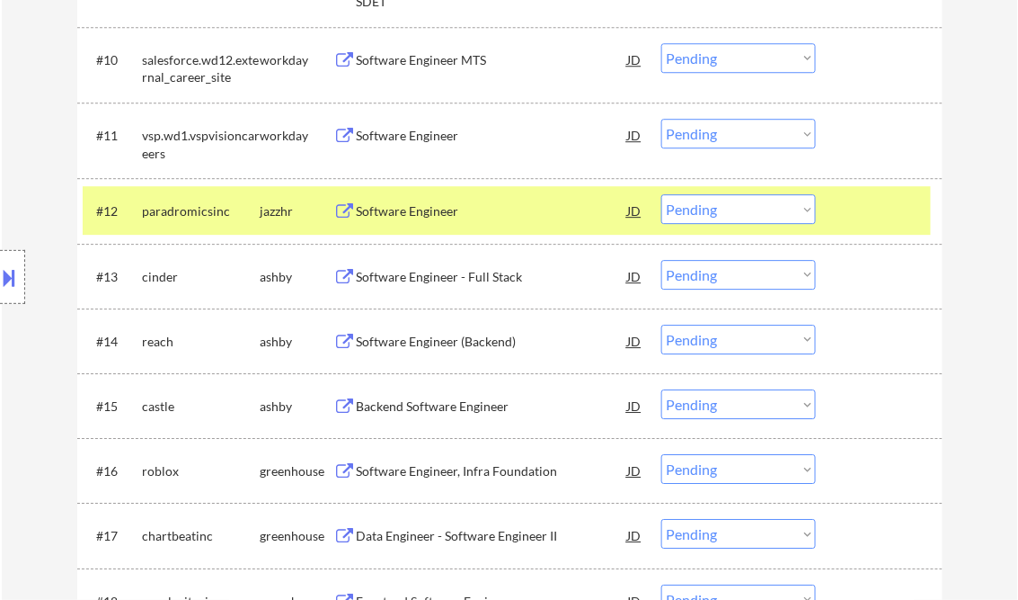
click at [886, 205] on div at bounding box center [881, 210] width 79 height 32
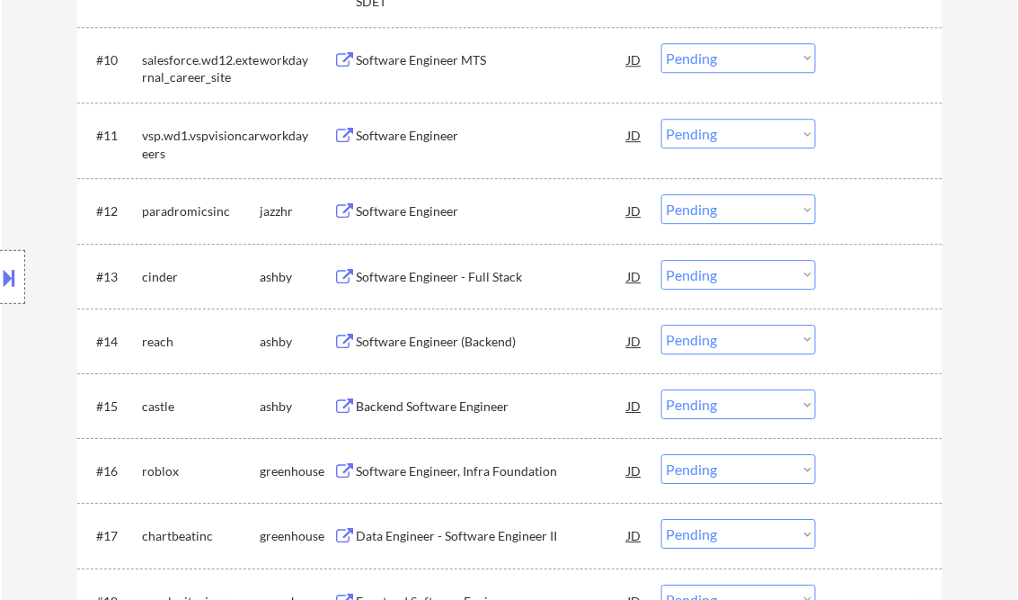
click at [381, 207] on div "Software Engineer" at bounding box center [492, 211] width 271 height 18
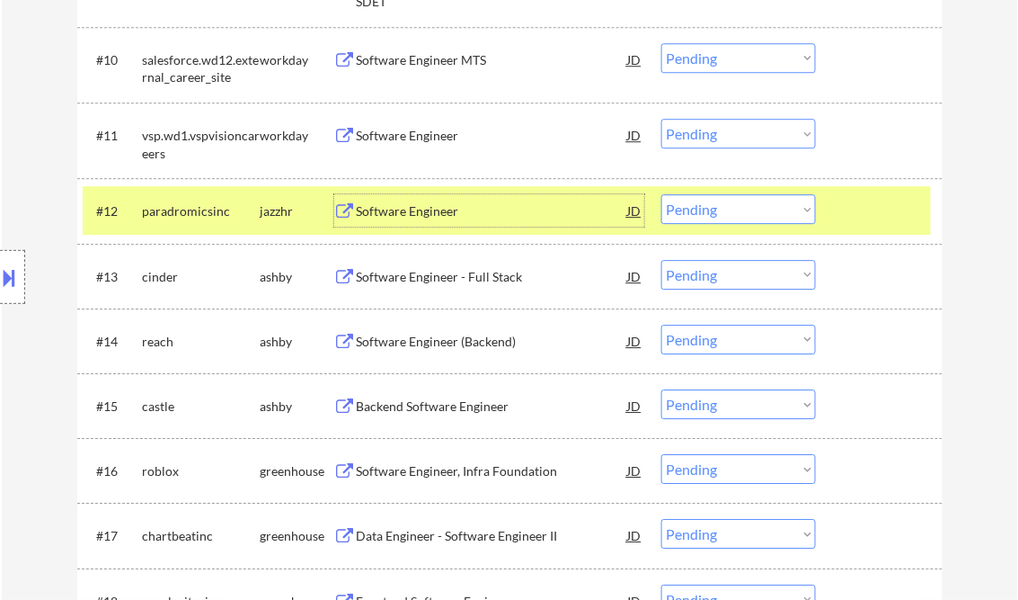
click at [724, 209] on select "Choose an option... Pending Applied Excluded (Questions) Excluded (Expired) Exc…" at bounding box center [739, 209] width 155 height 30
click at [662, 194] on select "Choose an option... Pending Applied Excluded (Questions) Excluded (Expired) Exc…" at bounding box center [739, 209] width 155 height 30
drag, startPoint x: 886, startPoint y: 206, endPoint x: 875, endPoint y: 228, distance: 24.9
click at [887, 206] on div at bounding box center [881, 210] width 79 height 32
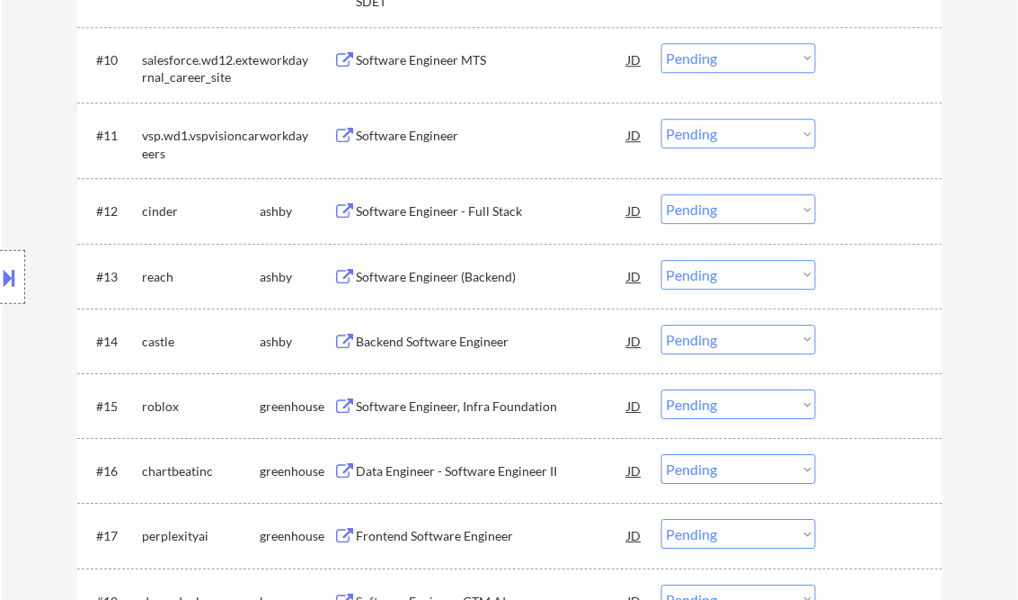
click at [455, 221] on div "Software Engineer - Full Stack" at bounding box center [492, 210] width 271 height 32
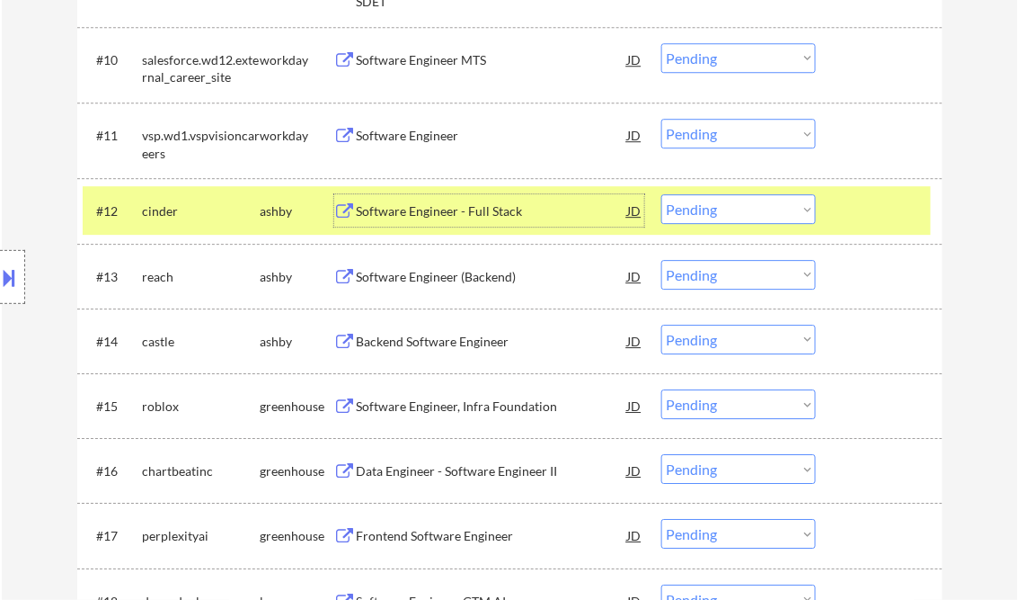
drag, startPoint x: 725, startPoint y: 212, endPoint x: 749, endPoint y: 221, distance: 25.0
click at [726, 212] on select "Choose an option... Pending Applied Excluded (Questions) Excluded (Expired) Exc…" at bounding box center [739, 209] width 155 height 30
click at [662, 194] on select "Choose an option... Pending Applied Excluded (Questions) Excluded (Expired) Exc…" at bounding box center [739, 209] width 155 height 30
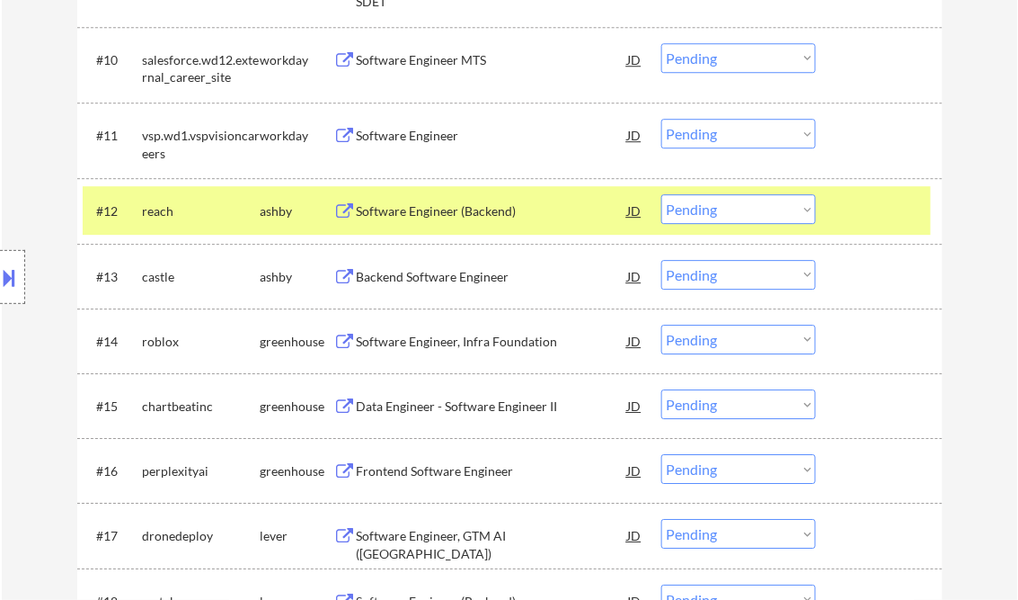
drag, startPoint x: 857, startPoint y: 207, endPoint x: 645, endPoint y: 241, distance: 214.0
click at [857, 207] on div at bounding box center [881, 210] width 79 height 32
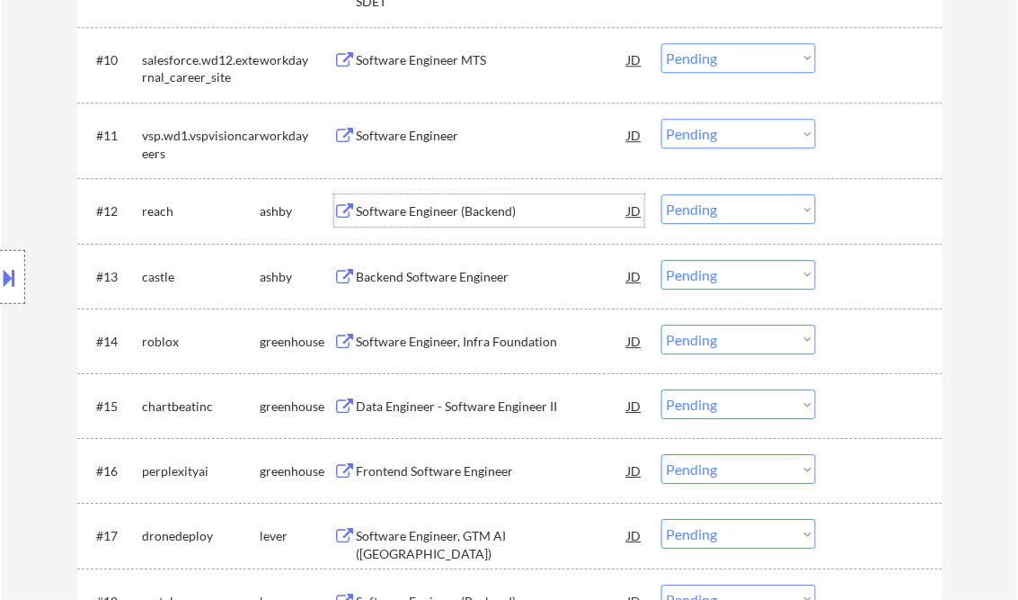
click at [454, 214] on div "Software Engineer (Backend)" at bounding box center [492, 211] width 271 height 18
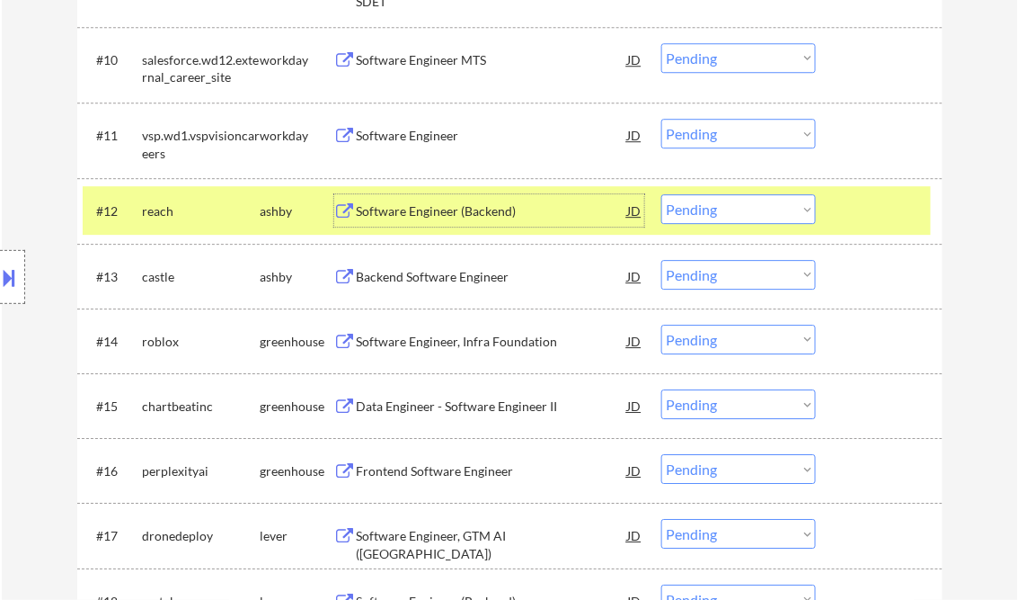
click at [711, 211] on select "Choose an option... Pending Applied Excluded (Questions) Excluded (Expired) Exc…" at bounding box center [739, 209] width 155 height 30
click at [662, 194] on select "Choose an option... Pending Applied Excluded (Questions) Excluded (Expired) Exc…" at bounding box center [739, 209] width 155 height 30
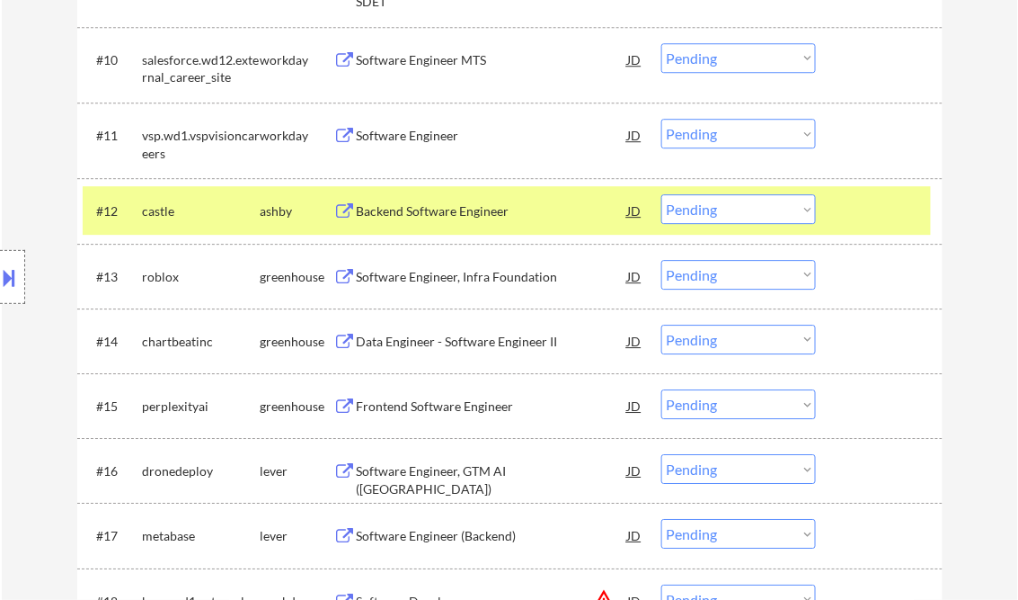
click at [430, 213] on div "Backend Software Engineer" at bounding box center [492, 211] width 271 height 18
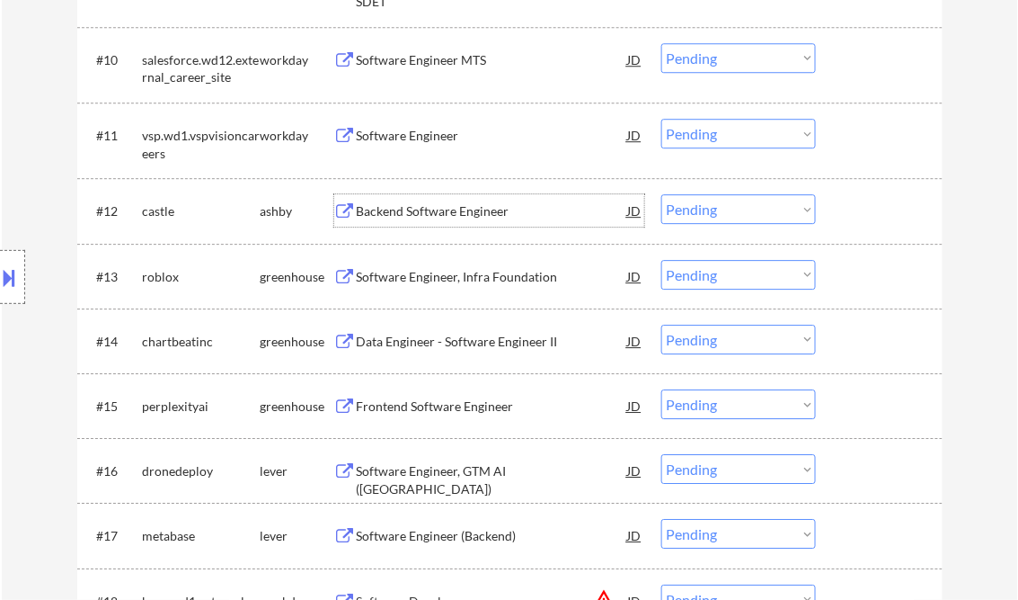
drag, startPoint x: 16, startPoint y: 267, endPoint x: 32, endPoint y: 271, distance: 16.8
click at [17, 267] on button at bounding box center [10, 277] width 20 height 30
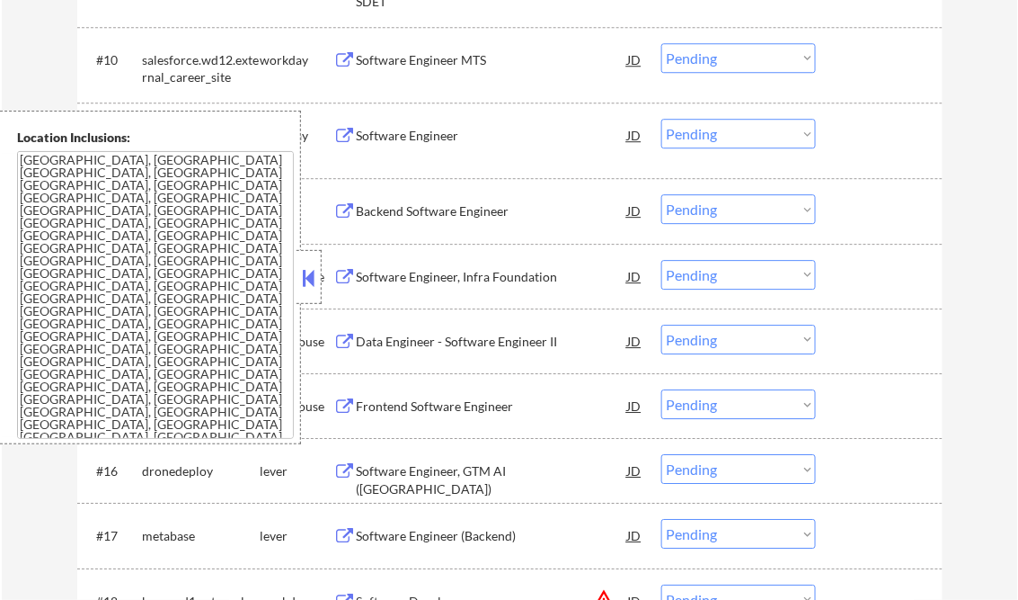
click at [315, 277] on button at bounding box center [309, 277] width 20 height 27
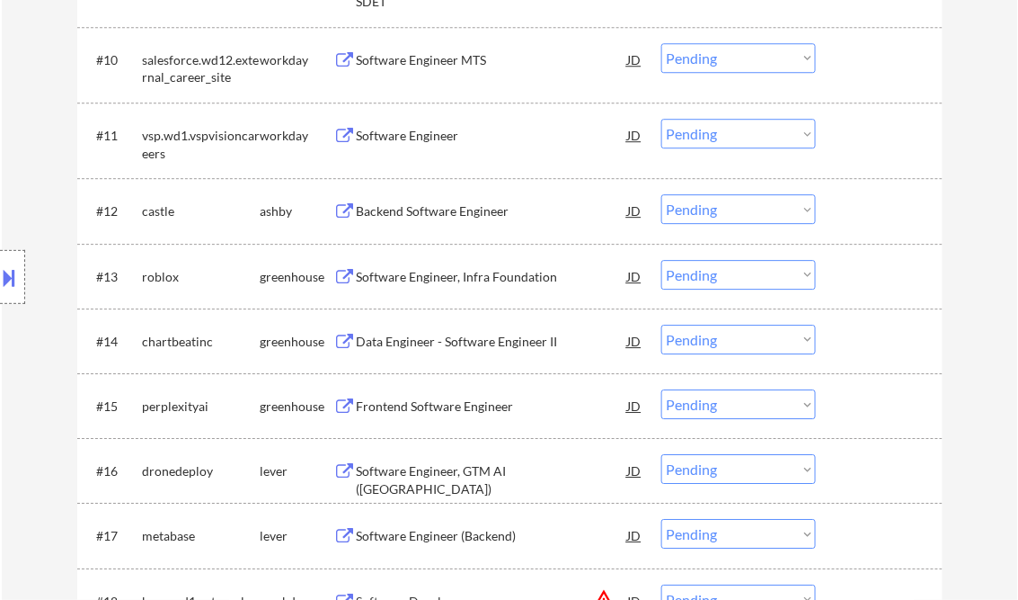
drag, startPoint x: 716, startPoint y: 216, endPoint x: 743, endPoint y: 227, distance: 29.0
click at [719, 215] on select "Choose an option... Pending Applied Excluded (Questions) Excluded (Expired) Exc…" at bounding box center [739, 209] width 155 height 30
click at [662, 194] on select "Choose an option... Pending Applied Excluded (Questions) Excluded (Expired) Exc…" at bounding box center [739, 209] width 155 height 30
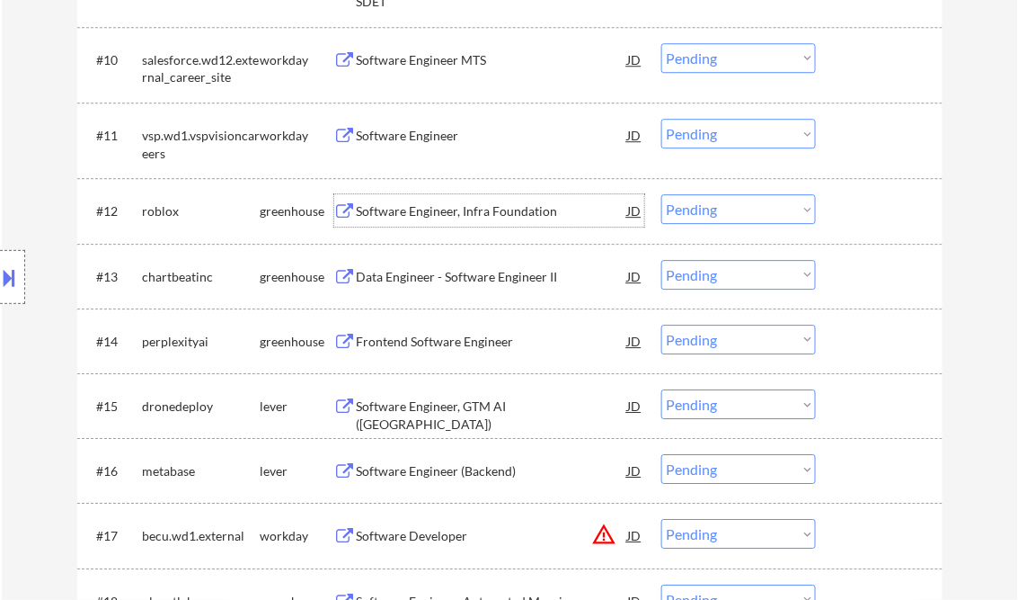
click at [420, 218] on div "Software Engineer, Infra Foundation" at bounding box center [492, 211] width 271 height 18
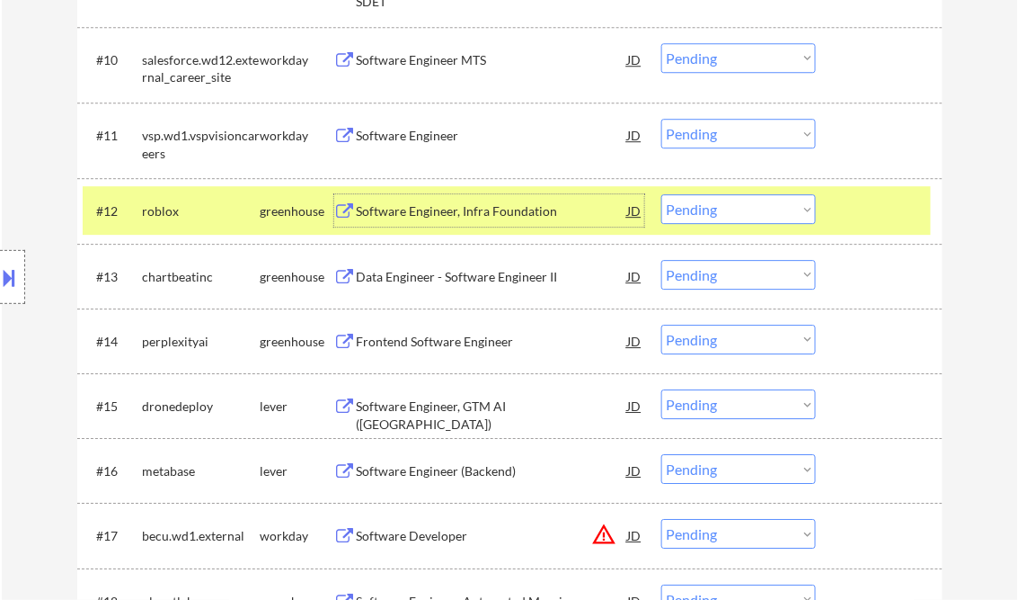
click at [753, 214] on select "Choose an option... Pending Applied Excluded (Questions) Excluded (Expired) Exc…" at bounding box center [739, 209] width 155 height 30
select select ""excluded__salary_""
click at [662, 194] on select "Choose an option... Pending Applied Excluded (Questions) Excluded (Expired) Exc…" at bounding box center [739, 209] width 155 height 30
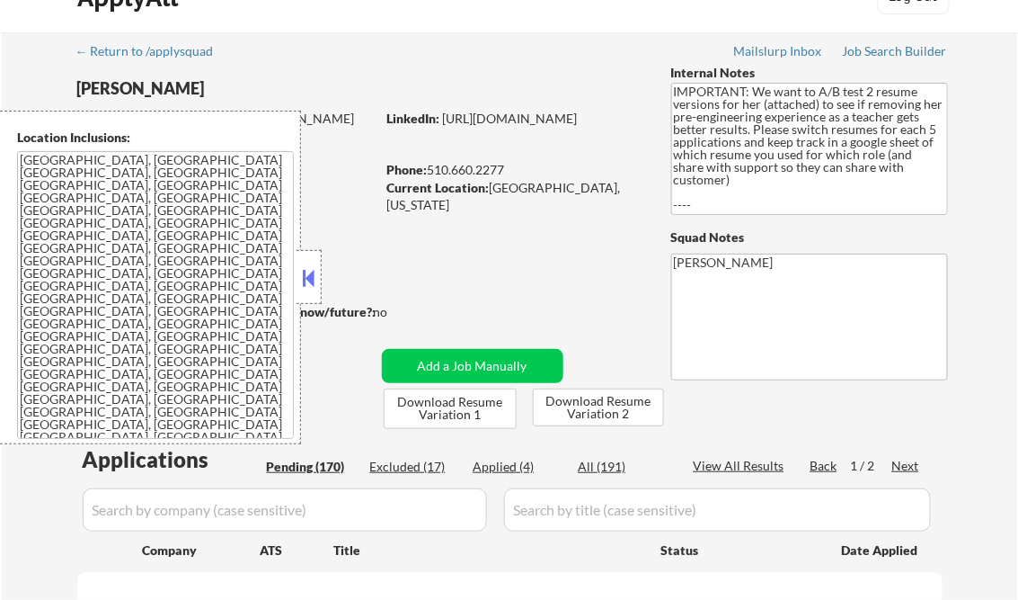
scroll to position [29, 0]
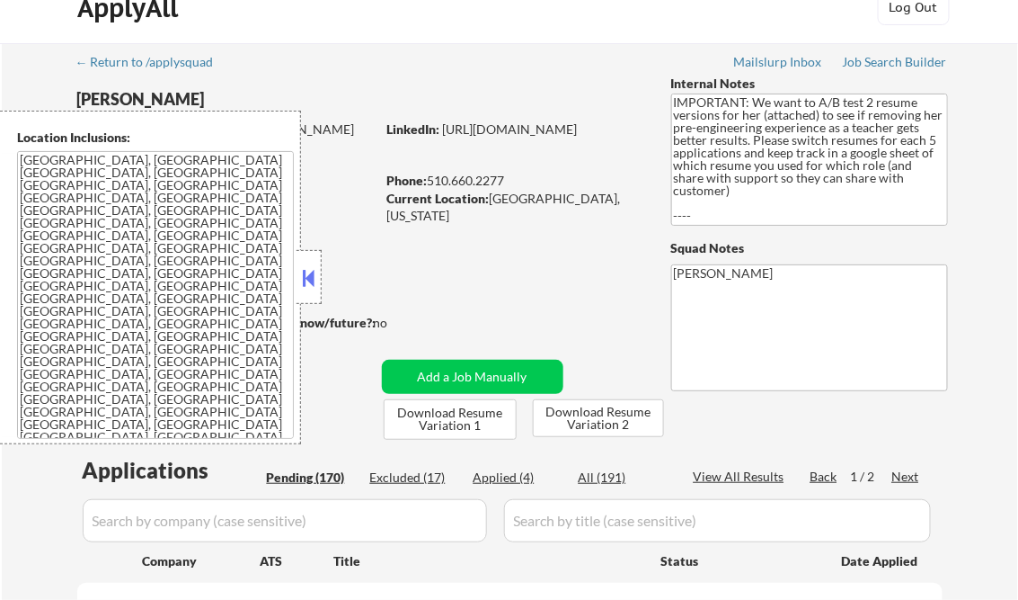
select select ""pending""
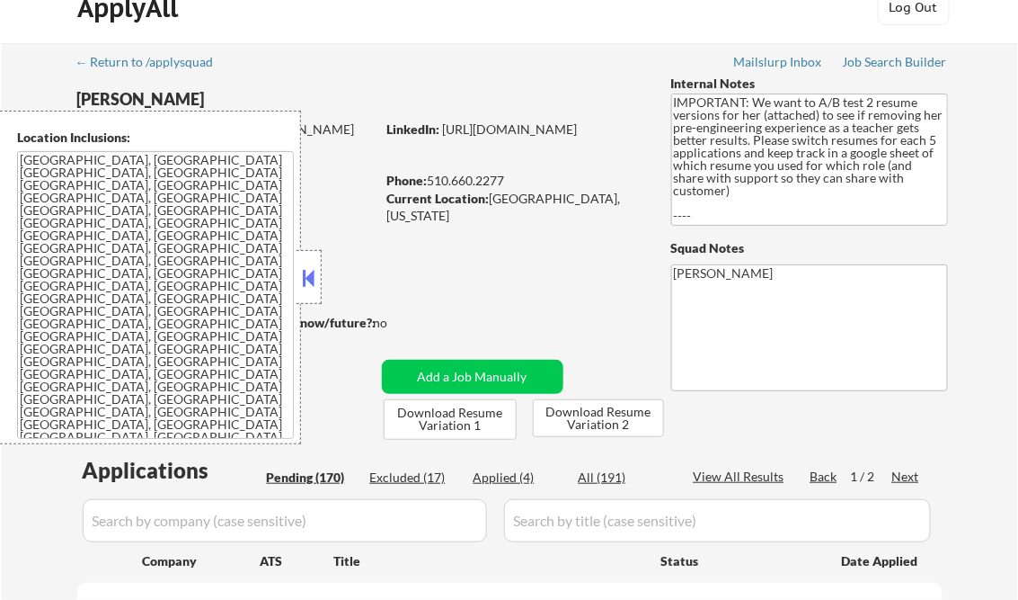
select select ""pending""
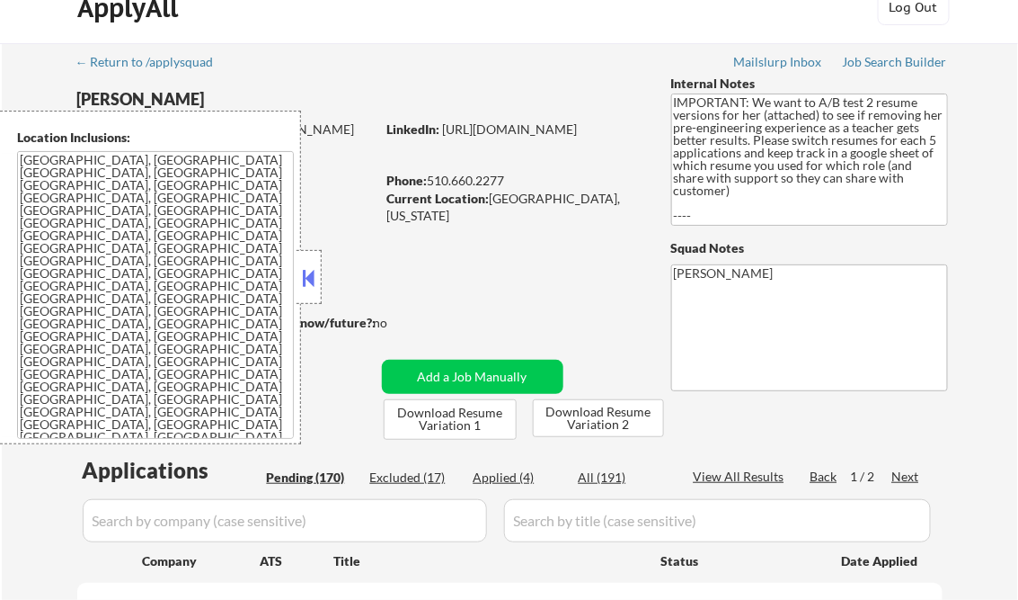
select select ""pending""
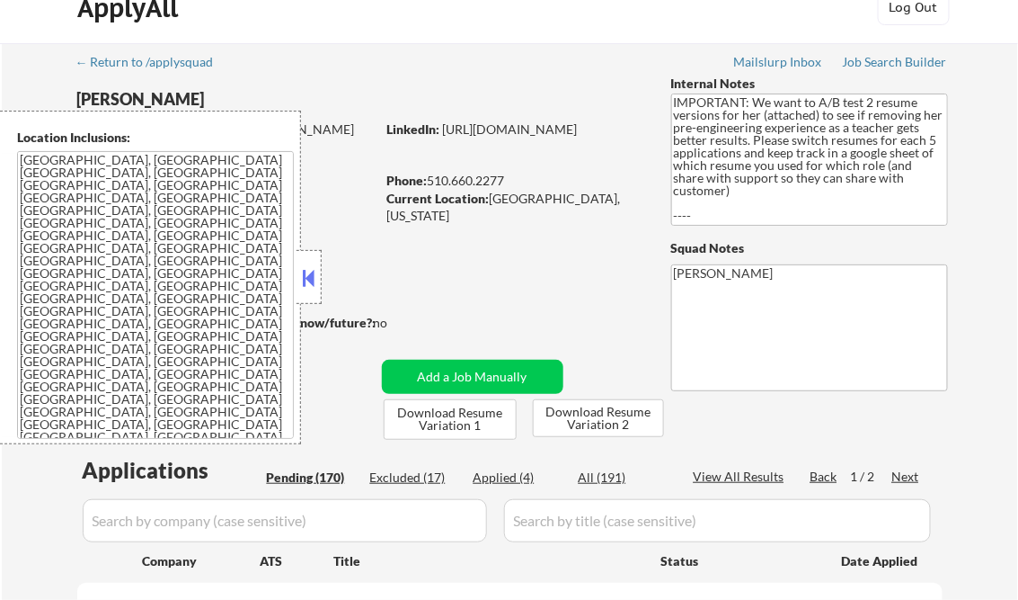
select select ""pending""
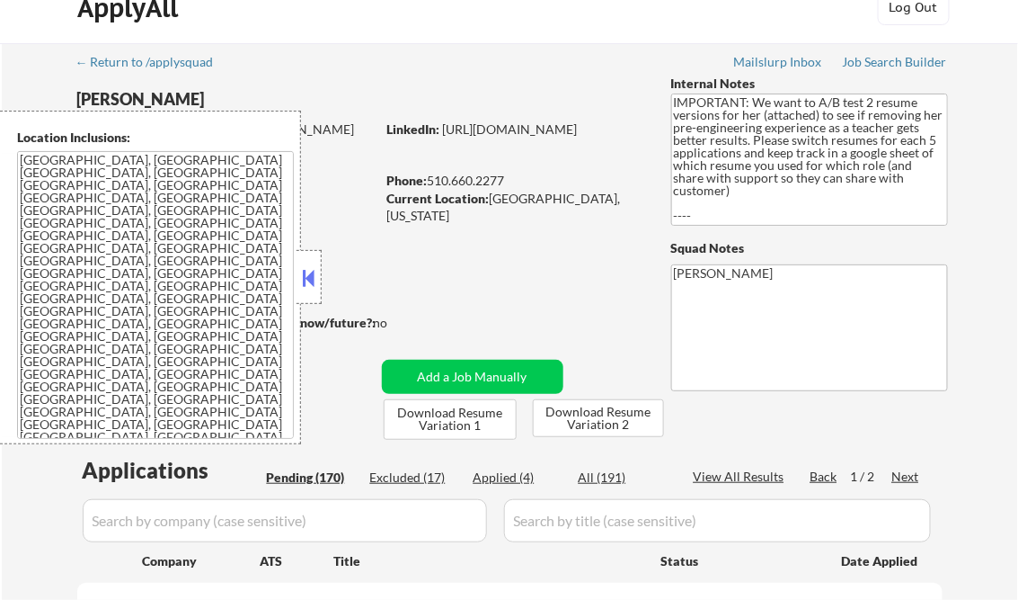
select select ""pending""
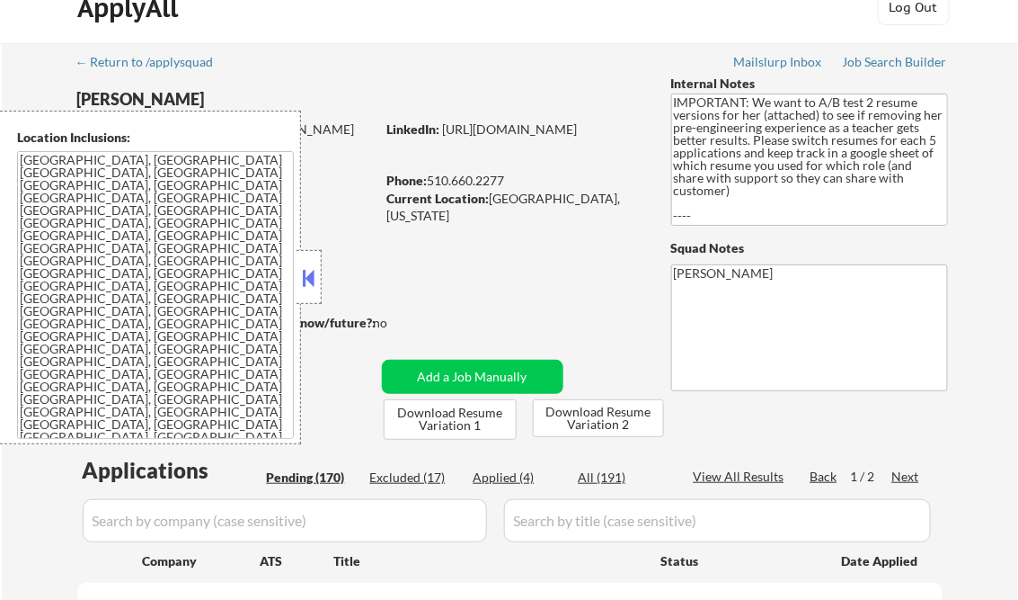
select select ""pending""
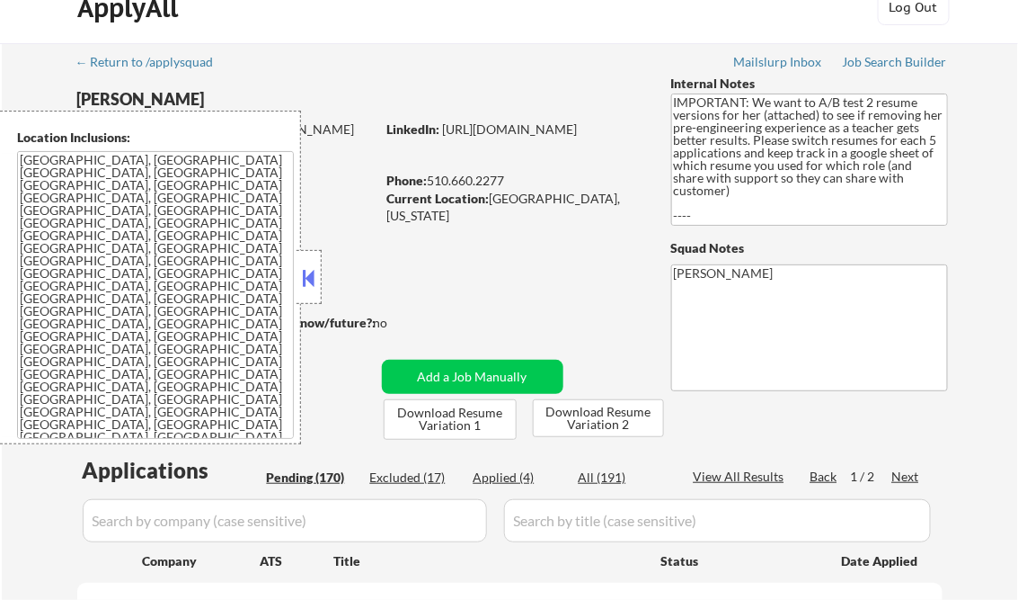
select select ""pending""
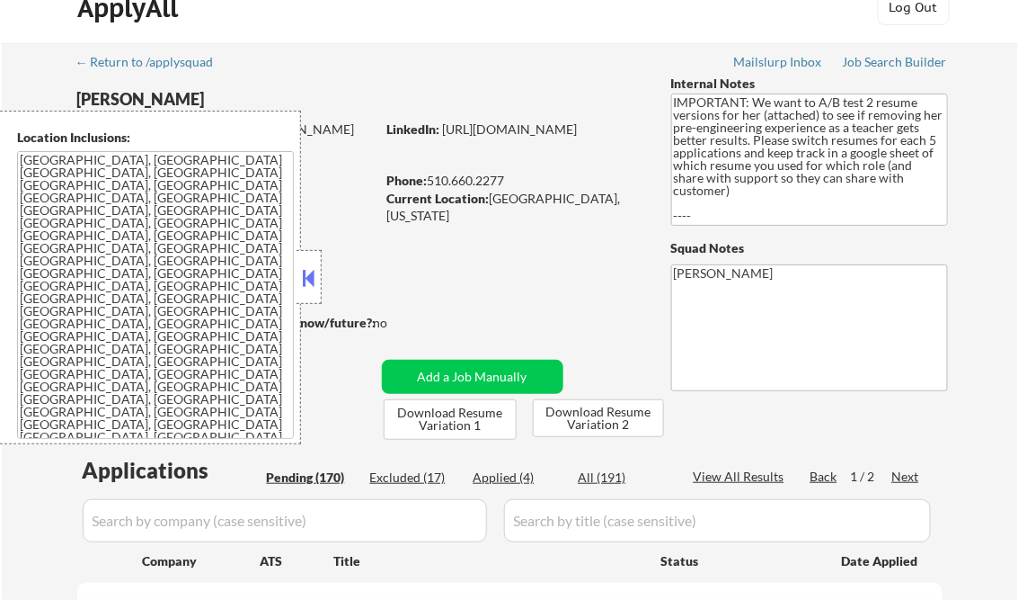
select select ""pending""
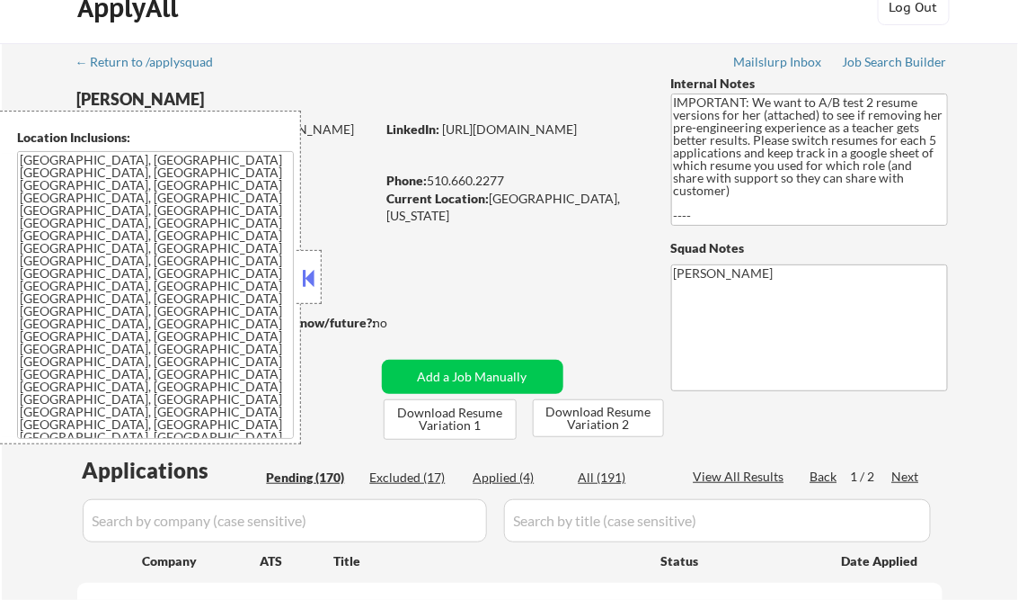
select select ""pending""
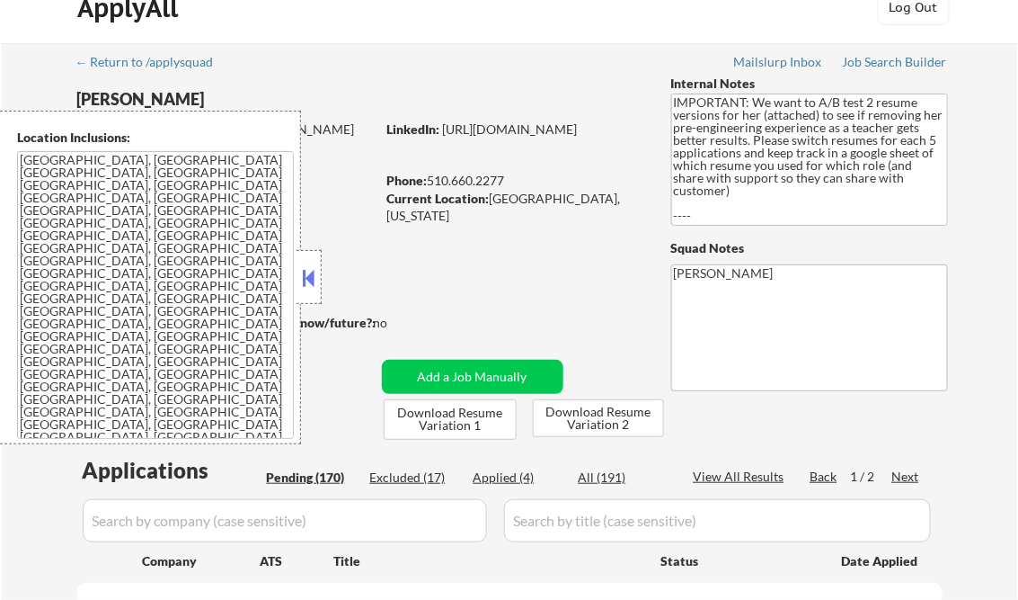
select select ""pending""
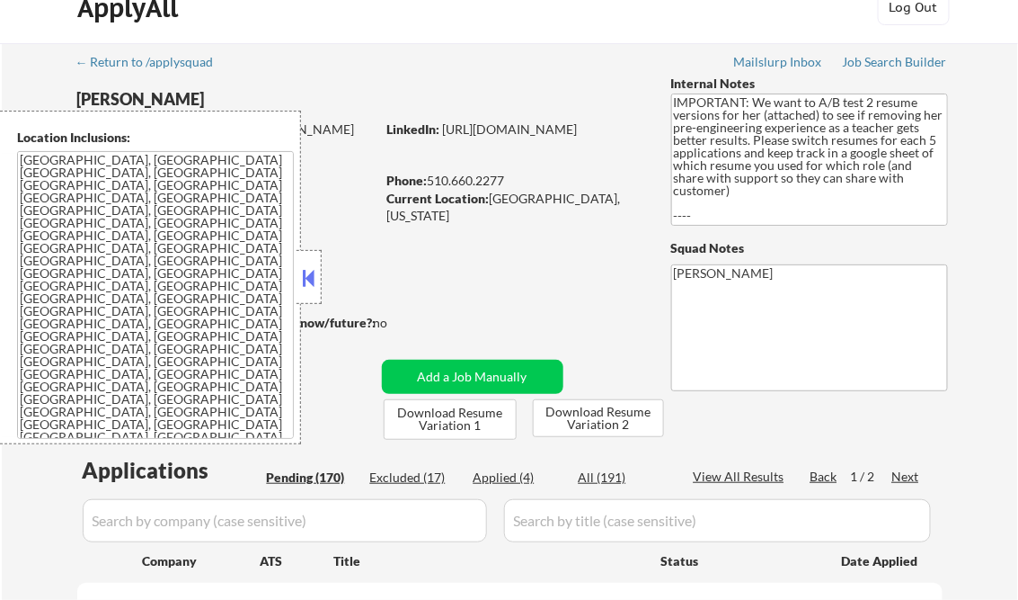
select select ""pending""
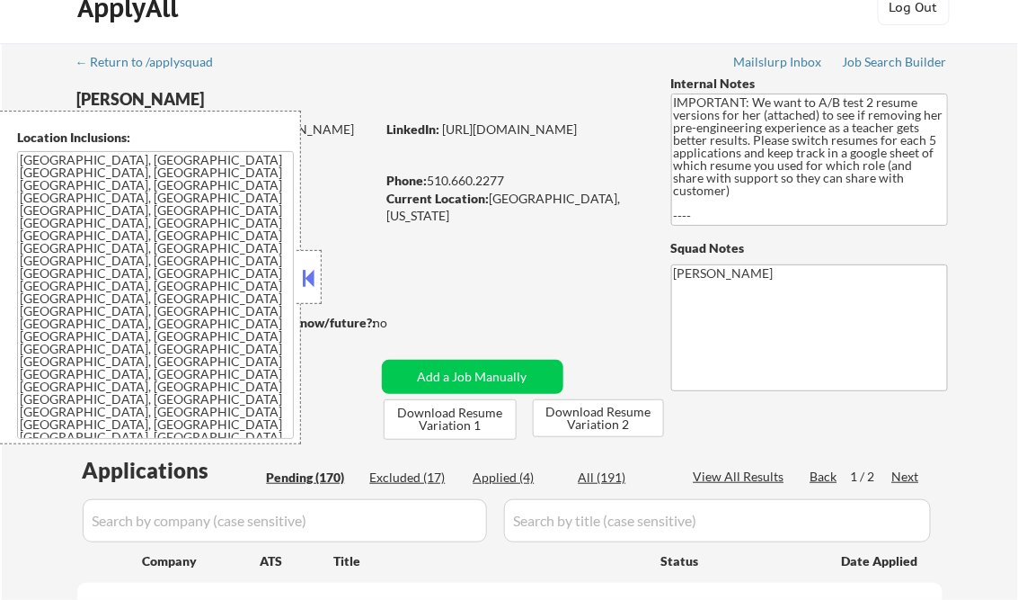
select select ""pending""
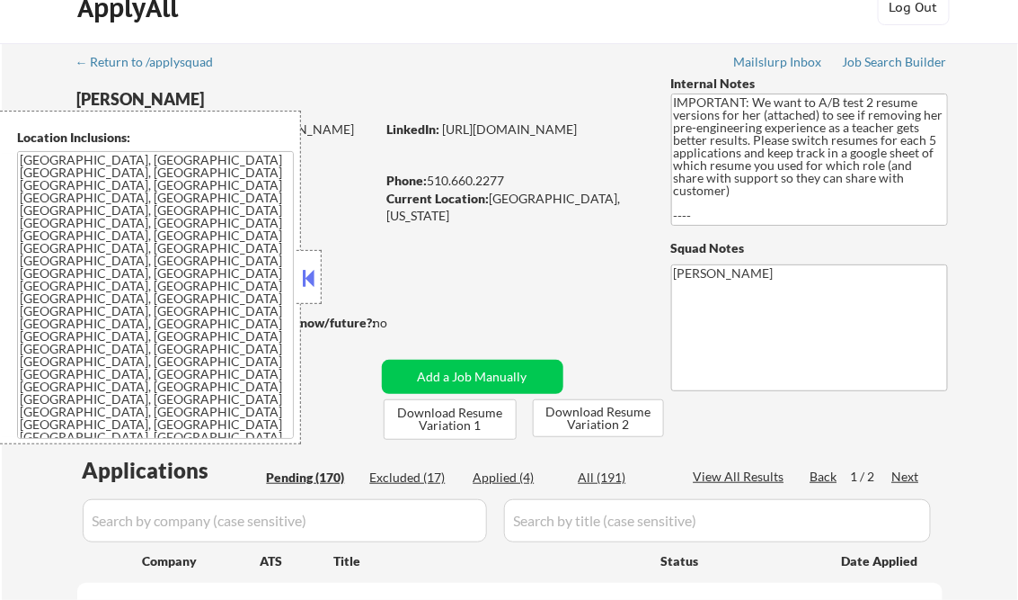
select select ""pending""
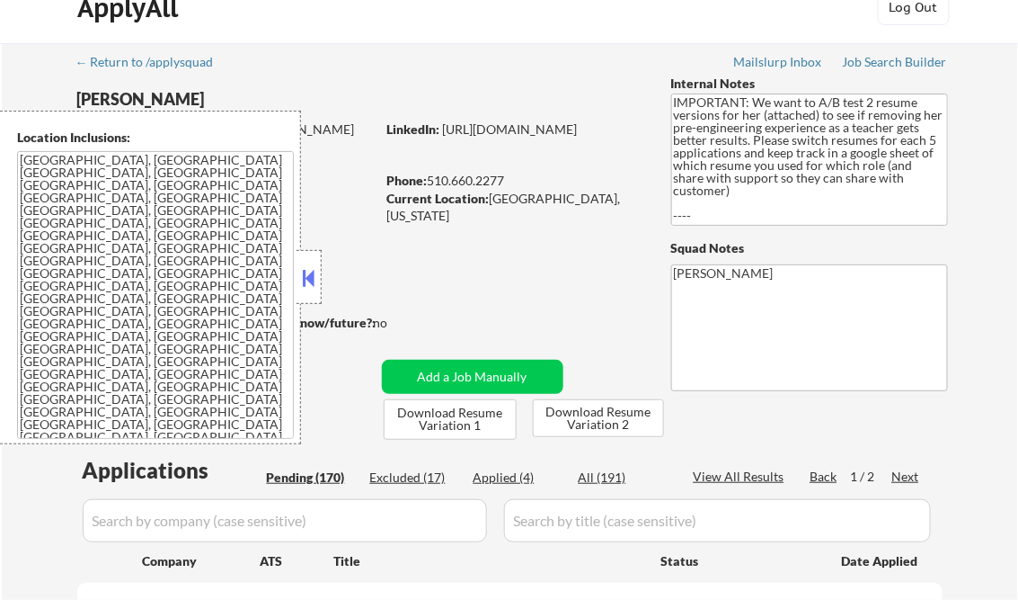
select select ""pending""
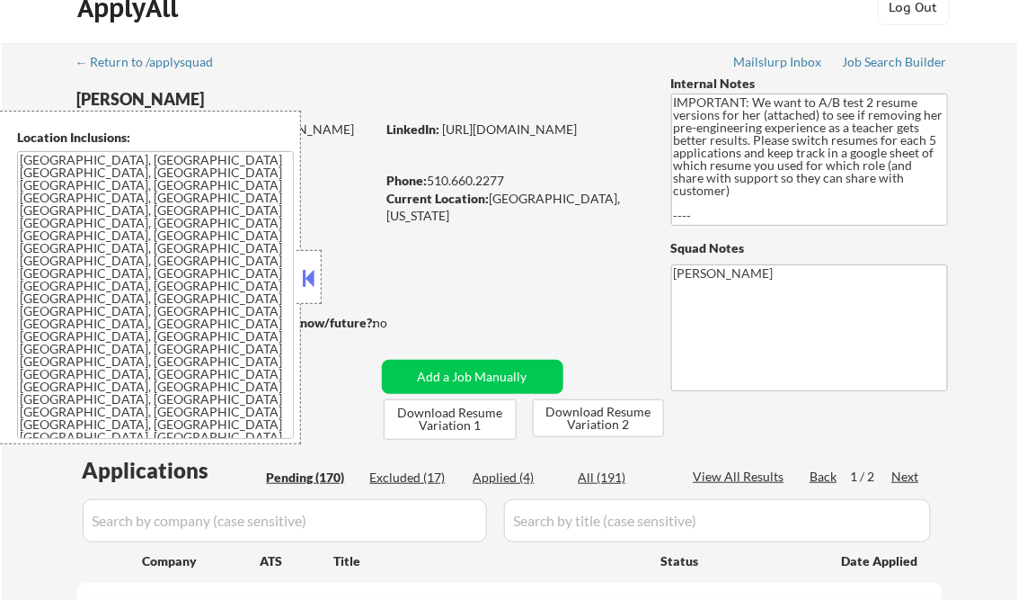
select select ""pending""
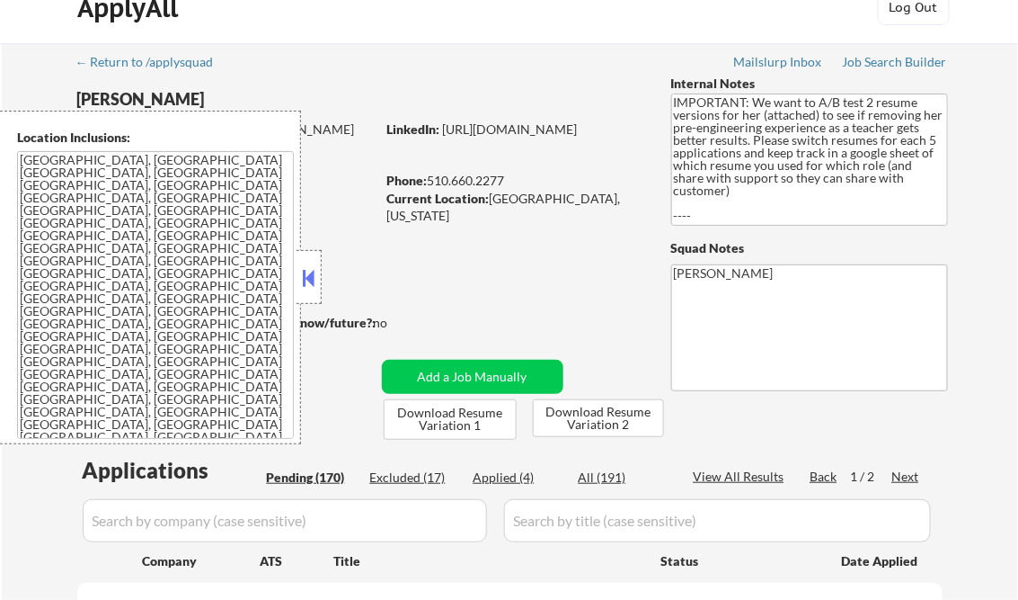
select select ""pending""
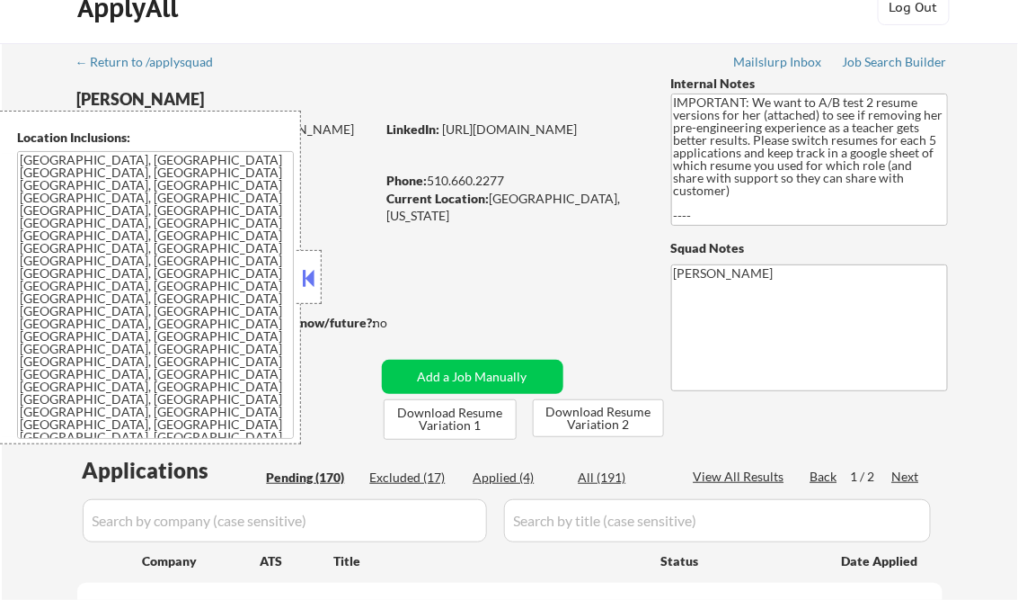
select select ""pending""
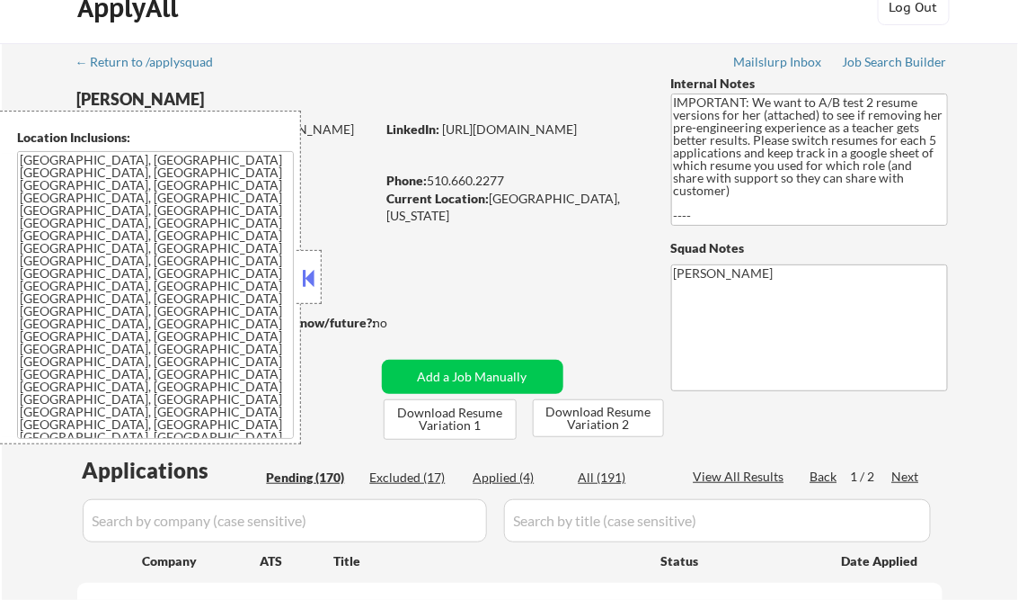
select select ""pending""
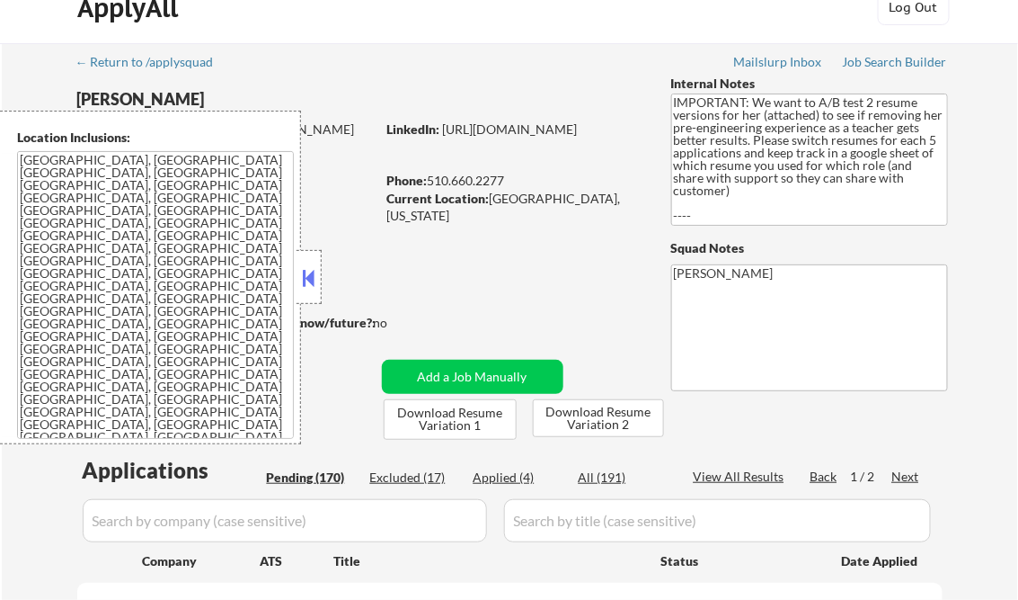
select select ""pending""
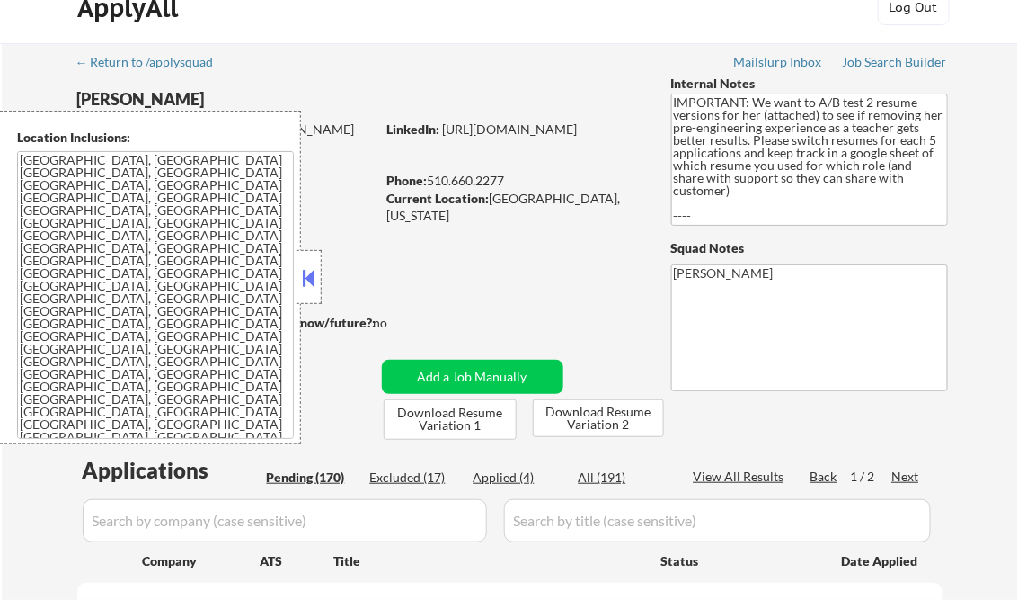
select select ""pending""
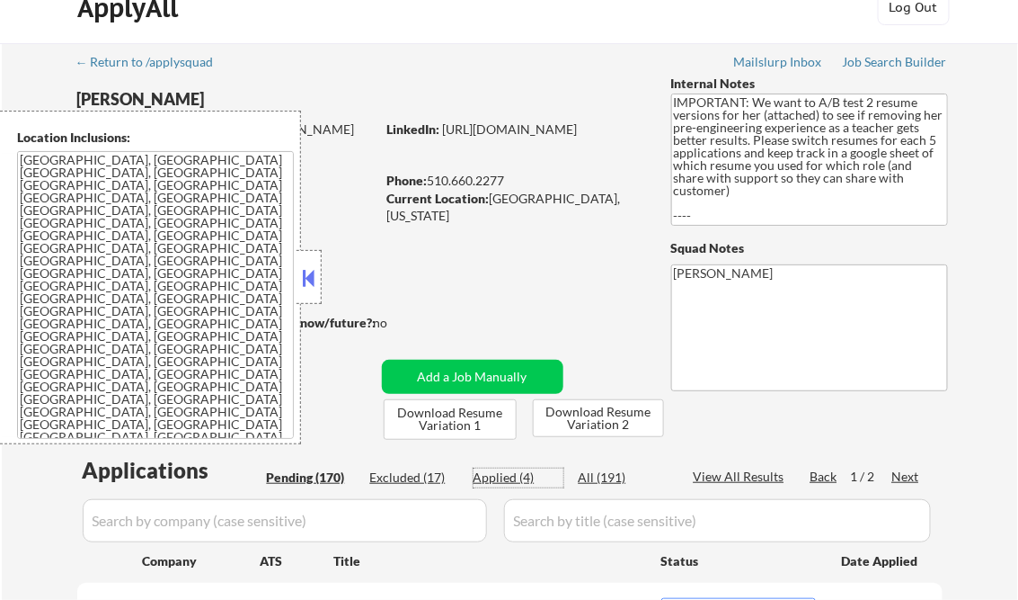
click at [524, 475] on div "Applied (4)" at bounding box center [519, 477] width 90 height 18
select select ""applied""
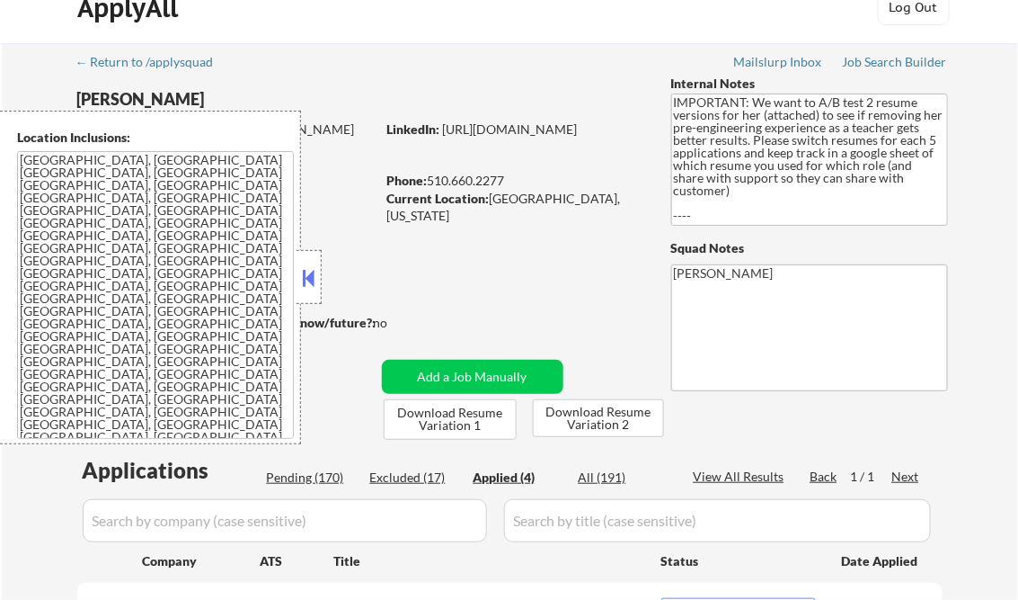
click at [302, 276] on button at bounding box center [309, 277] width 20 height 27
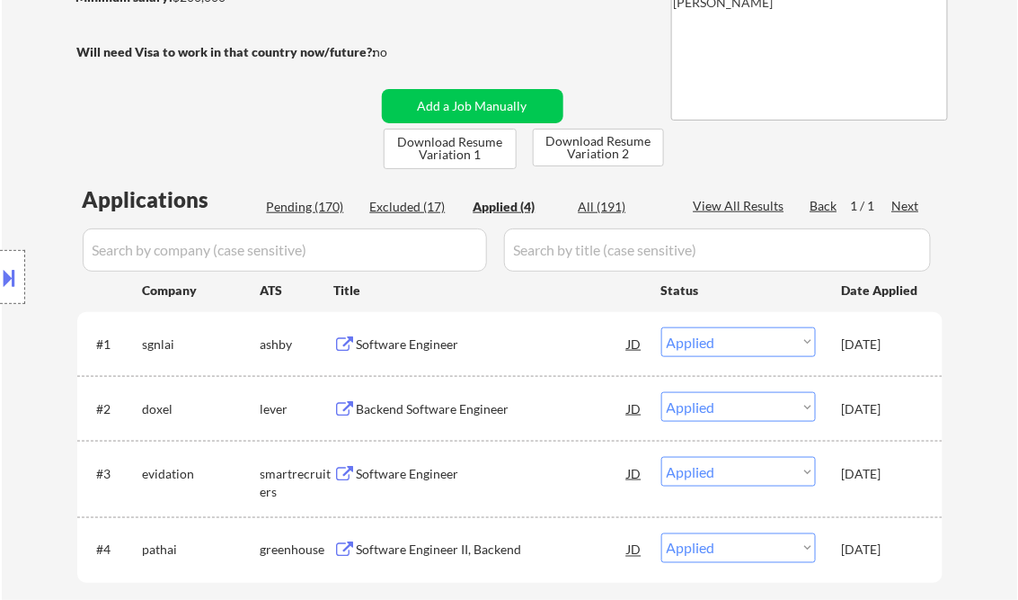
scroll to position [316, 0]
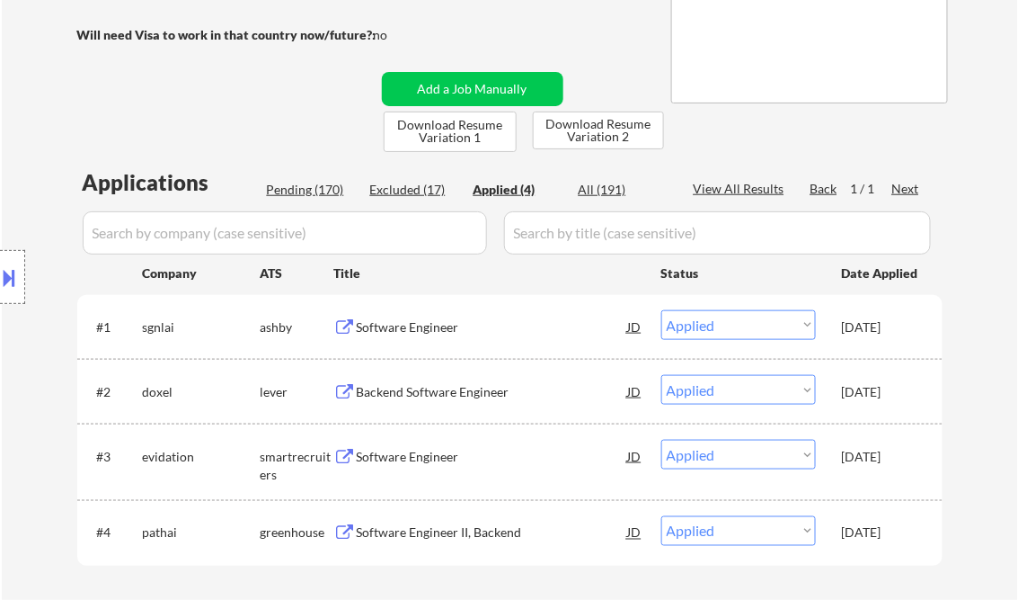
select select ""applied""
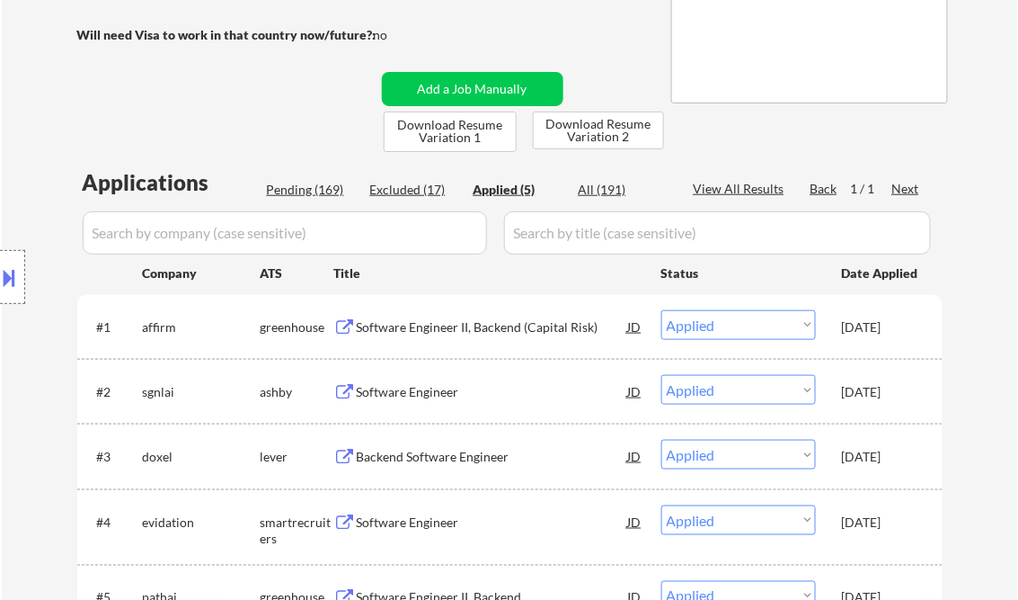
select select ""applied""
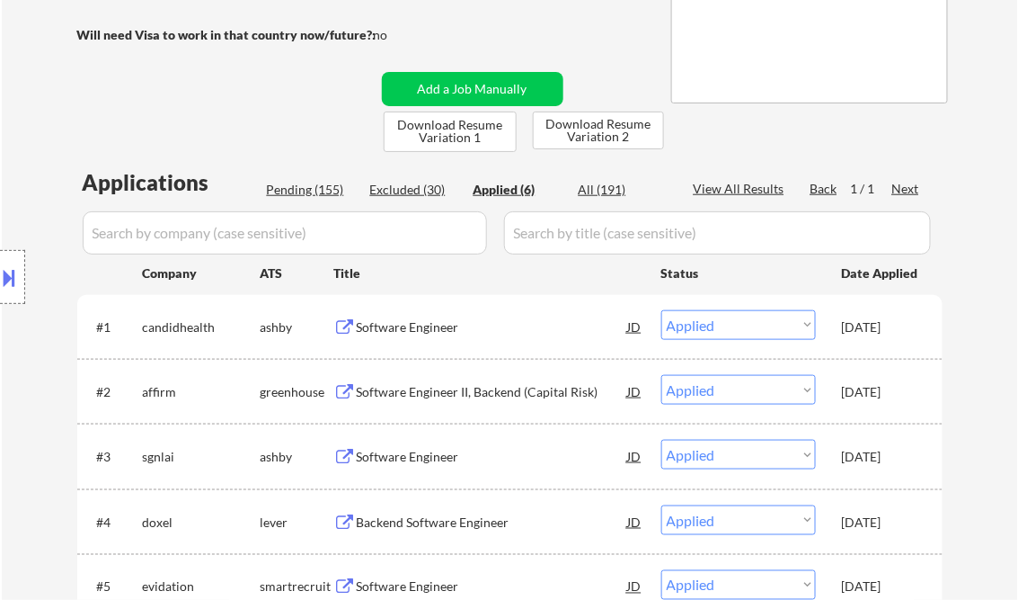
select select ""applied""
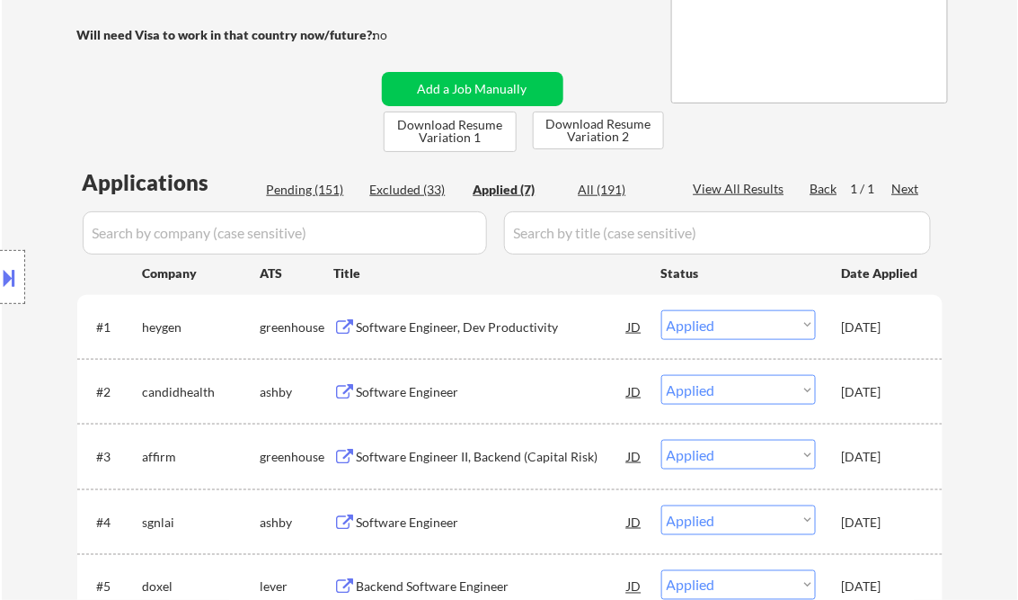
select select ""applied""
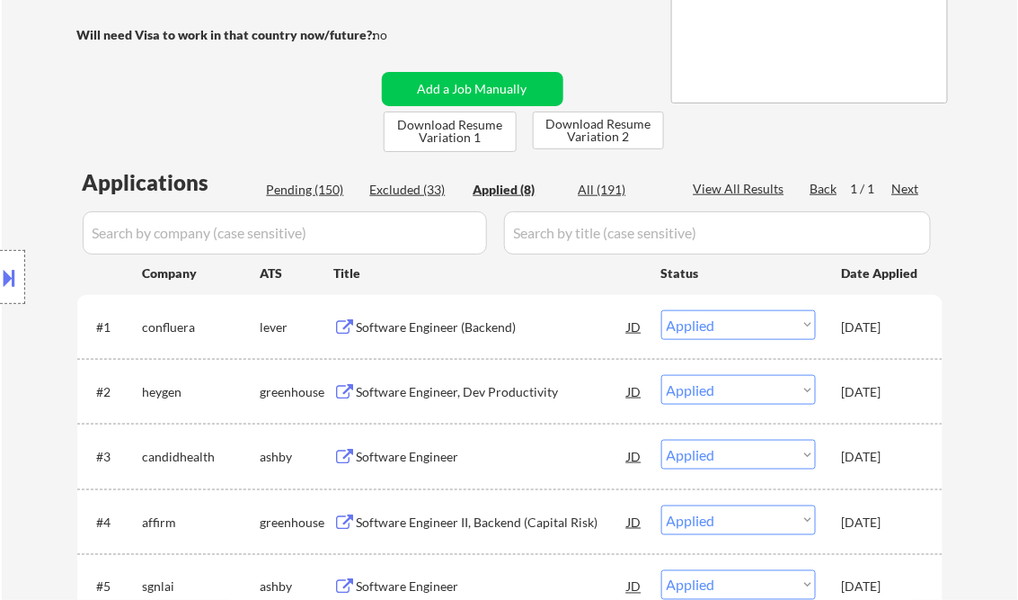
select select ""applied""
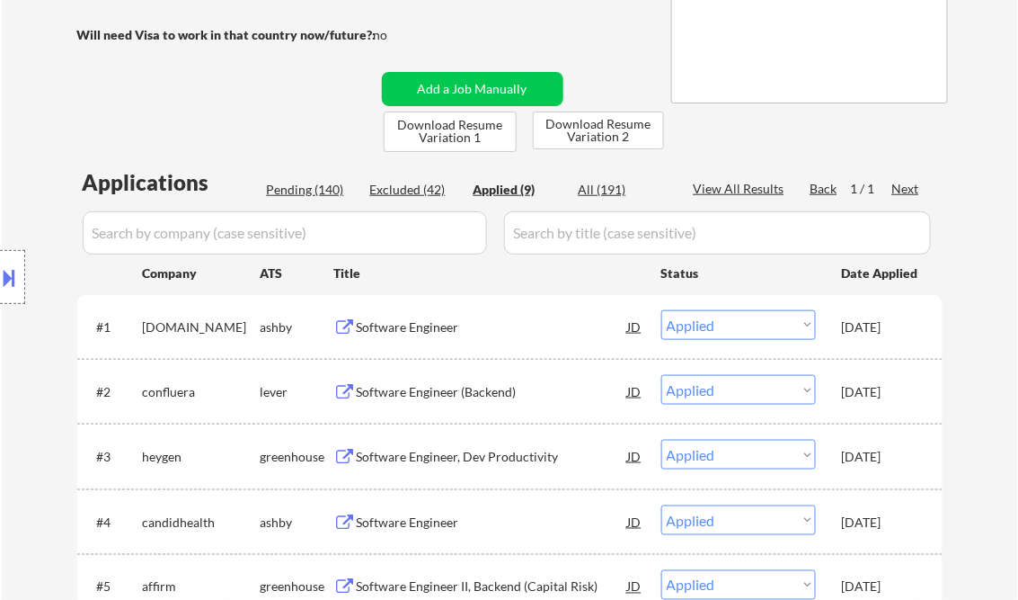
select select ""applied""
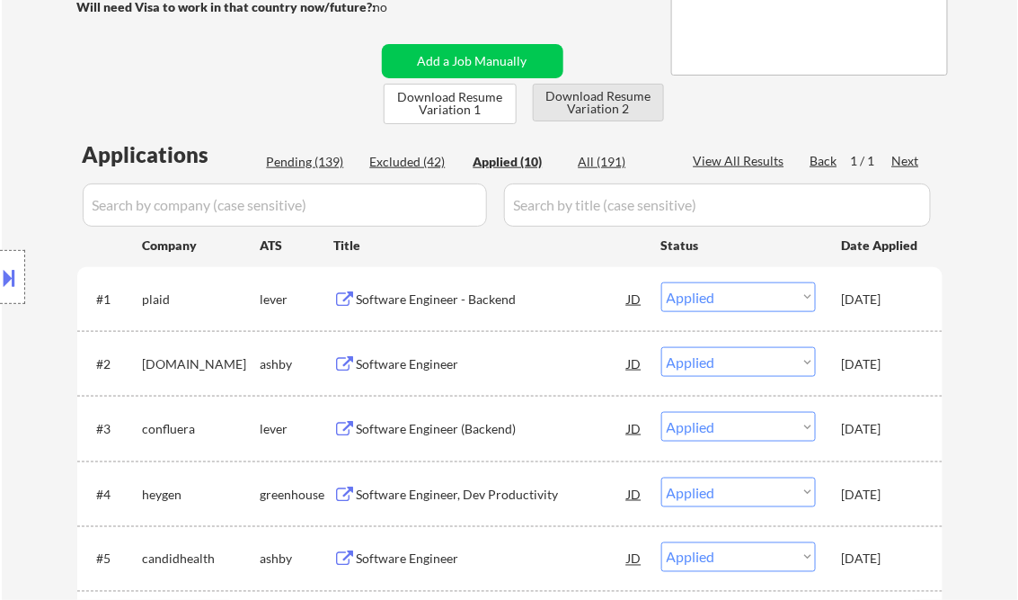
scroll to position [388, 0]
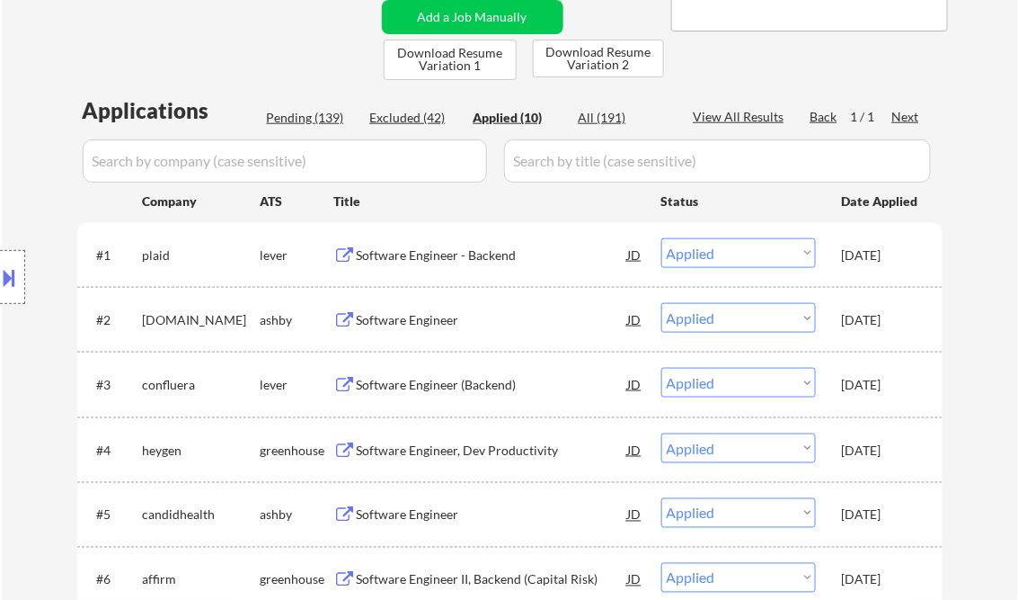
select select ""applied""
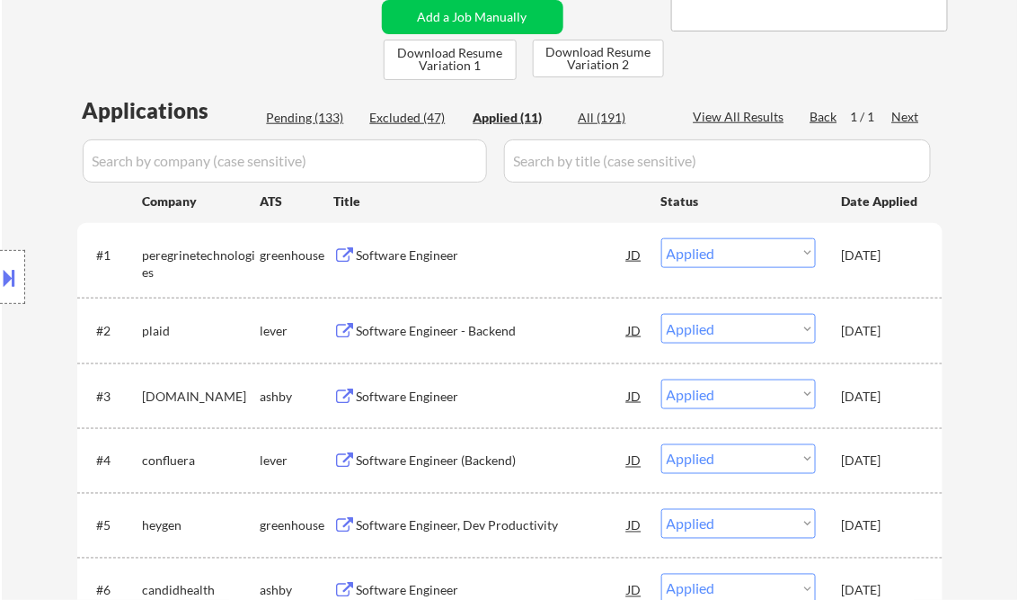
select select ""applied""
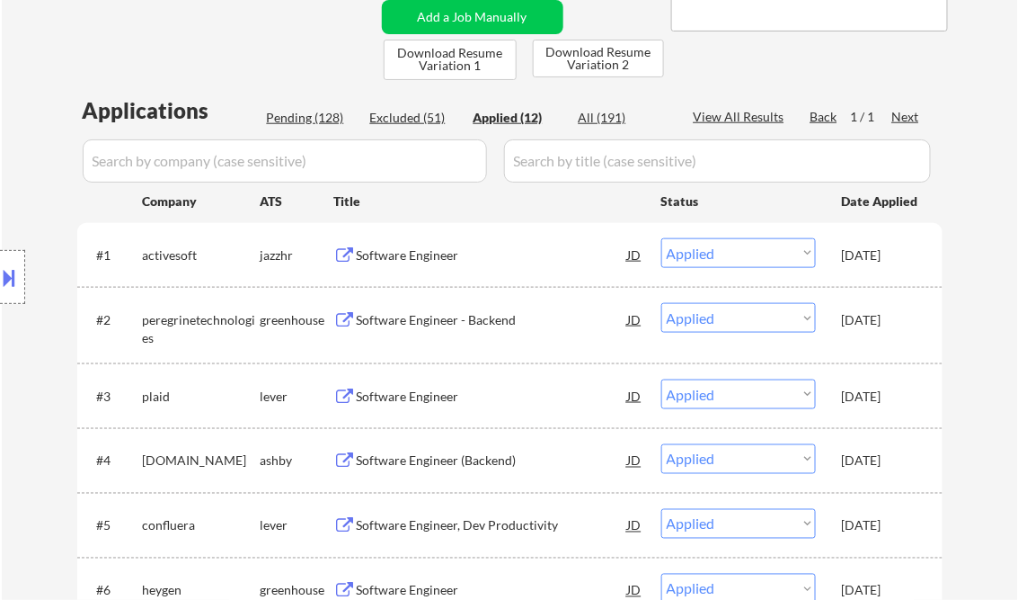
select select ""applied""
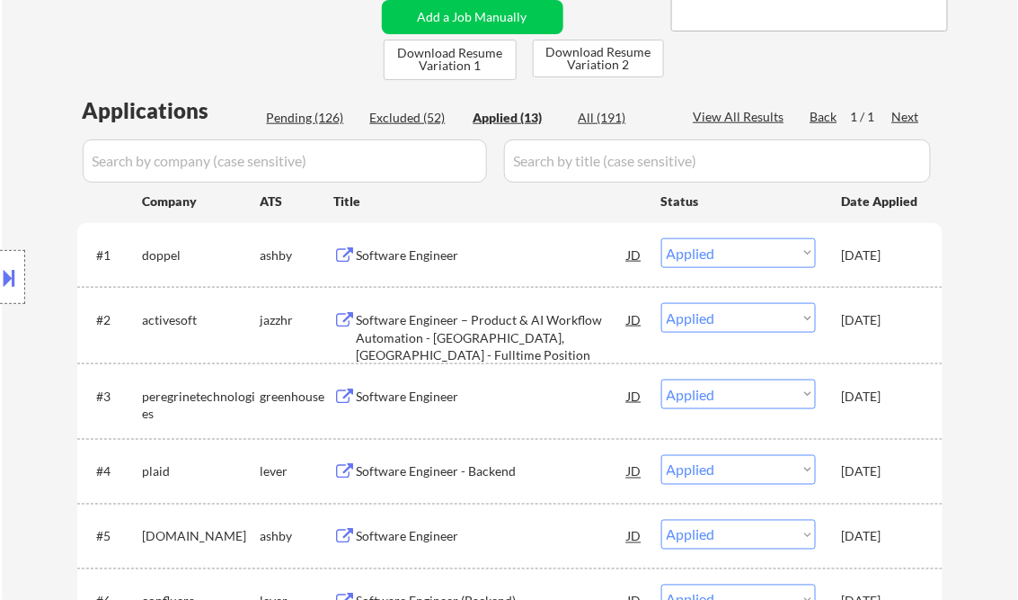
select select ""applied""
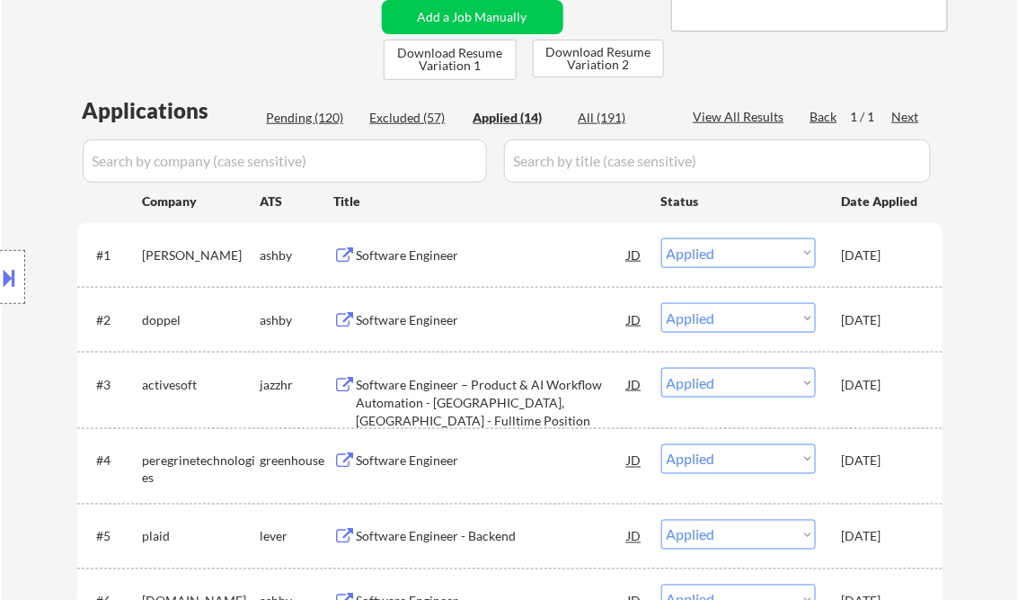
scroll to position [819, 0]
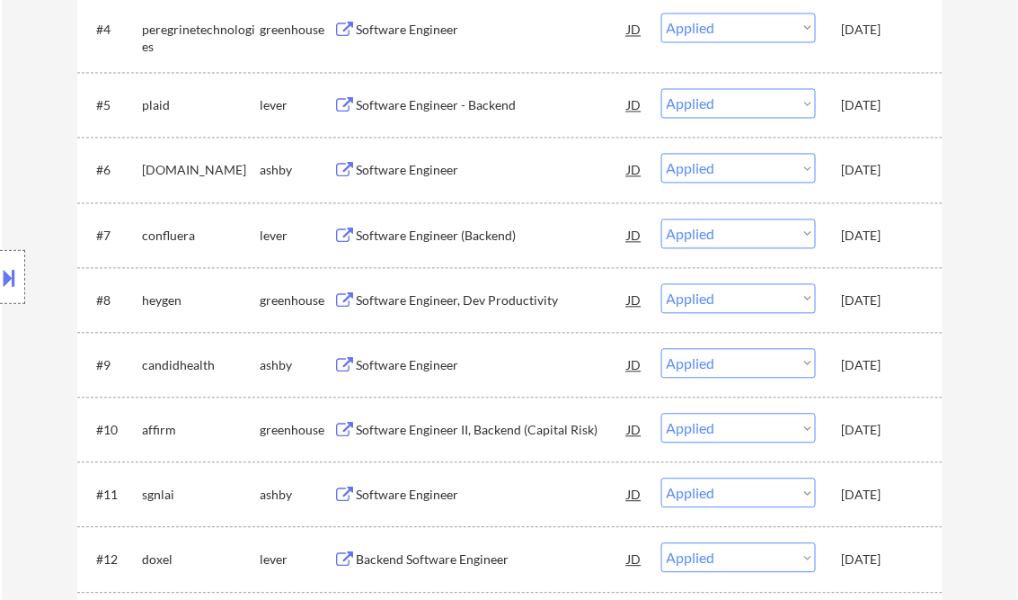
select select ""applied""
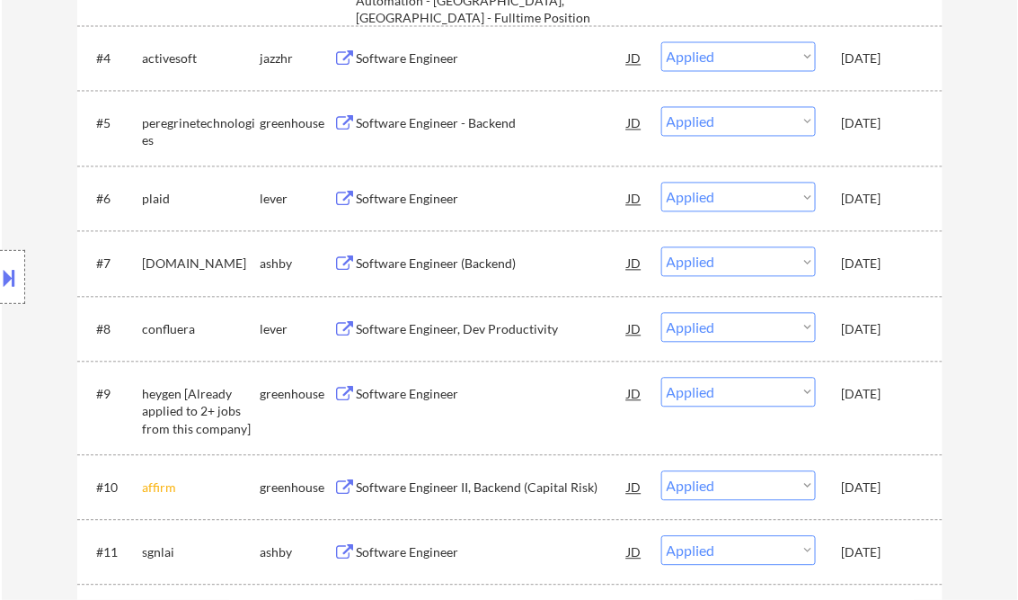
select select ""applied""
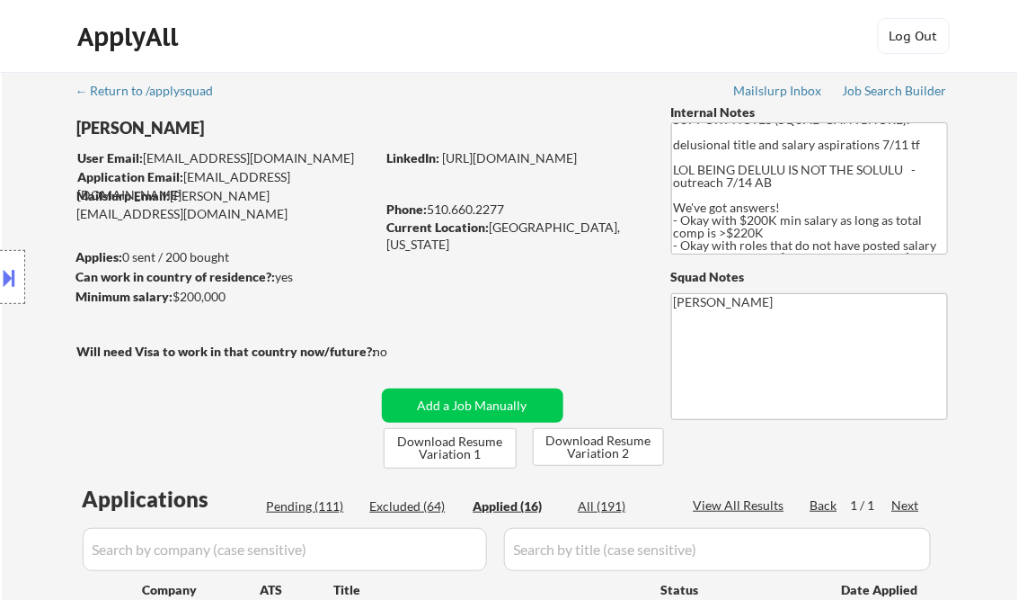
scroll to position [216, 0]
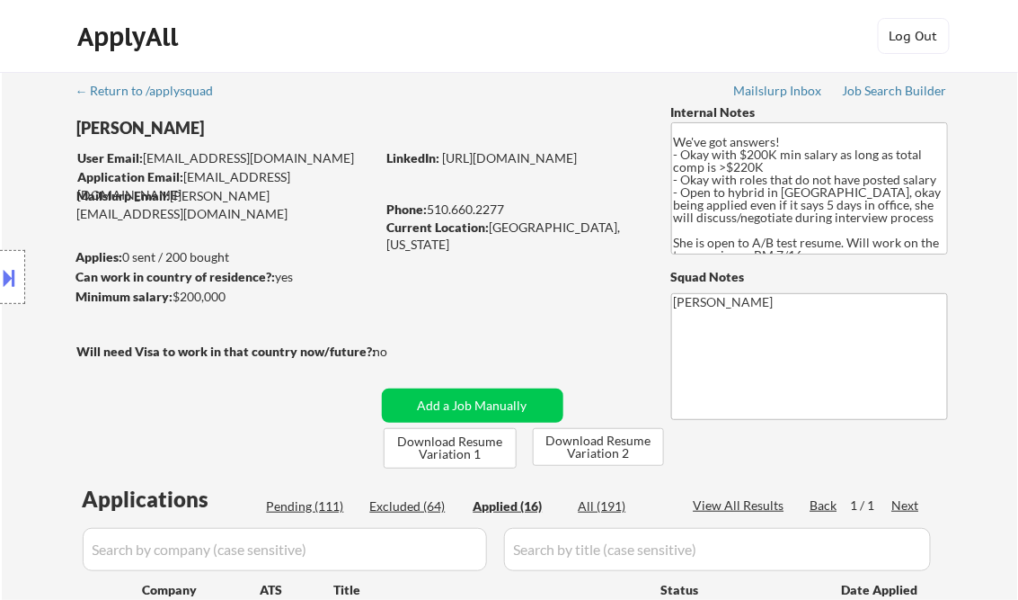
select select ""applied""
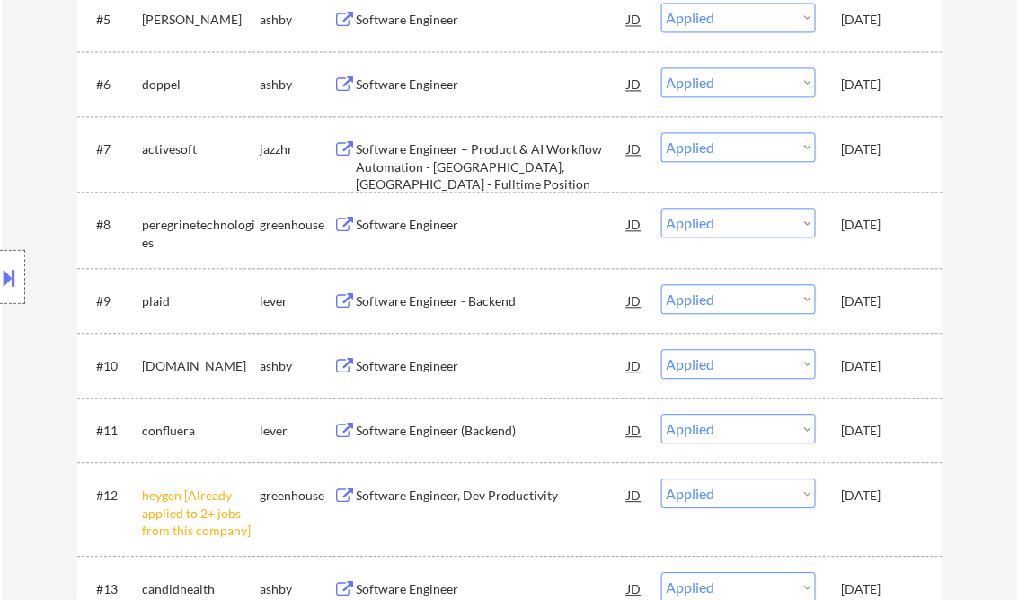
select select ""applied""
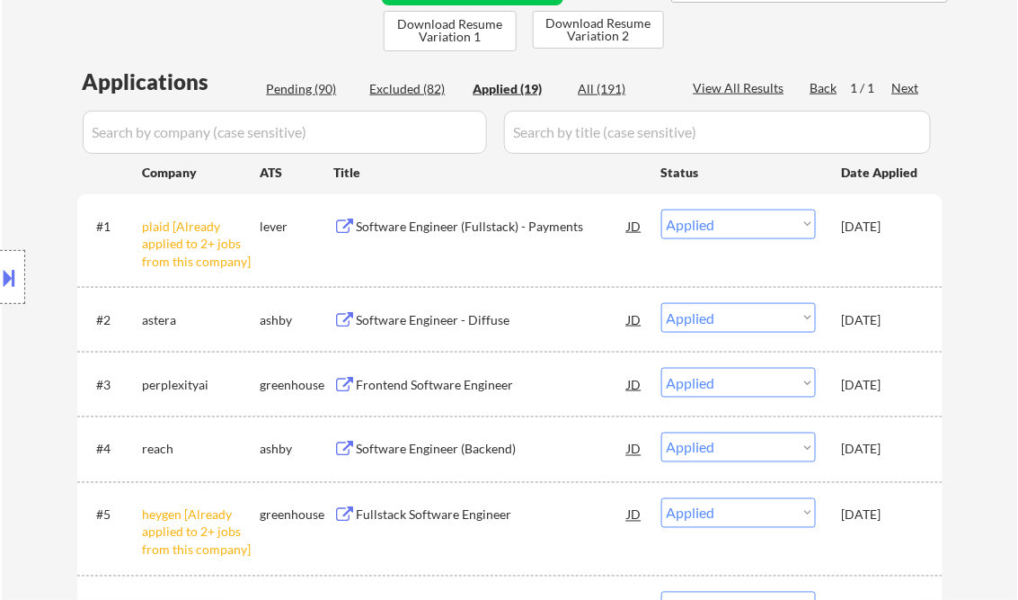
scroll to position [431, 0]
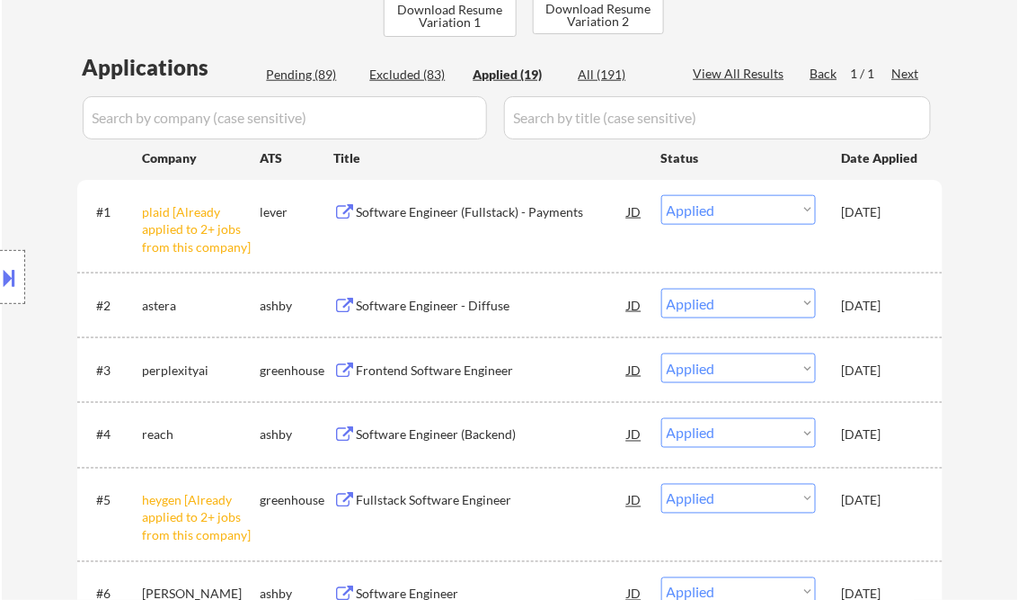
select select ""applied""
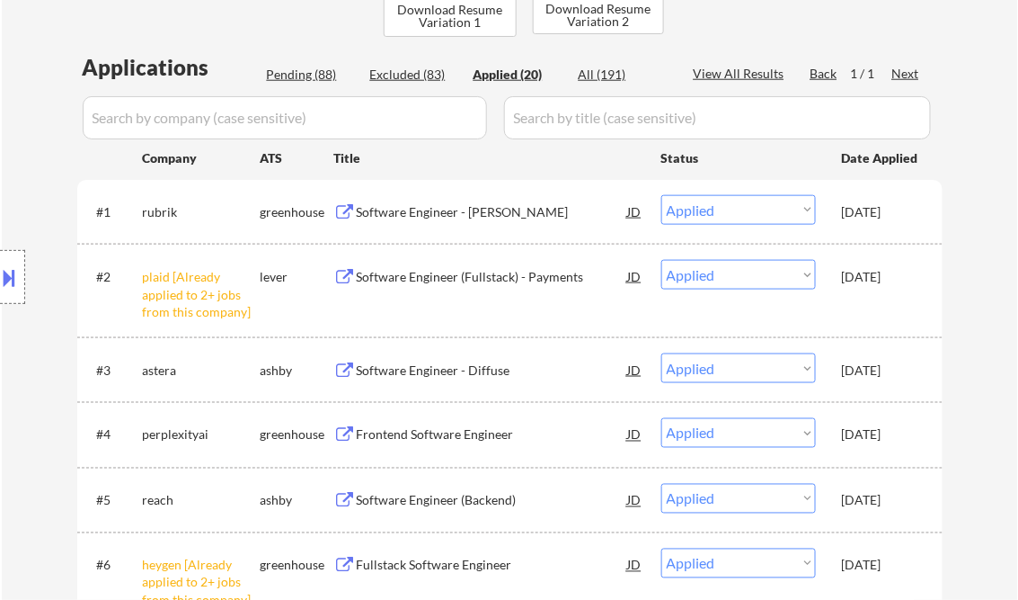
click at [458, 211] on div "Software Engineer - [PERSON_NAME]" at bounding box center [492, 212] width 271 height 18
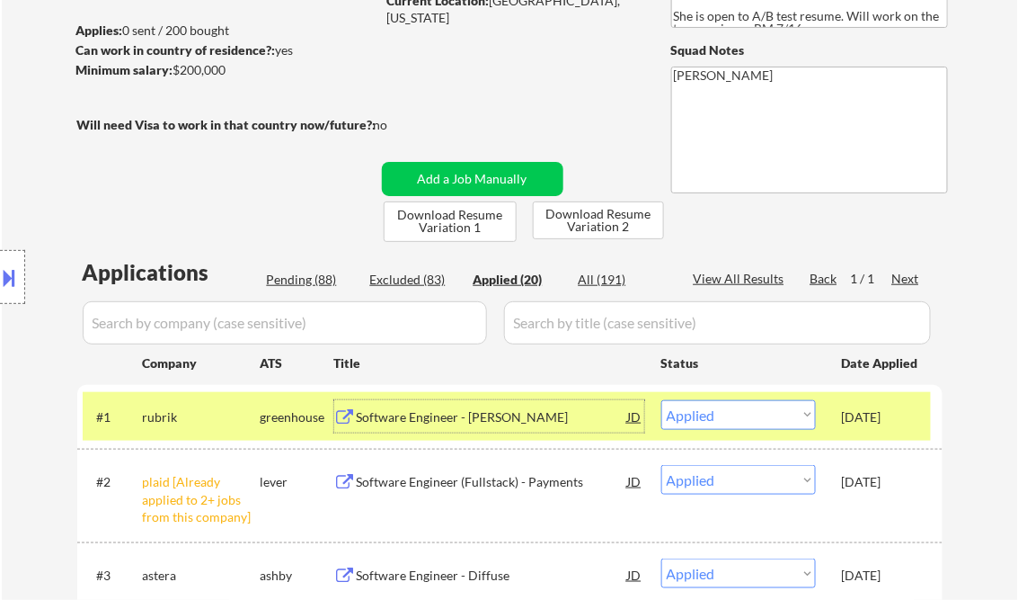
scroll to position [288, 0]
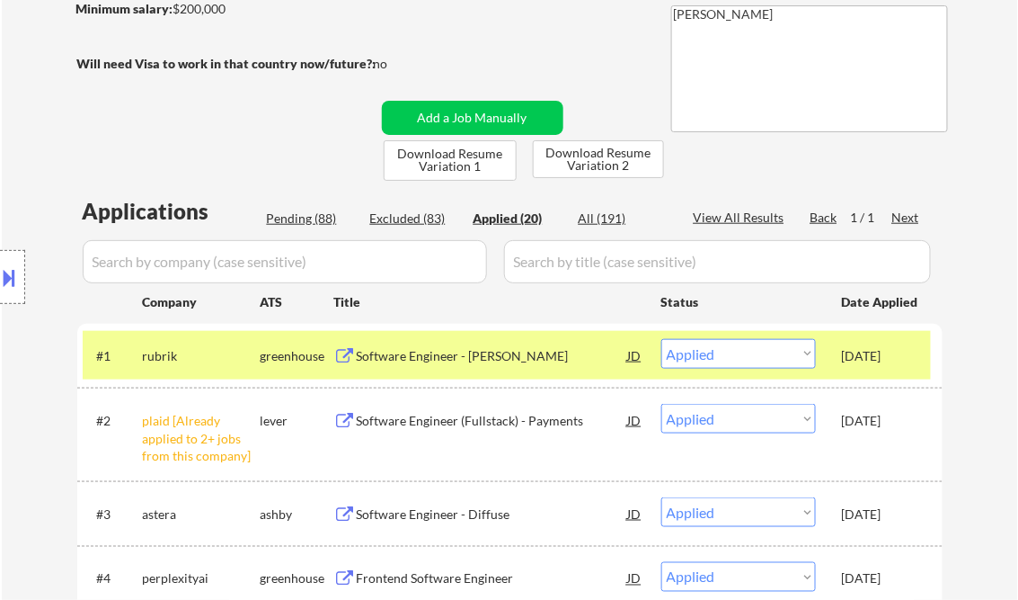
type textarea "[PERSON_NAME] Resume Monitoring: [URL][DOMAIN_NAME]"
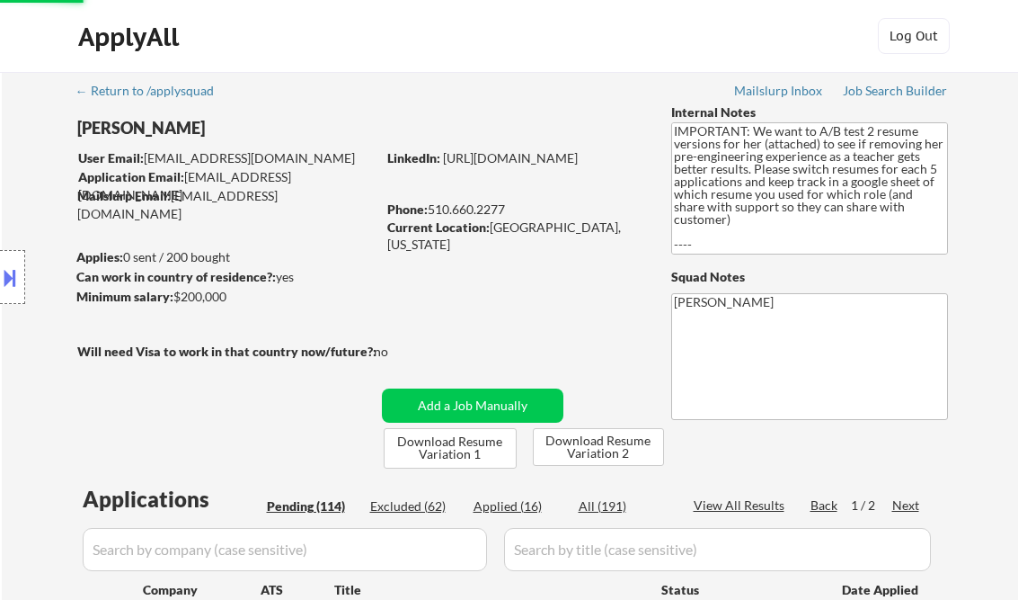
select select ""pending""
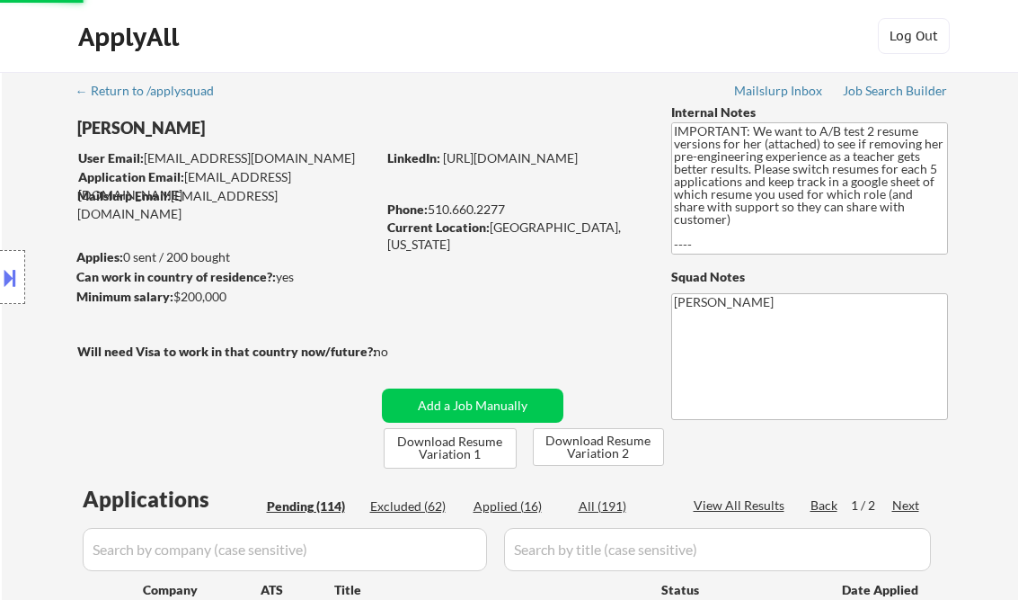
select select ""pending""
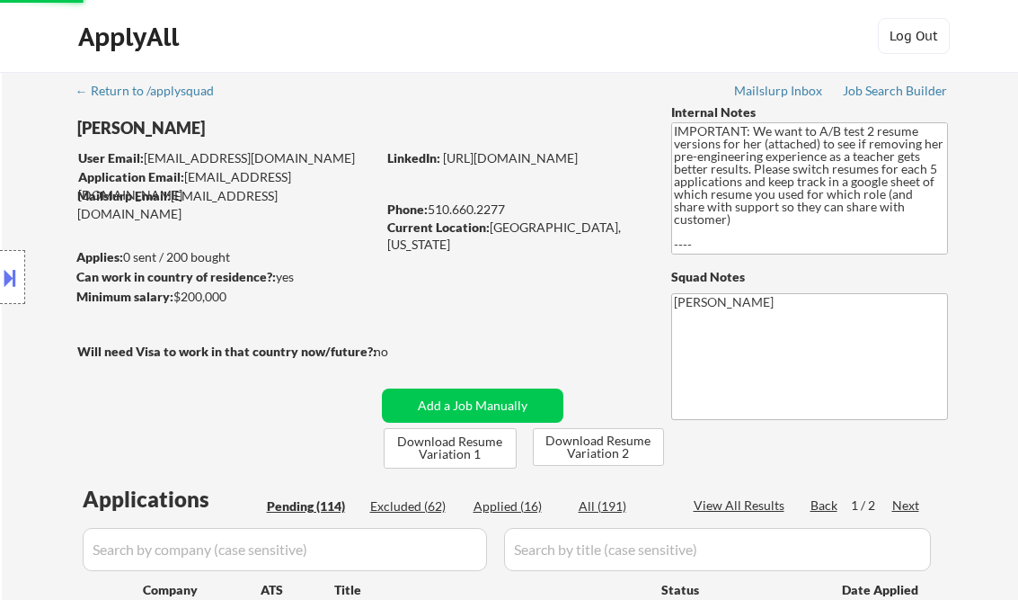
select select ""pending""
select select ""excluded__salary_""
select select ""pending""
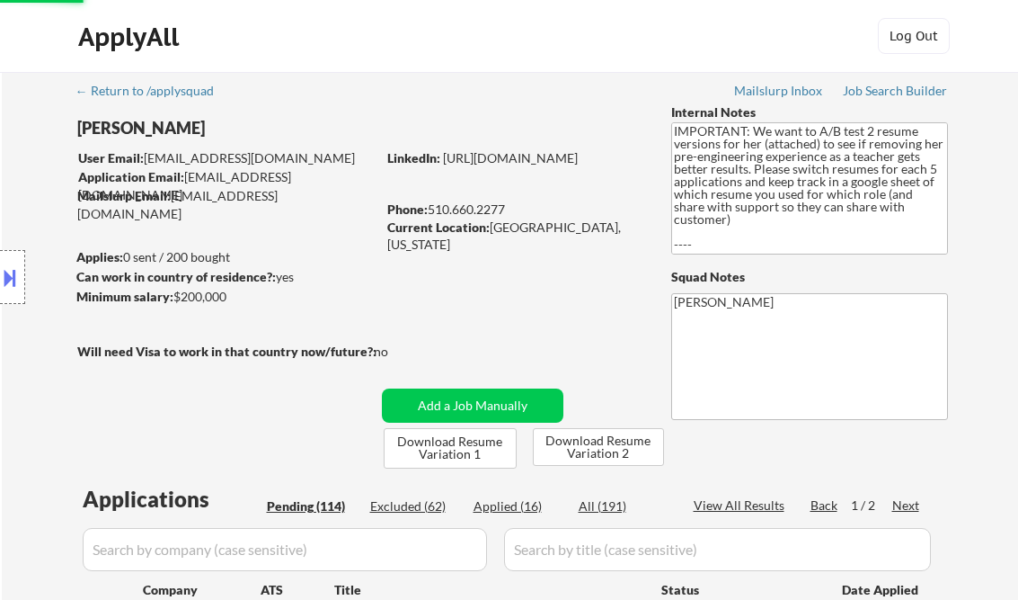
select select ""pending""
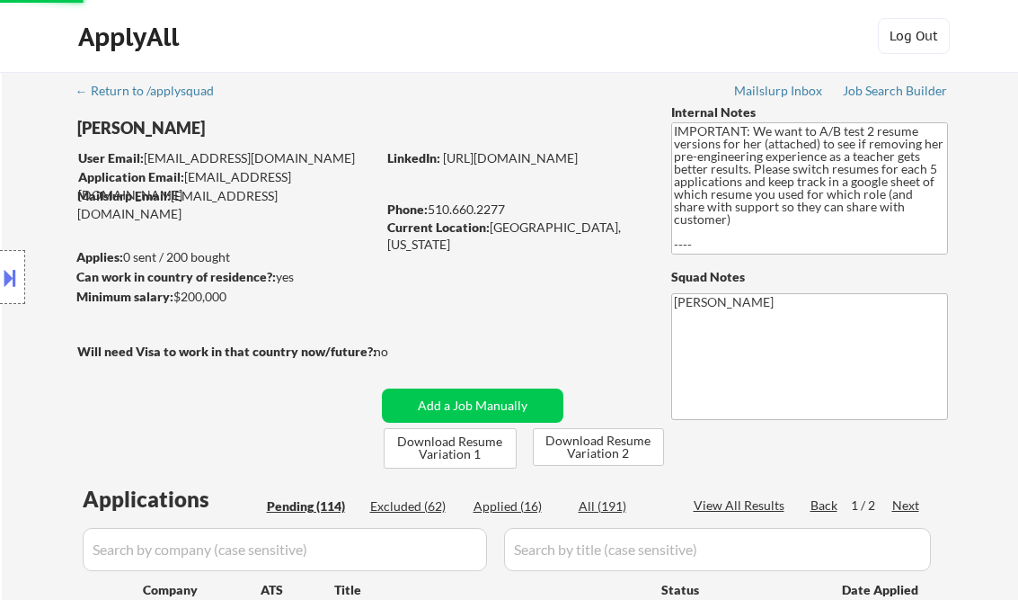
select select ""pending""
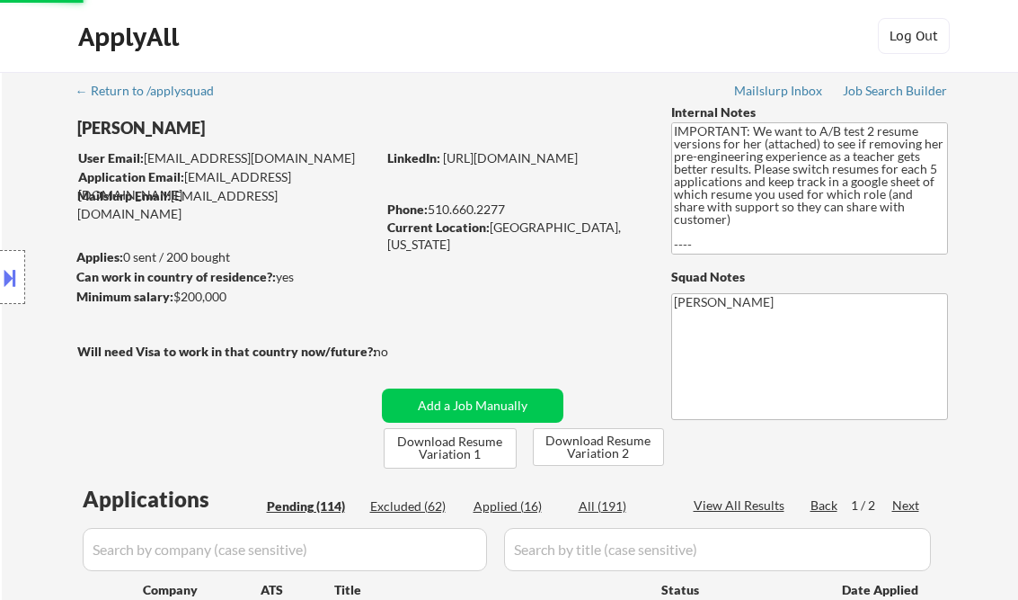
select select ""pending""
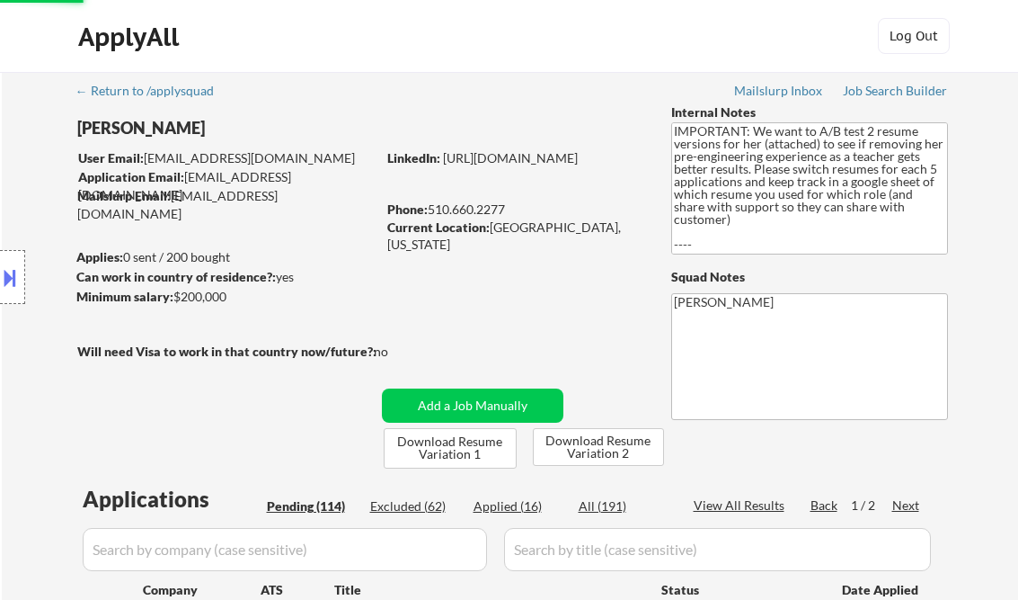
select select ""pending""
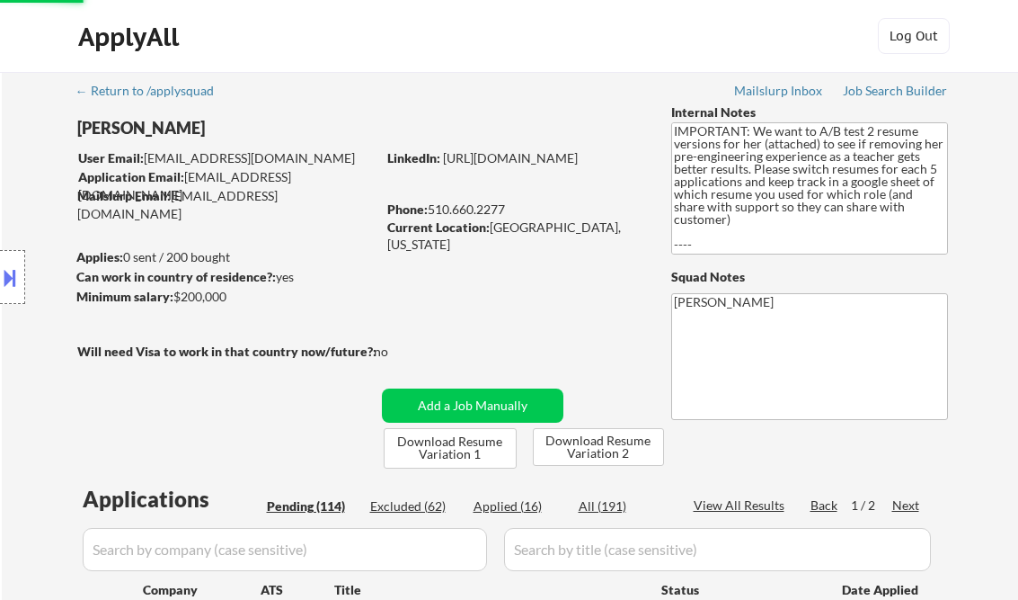
select select ""pending""
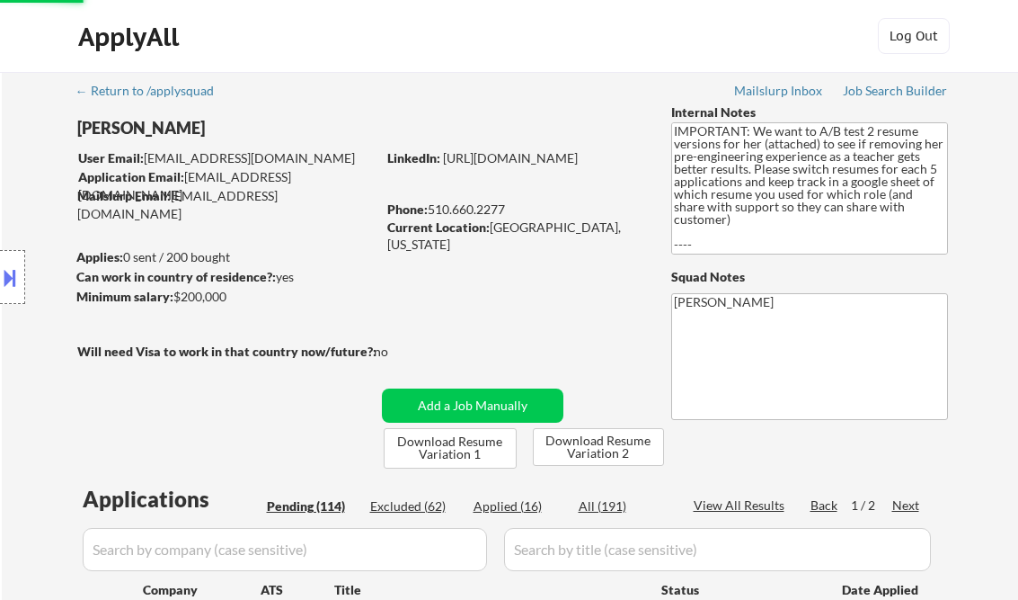
select select ""pending""
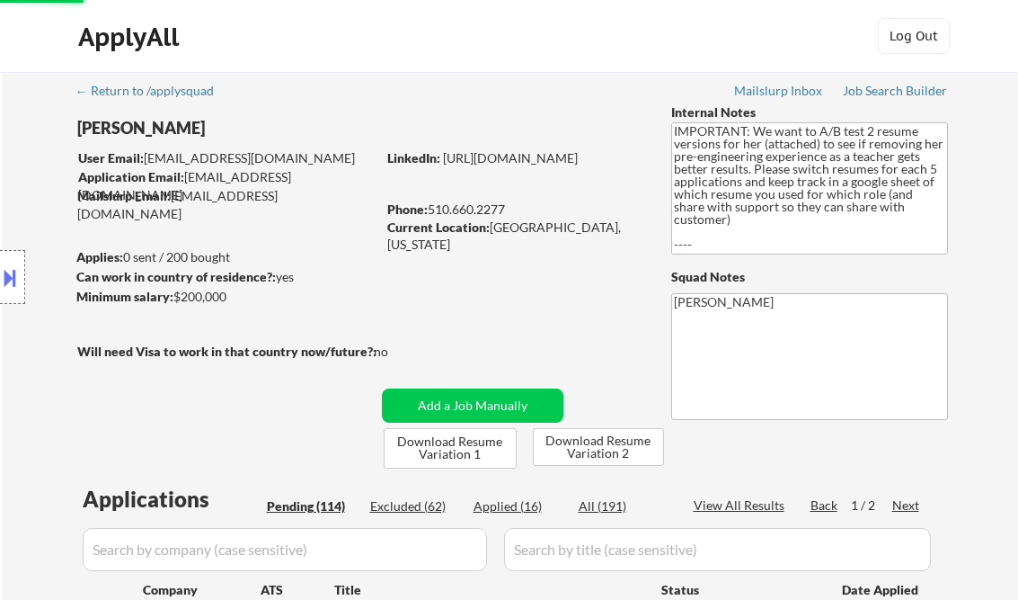
select select ""pending""
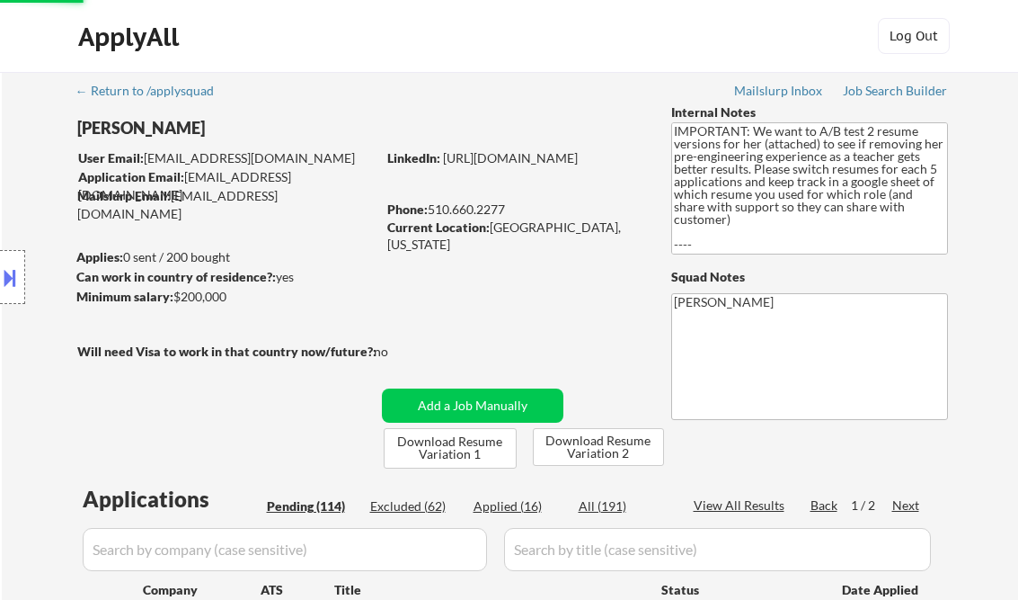
select select ""pending""
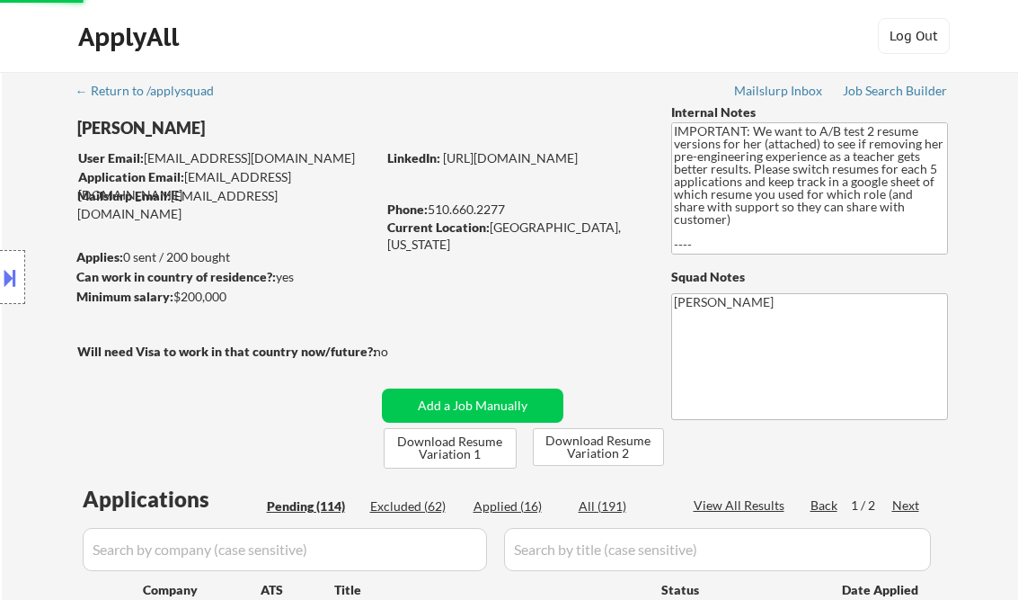
select select ""pending""
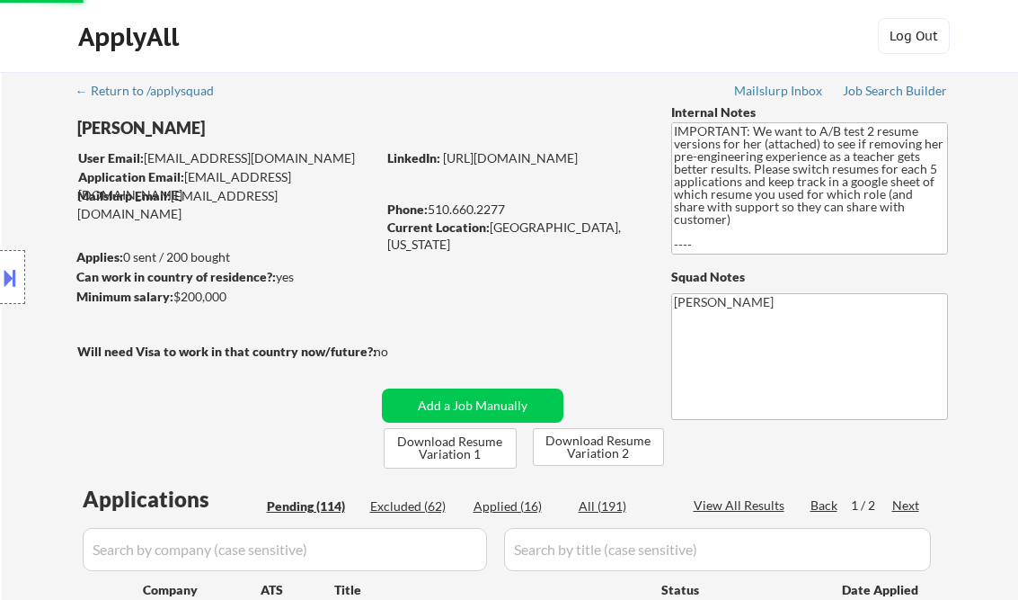
select select ""pending""
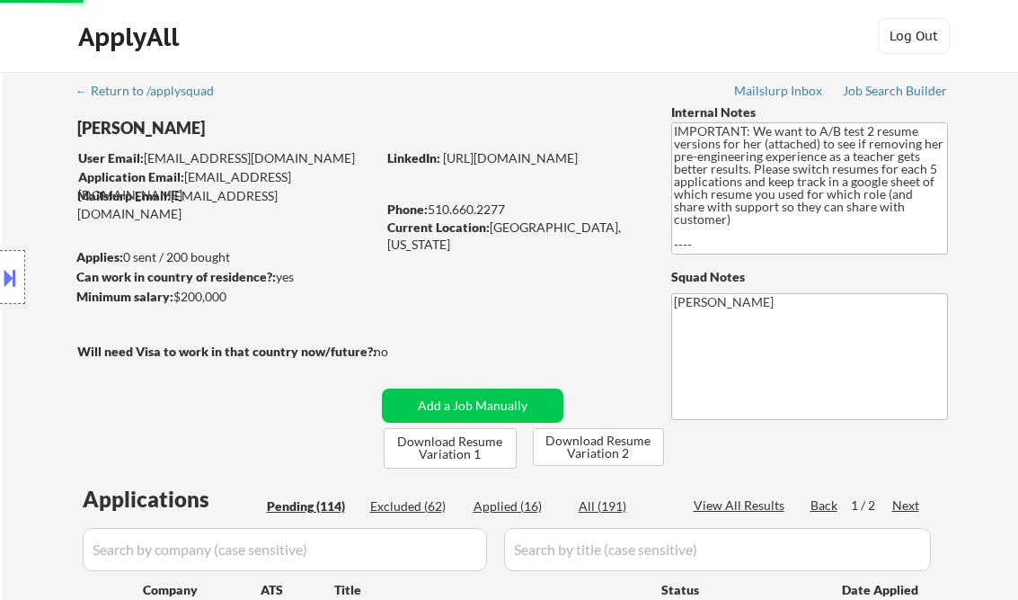
select select ""pending""
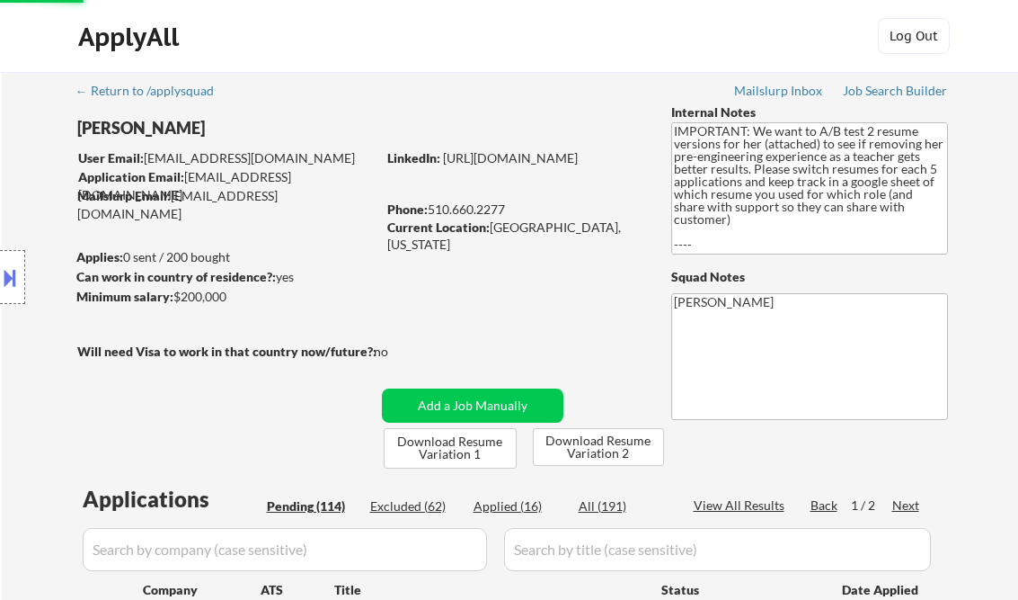
select select ""pending""
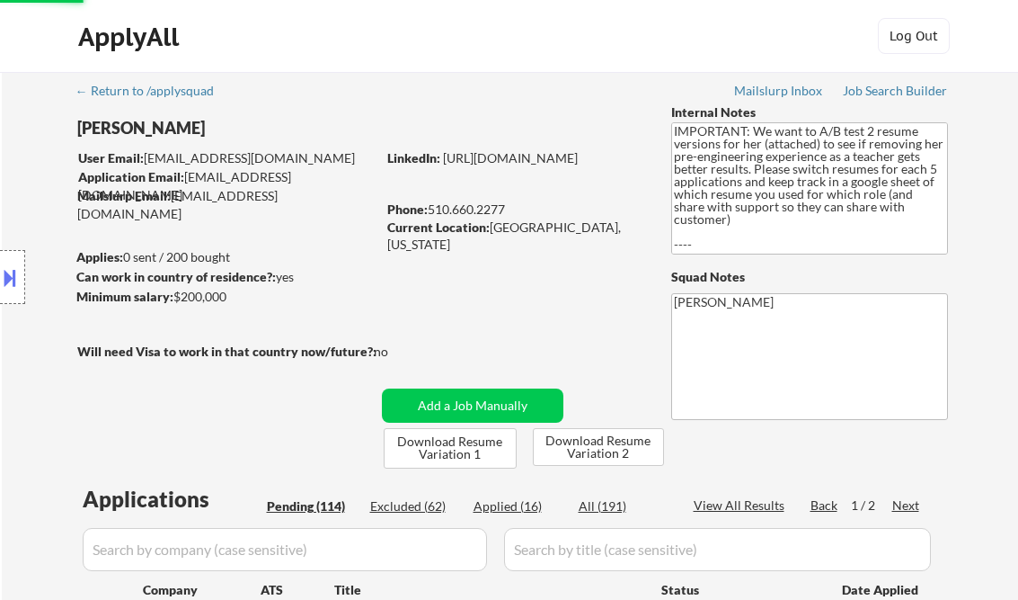
select select ""pending""
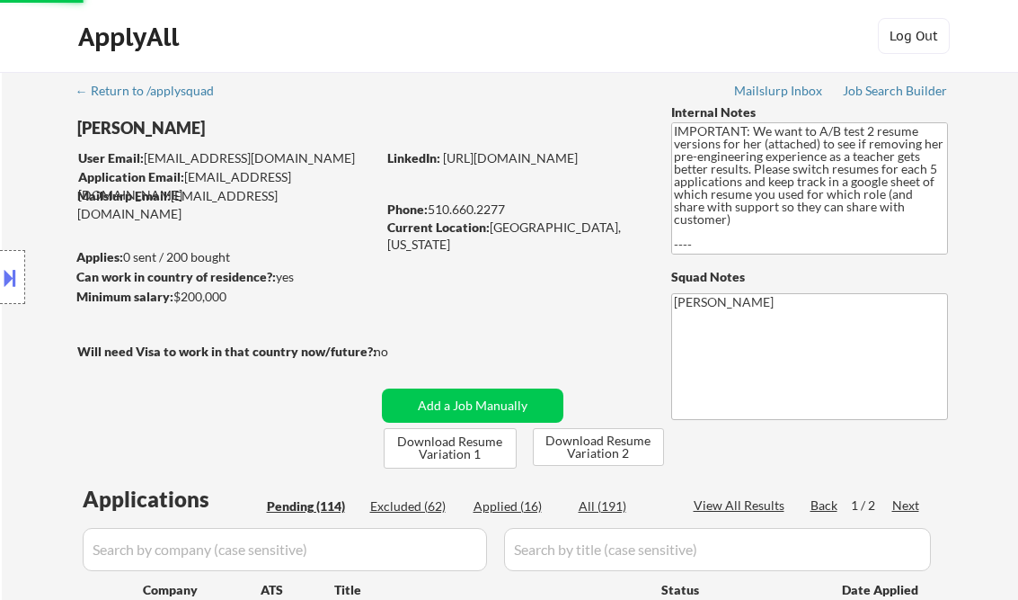
select select ""pending""
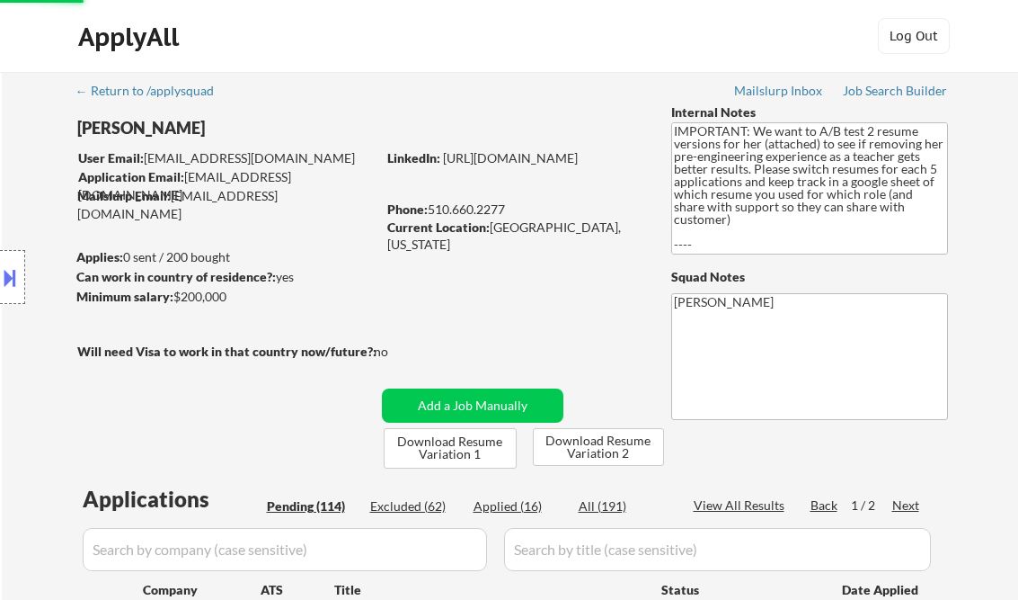
select select ""pending""
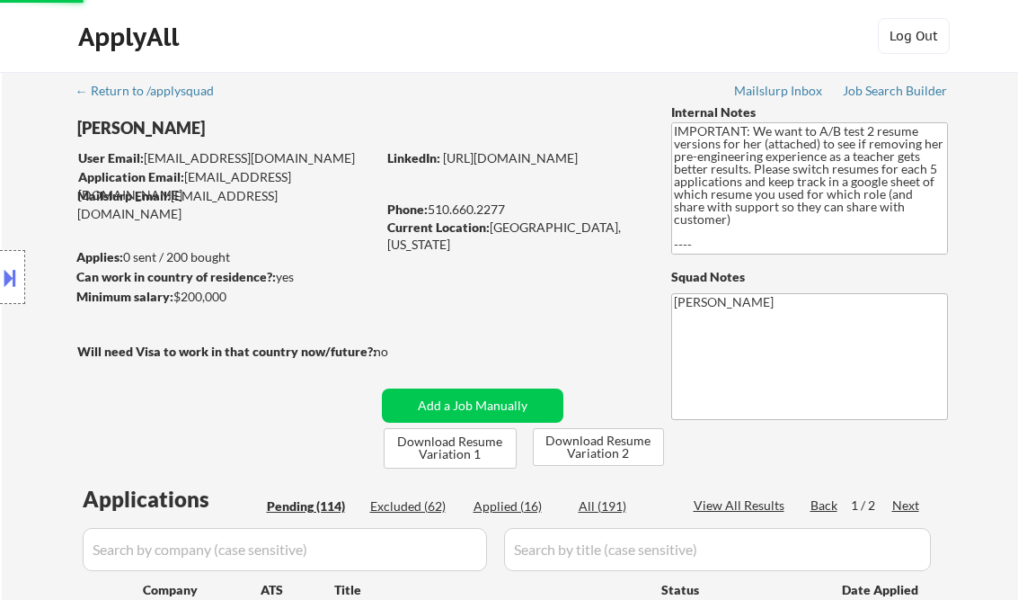
select select ""pending""
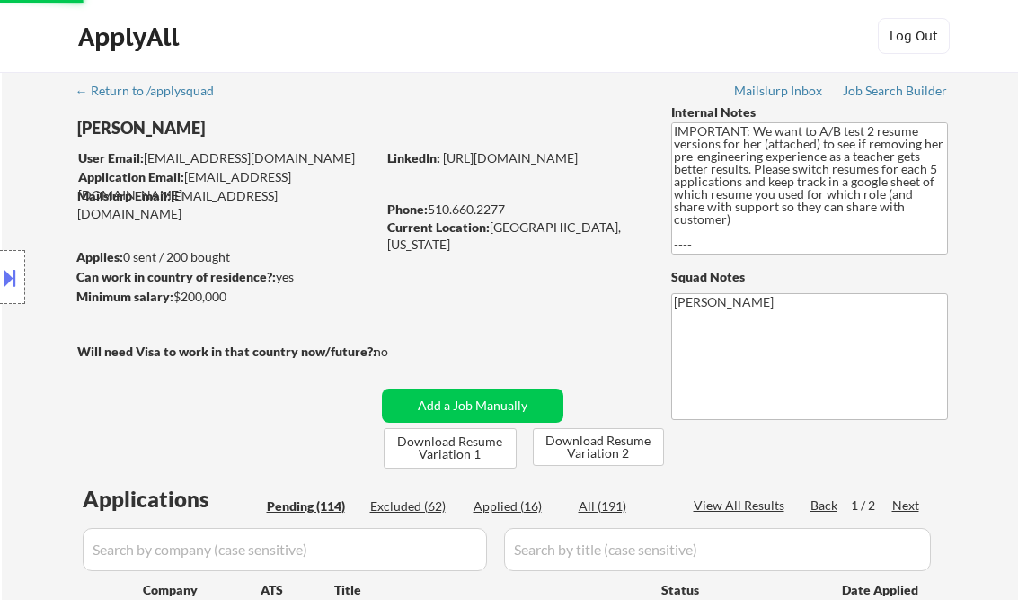
select select ""pending""
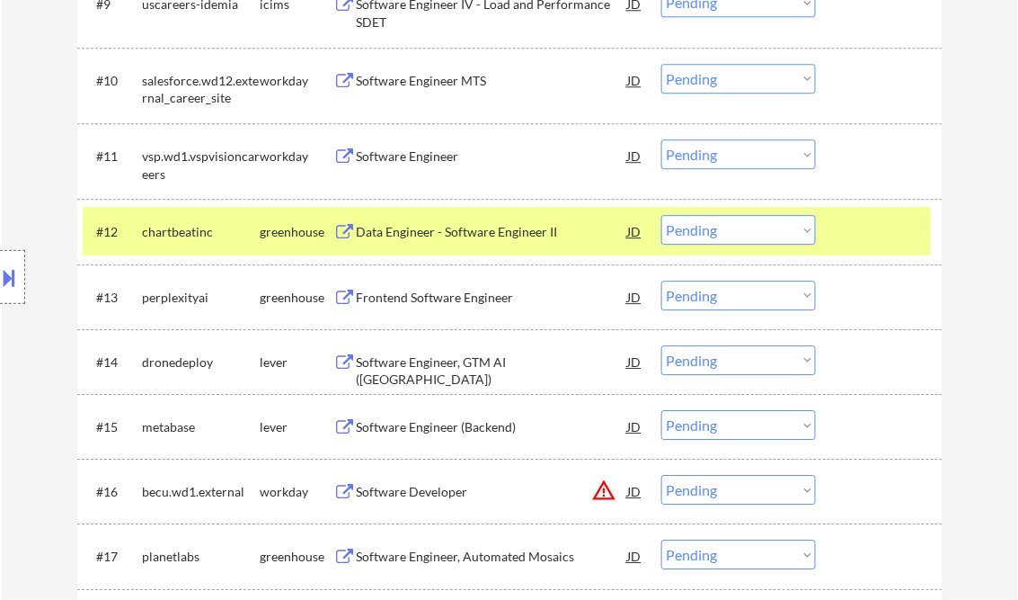
scroll to position [1150, 0]
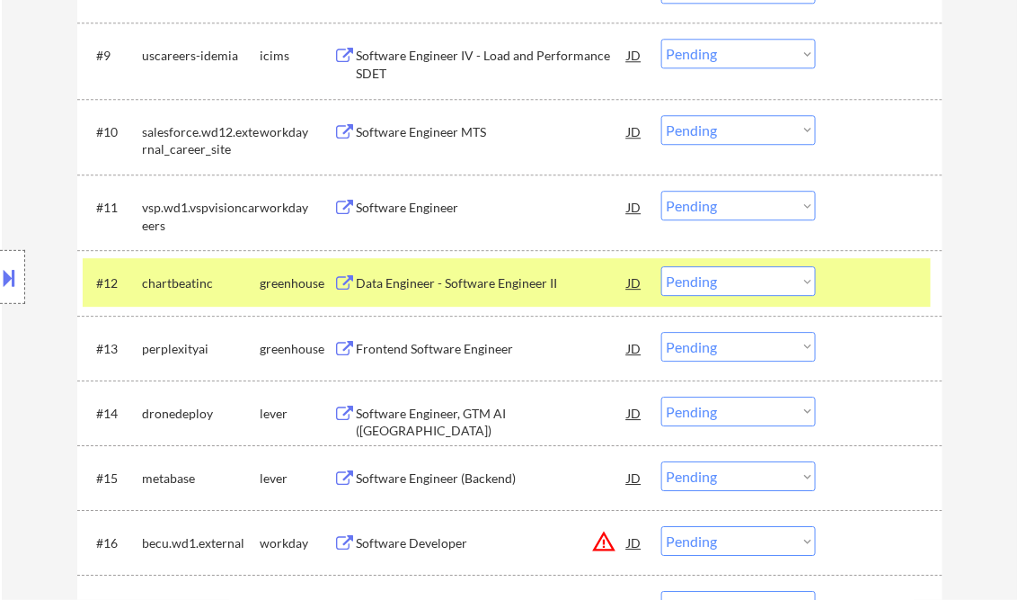
click at [467, 280] on div "Data Engineer - Software Engineer II" at bounding box center [492, 283] width 271 height 18
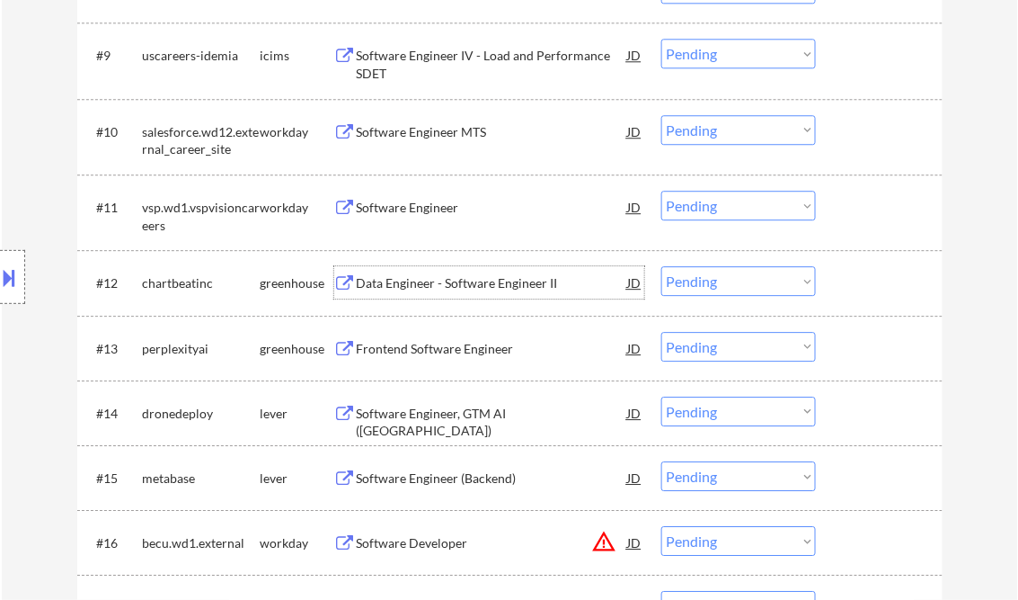
click at [708, 281] on select "Choose an option... Pending Applied Excluded (Questions) Excluded (Expired) Exc…" at bounding box center [739, 281] width 155 height 30
click at [662, 266] on select "Choose an option... Pending Applied Excluded (Questions) Excluded (Expired) Exc…" at bounding box center [739, 281] width 155 height 30
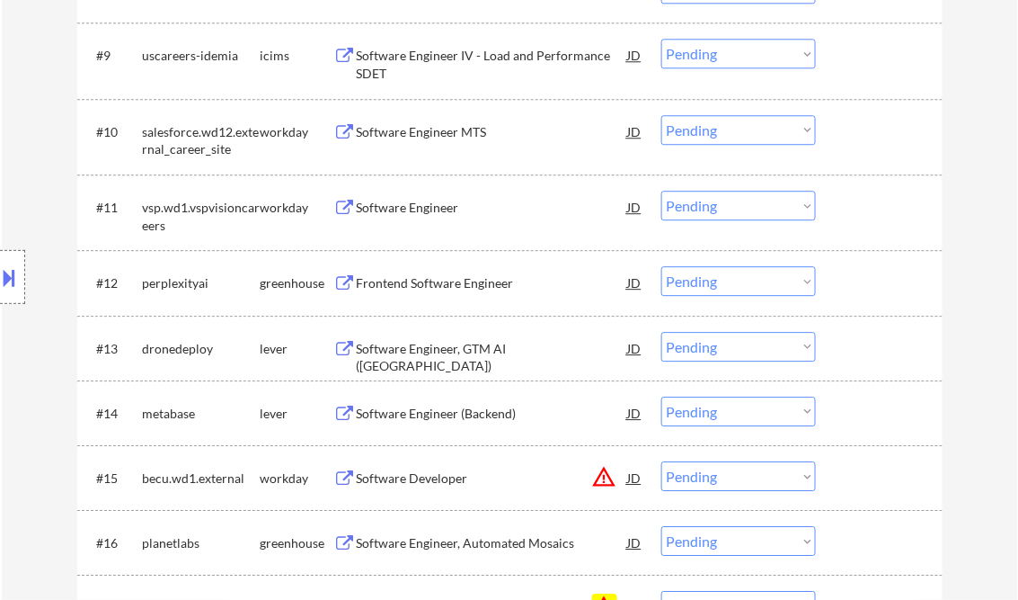
click at [422, 277] on div "Frontend Software Engineer" at bounding box center [492, 283] width 271 height 18
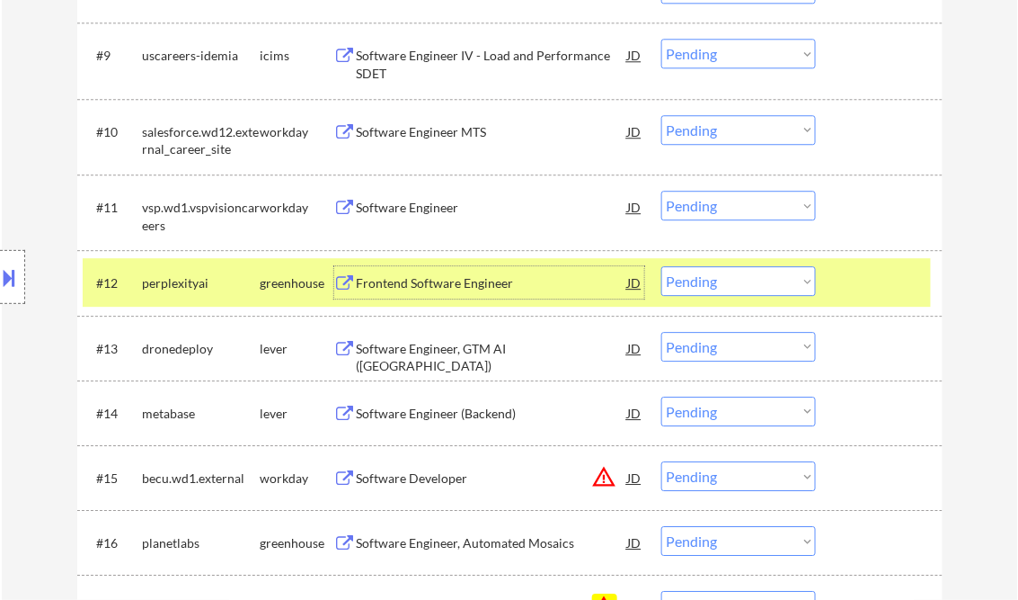
click at [765, 283] on select "Choose an option... Pending Applied Excluded (Questions) Excluded (Expired) Exc…" at bounding box center [739, 281] width 155 height 30
click at [662, 266] on select "Choose an option... Pending Applied Excluded (Questions) Excluded (Expired) Exc…" at bounding box center [739, 281] width 155 height 30
click at [484, 343] on div "Software Engineer, GTM AI ([GEOGRAPHIC_DATA])" at bounding box center [492, 357] width 271 height 35
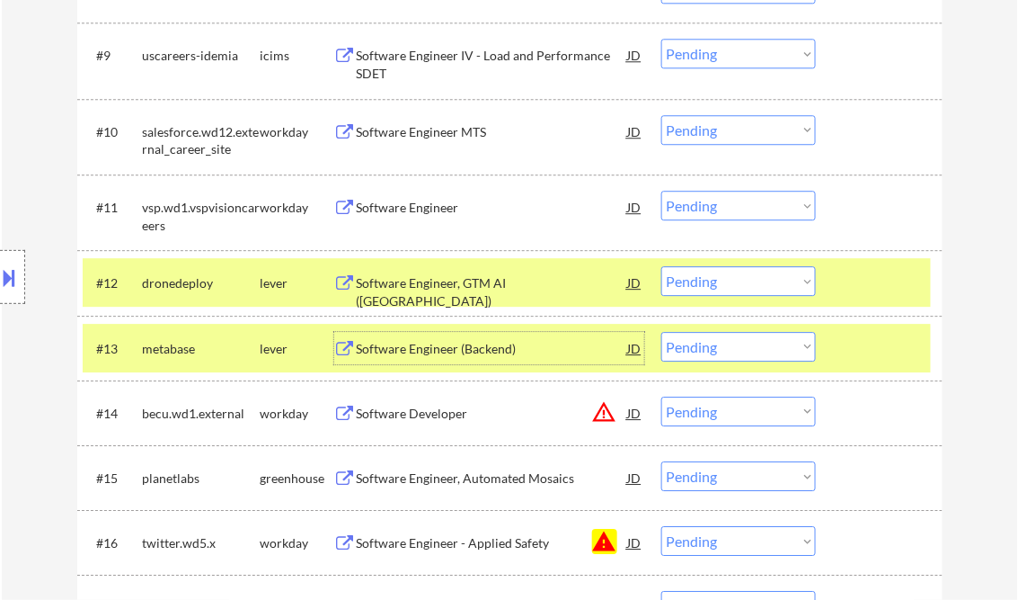
click at [868, 341] on div at bounding box center [881, 348] width 79 height 32
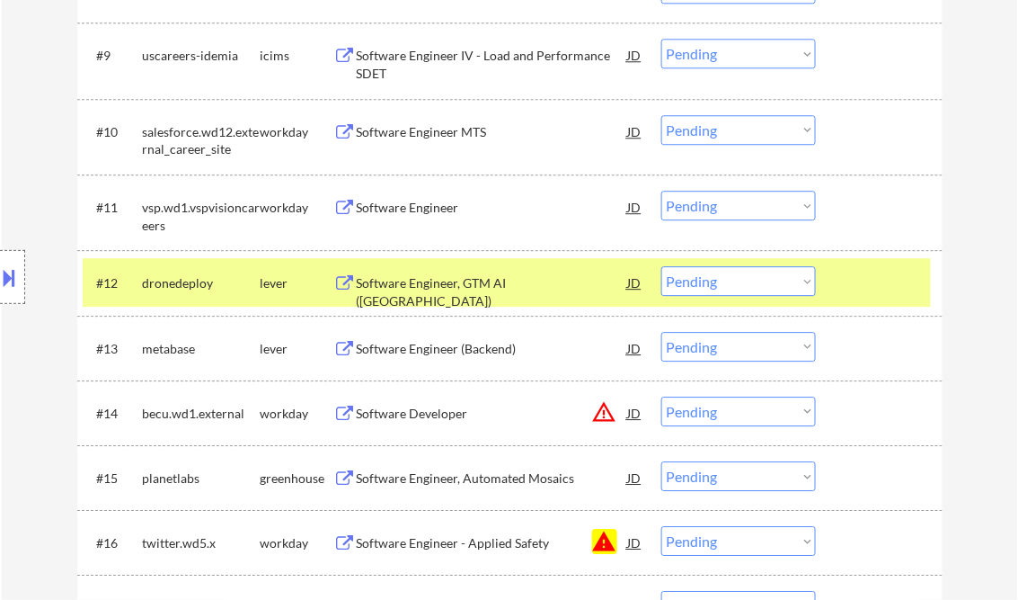
click at [804, 280] on select "Choose an option... Pending Applied Excluded (Questions) Excluded (Expired) Exc…" at bounding box center [739, 281] width 155 height 30
click at [662, 266] on select "Choose an option... Pending Applied Excluded (Questions) Excluded (Expired) Exc…" at bounding box center [739, 281] width 155 height 30
select select ""pending""
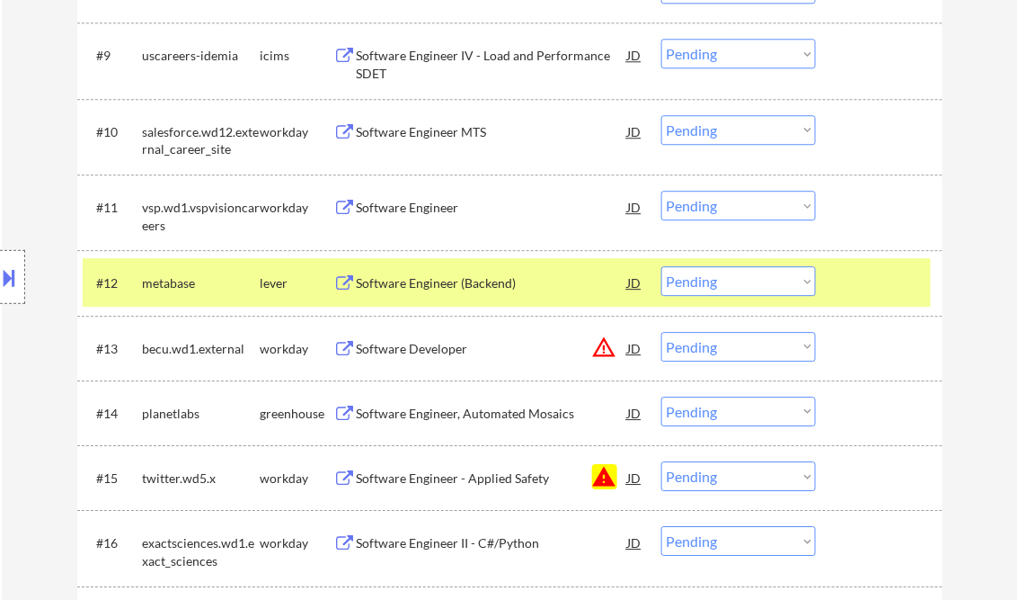
click at [906, 284] on div at bounding box center [881, 282] width 79 height 32
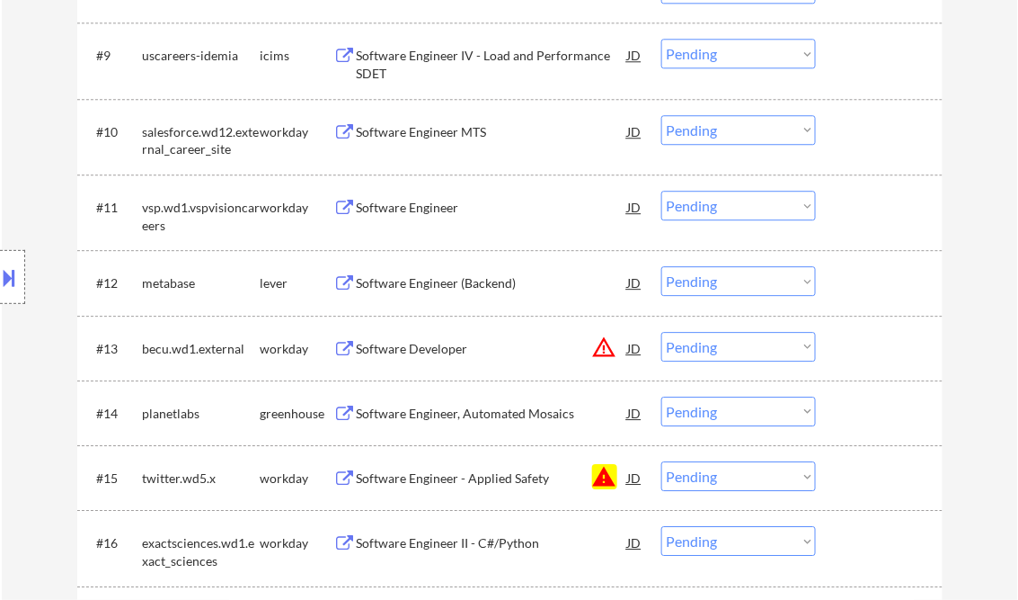
click at [808, 480] on select "Choose an option... Pending Applied Excluded (Questions) Excluded (Expired) Exc…" at bounding box center [739, 476] width 155 height 30
click at [662, 461] on select "Choose an option... Pending Applied Excluded (Questions) Excluded (Expired) Exc…" at bounding box center [739, 476] width 155 height 30
select select ""pending""
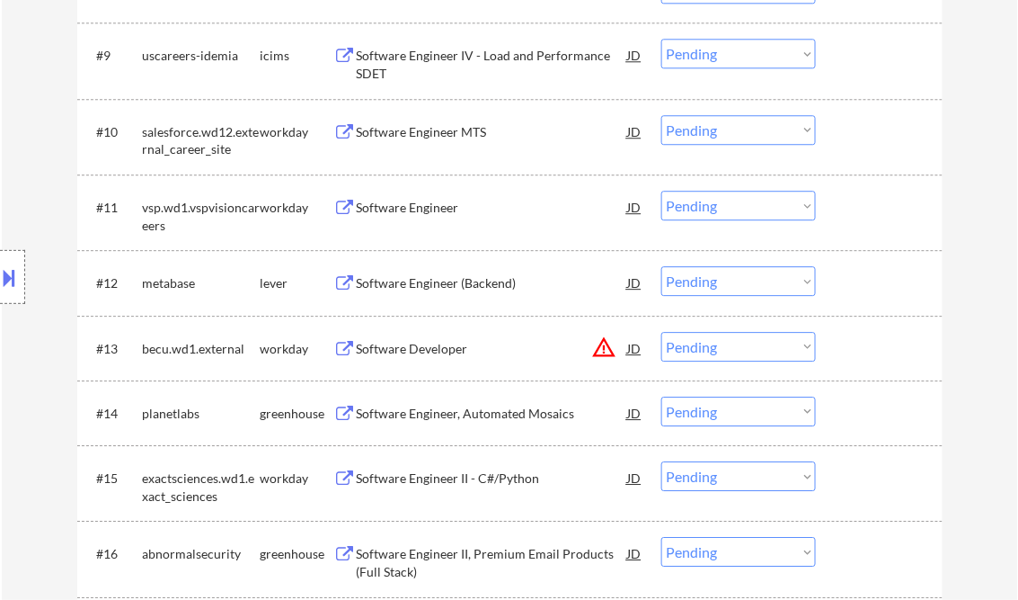
click at [466, 280] on div "Software Engineer (Backend)" at bounding box center [492, 283] width 271 height 18
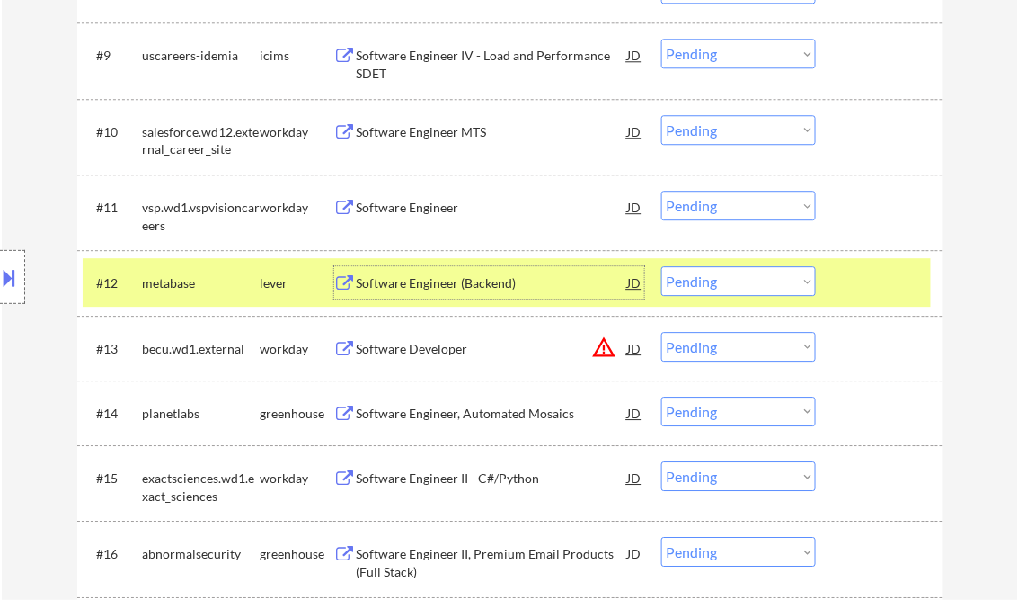
drag, startPoint x: 741, startPoint y: 283, endPoint x: 745, endPoint y: 291, distance: 9.3
click at [741, 283] on select "Choose an option... Pending Applied Excluded (Questions) Excluded (Expired) Exc…" at bounding box center [739, 281] width 155 height 30
click at [662, 266] on select "Choose an option... Pending Applied Excluded (Questions) Excluded (Expired) Exc…" at bounding box center [739, 281] width 155 height 30
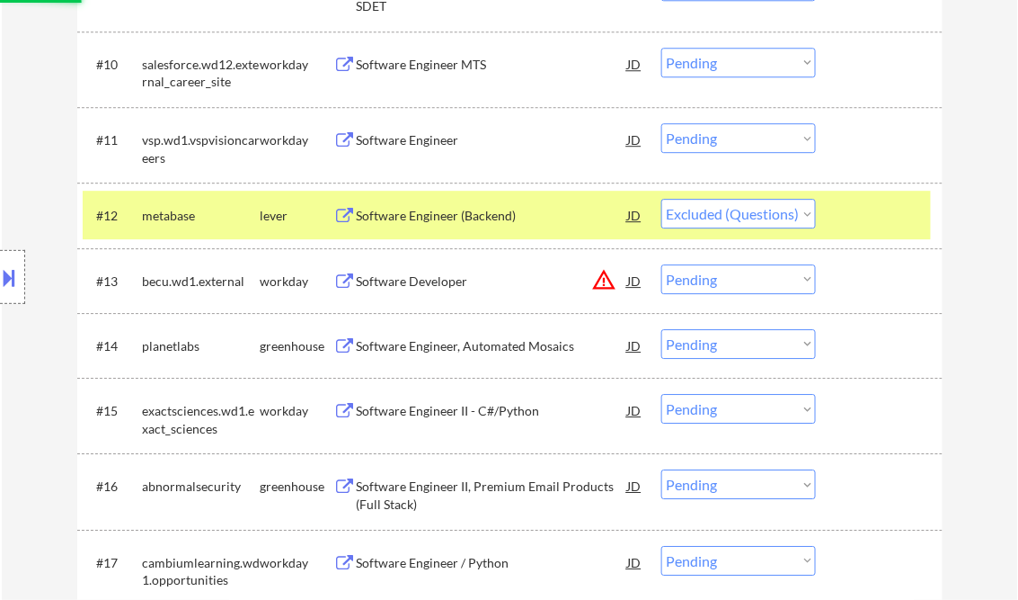
scroll to position [1294, 0]
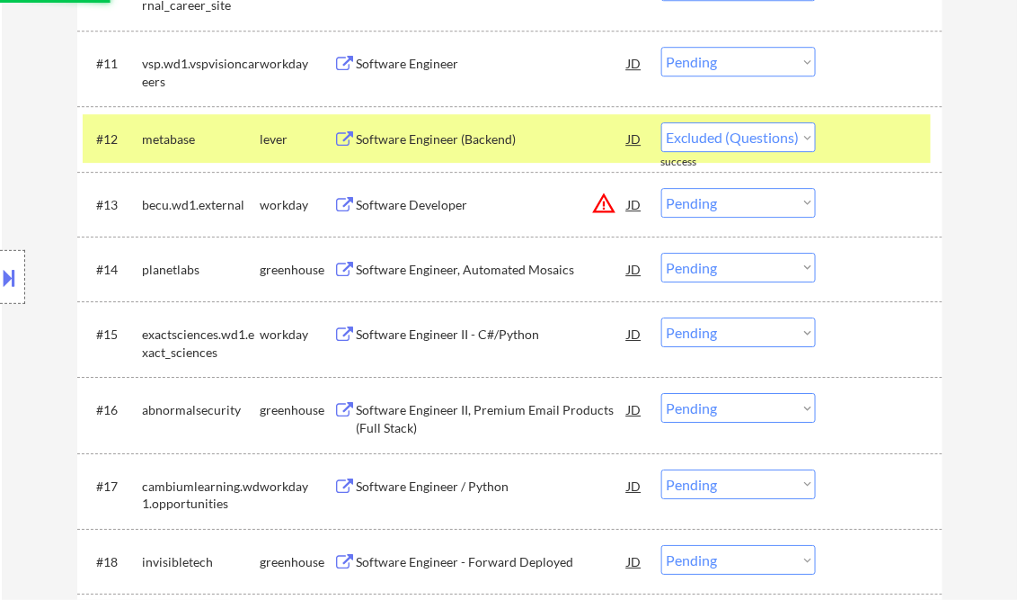
select select ""pending""
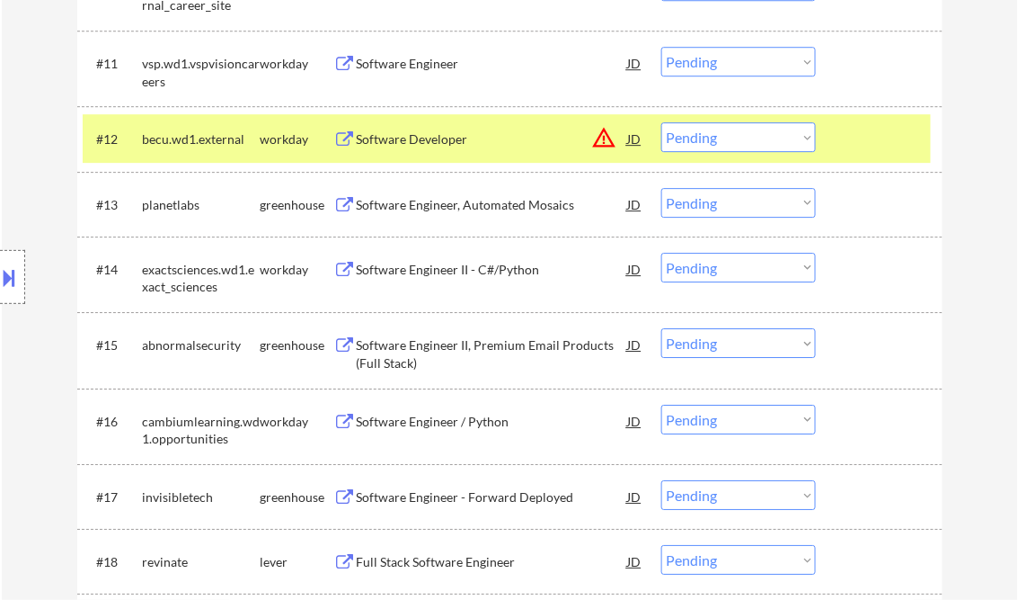
click at [429, 212] on div "Software Engineer, Automated Mosaics" at bounding box center [492, 205] width 271 height 18
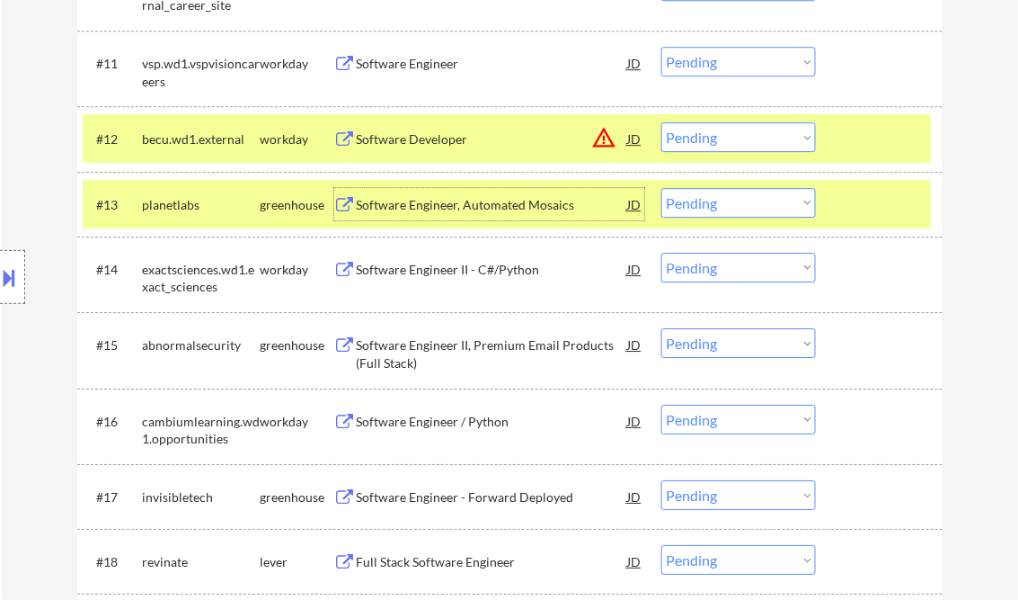
click at [714, 203] on select "Choose an option... Pending Applied Excluded (Questions) Excluded (Expired) Exc…" at bounding box center [739, 203] width 155 height 30
click at [662, 188] on select "Choose an option... Pending Applied Excluded (Questions) Excluded (Expired) Exc…" at bounding box center [739, 203] width 155 height 30
select select ""pending""
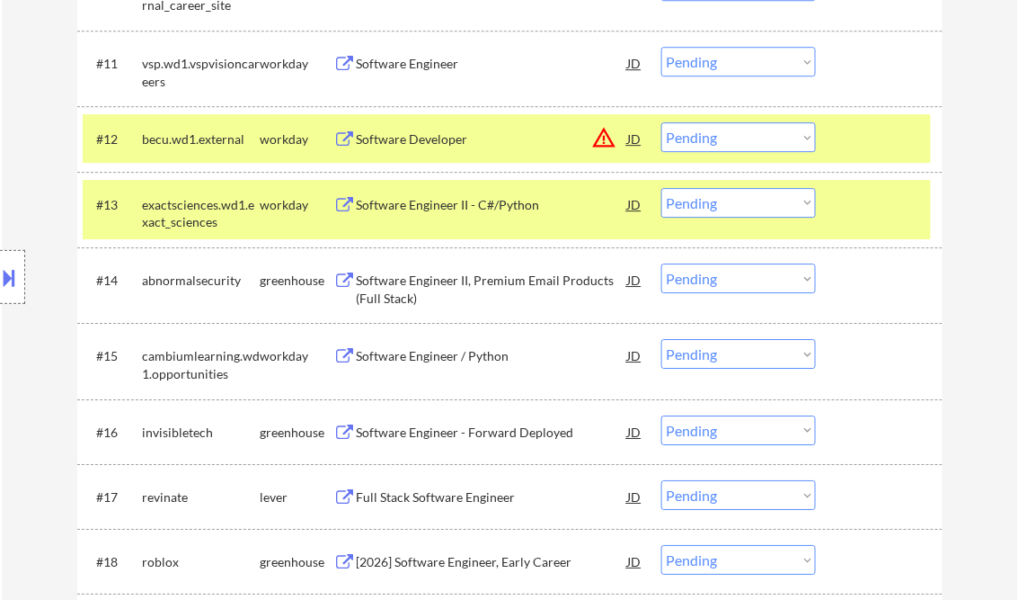
scroll to position [1366, 0]
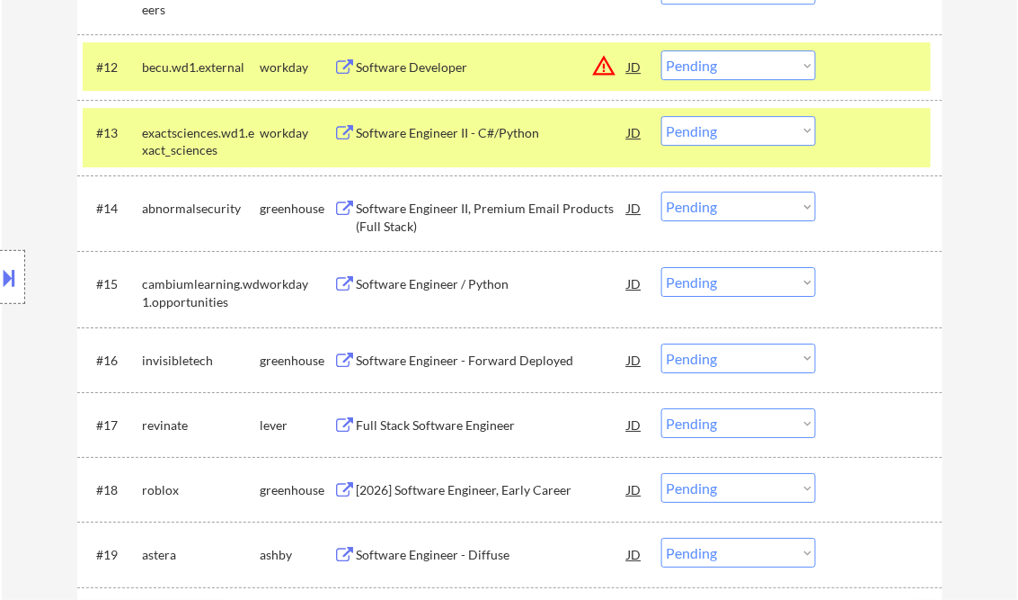
click at [493, 209] on div "Software Engineer II, Premium Email Products (Full Stack)" at bounding box center [492, 217] width 271 height 35
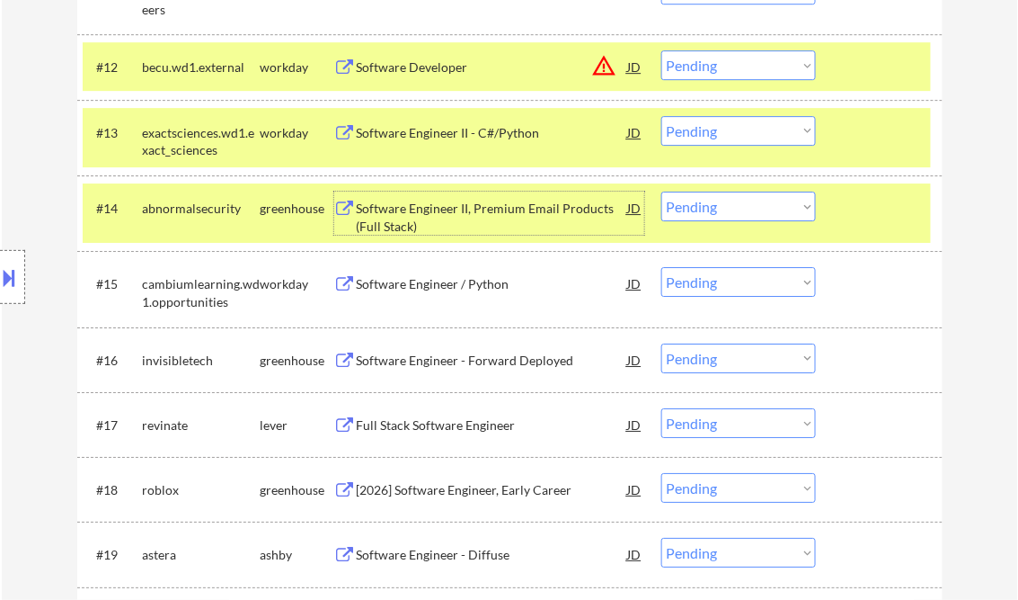
click at [866, 77] on div at bounding box center [881, 66] width 79 height 32
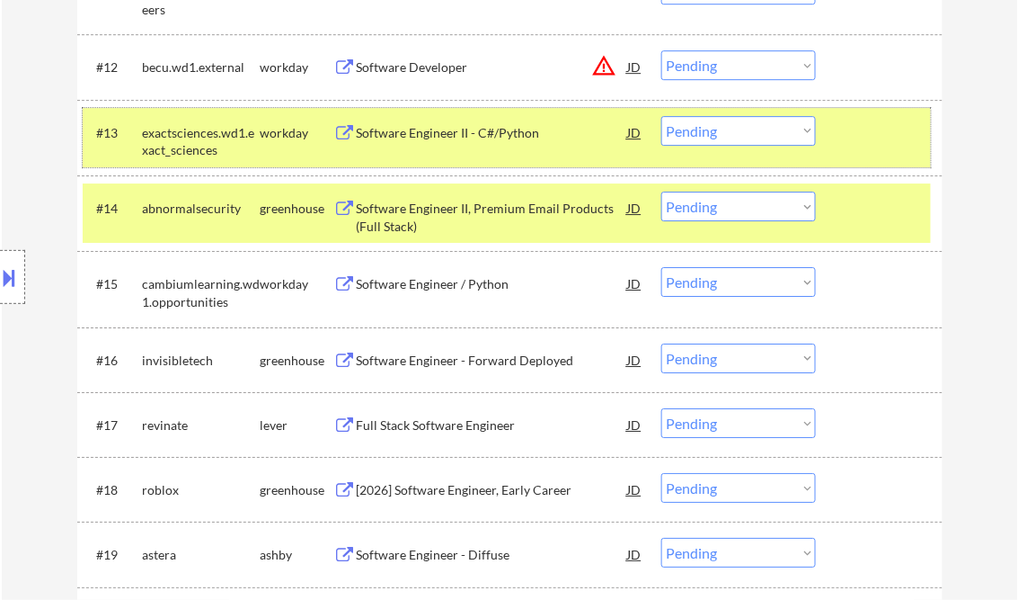
click at [872, 134] on div at bounding box center [881, 132] width 79 height 32
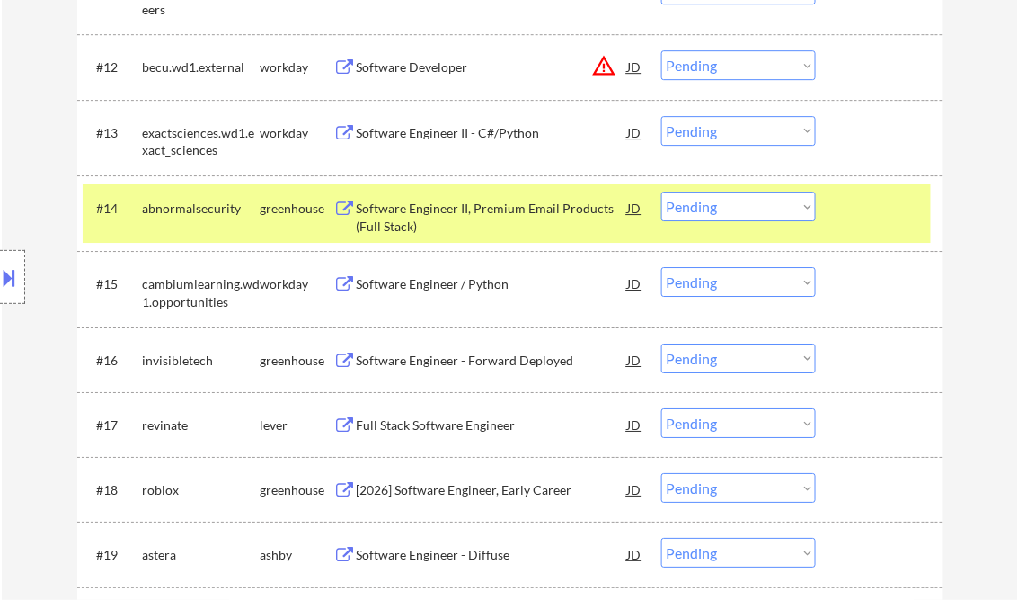
drag, startPoint x: 906, startPoint y: 224, endPoint x: 897, endPoint y: 223, distance: 9.0
click at [906, 223] on div "#14 abnormalsecurity greenhouse Software Engineer II, Premium Email Products (F…" at bounding box center [507, 212] width 848 height 59
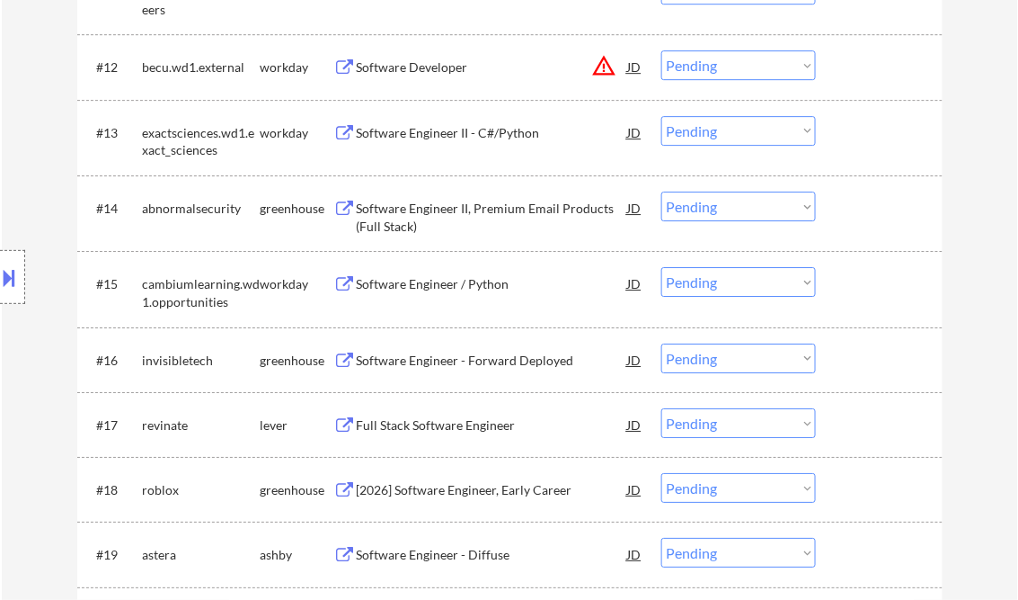
click at [807, 207] on select "Choose an option... Pending Applied Excluded (Questions) Excluded (Expired) Exc…" at bounding box center [739, 206] width 155 height 30
click at [662, 191] on select "Choose an option... Pending Applied Excluded (Questions) Excluded (Expired) Exc…" at bounding box center [739, 206] width 155 height 30
select select ""pending""
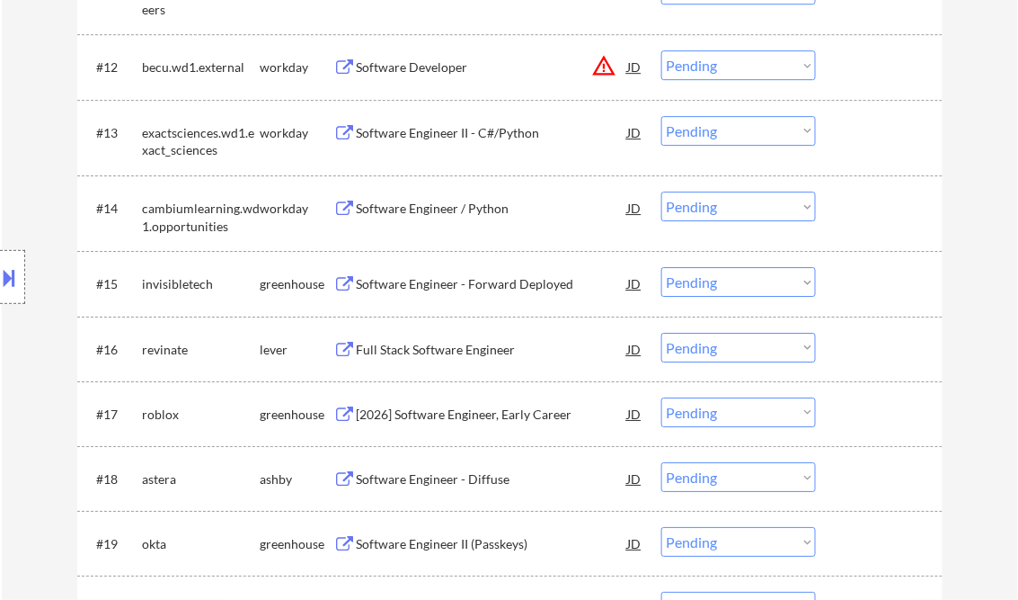
click at [444, 284] on div "Software Engineer - Forward Deployed" at bounding box center [492, 284] width 271 height 18
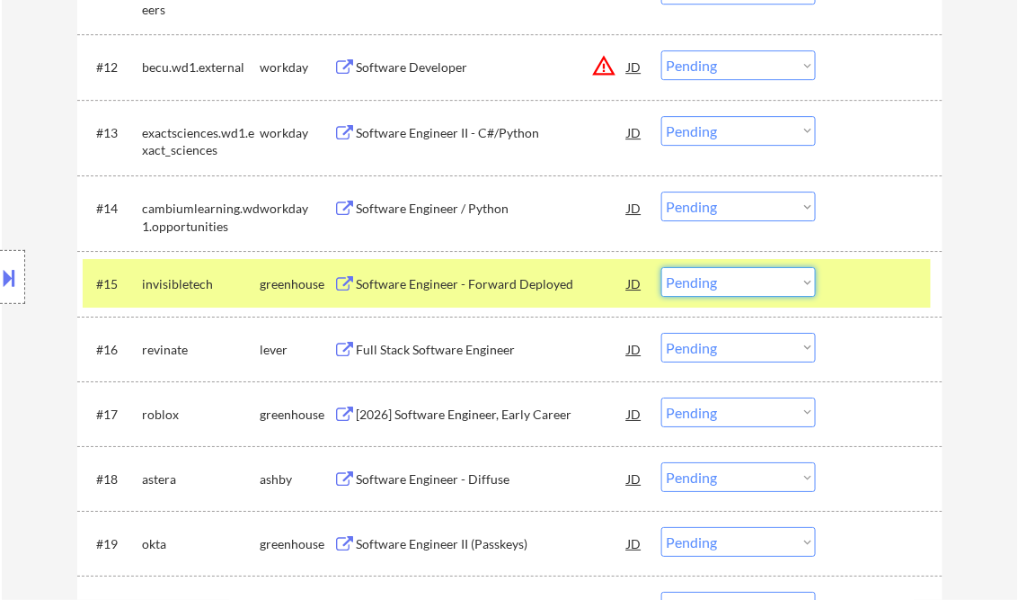
click at [729, 277] on select "Choose an option... Pending Applied Excluded (Questions) Excluded (Expired) Exc…" at bounding box center [739, 282] width 155 height 30
click at [662, 267] on select "Choose an option... Pending Applied Excluded (Questions) Excluded (Expired) Exc…" at bounding box center [739, 282] width 155 height 30
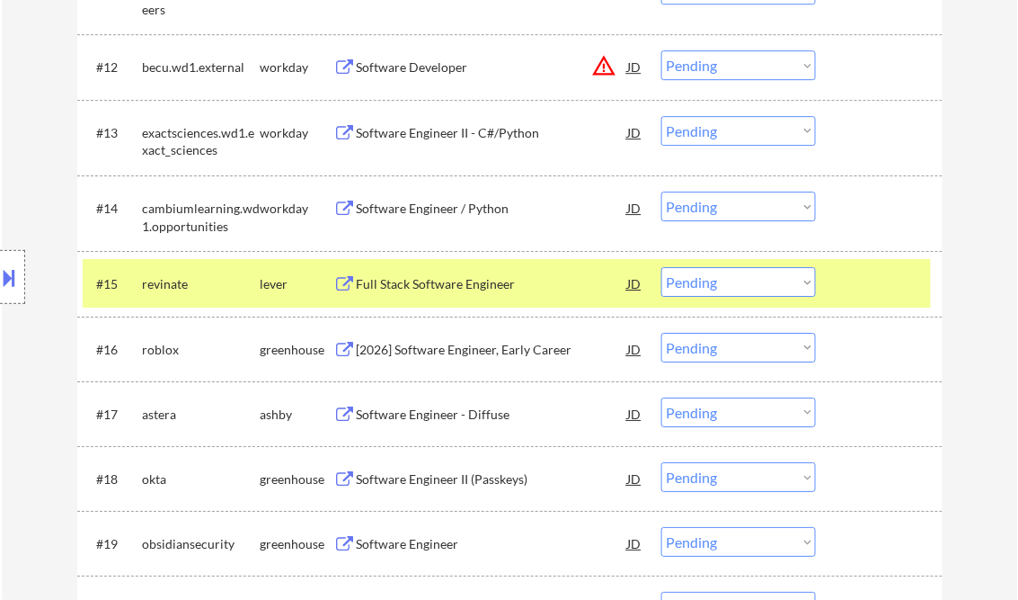
click at [868, 282] on div at bounding box center [881, 283] width 79 height 32
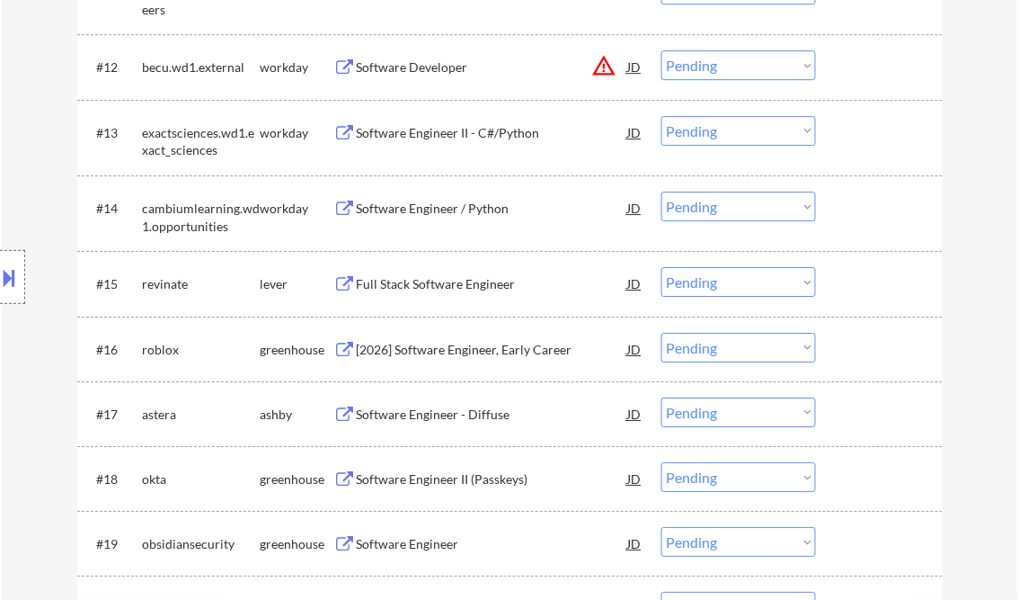
click at [453, 284] on div "Full Stack Software Engineer" at bounding box center [492, 284] width 271 height 18
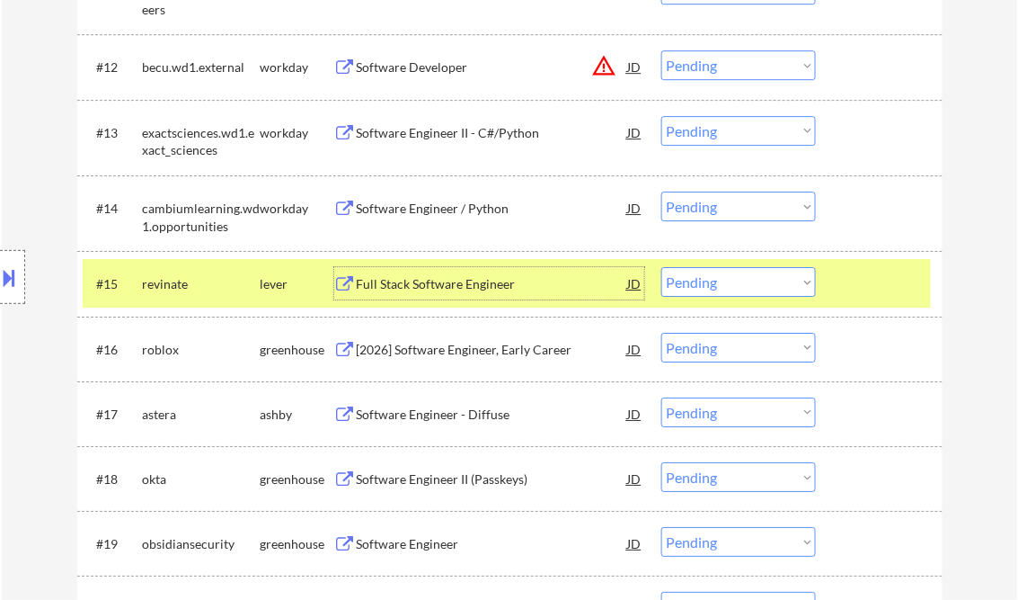
drag, startPoint x: 793, startPoint y: 283, endPoint x: 800, endPoint y: 297, distance: 15.3
click at [793, 283] on select "Choose an option... Pending Applied Excluded (Questions) Excluded (Expired) Exc…" at bounding box center [739, 282] width 155 height 30
click at [662, 267] on select "Choose an option... Pending Applied Excluded (Questions) Excluded (Expired) Exc…" at bounding box center [739, 282] width 155 height 30
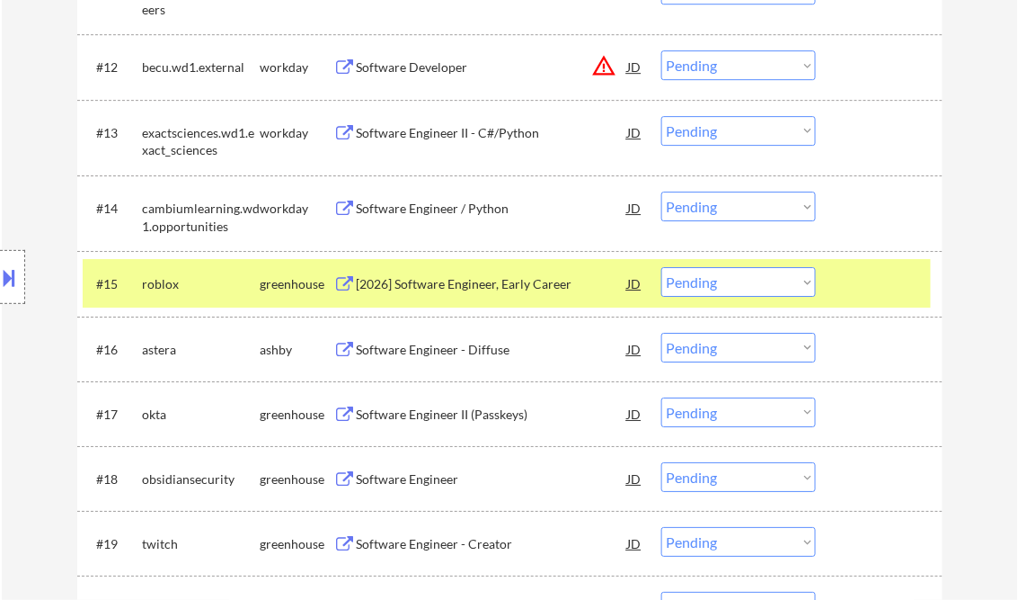
click at [495, 284] on div "[2026] Software Engineer, Early Career" at bounding box center [492, 284] width 271 height 18
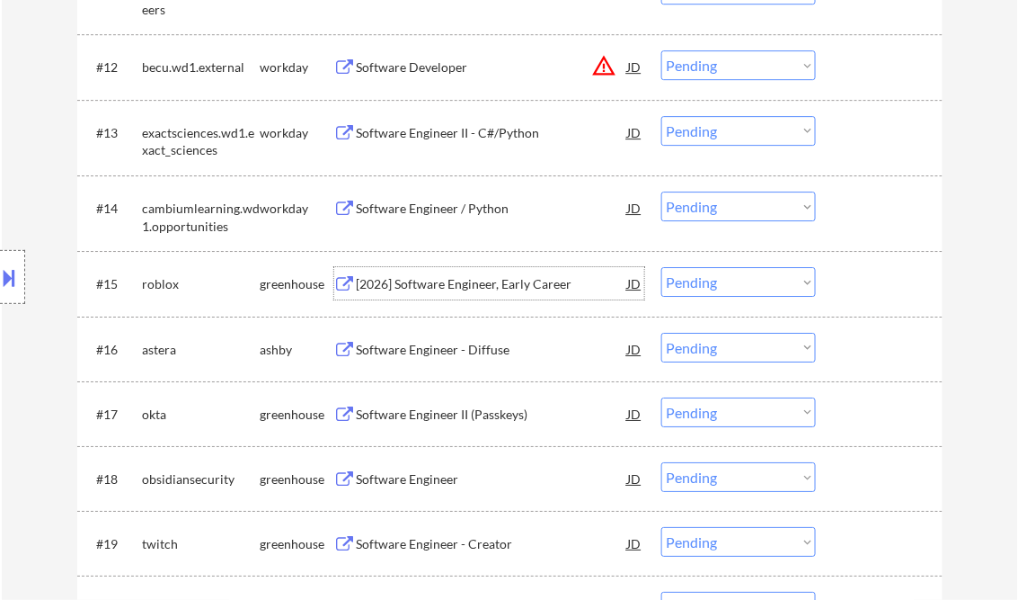
click at [722, 284] on select "Choose an option... Pending Applied Excluded (Questions) Excluded (Expired) Exc…" at bounding box center [739, 282] width 155 height 30
click at [662, 267] on select "Choose an option... Pending Applied Excluded (Questions) Excluded (Expired) Exc…" at bounding box center [739, 282] width 155 height 30
click at [436, 284] on div "Software Engineer - Diffuse" at bounding box center [492, 284] width 271 height 18
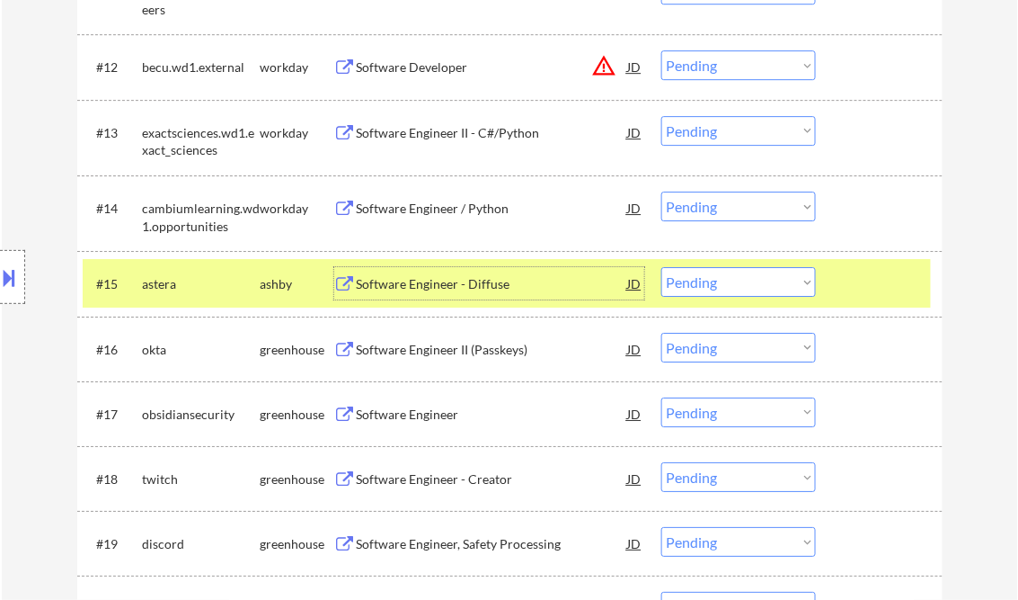
click at [715, 283] on select "Choose an option... Pending Applied Excluded (Questions) Excluded (Expired) Exc…" at bounding box center [739, 282] width 155 height 30
click at [662, 267] on select "Choose an option... Pending Applied Excluded (Questions) Excluded (Expired) Exc…" at bounding box center [739, 282] width 155 height 30
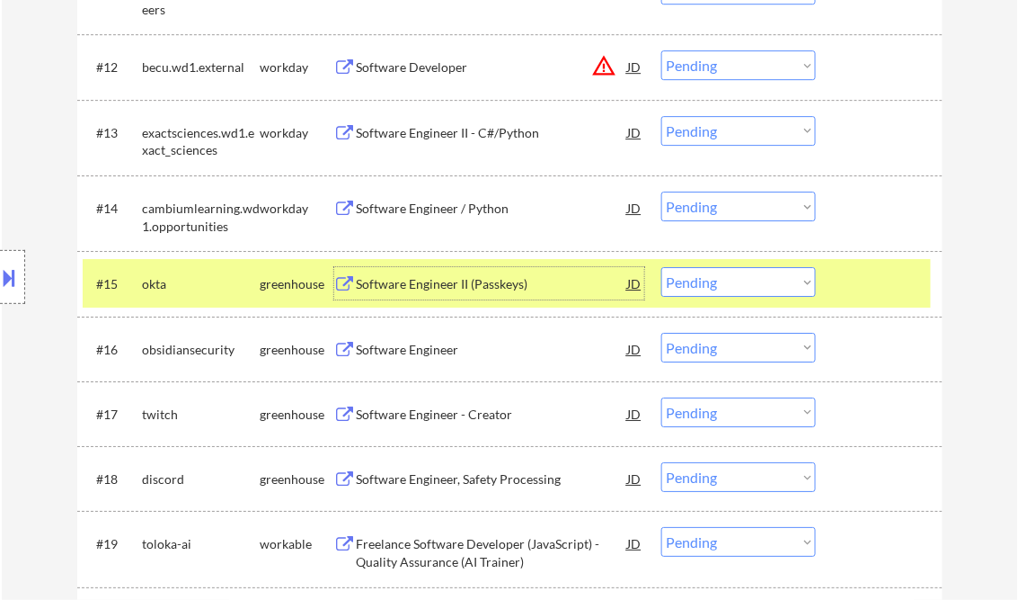
drag, startPoint x: 454, startPoint y: 284, endPoint x: 462, endPoint y: 290, distance: 10.2
click at [454, 285] on div "Software Engineer II (Passkeys)" at bounding box center [492, 284] width 271 height 18
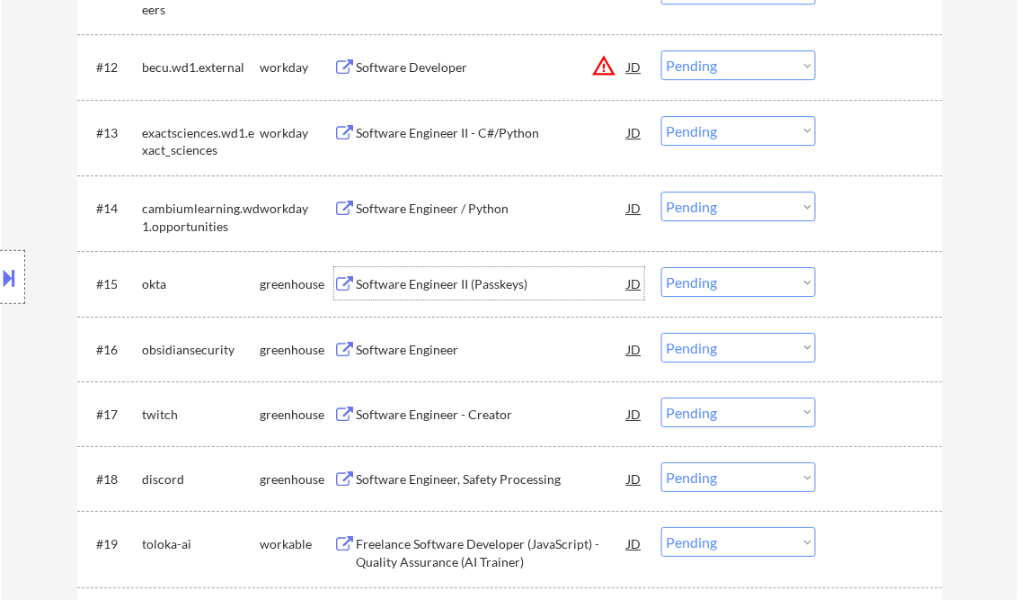
click at [745, 283] on select "Choose an option... Pending Applied Excluded (Questions) Excluded (Expired) Exc…" at bounding box center [739, 282] width 155 height 30
click at [662, 267] on select "Choose an option... Pending Applied Excluded (Questions) Excluded (Expired) Exc…" at bounding box center [739, 282] width 155 height 30
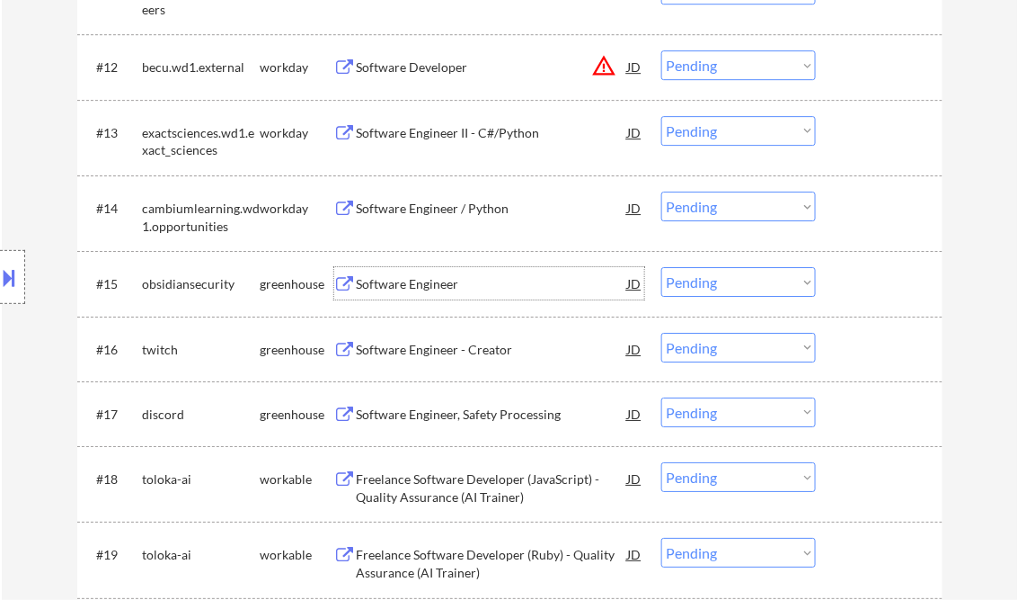
click at [421, 288] on div "Software Engineer" at bounding box center [492, 284] width 271 height 18
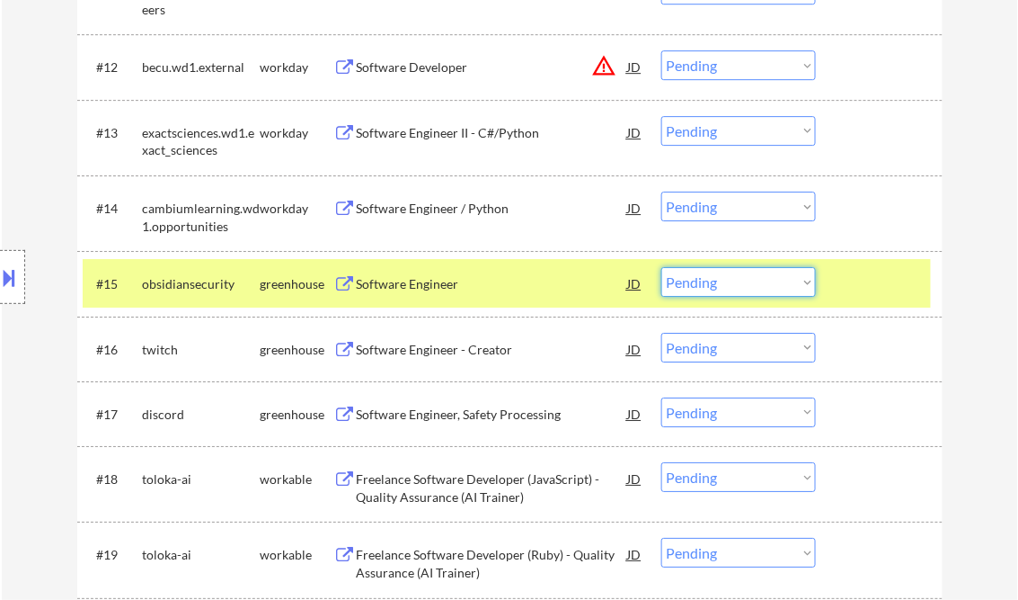
drag, startPoint x: 753, startPoint y: 284, endPoint x: 753, endPoint y: 298, distance: 14.4
click at [753, 284] on select "Choose an option... Pending Applied Excluded (Questions) Excluded (Expired) Exc…" at bounding box center [739, 282] width 155 height 30
click at [662, 267] on select "Choose an option... Pending Applied Excluded (Questions) Excluded (Expired) Exc…" at bounding box center [739, 282] width 155 height 30
click at [443, 343] on div "Software Engineer - Creator" at bounding box center [492, 350] width 271 height 18
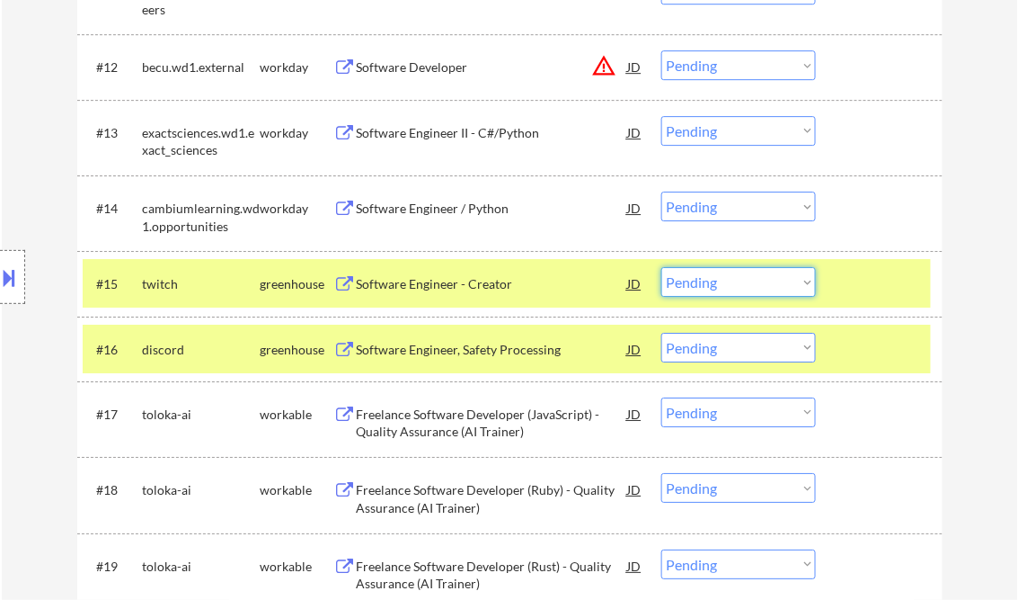
drag, startPoint x: 756, startPoint y: 279, endPoint x: 757, endPoint y: 293, distance: 14.4
click at [756, 279] on select "Choose an option... Pending Applied Excluded (Questions) Excluded (Expired) Exc…" at bounding box center [739, 282] width 155 height 30
click at [662, 267] on select "Choose an option... Pending Applied Excluded (Questions) Excluded (Expired) Exc…" at bounding box center [739, 282] width 155 height 30
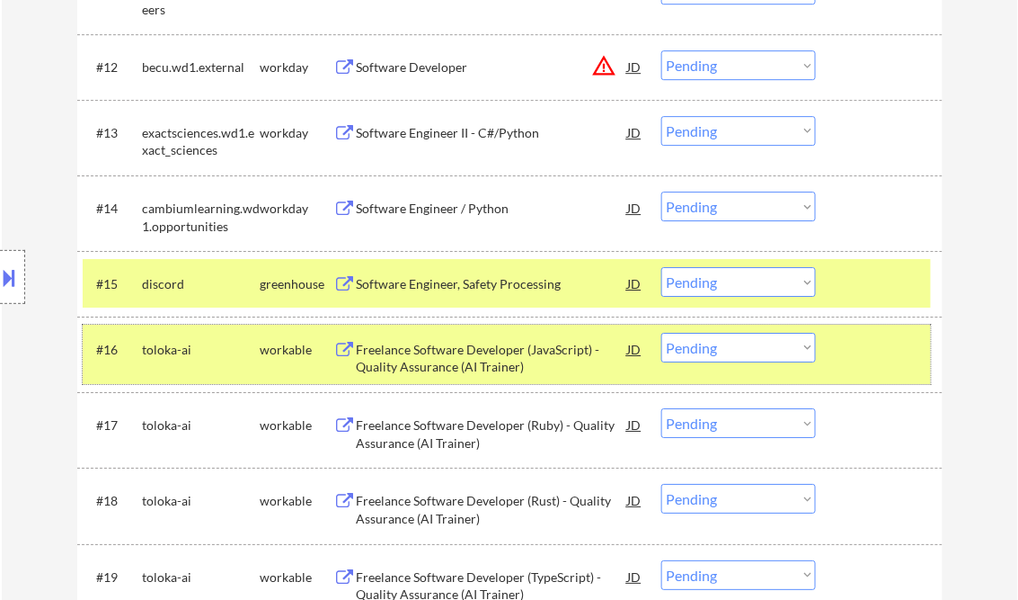
click at [862, 353] on div at bounding box center [881, 349] width 79 height 32
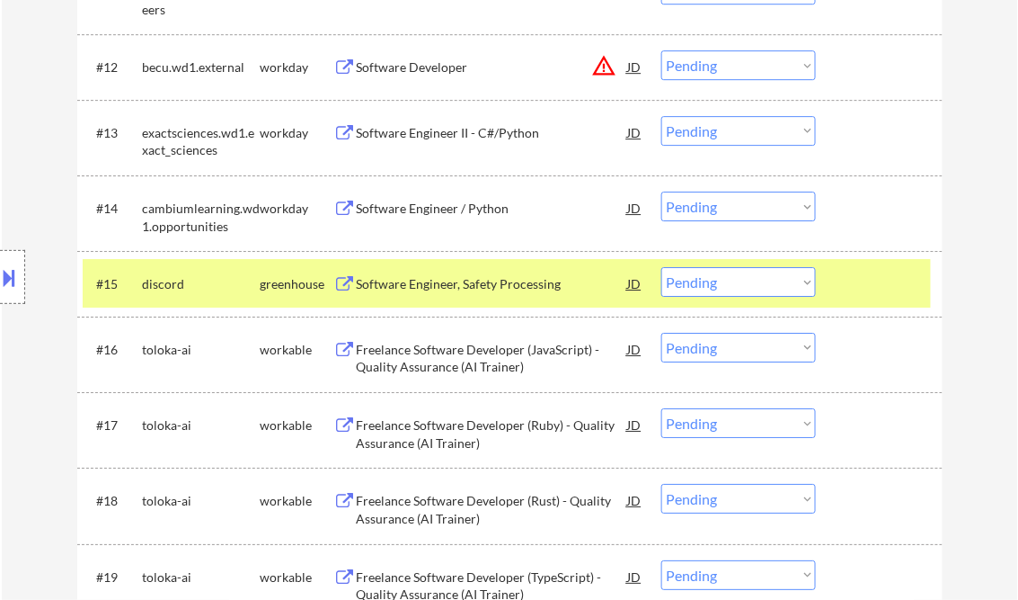
click at [863, 293] on div at bounding box center [881, 283] width 79 height 32
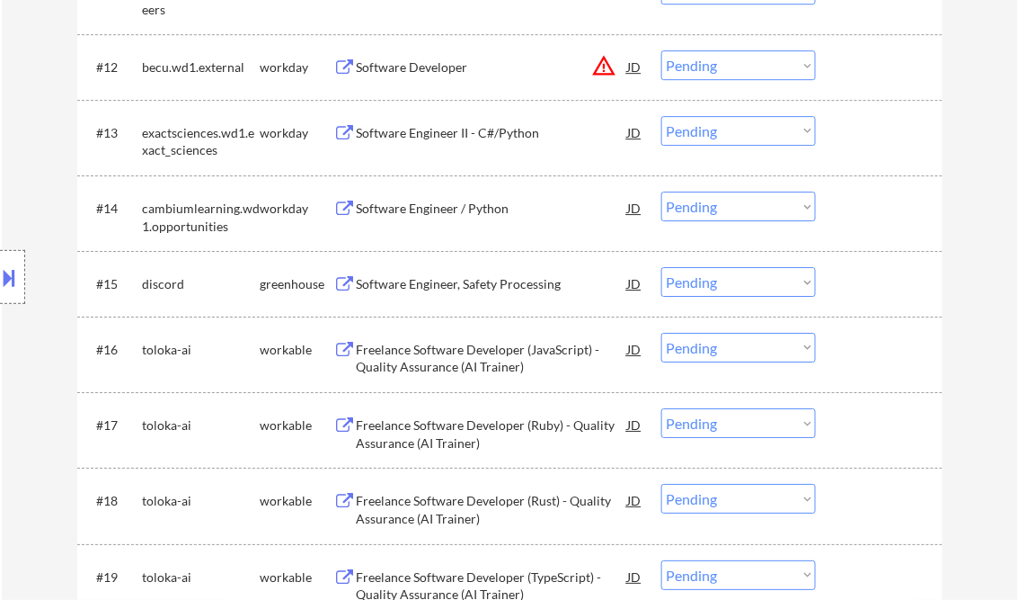
click at [449, 289] on div "Software Engineer, Safety Processing" at bounding box center [492, 284] width 271 height 18
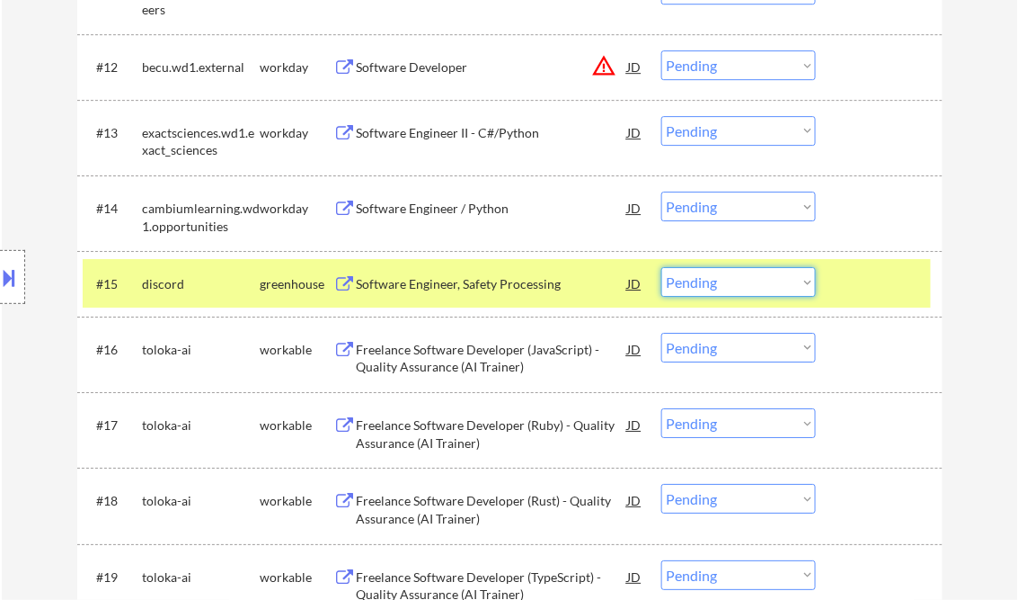
drag, startPoint x: 700, startPoint y: 287, endPoint x: 737, endPoint y: 296, distance: 37.9
click at [700, 287] on select "Choose an option... Pending Applied Excluded (Questions) Excluded (Expired) Exc…" at bounding box center [739, 282] width 155 height 30
click at [493, 284] on div "Software Engineer, Safety Processing" at bounding box center [492, 284] width 271 height 18
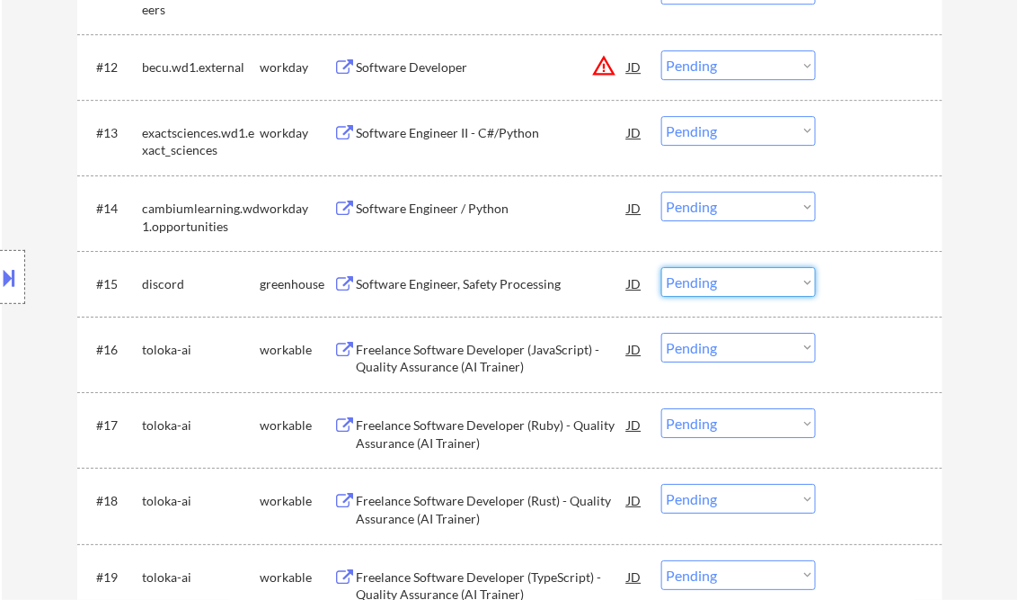
drag, startPoint x: 680, startPoint y: 286, endPoint x: 712, endPoint y: 299, distance: 35.1
click at [680, 286] on select "Choose an option... Pending Applied Excluded (Questions) Excluded (Expired) Exc…" at bounding box center [739, 282] width 155 height 30
click at [662, 267] on select "Choose an option... Pending Applied Excluded (Questions) Excluded (Expired) Exc…" at bounding box center [739, 282] width 155 height 30
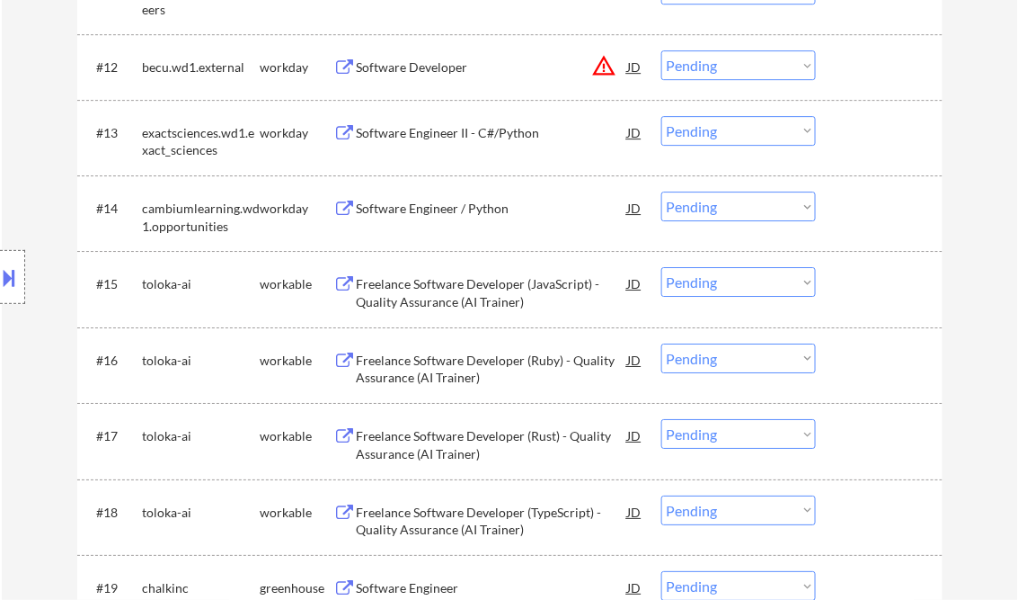
click at [750, 289] on select "Choose an option... Pending Applied Excluded (Questions) Excluded (Expired) Exc…" at bounding box center [739, 282] width 155 height 30
click at [662, 267] on select "Choose an option... Pending Applied Excluded (Questions) Excluded (Expired) Exc…" at bounding box center [739, 282] width 155 height 30
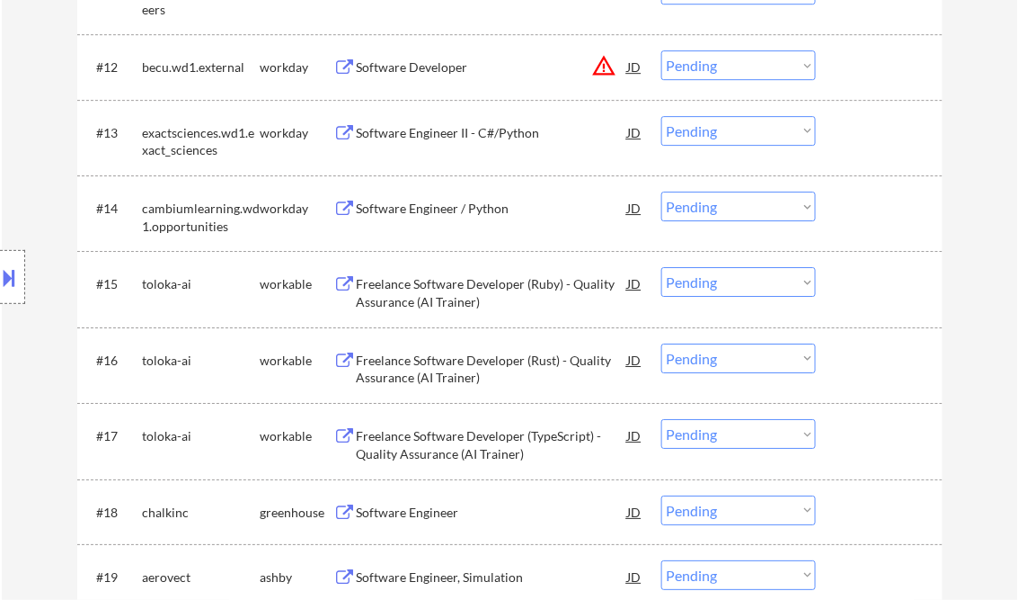
click at [712, 284] on select "Choose an option... Pending Applied Excluded (Questions) Excluded (Expired) Exc…" at bounding box center [739, 282] width 155 height 30
click at [662, 267] on select "Choose an option... Pending Applied Excluded (Questions) Excluded (Expired) Exc…" at bounding box center [739, 282] width 155 height 30
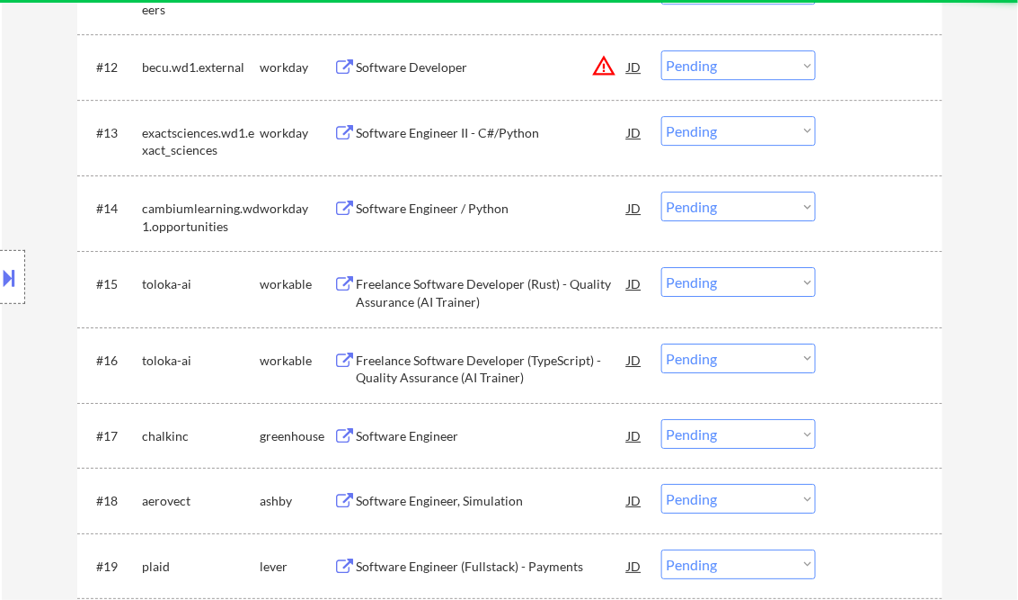
drag, startPoint x: 708, startPoint y: 293, endPoint x: 719, endPoint y: 298, distance: 12.1
click at [709, 293] on select "Choose an option... Pending Applied Excluded (Questions) Excluded (Expired) Exc…" at bounding box center [739, 282] width 155 height 30
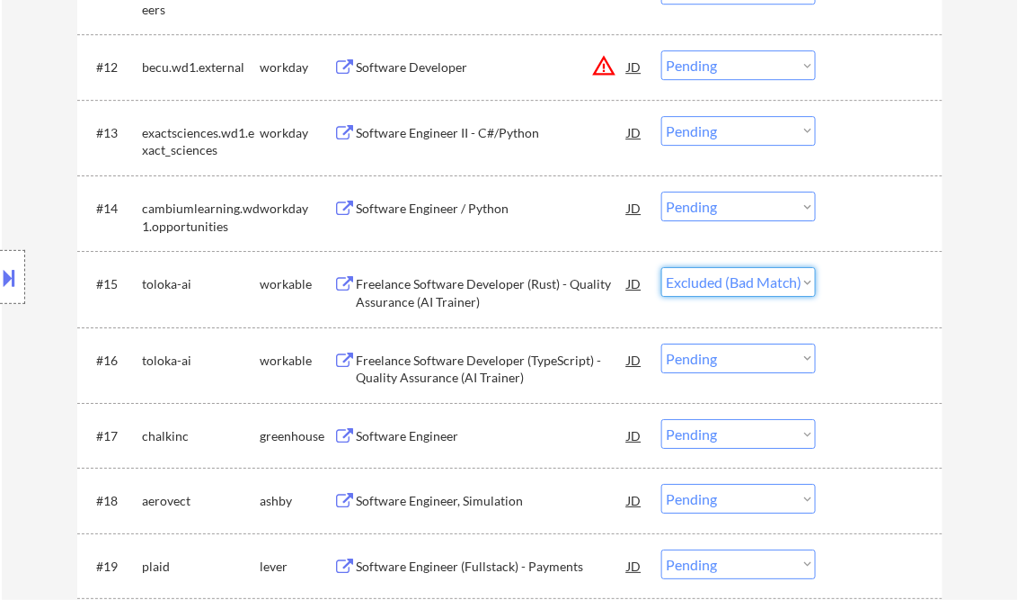
click at [662, 267] on select "Choose an option... Pending Applied Excluded (Questions) Excluded (Expired) Exc…" at bounding box center [739, 282] width 155 height 30
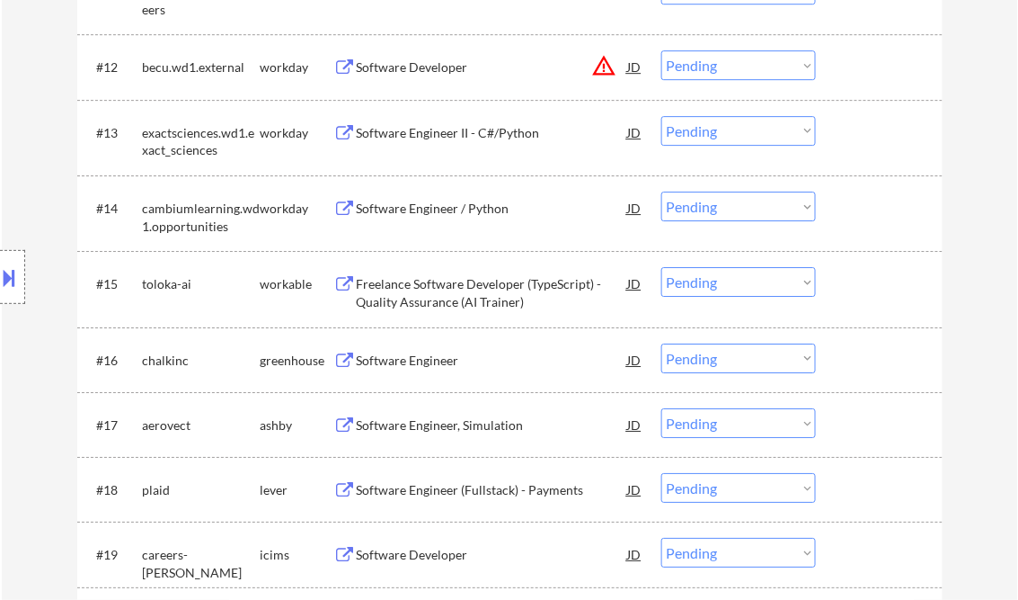
click at [742, 292] on select "Choose an option... Pending Applied Excluded (Questions) Excluded (Expired) Exc…" at bounding box center [739, 282] width 155 height 30
click at [662, 267] on select "Choose an option... Pending Applied Excluded (Questions) Excluded (Expired) Exc…" at bounding box center [739, 282] width 155 height 30
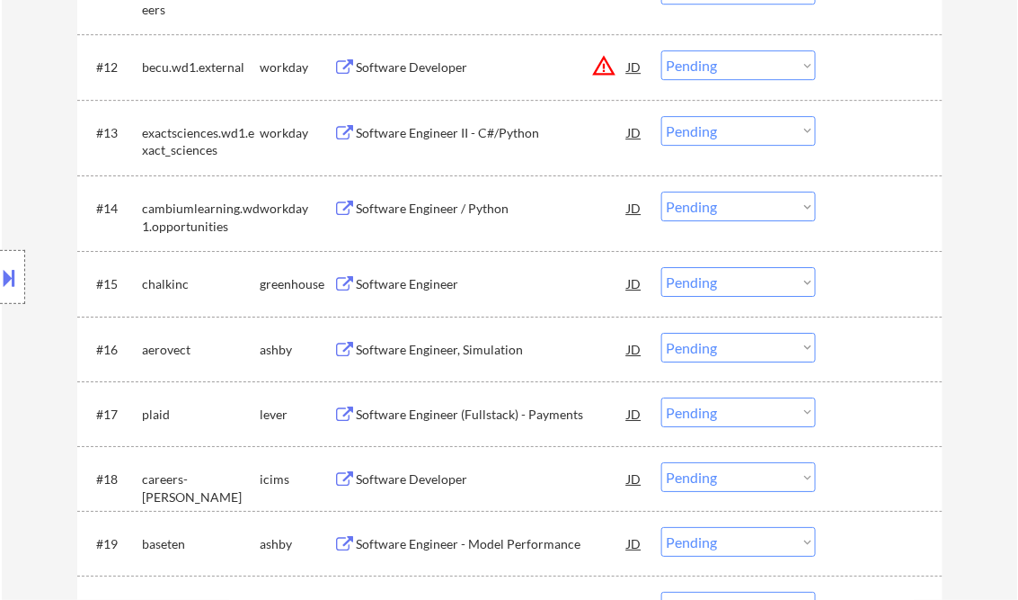
click at [444, 295] on div "Software Engineer" at bounding box center [492, 283] width 271 height 32
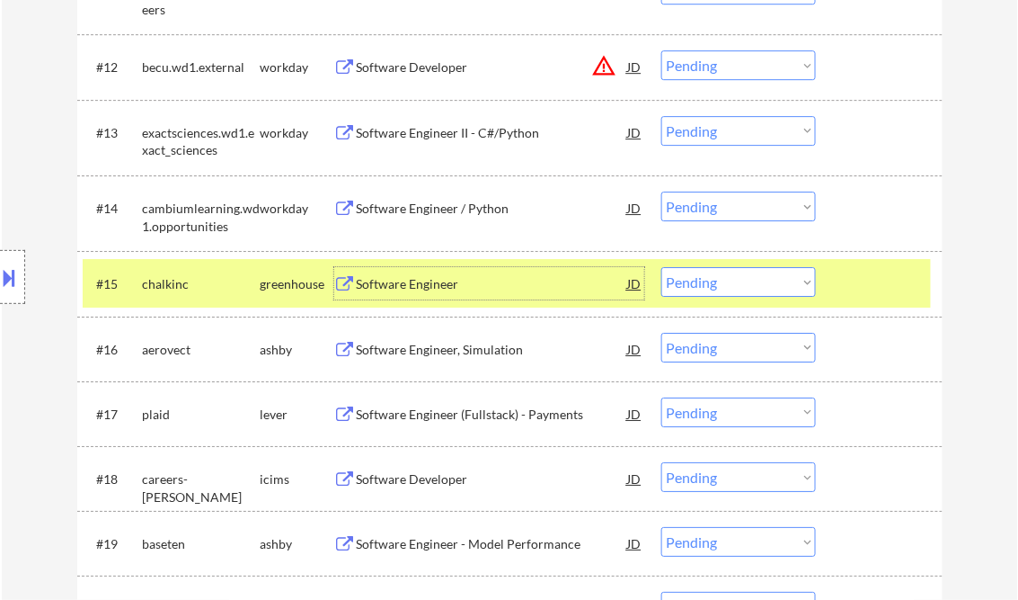
click at [728, 285] on select "Choose an option... Pending Applied Excluded (Questions) Excluded (Expired) Exc…" at bounding box center [739, 282] width 155 height 30
click at [662, 267] on select "Choose an option... Pending Applied Excluded (Questions) Excluded (Expired) Exc…" at bounding box center [739, 282] width 155 height 30
click at [440, 357] on div "Software Engineer, Simulation" at bounding box center [492, 350] width 271 height 18
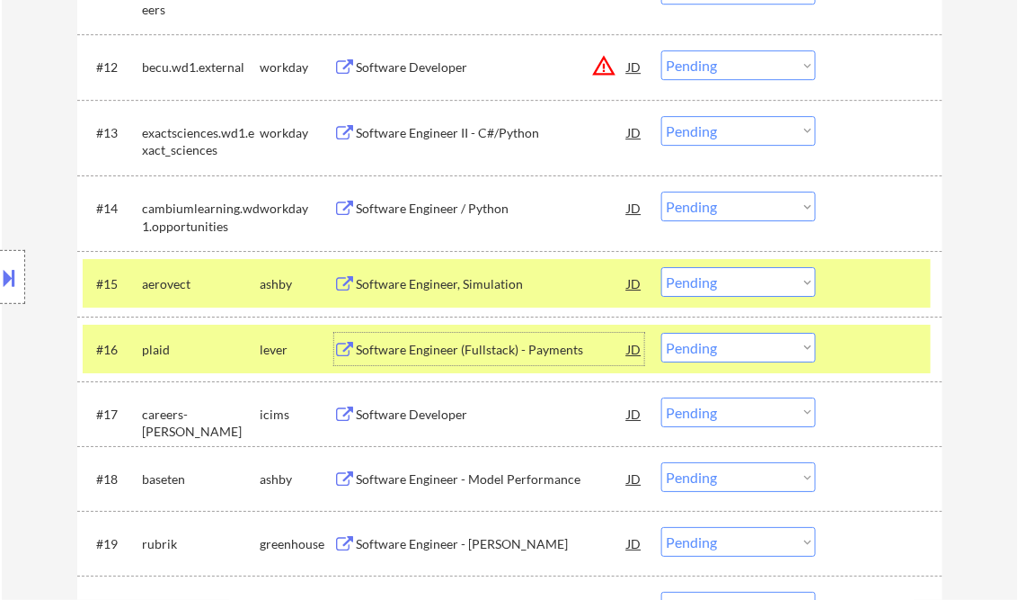
click at [770, 285] on select "Choose an option... Pending Applied Excluded (Questions) Excluded (Expired) Exc…" at bounding box center [739, 282] width 155 height 30
click at [662, 267] on select "Choose an option... Pending Applied Excluded (Questions) Excluded (Expired) Exc…" at bounding box center [739, 282] width 155 height 30
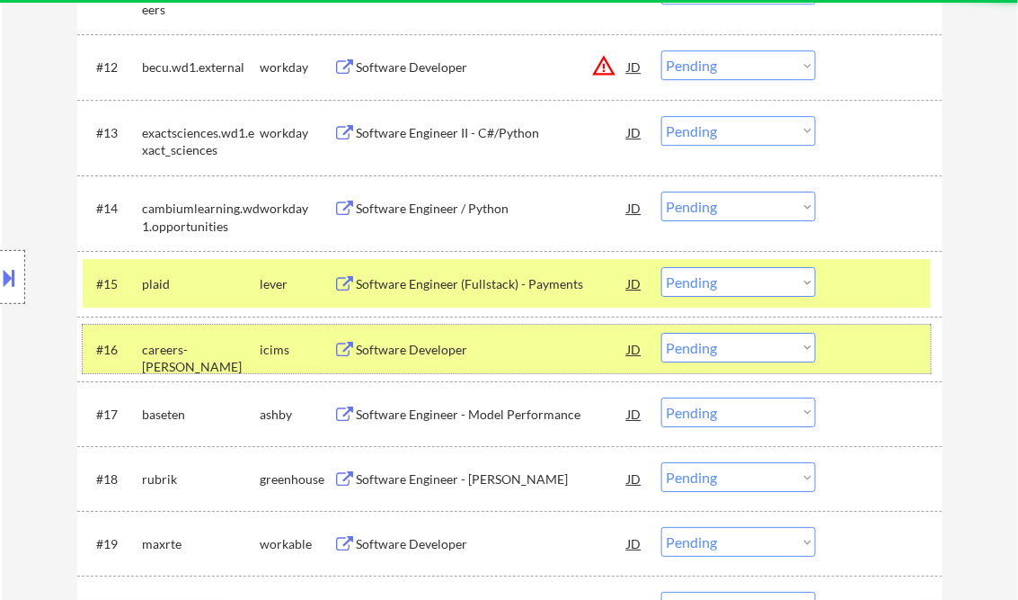
click at [875, 352] on div at bounding box center [881, 349] width 79 height 32
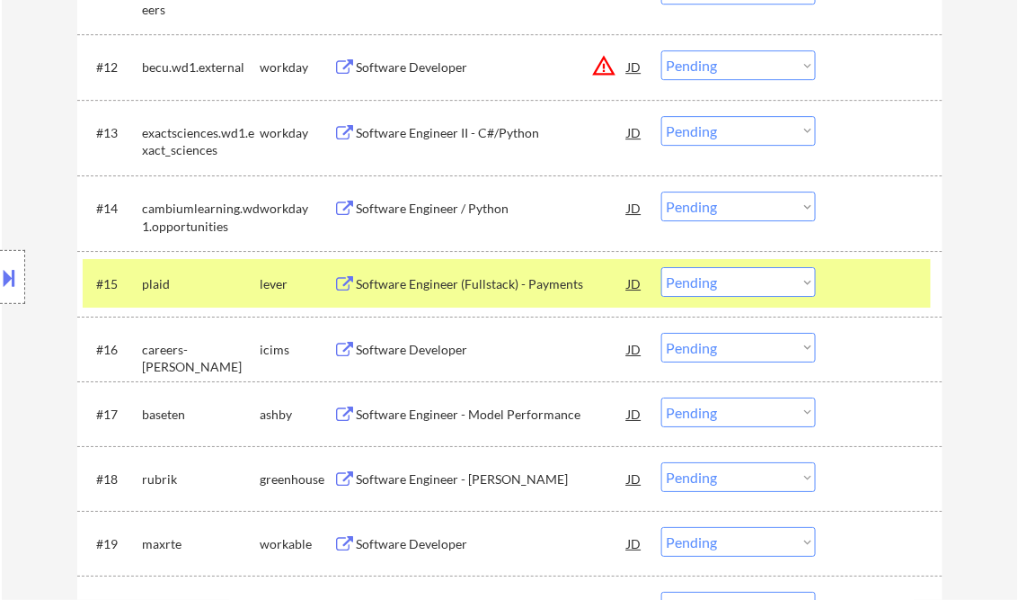
click at [871, 289] on div at bounding box center [881, 283] width 79 height 32
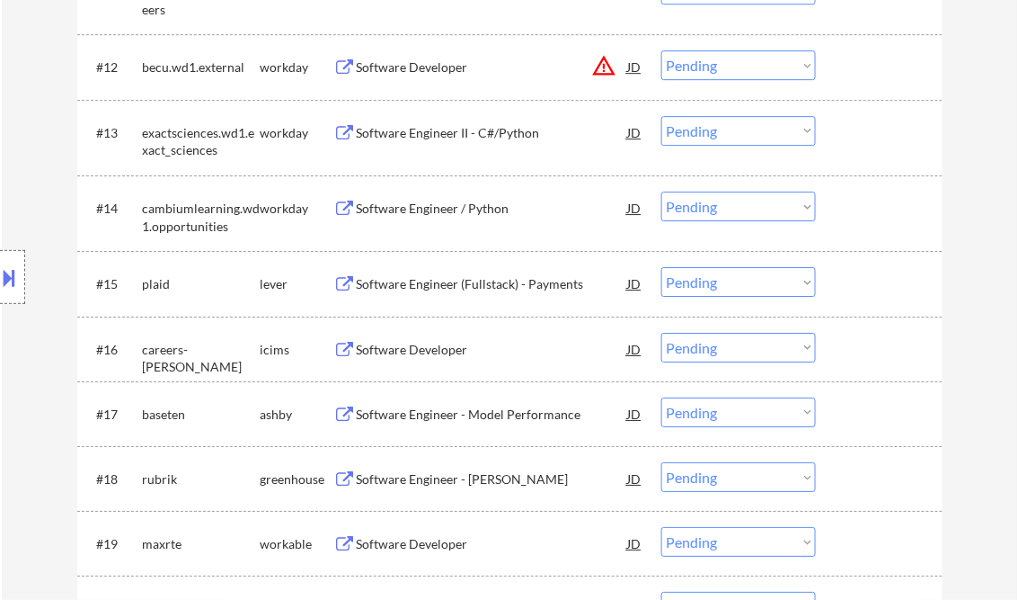
click at [505, 283] on div "Software Engineer (Fullstack) - Payments" at bounding box center [492, 284] width 271 height 18
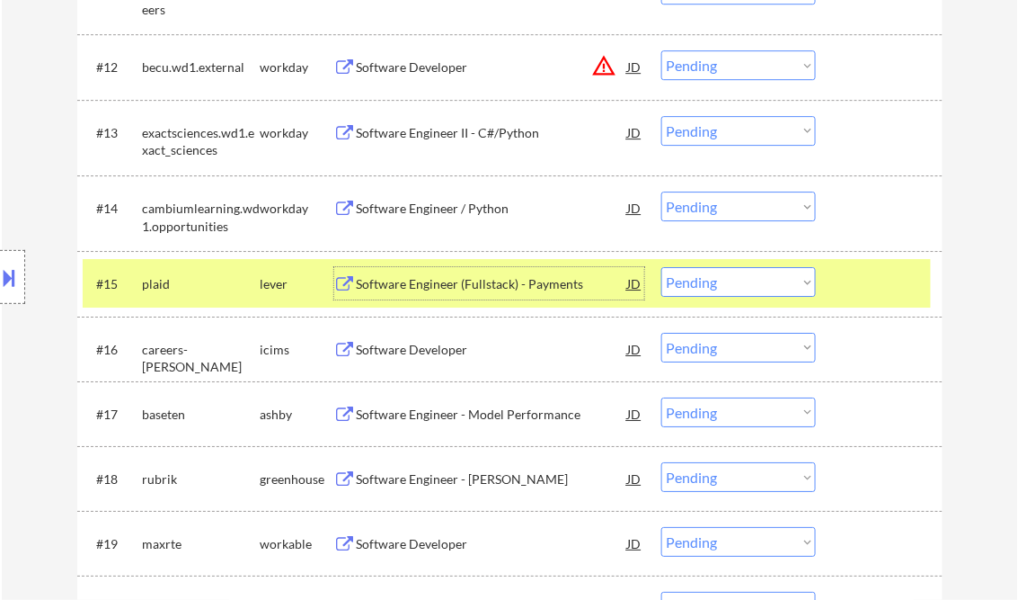
drag, startPoint x: 730, startPoint y: 291, endPoint x: 739, endPoint y: 296, distance: 10.0
click at [730, 291] on select "Choose an option... Pending Applied Excluded (Questions) Excluded (Expired) Exc…" at bounding box center [739, 282] width 155 height 30
click at [662, 267] on select "Choose an option... Pending Applied Excluded (Questions) Excluded (Expired) Exc…" at bounding box center [739, 282] width 155 height 30
select select ""pending""
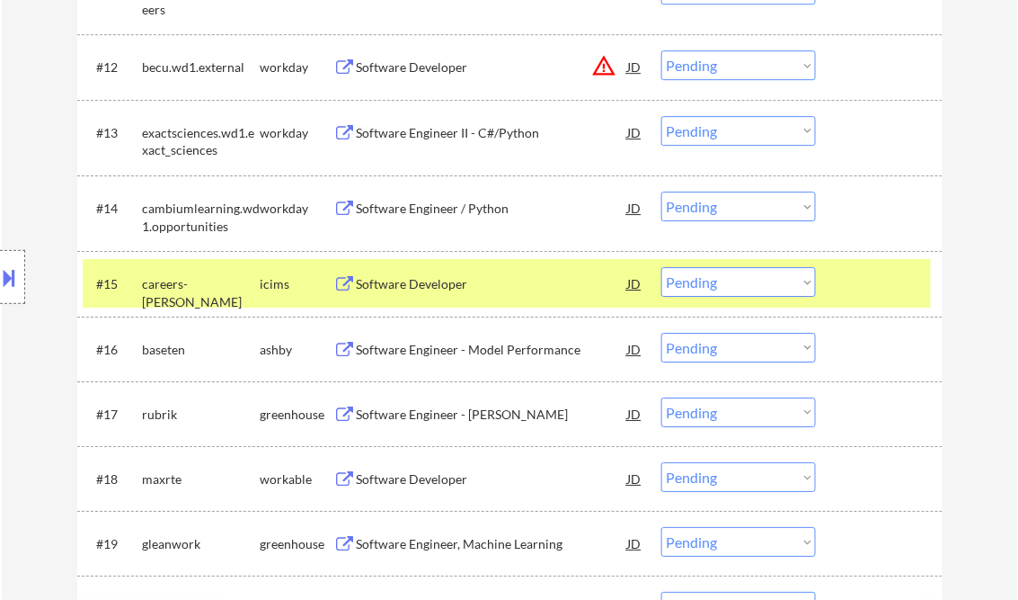
click at [475, 358] on div "Software Engineer - Model Performance" at bounding box center [492, 350] width 271 height 18
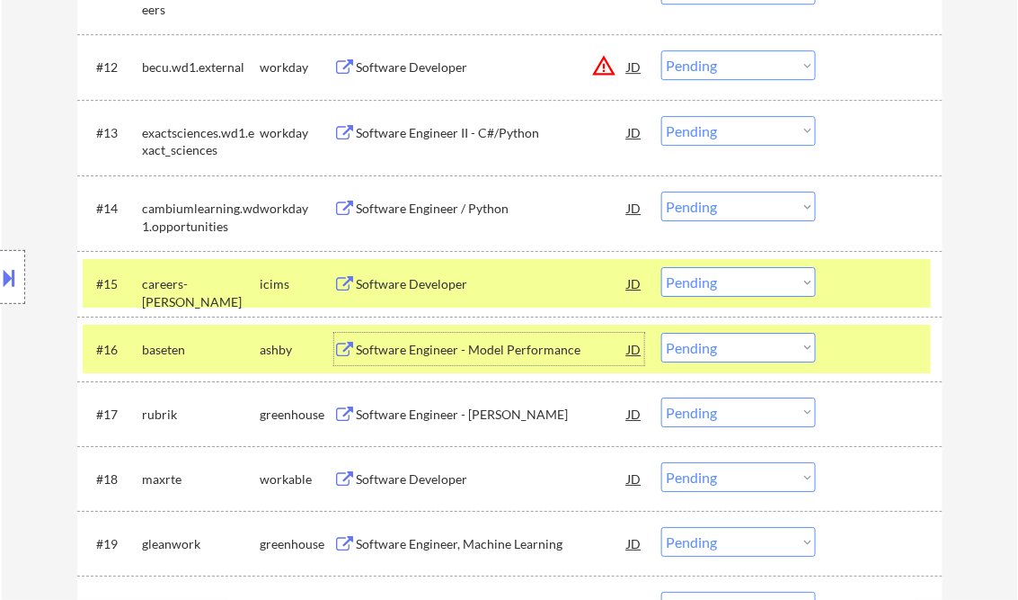
click at [900, 297] on div at bounding box center [881, 283] width 79 height 32
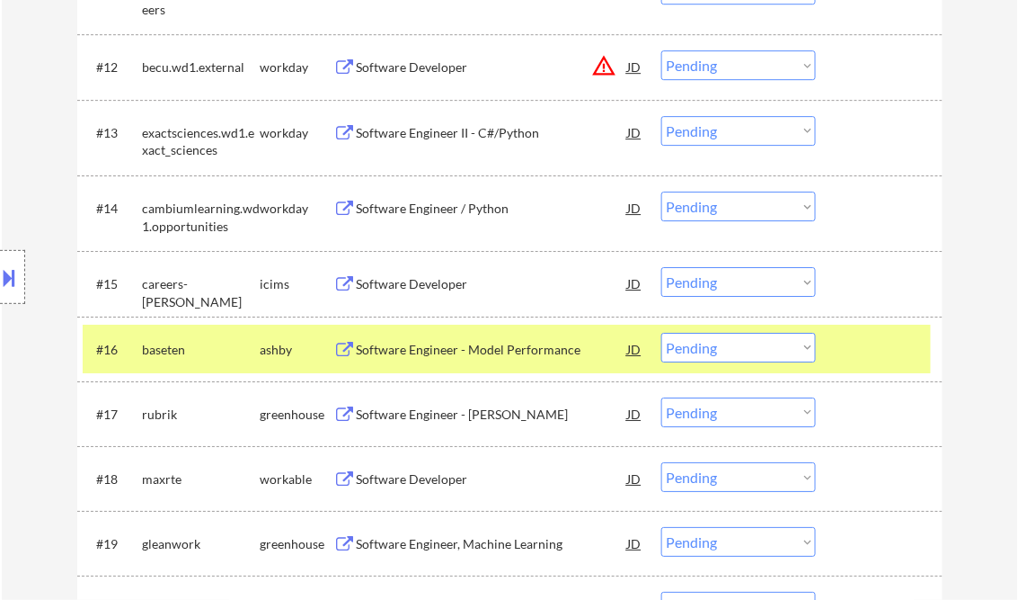
click at [863, 345] on div at bounding box center [881, 349] width 79 height 32
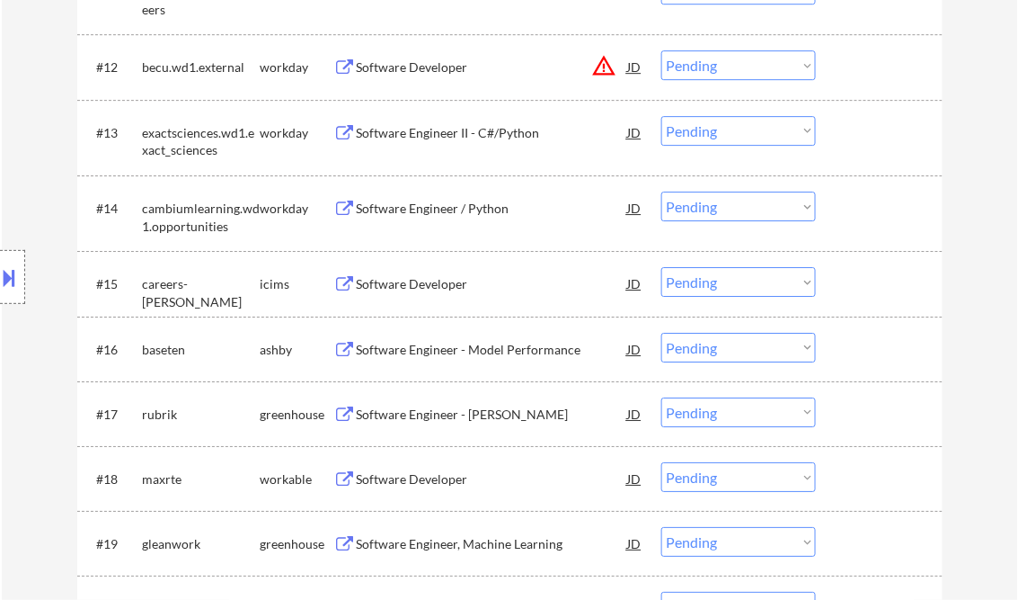
drag, startPoint x: 797, startPoint y: 345, endPoint x: 806, endPoint y: 363, distance: 20.1
click at [797, 345] on select "Choose an option... Pending Applied Excluded (Questions) Excluded (Expired) Exc…" at bounding box center [739, 348] width 155 height 30
click at [662, 333] on select "Choose an option... Pending Applied Excluded (Questions) Excluded (Expired) Exc…" at bounding box center [739, 348] width 155 height 30
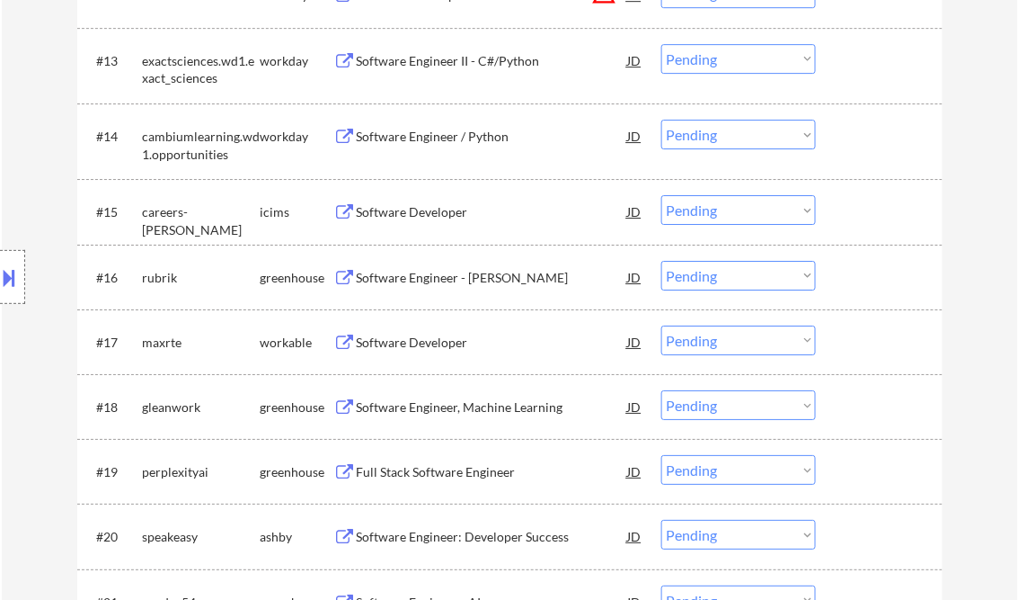
click at [446, 284] on div "Software Engineer - [PERSON_NAME]" at bounding box center [492, 278] width 271 height 18
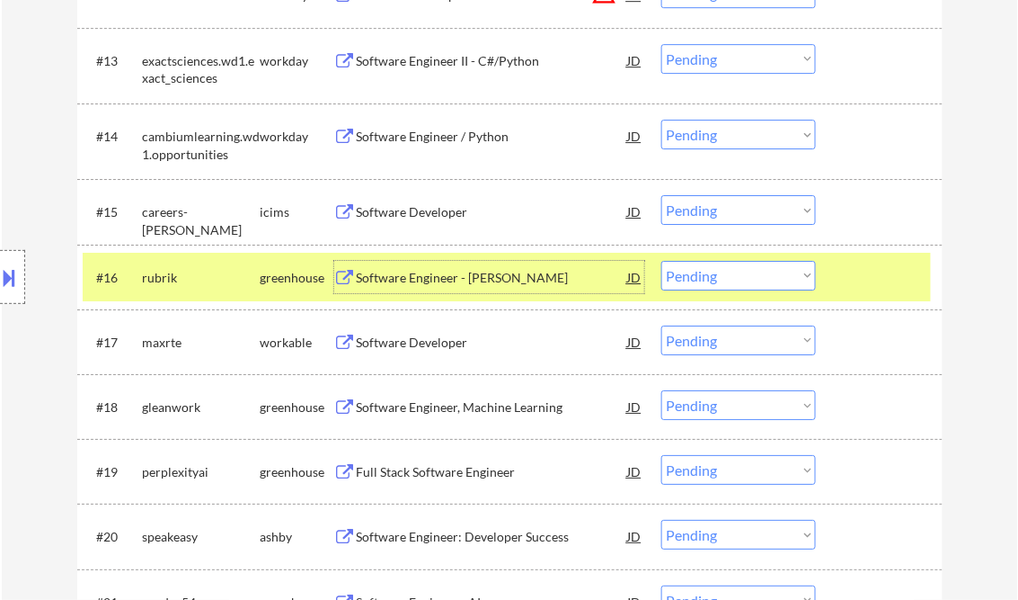
click at [697, 285] on select "Choose an option... Pending Applied Excluded (Questions) Excluded (Expired) Exc…" at bounding box center [739, 276] width 155 height 30
click at [662, 261] on select "Choose an option... Pending Applied Excluded (Questions) Excluded (Expired) Exc…" at bounding box center [739, 276] width 155 height 30
select select ""pending""
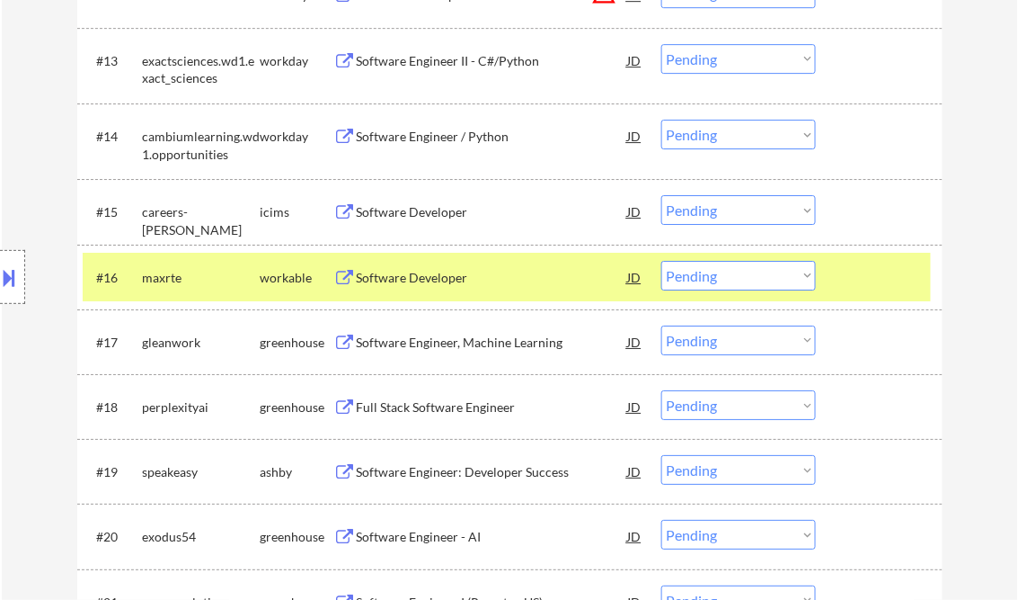
type textarea "[PERSON_NAME] Resume Monitoring: [URL][DOMAIN_NAME]"
click at [448, 282] on div "Software Developer" at bounding box center [492, 278] width 271 height 18
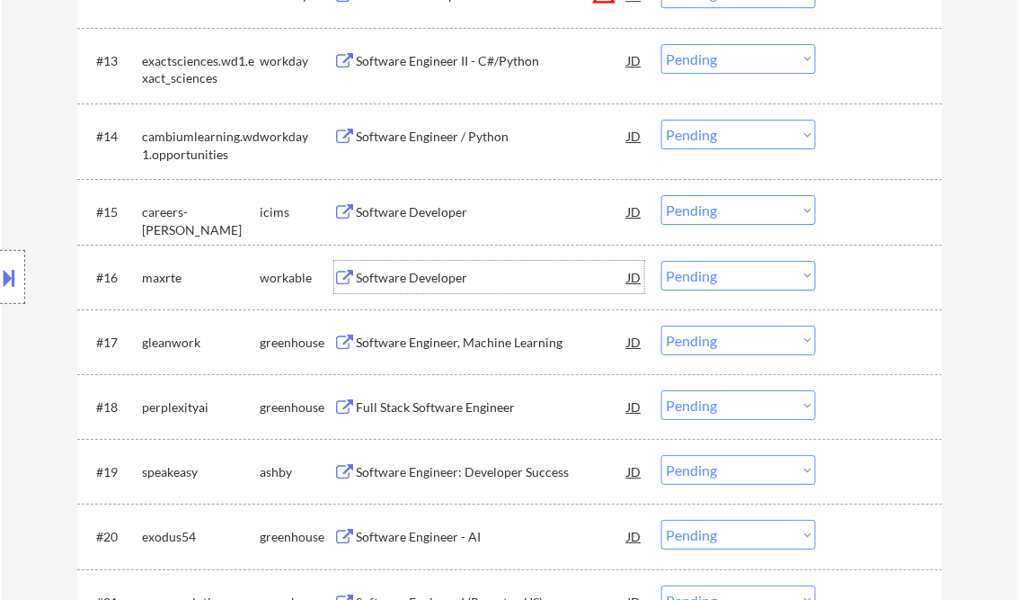
click at [465, 346] on div "Software Engineer, Machine Learning" at bounding box center [492, 342] width 271 height 18
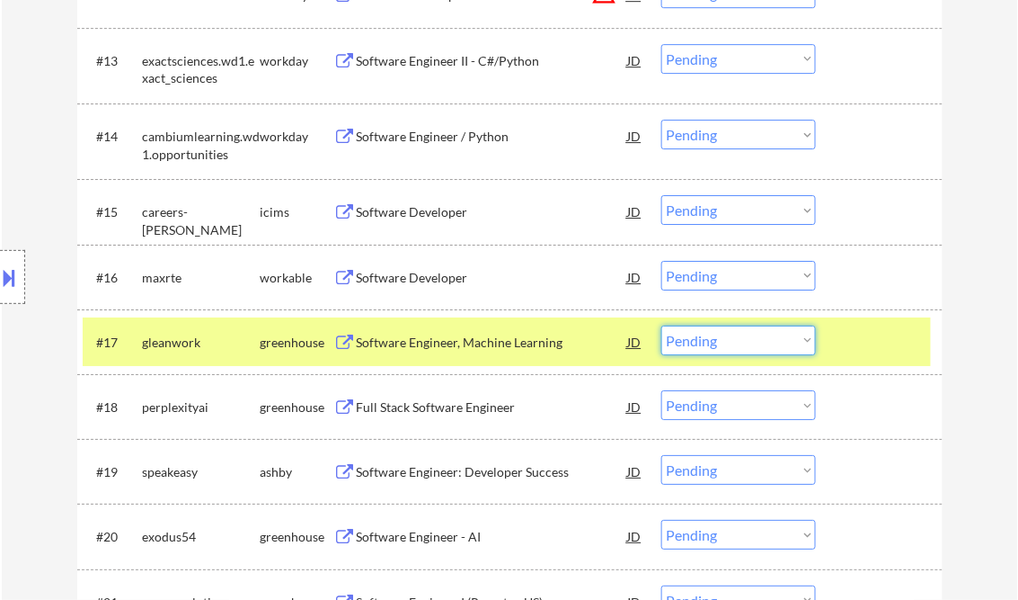
drag, startPoint x: 727, startPoint y: 344, endPoint x: 745, endPoint y: 357, distance: 21.9
click at [727, 344] on select "Choose an option... Pending Applied Excluded (Questions) Excluded (Expired) Exc…" at bounding box center [739, 340] width 155 height 30
click at [662, 325] on select "Choose an option... Pending Applied Excluded (Questions) Excluded (Expired) Exc…" at bounding box center [739, 340] width 155 height 30
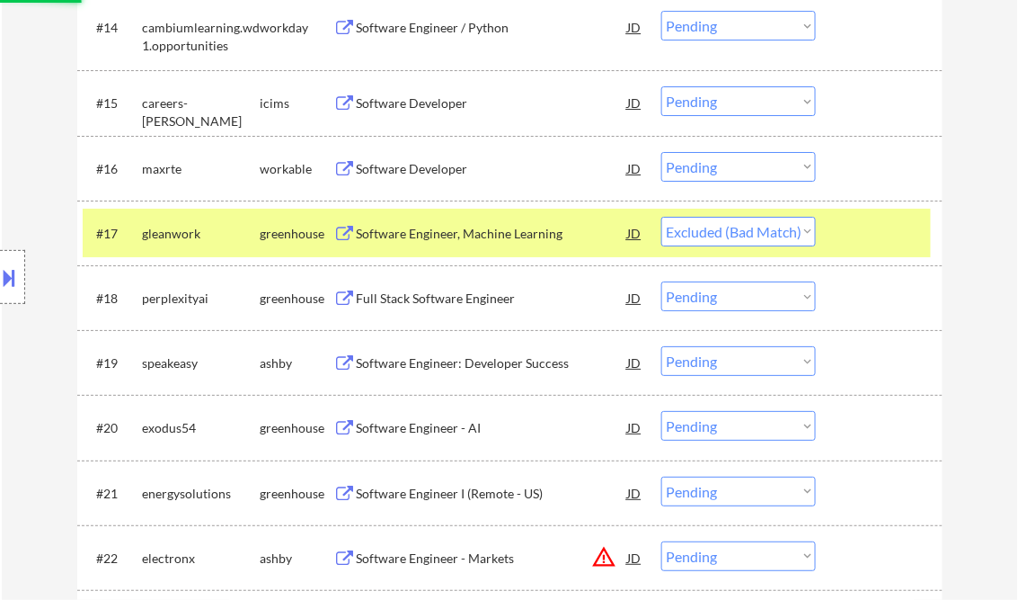
scroll to position [1582, 0]
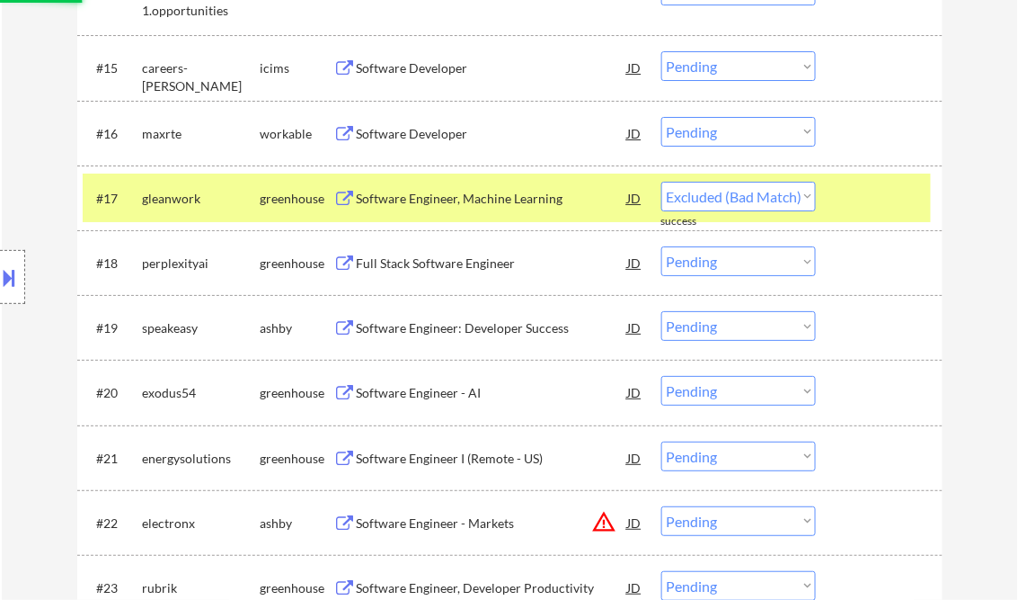
select select ""pending""
